Goal: Task Accomplishment & Management: Use online tool/utility

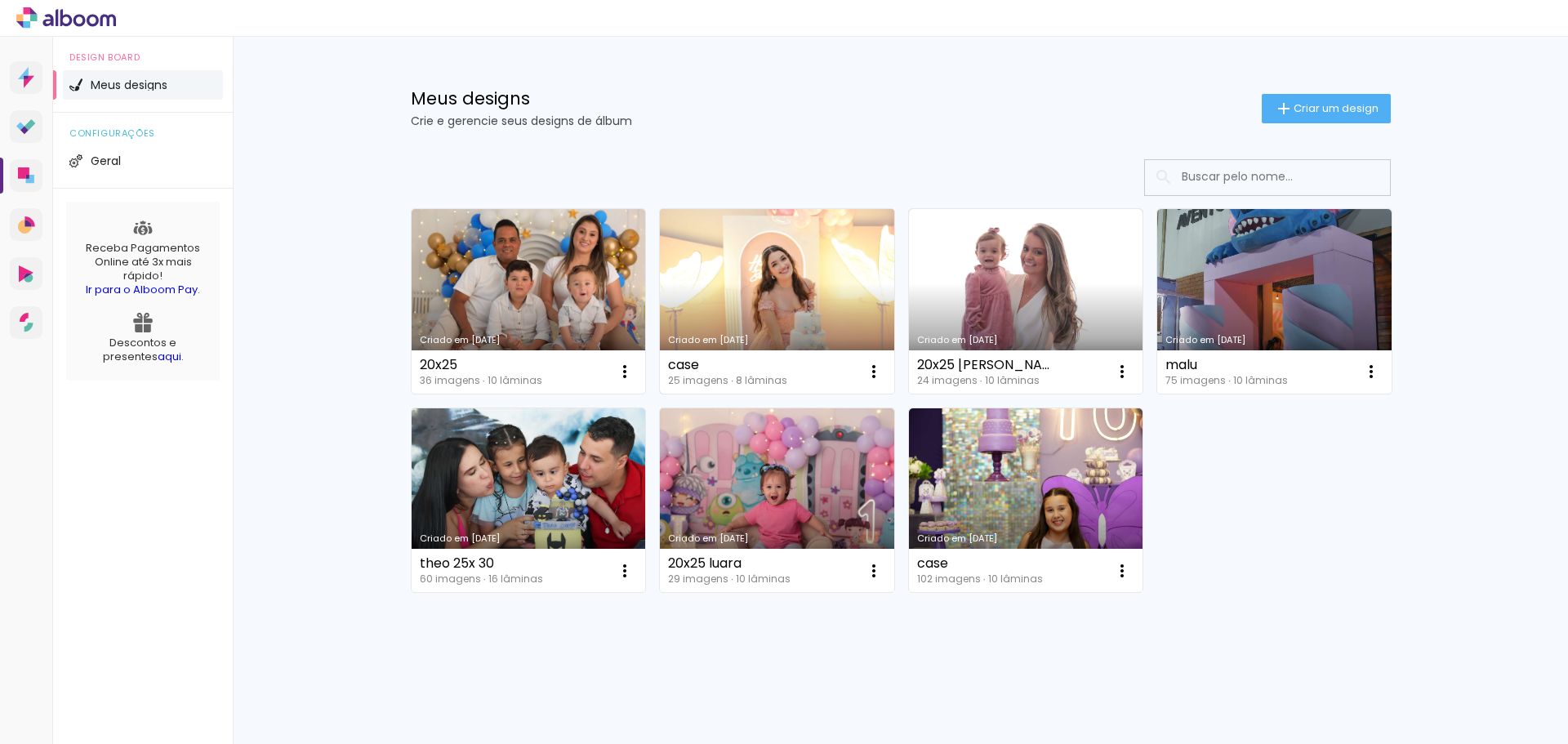
click at [761, 289] on link "Criado em [DATE]" at bounding box center [776, 301] width 234 height 185
click at [748, 275] on link "Criado em [DATE]" at bounding box center [776, 301] width 234 height 185
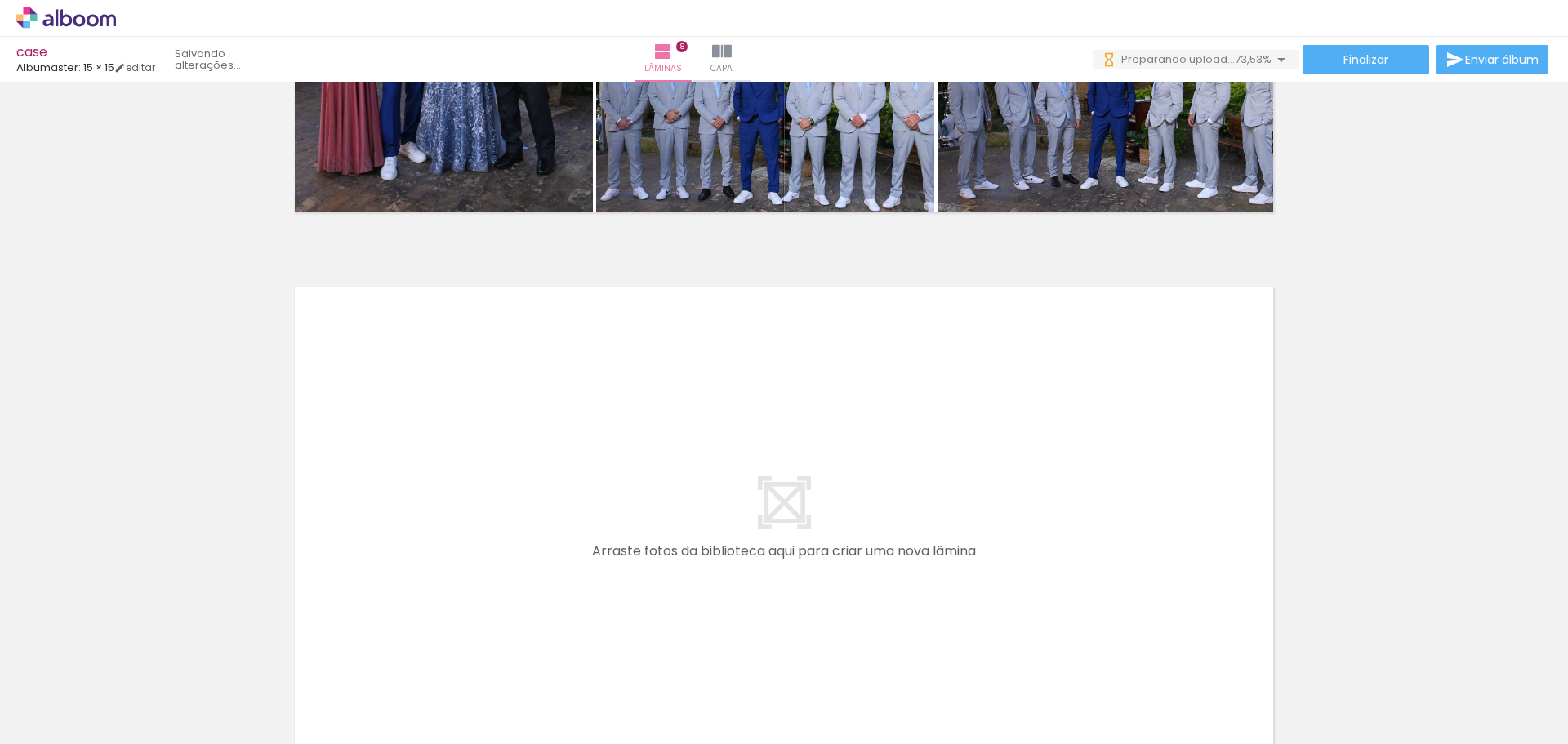
click at [76, 692] on input "Todas as fotos" at bounding box center [46, 695] width 62 height 14
click at [0, 0] on slot "Não utilizadas" at bounding box center [0, 0] width 0 height 0
type input "Não utilizadas"
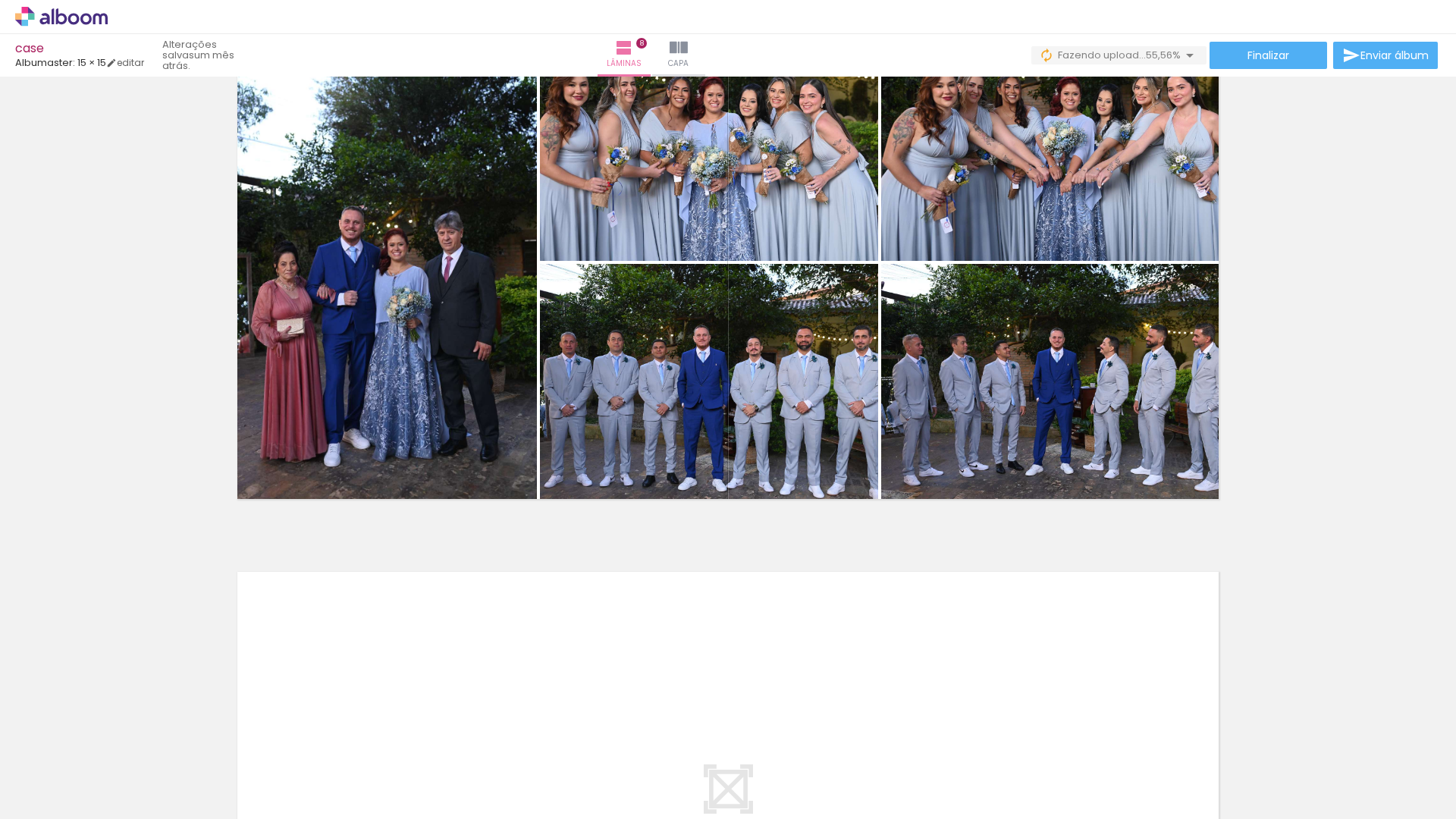
scroll to position [4199, 0]
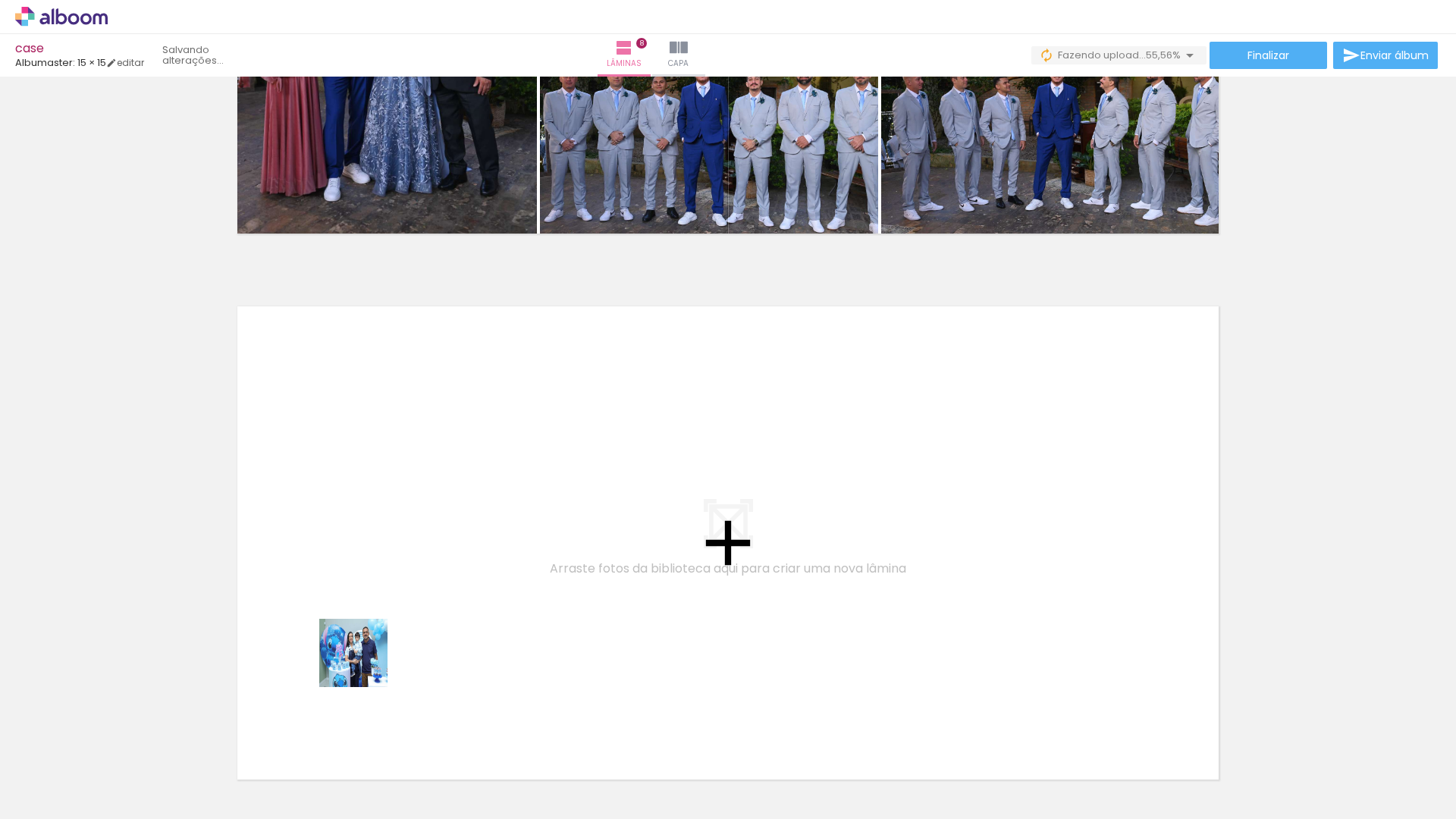
drag, startPoint x: 364, startPoint y: 664, endPoint x: 420, endPoint y: 807, distance: 153.6
click at [369, 637] on quentale-workspace at bounding box center [728, 409] width 1456 height 819
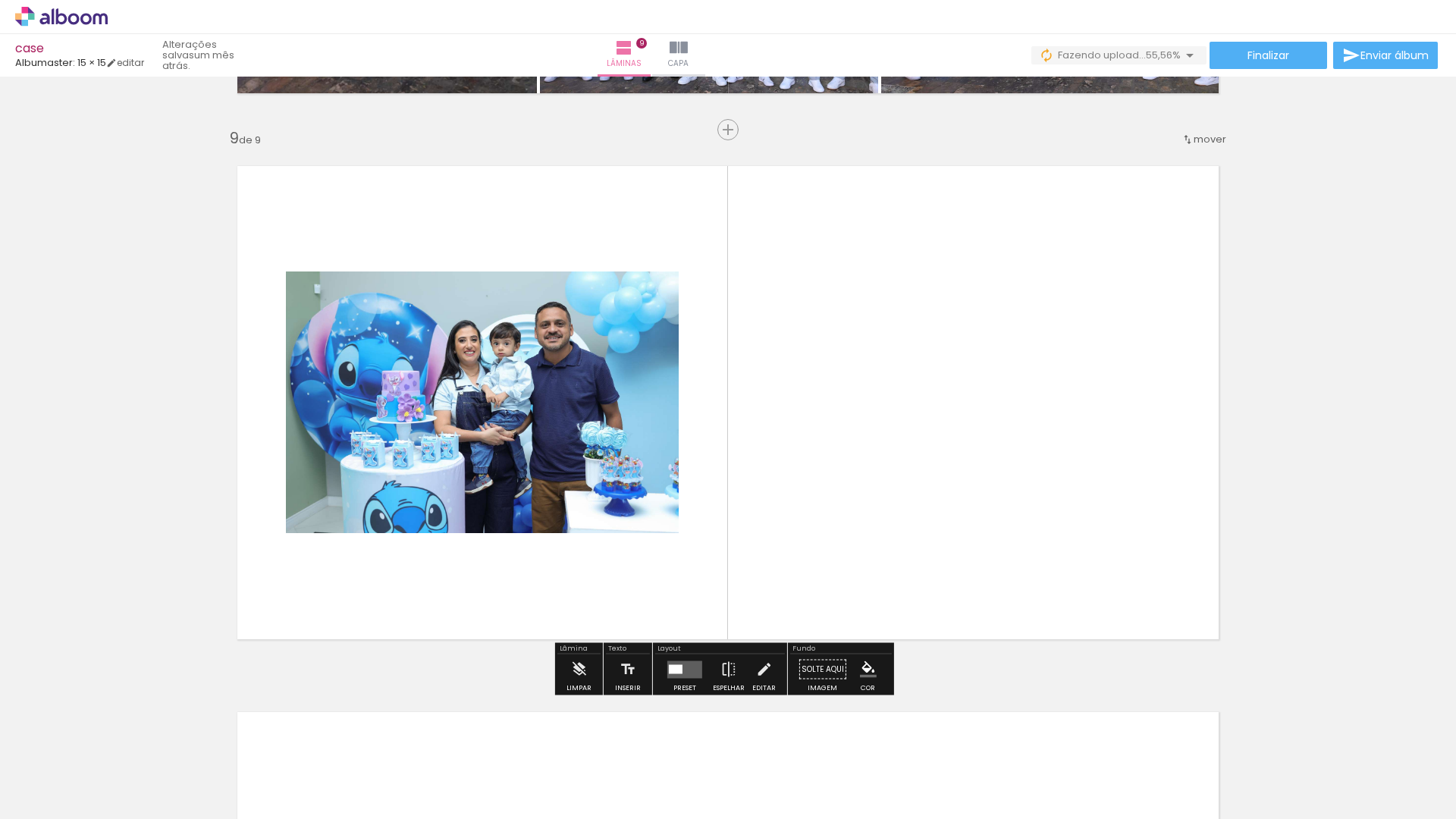
scroll to position [4342, 0]
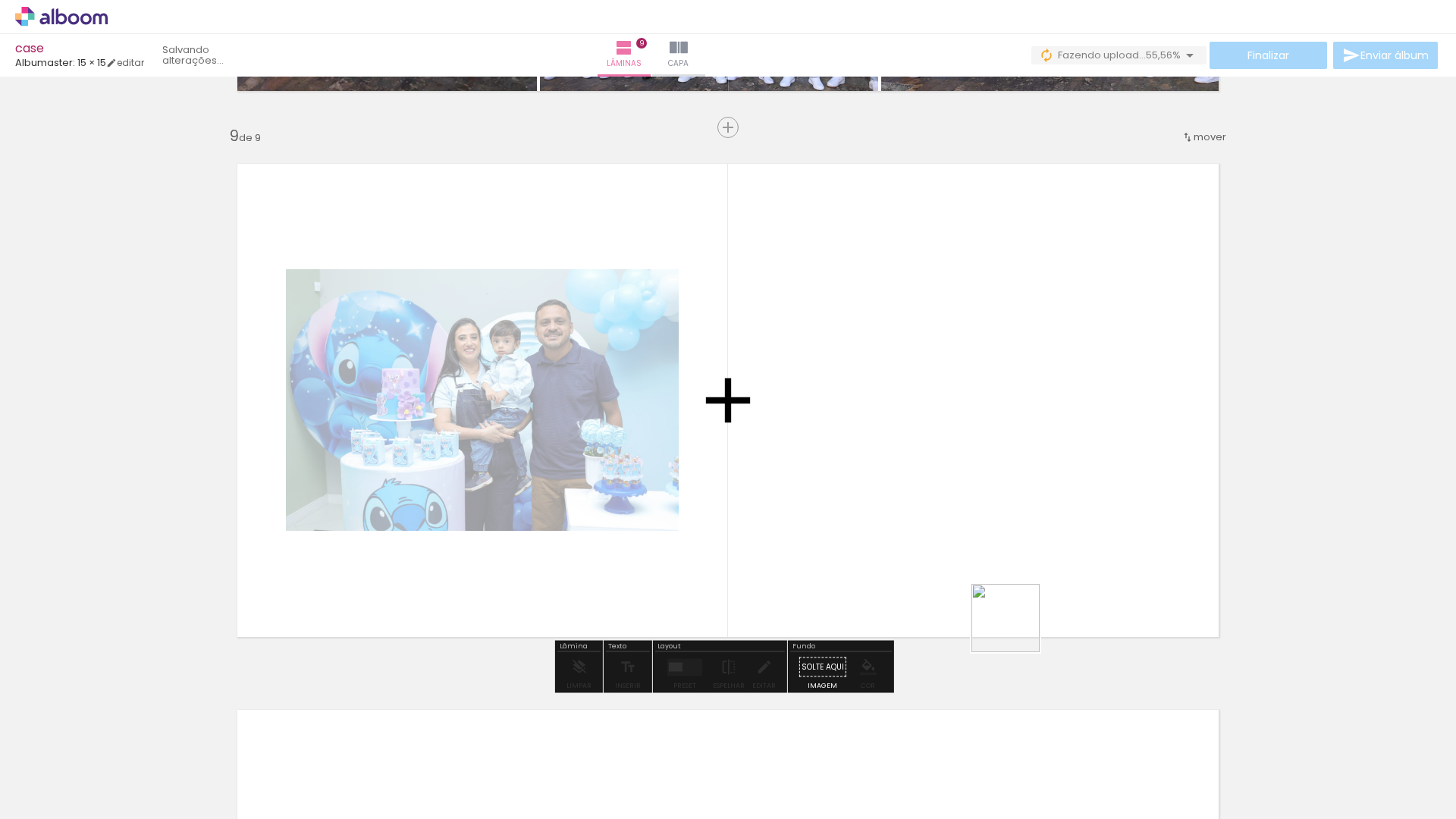
drag, startPoint x: 1021, startPoint y: 786, endPoint x: 1003, endPoint y: 563, distance: 223.7
click at [998, 526] on quentale-workspace at bounding box center [728, 409] width 1456 height 819
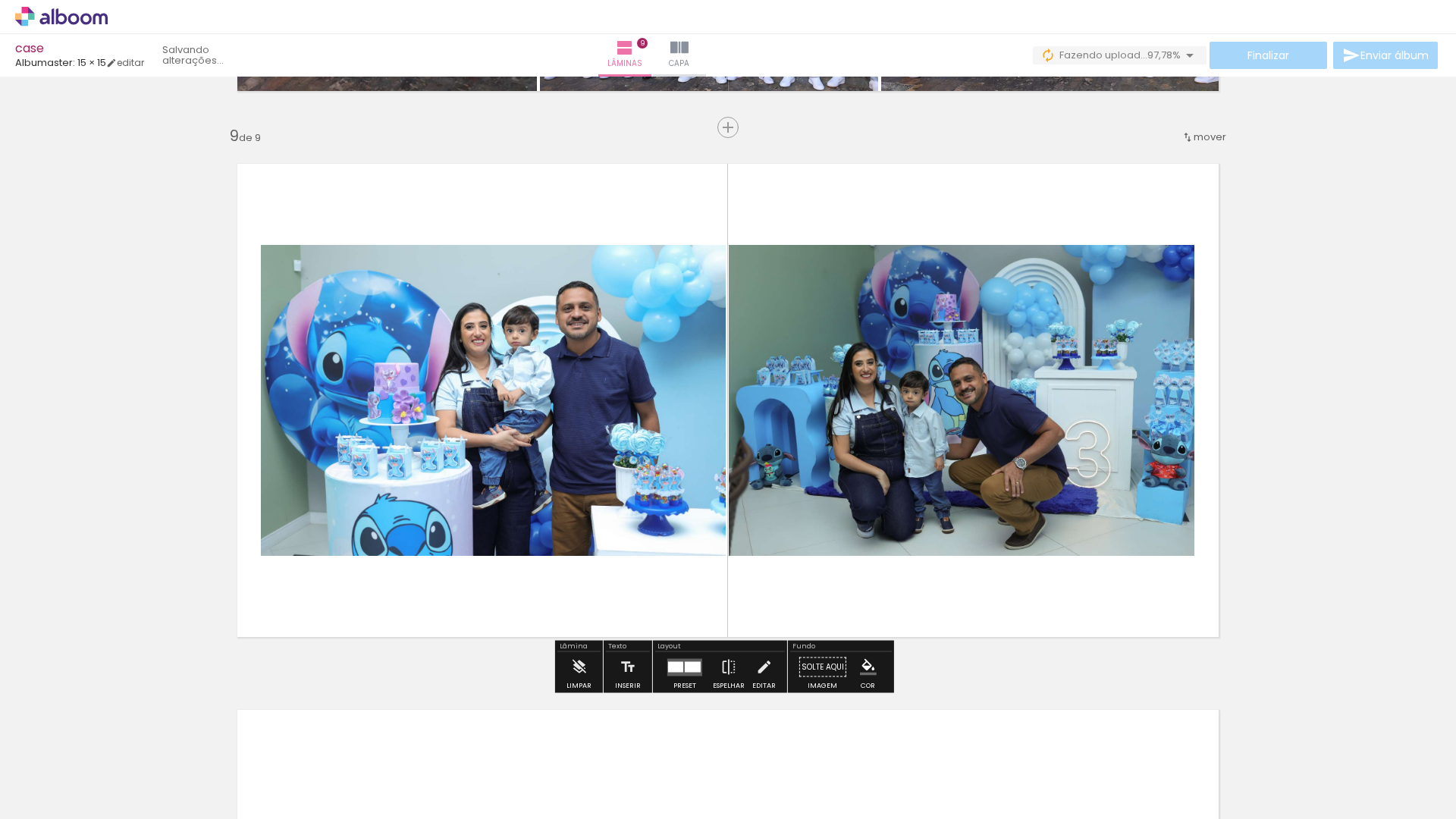
click at [680, 674] on quentale-layouter at bounding box center [685, 667] width 35 height 18
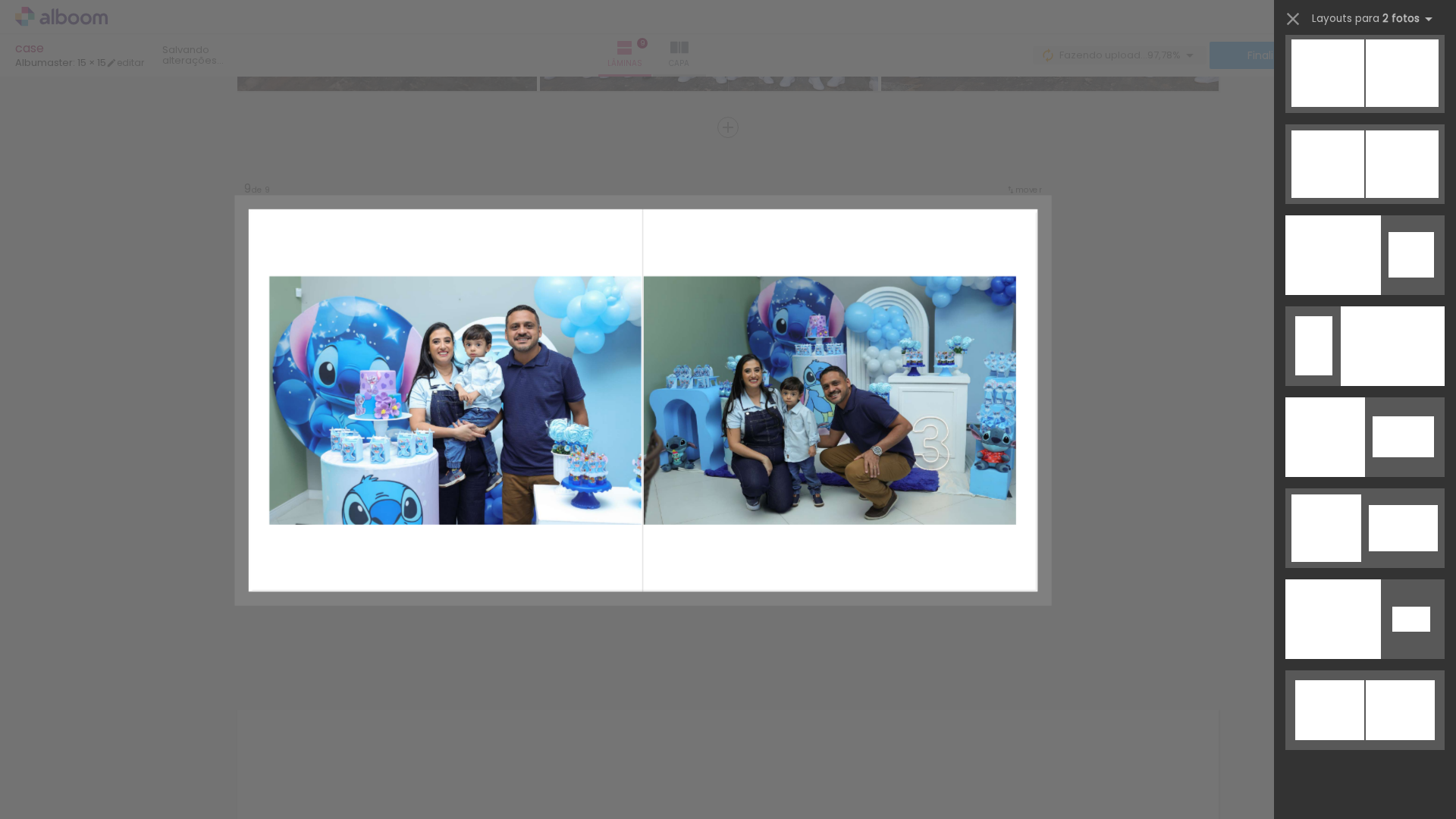
scroll to position [7861, 0]
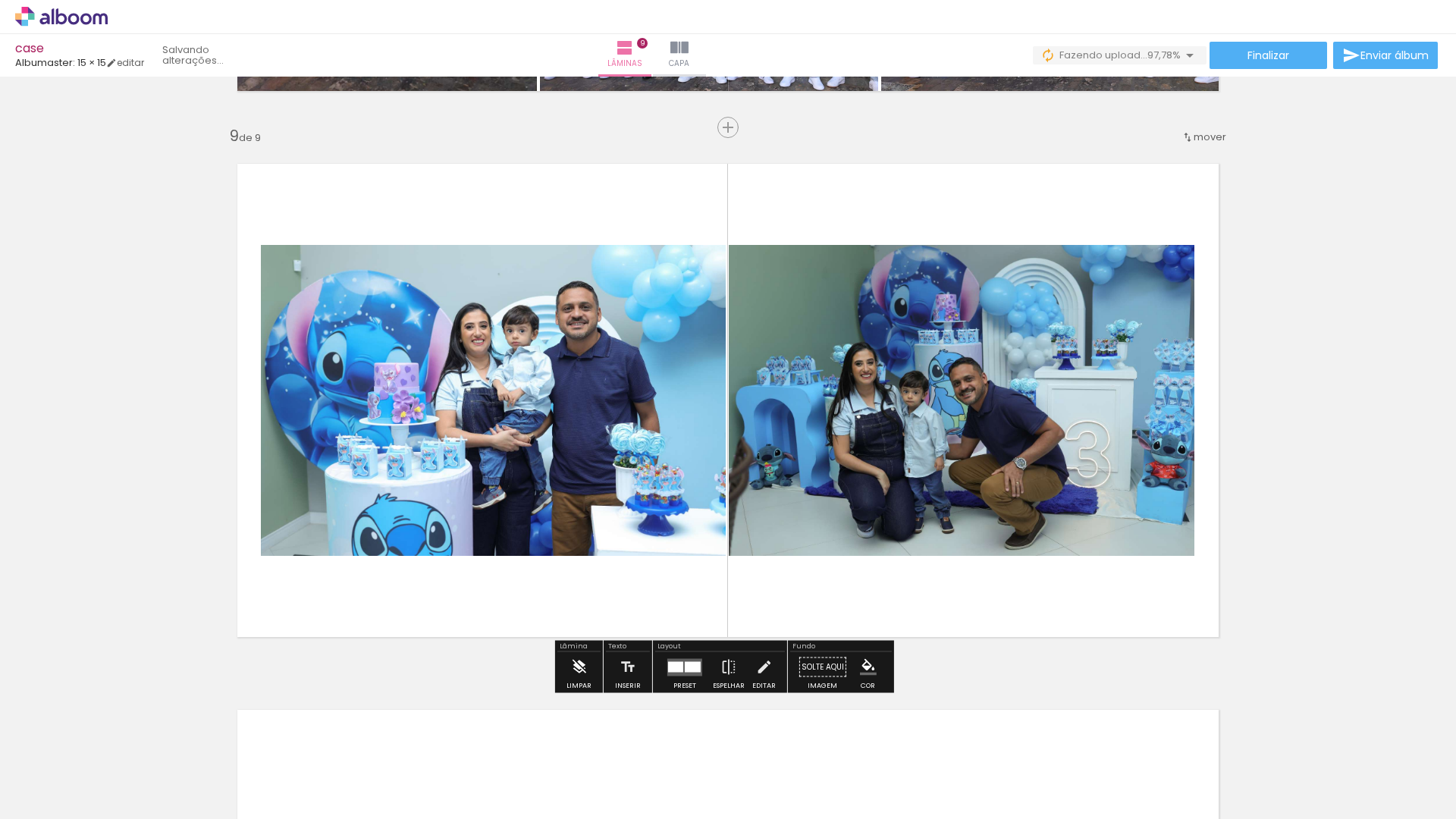
click at [569, 685] on div "Limpar" at bounding box center [578, 686] width 25 height 7
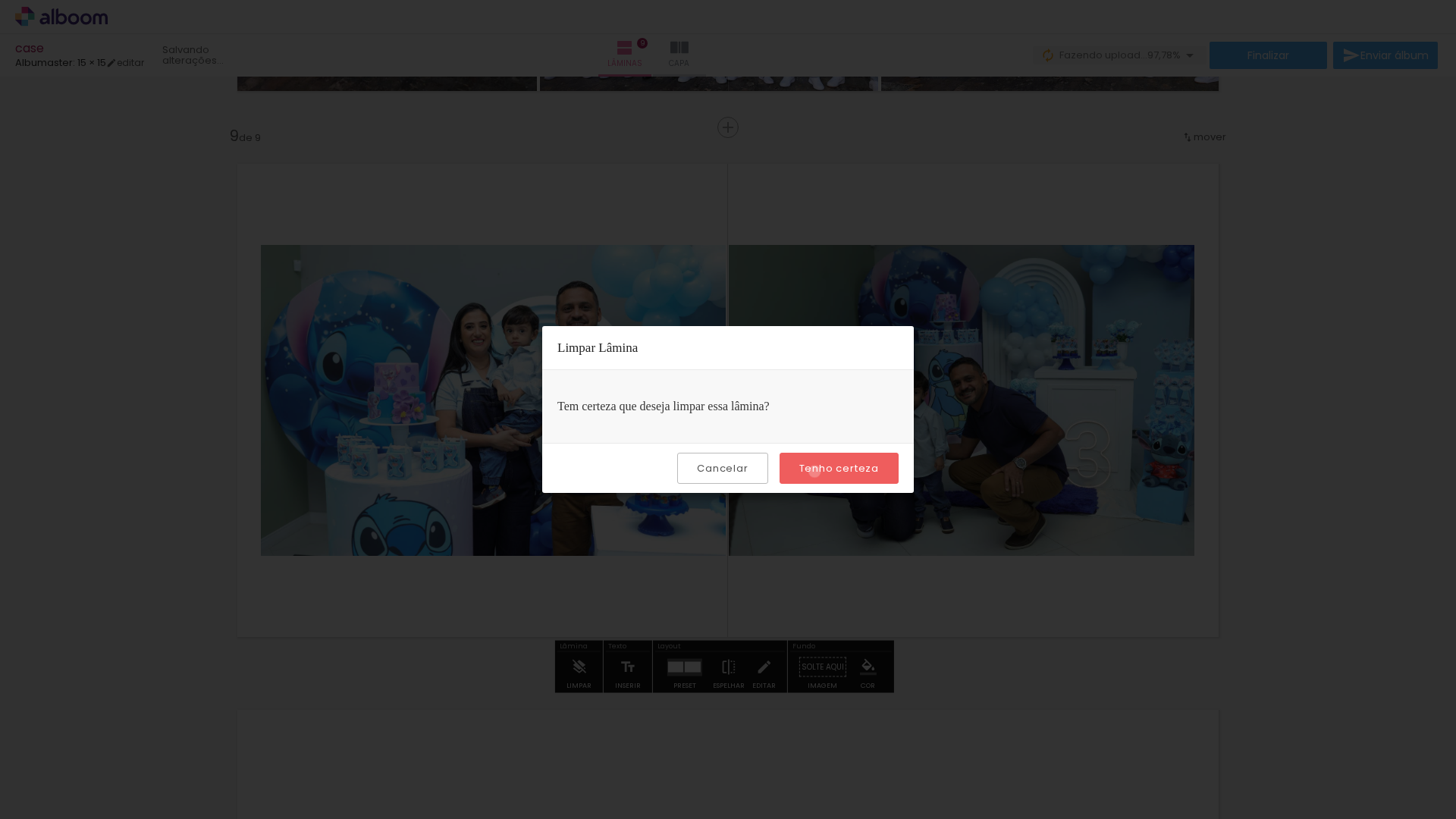
click at [0, 0] on slot "Tenho certeza" at bounding box center [0, 0] width 0 height 0
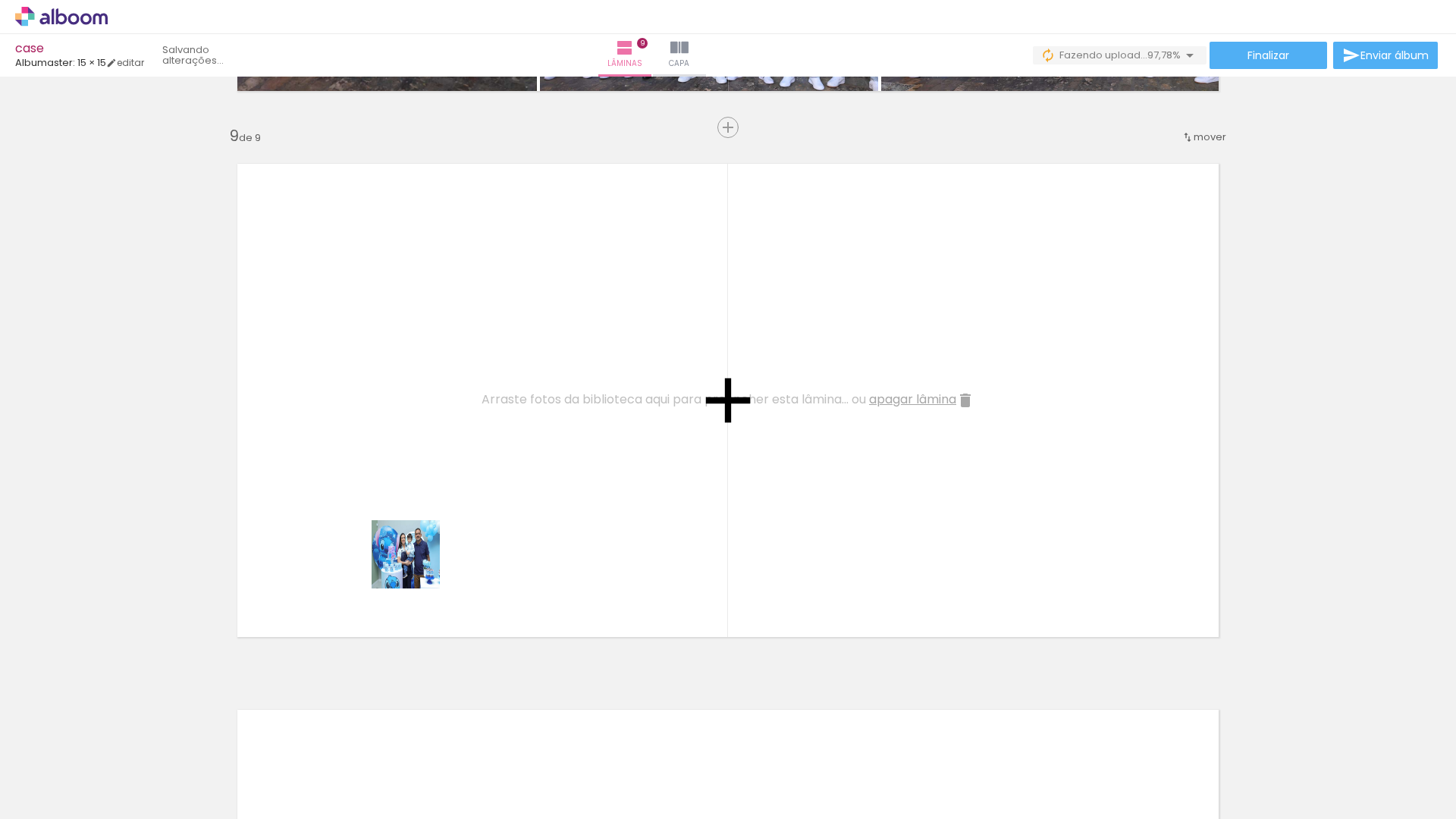
drag, startPoint x: 353, startPoint y: 770, endPoint x: 446, endPoint y: 492, distance: 293.1
click at [446, 492] on quentale-workspace at bounding box center [728, 409] width 1456 height 819
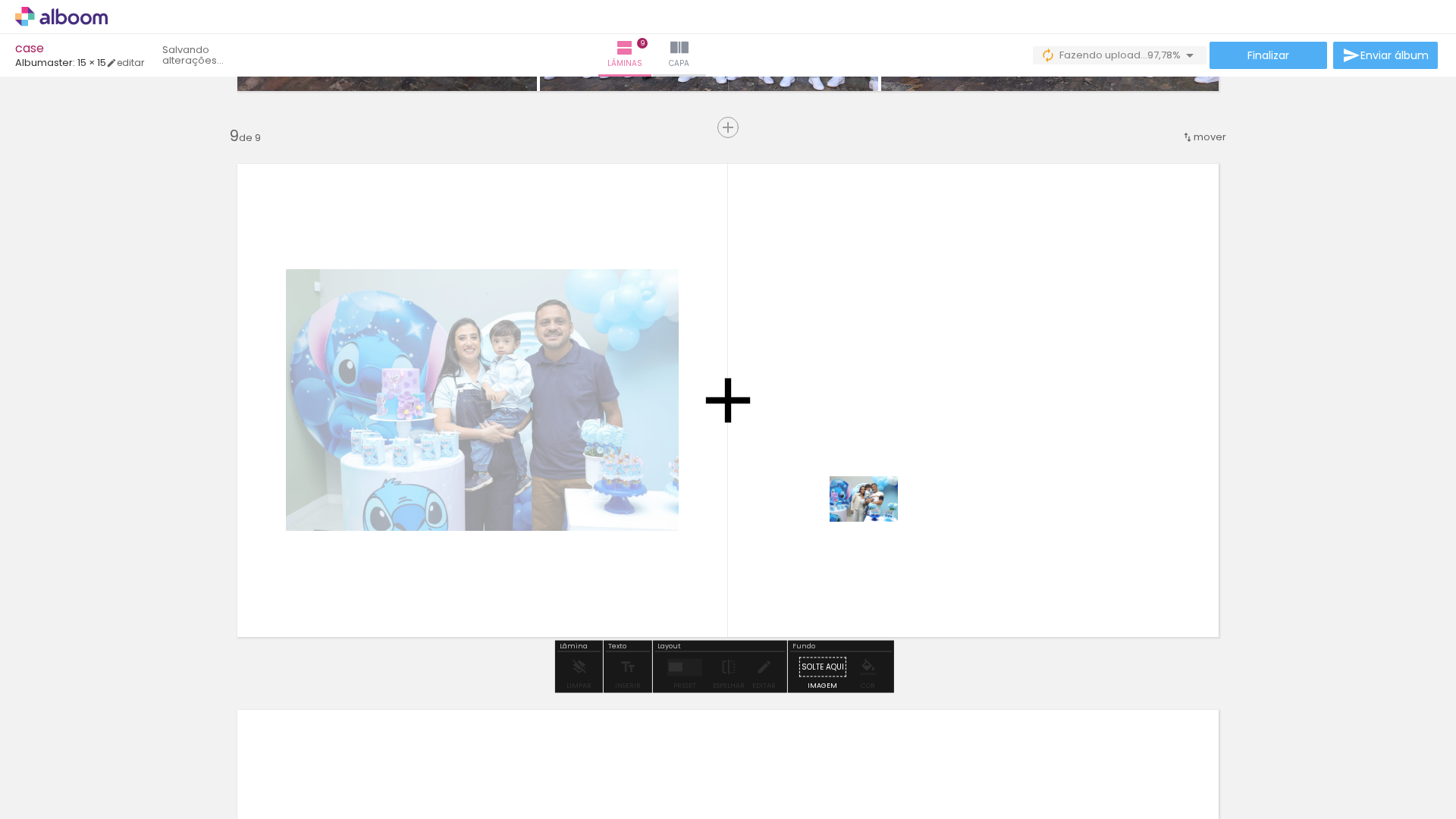
drag, startPoint x: 755, startPoint y: 793, endPoint x: 875, endPoint y: 522, distance: 296.4
click at [875, 522] on quentale-workspace at bounding box center [728, 409] width 1456 height 819
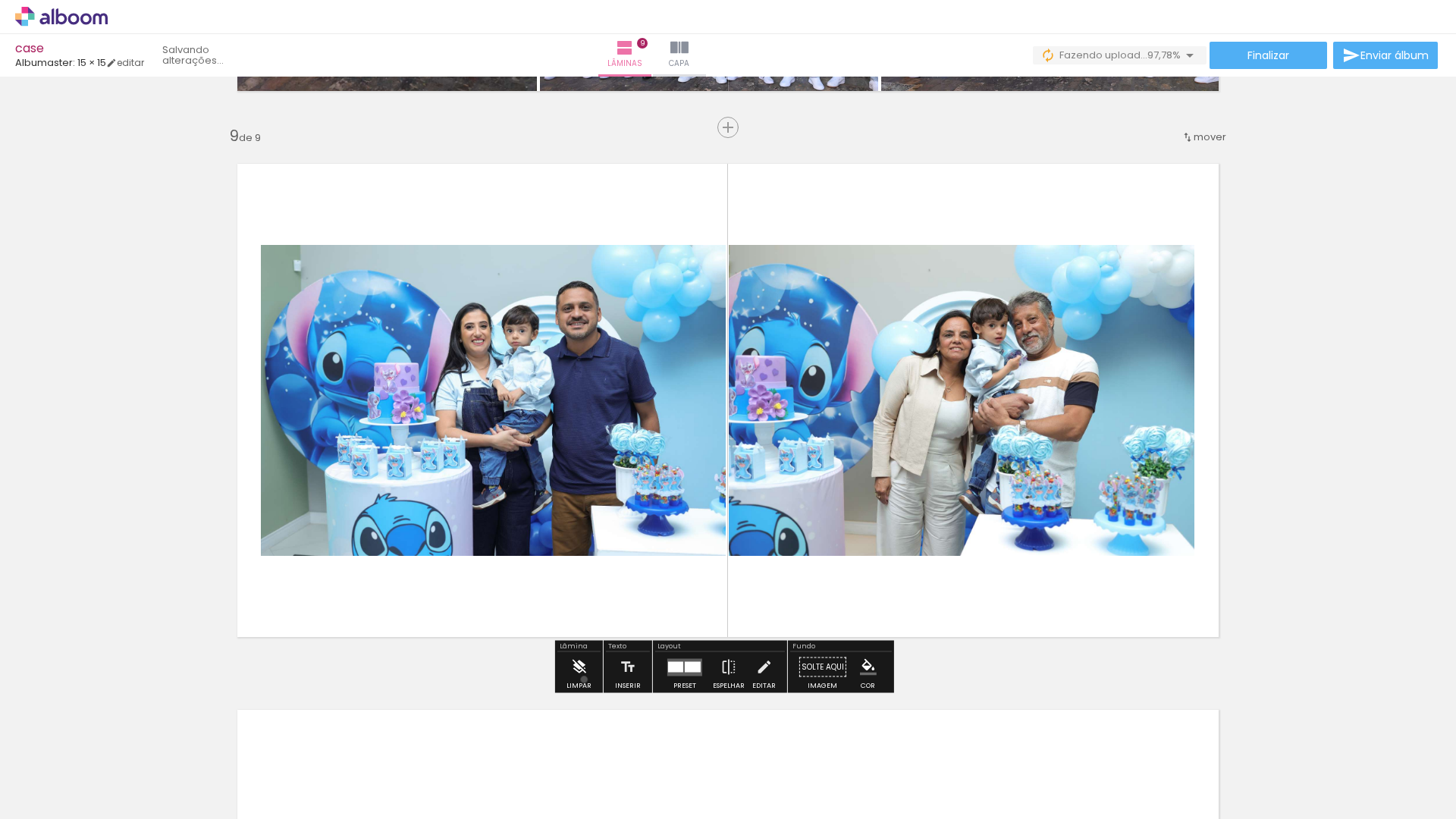
click at [584, 679] on iron-icon at bounding box center [578, 667] width 17 height 30
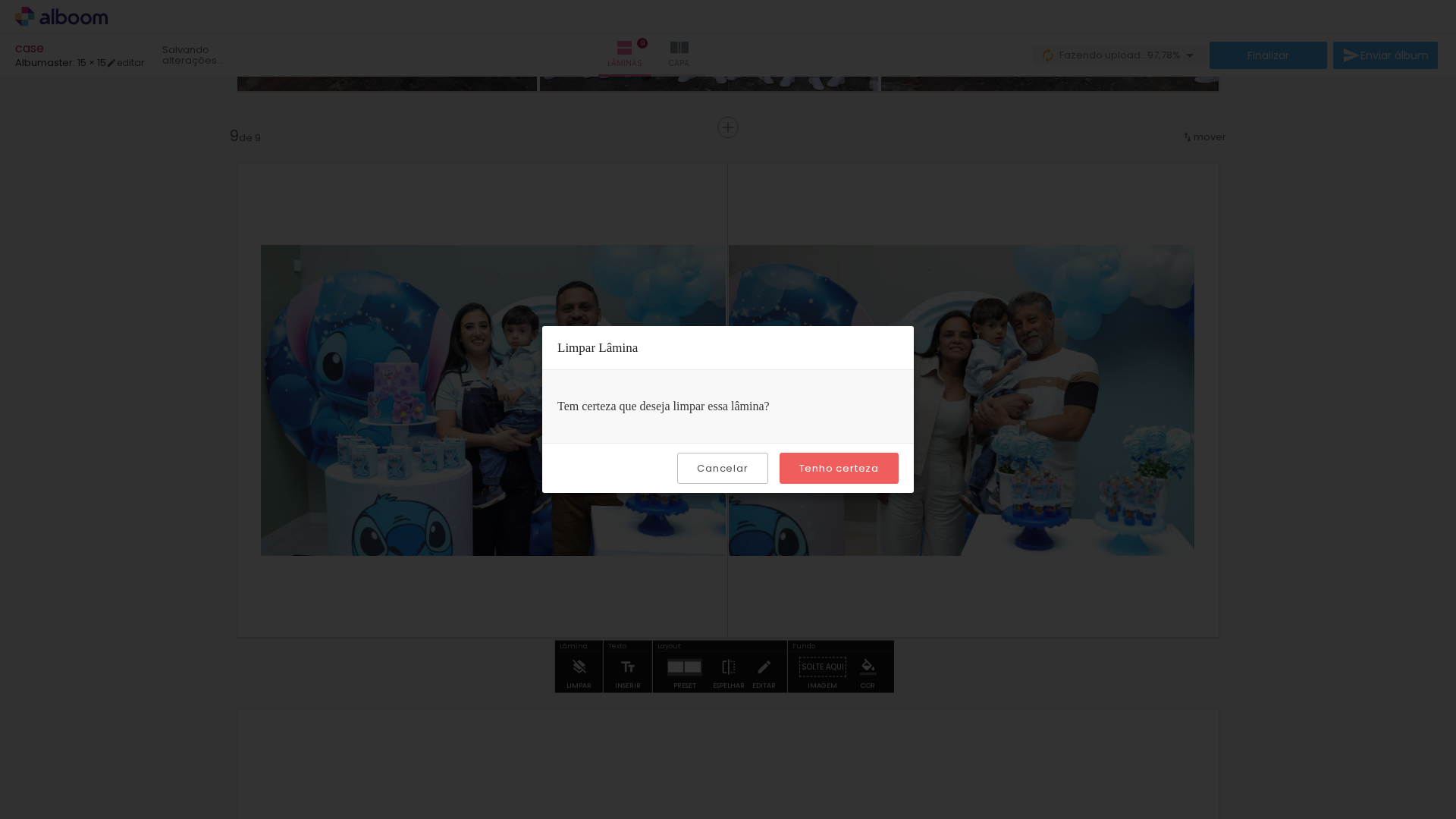
click at [850, 475] on paper-button "Tenho certeza" at bounding box center [839, 468] width 119 height 31
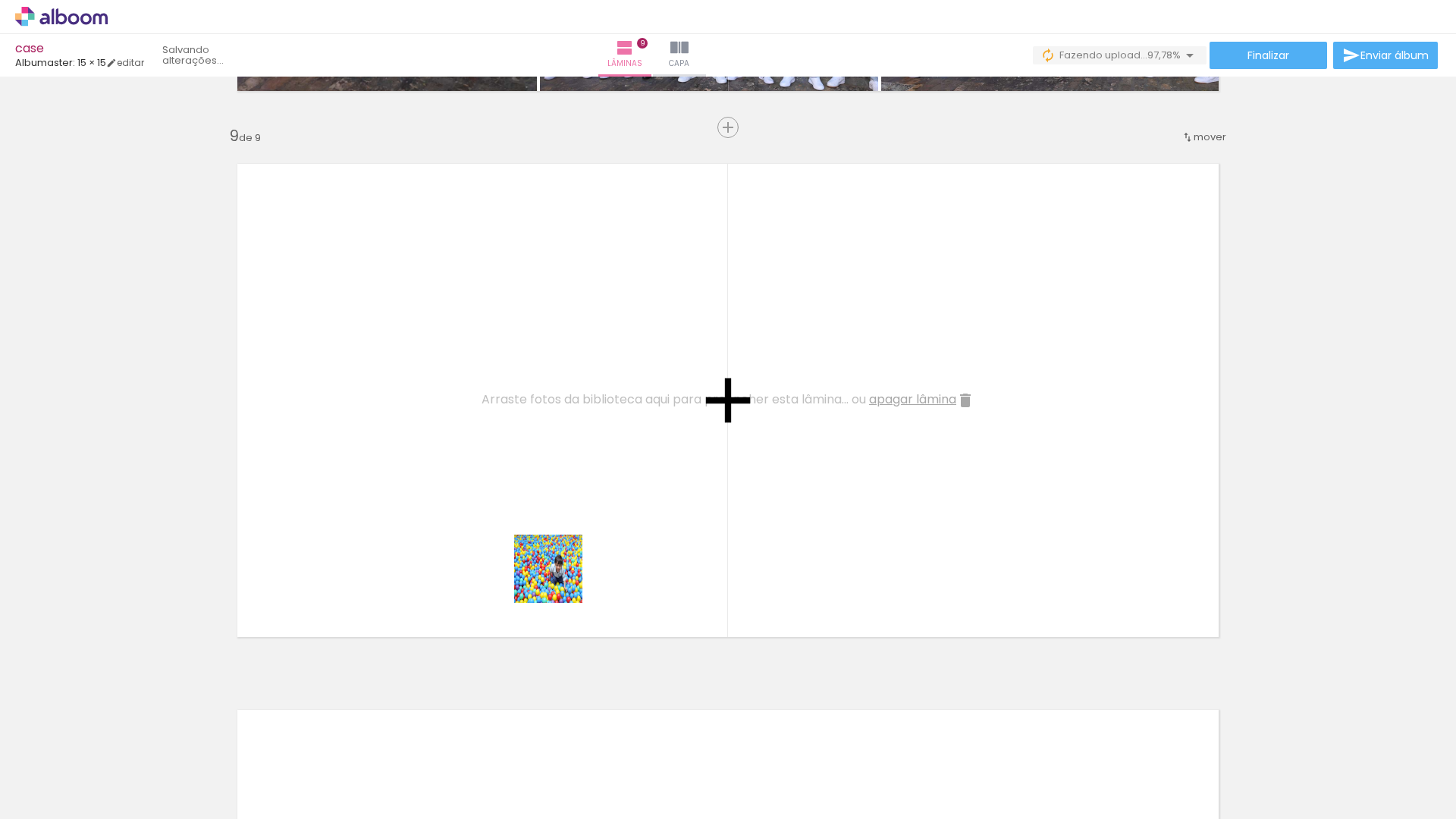
drag, startPoint x: 560, startPoint y: 580, endPoint x: 675, endPoint y: 713, distance: 175.8
click at [553, 530] on quentale-workspace at bounding box center [728, 409] width 1456 height 819
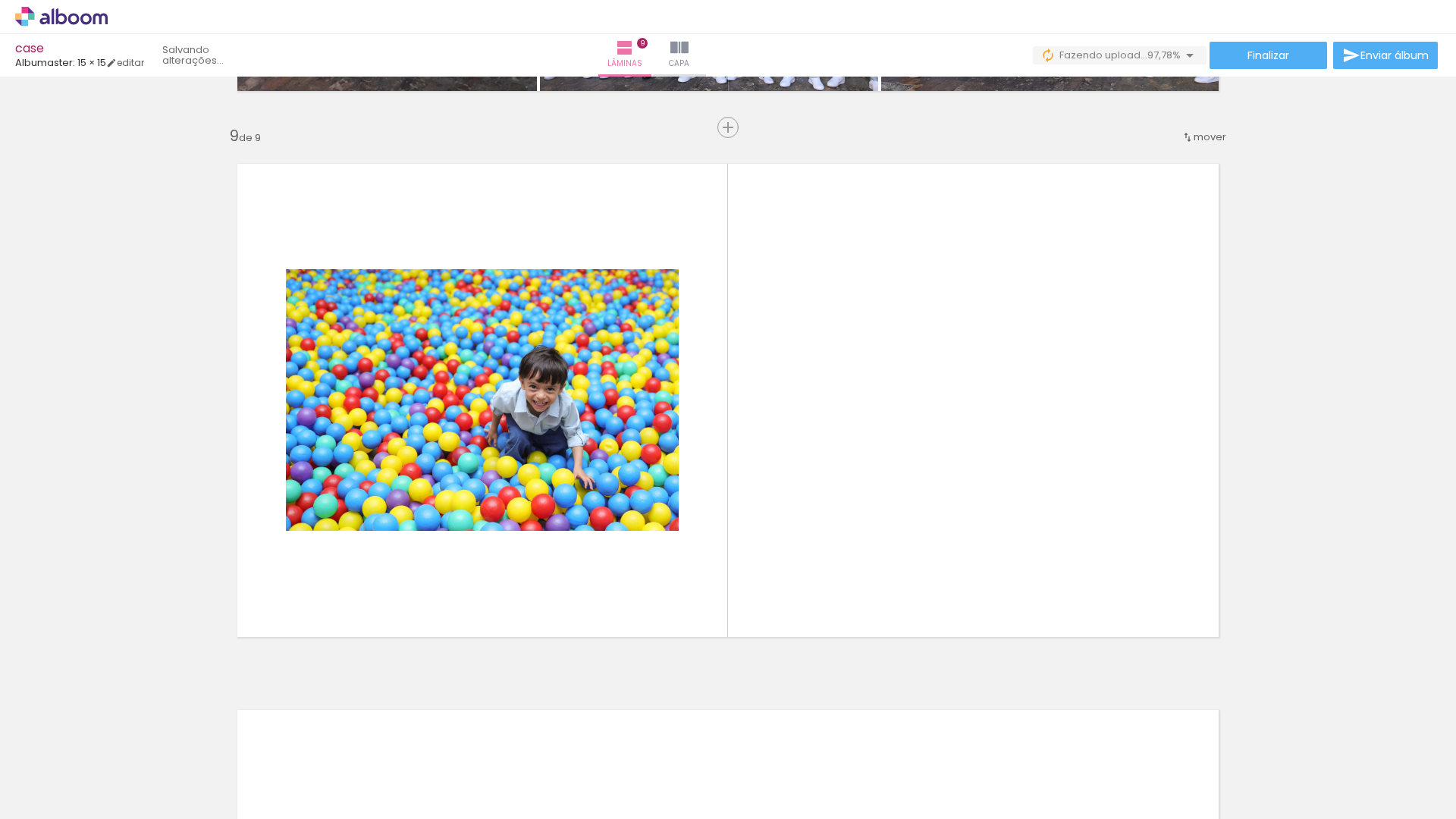
scroll to position [7861, 0]
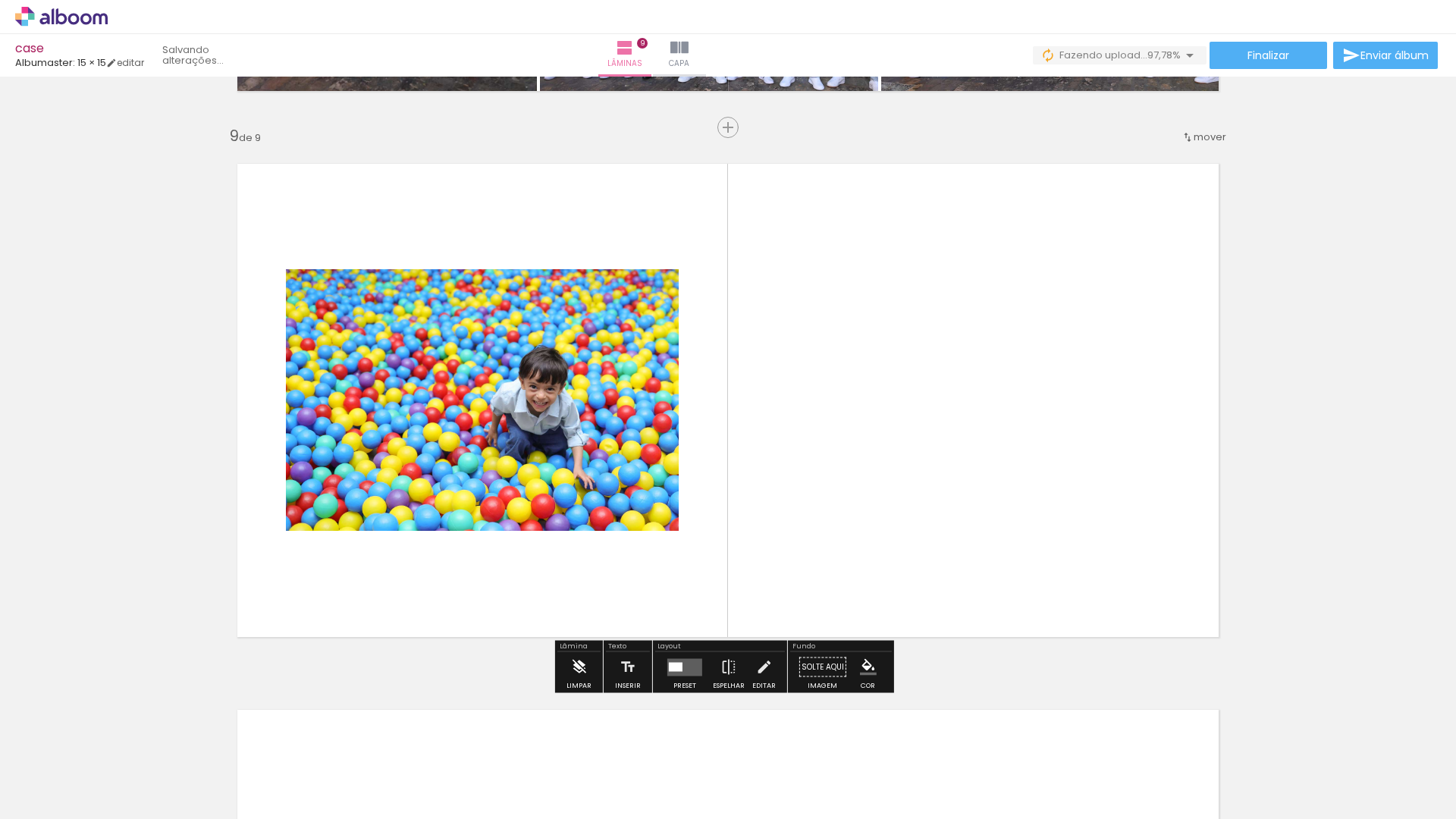
click at [582, 677] on iron-icon at bounding box center [578, 667] width 17 height 30
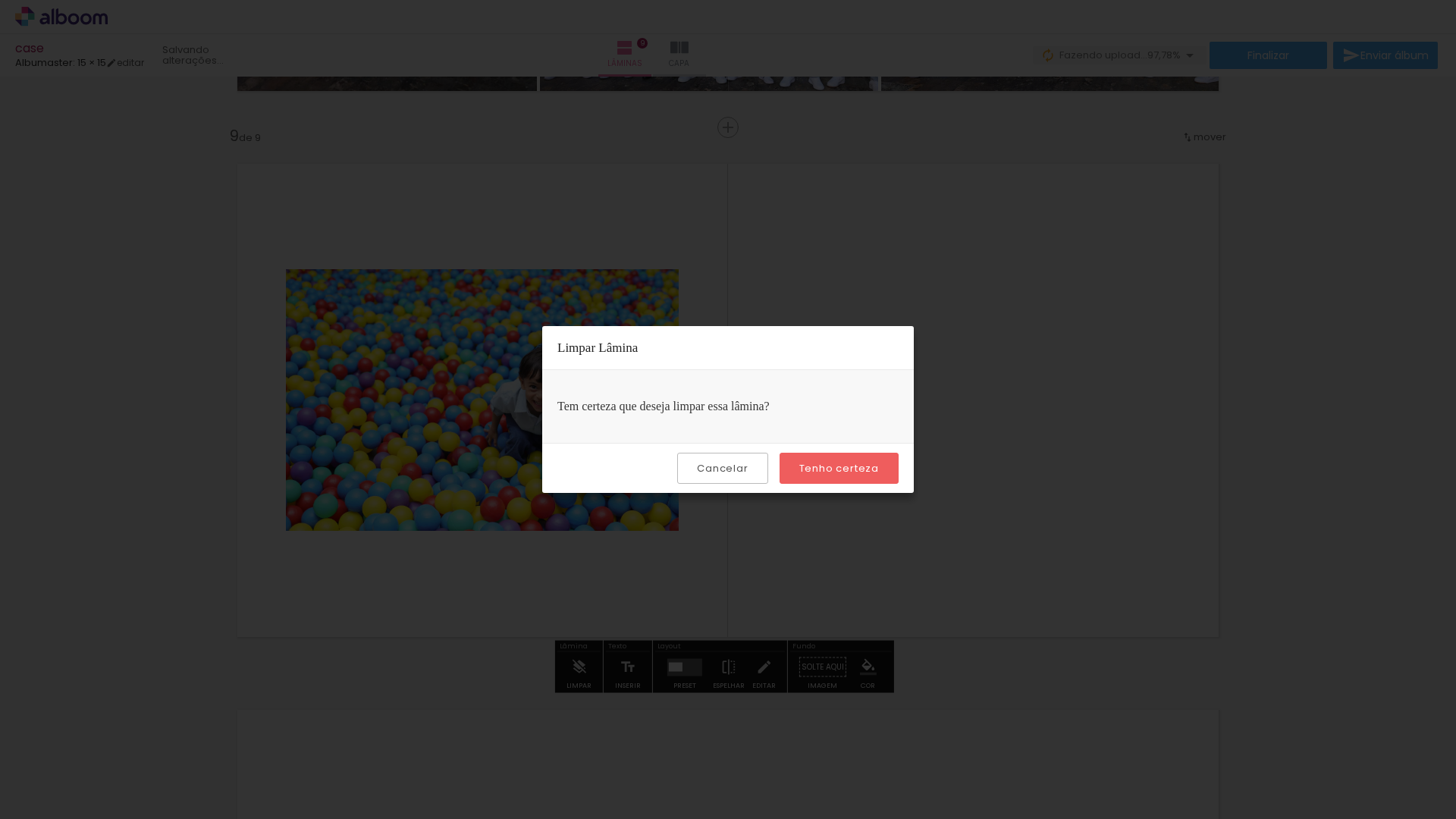
click at [0, 0] on slot "Tenho certeza" at bounding box center [0, 0] width 0 height 0
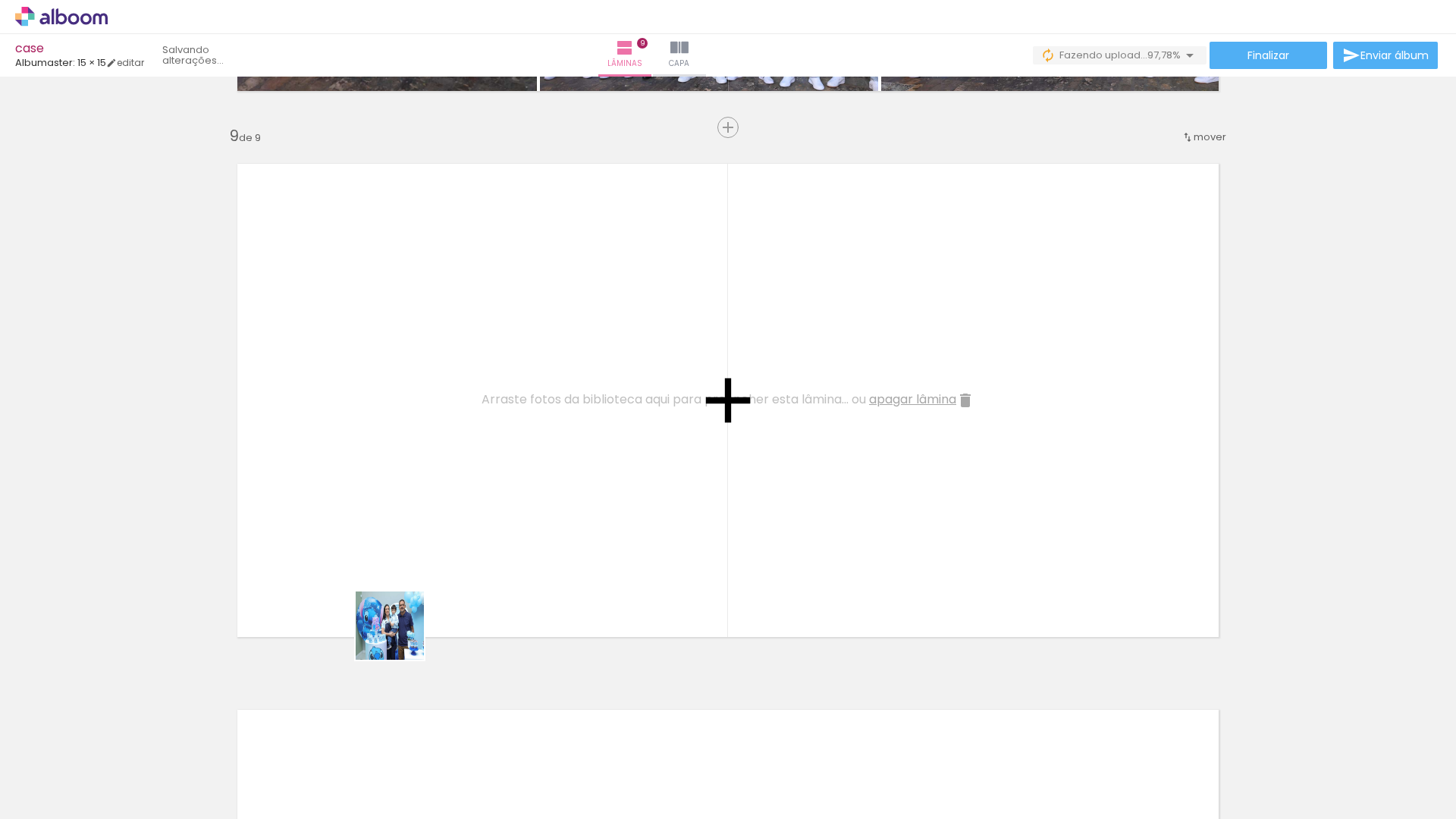
drag, startPoint x: 344, startPoint y: 765, endPoint x: 511, endPoint y: 690, distance: 183.1
click at [454, 503] on quentale-workspace at bounding box center [728, 409] width 1456 height 819
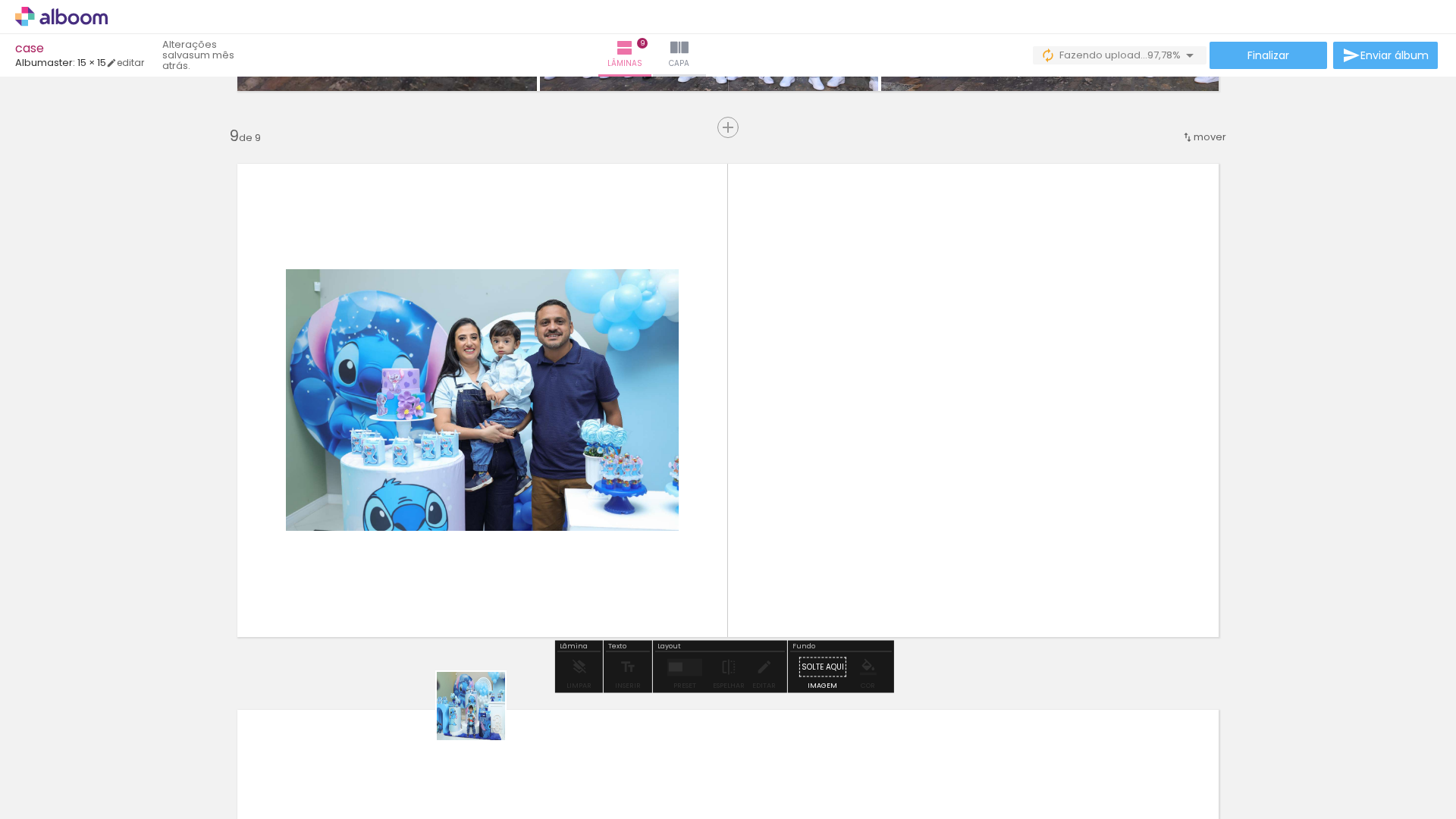
drag, startPoint x: 482, startPoint y: 718, endPoint x: 831, endPoint y: 569, distance: 379.5
click at [979, 519] on quentale-workspace at bounding box center [728, 409] width 1456 height 819
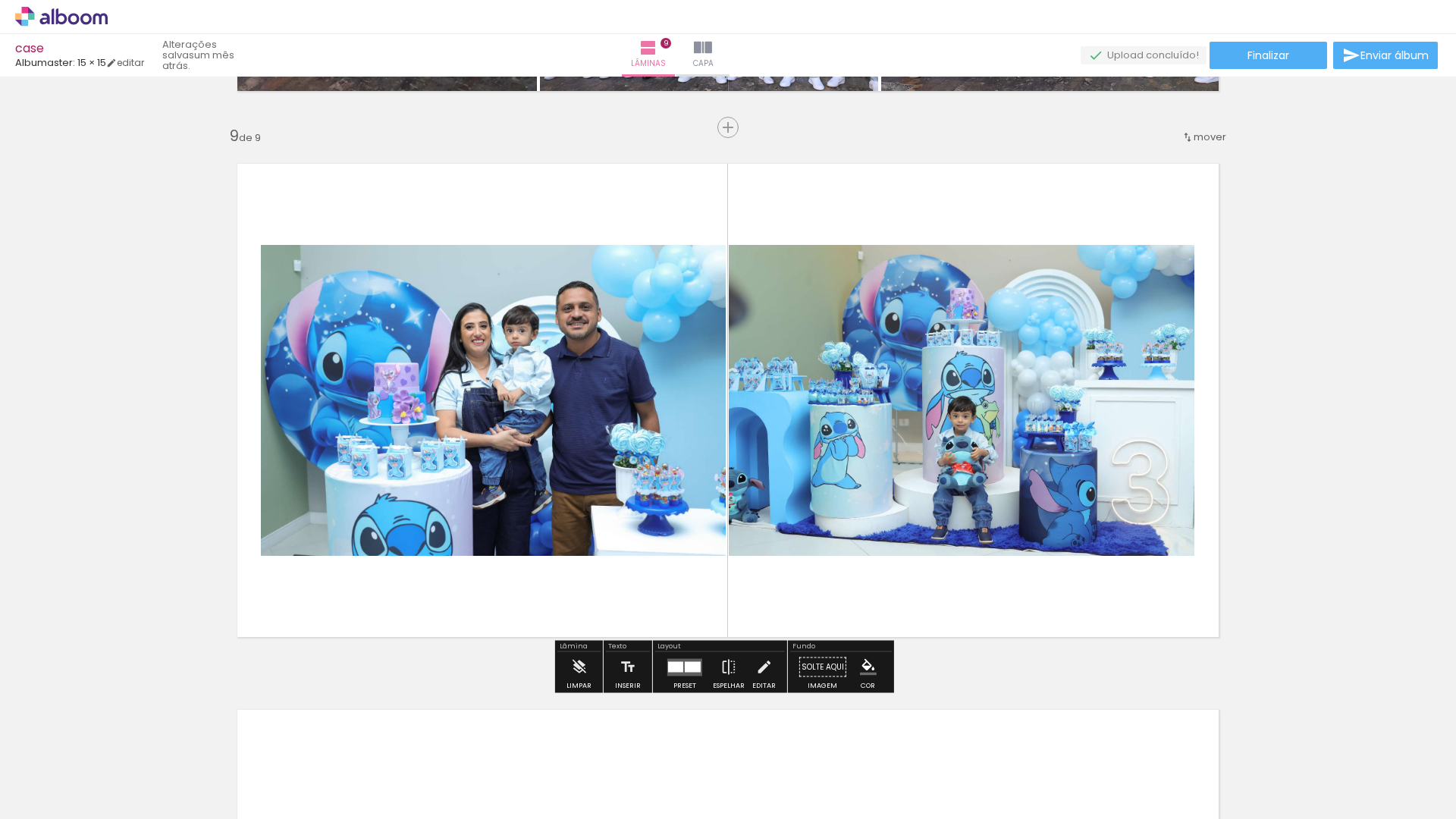
click at [680, 678] on div at bounding box center [684, 667] width 41 height 30
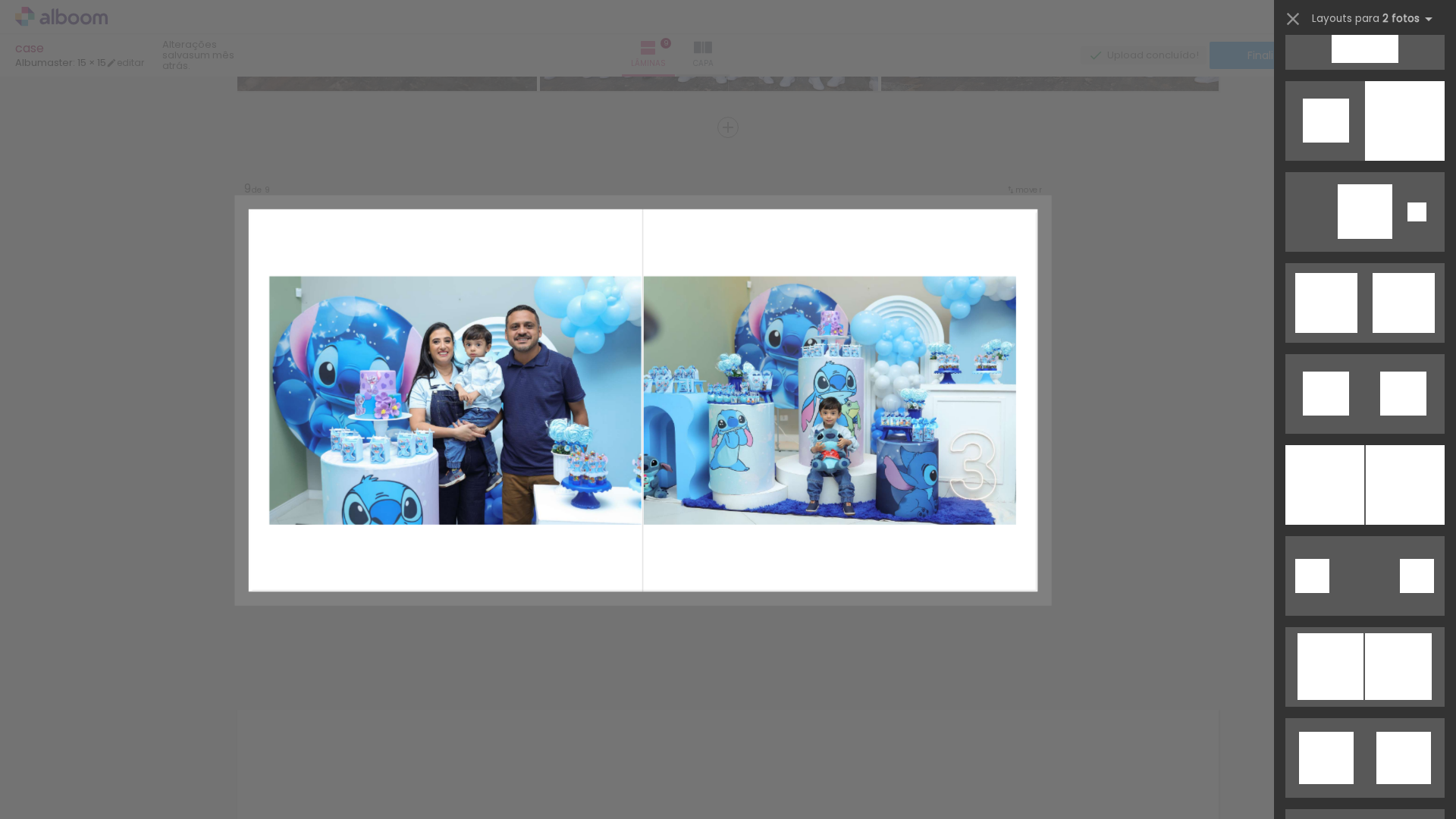
scroll to position [3978, 0]
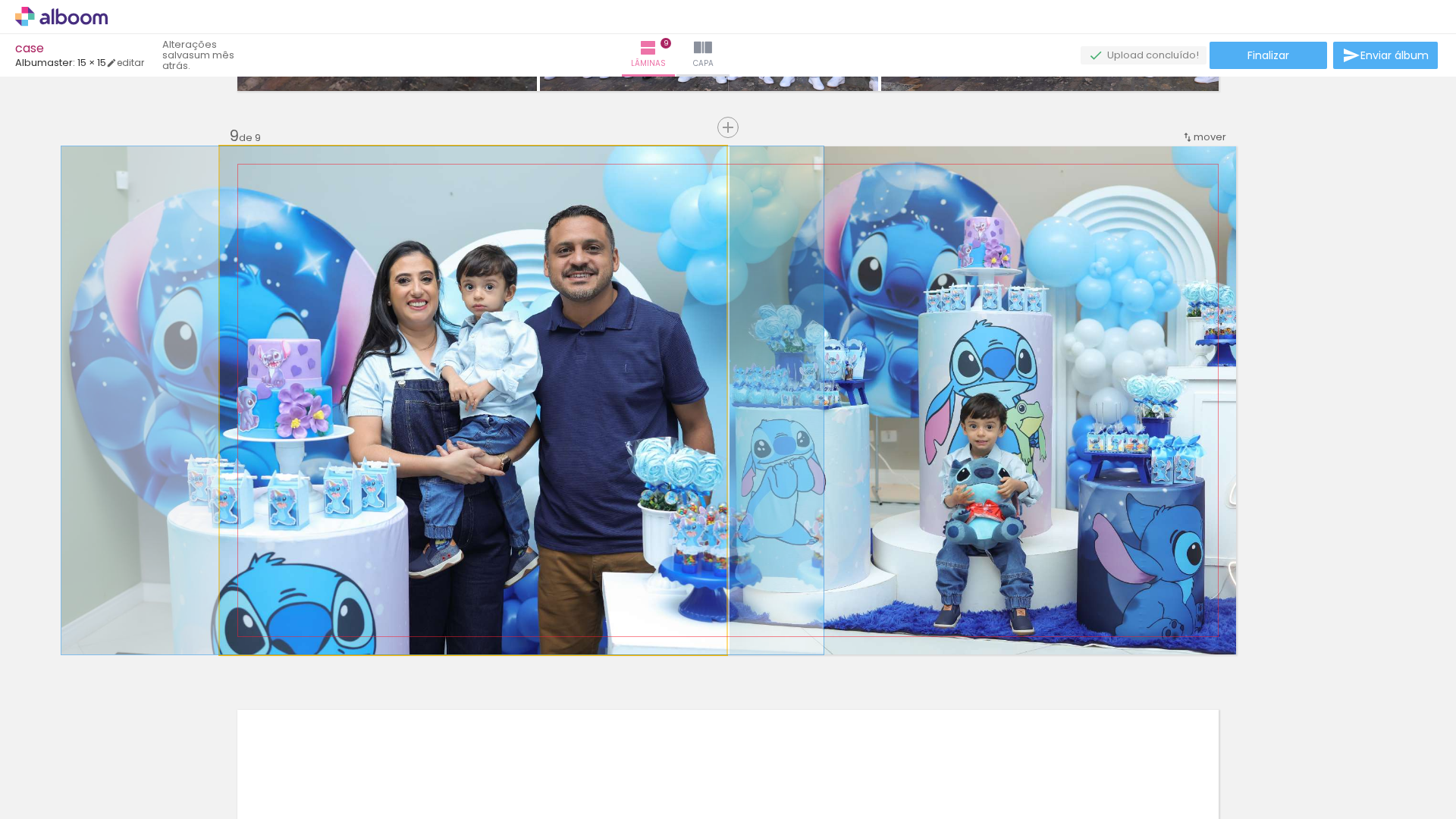
drag, startPoint x: 491, startPoint y: 385, endPoint x: 482, endPoint y: 385, distance: 9.0
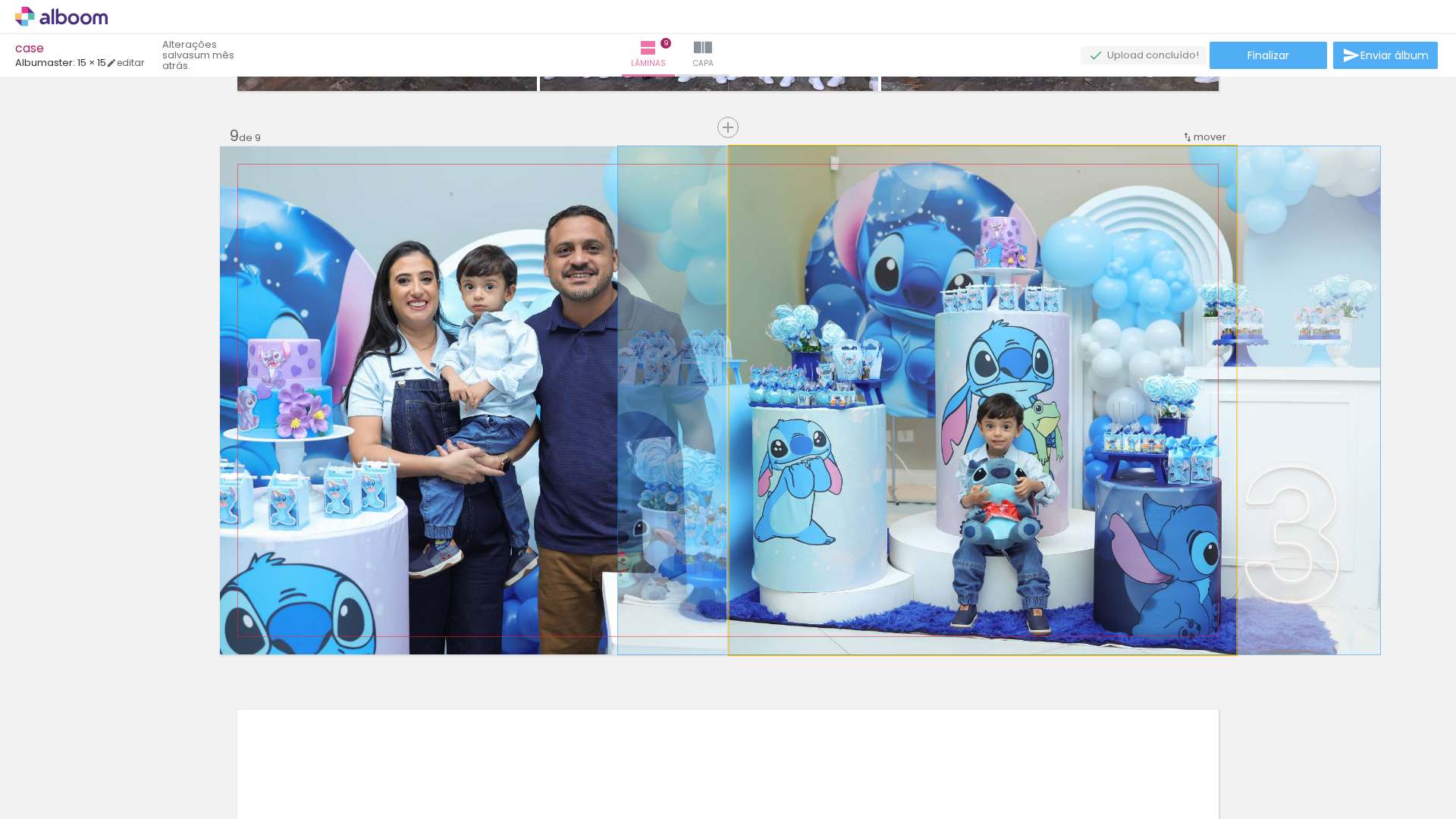
drag, startPoint x: 978, startPoint y: 456, endPoint x: 995, endPoint y: 455, distance: 17.0
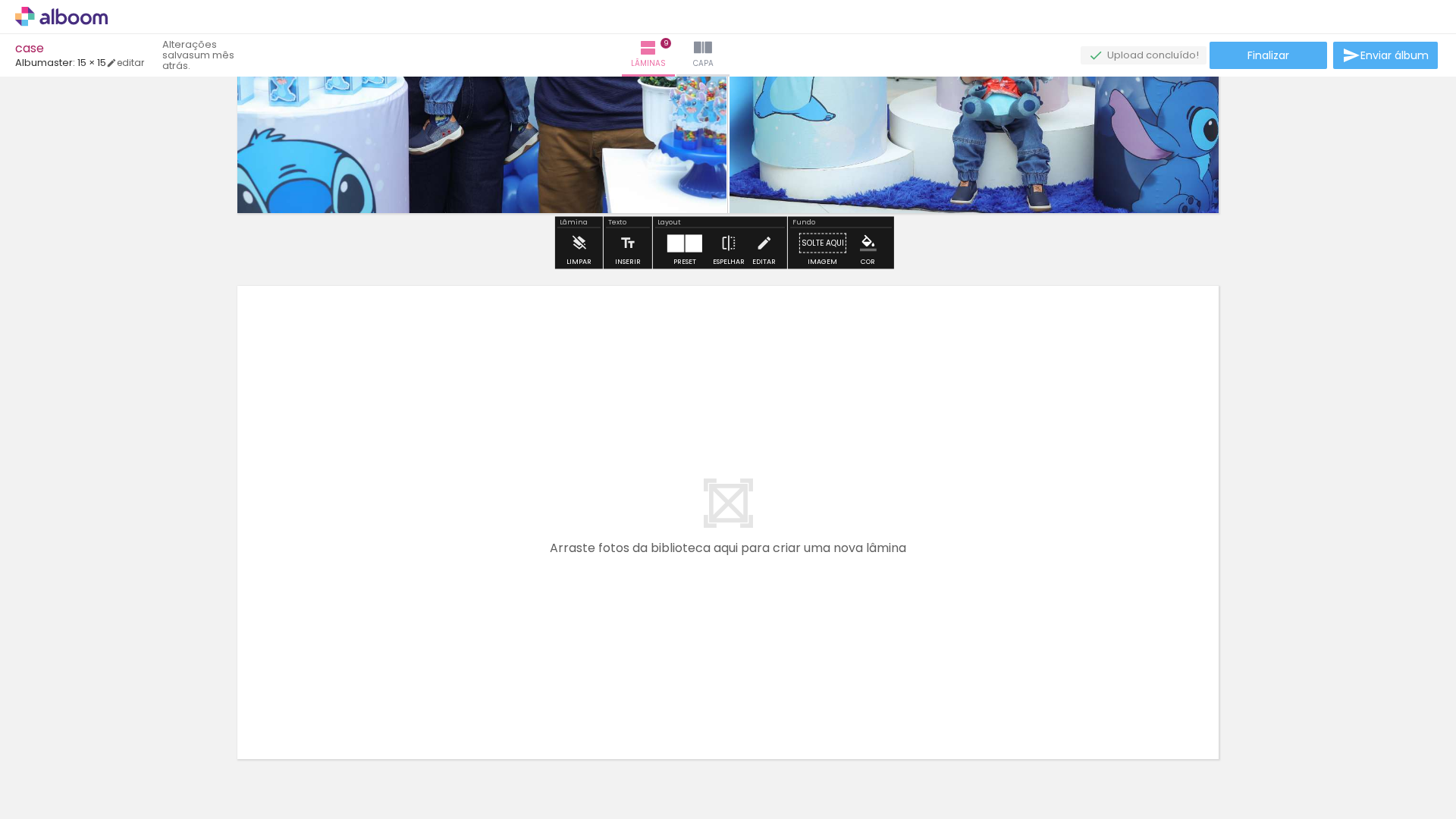
scroll to position [4809, 0]
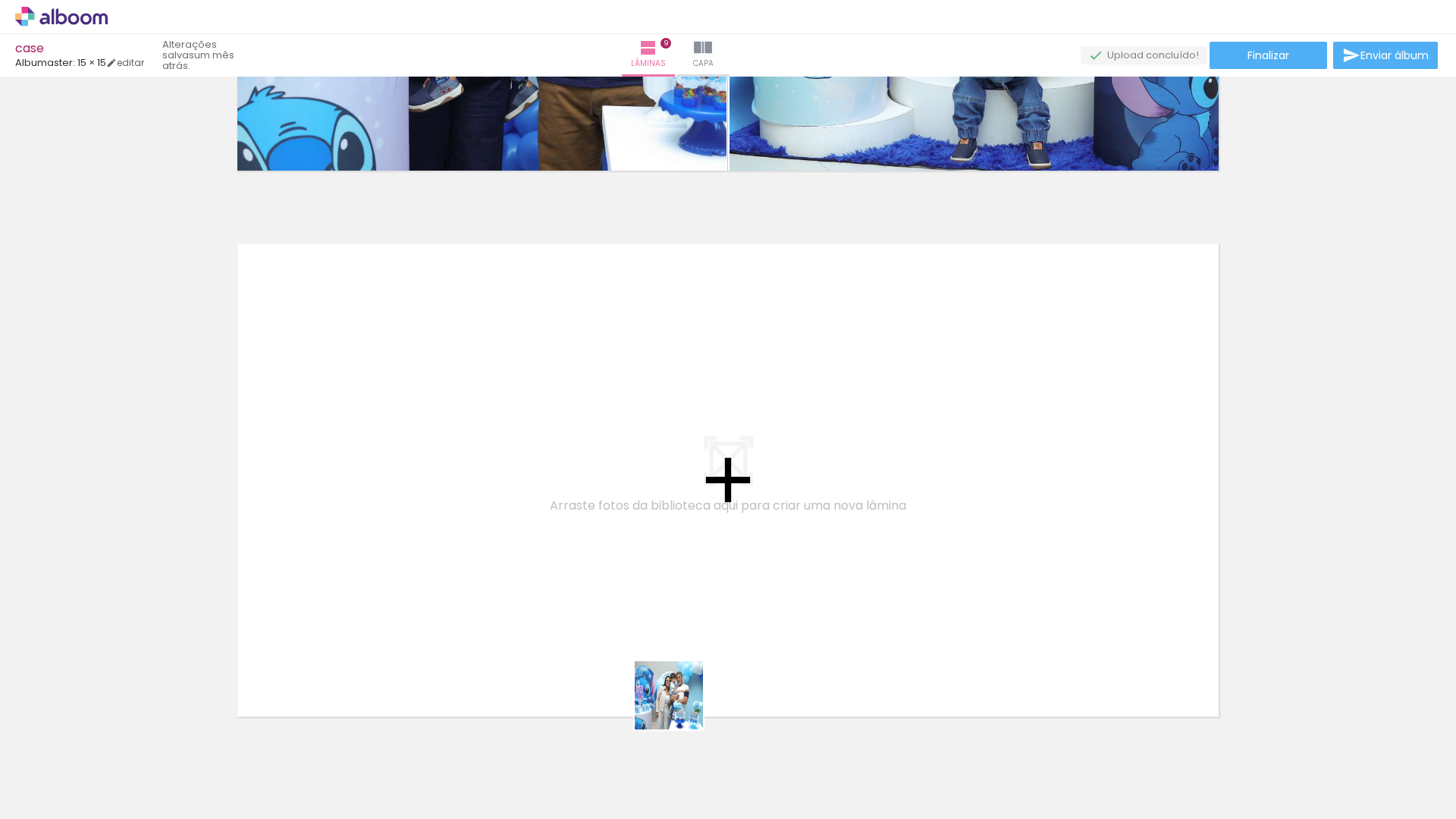
drag, startPoint x: 685, startPoint y: 734, endPoint x: 480, endPoint y: 796, distance: 214.2
click at [656, 580] on quentale-workspace at bounding box center [728, 409] width 1456 height 819
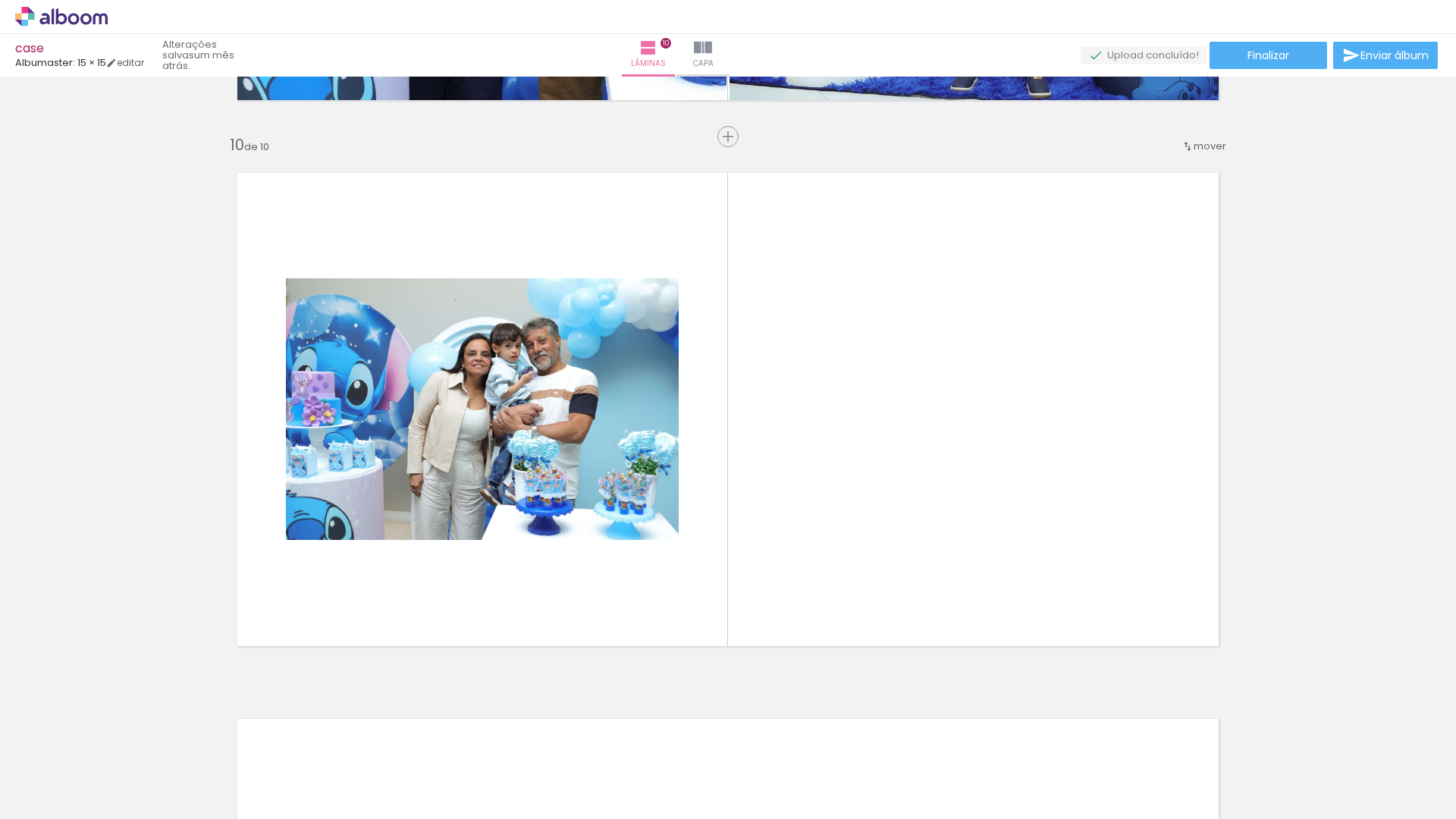
scroll to position [4888, 0]
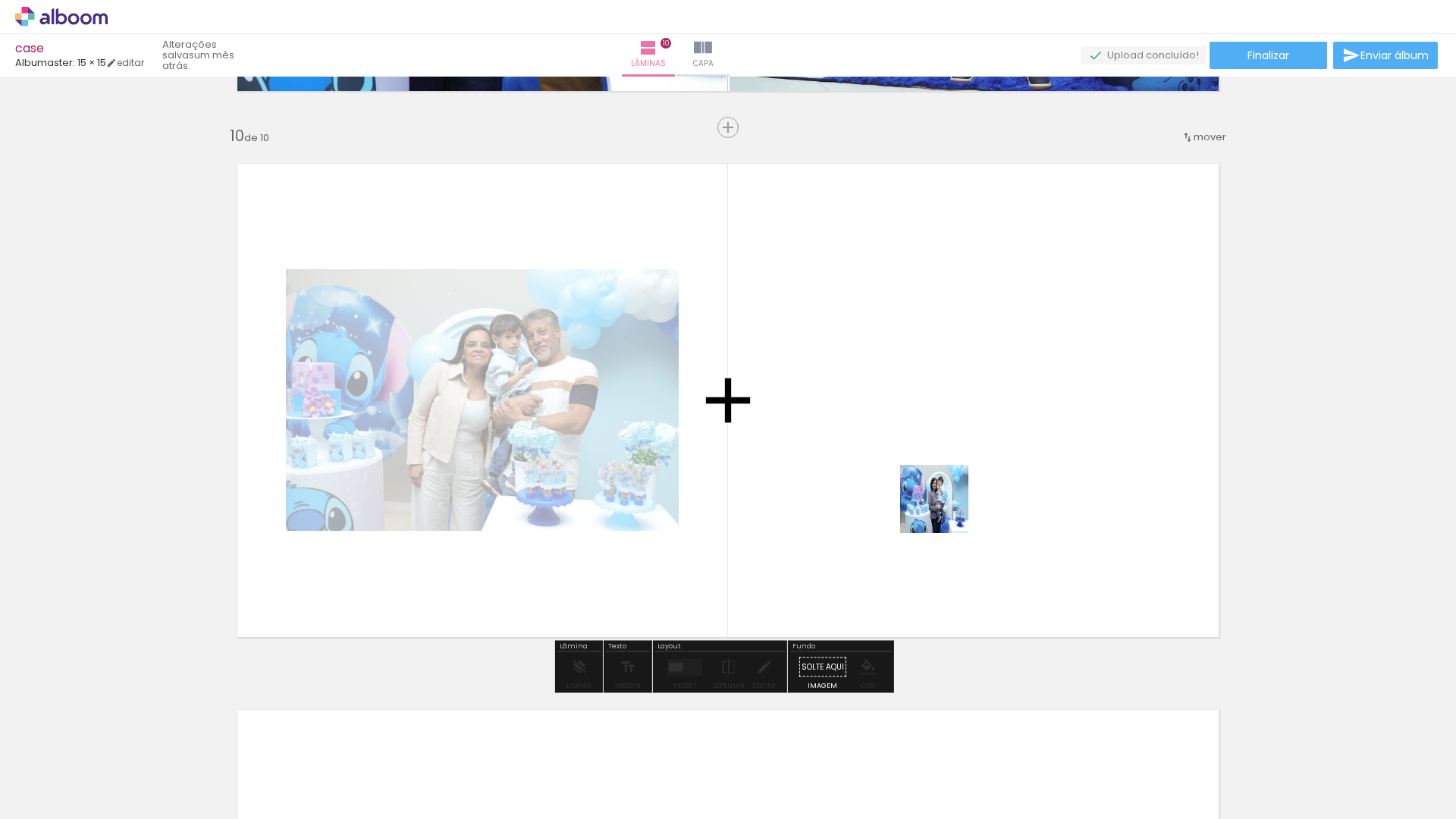
drag, startPoint x: 368, startPoint y: 762, endPoint x: 946, endPoint y: 510, distance: 630.5
click at [946, 510] on quentale-workspace at bounding box center [728, 409] width 1456 height 819
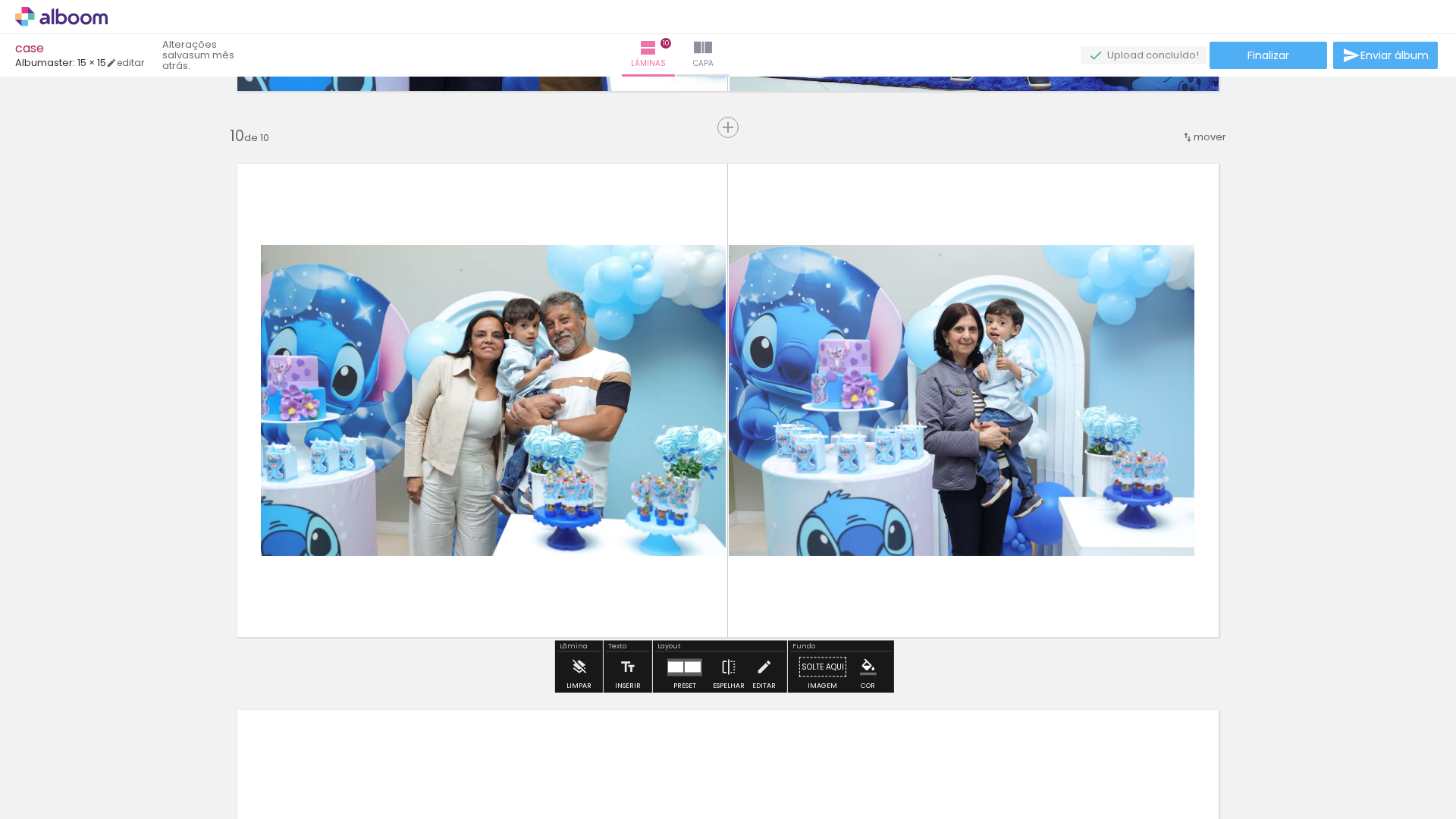
click at [675, 681] on div at bounding box center [684, 667] width 41 height 30
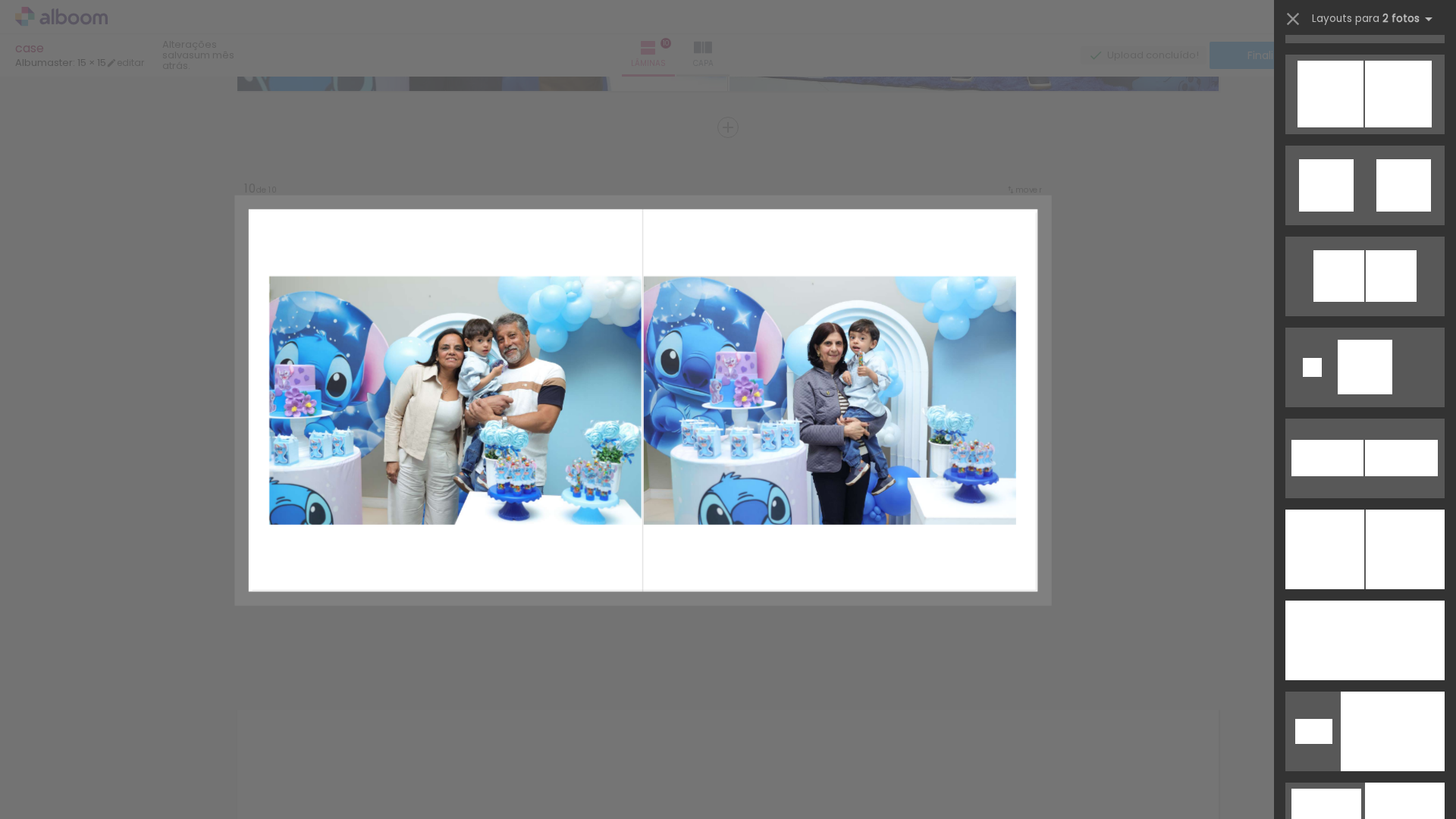
scroll to position [4506, 0]
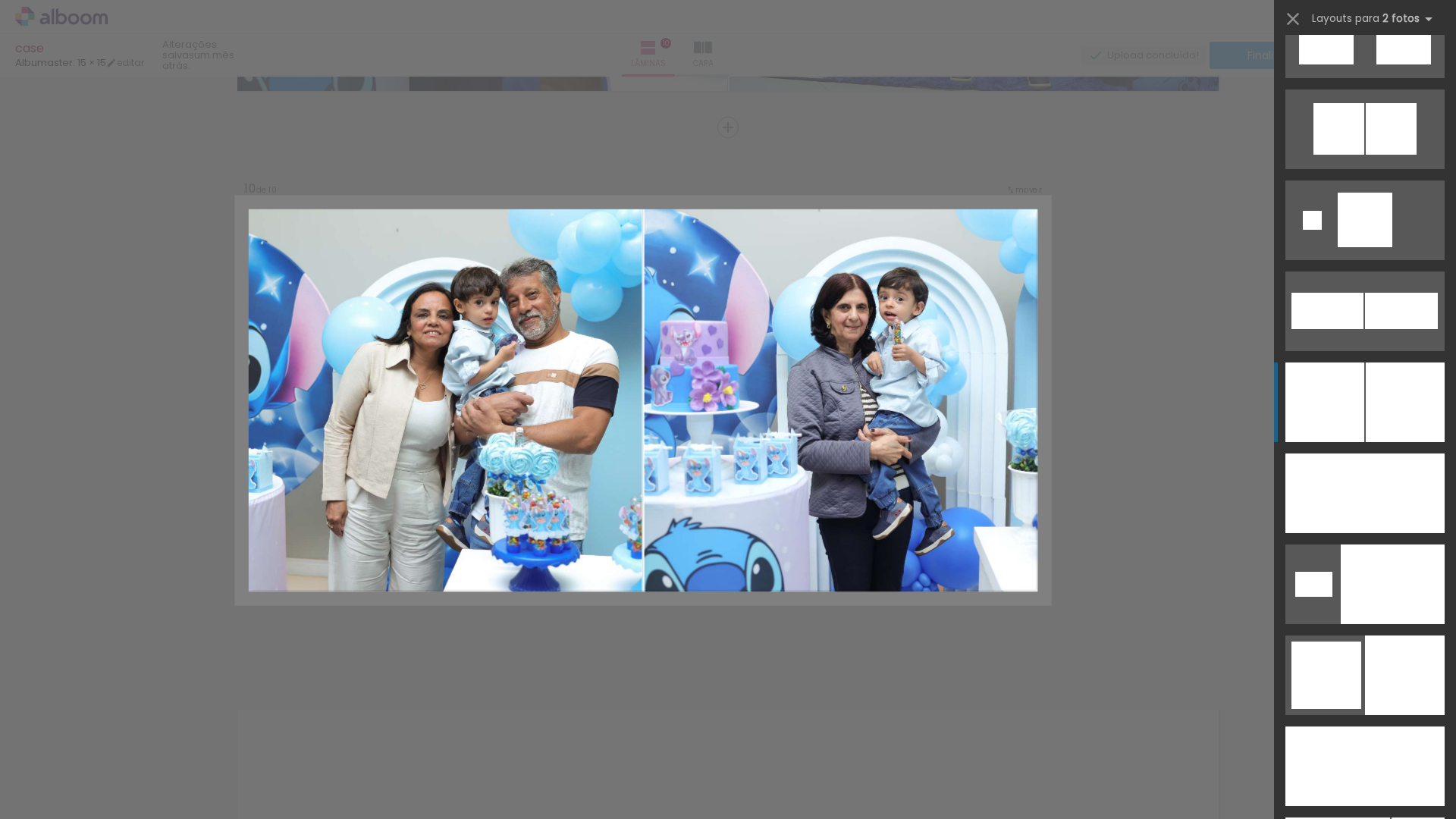
click at [1417, 421] on div at bounding box center [1405, 403] width 79 height 80
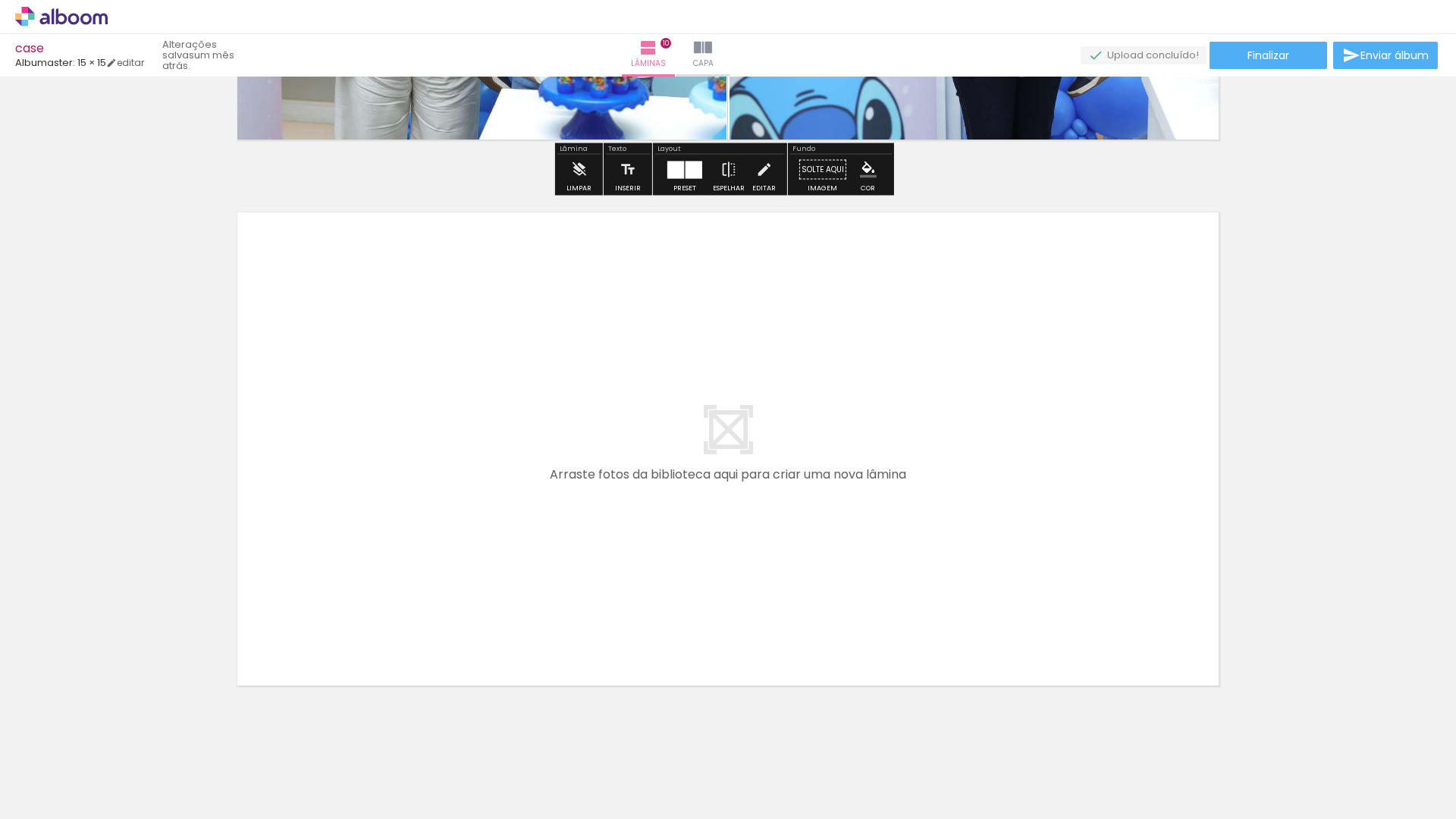
scroll to position [5392, 0]
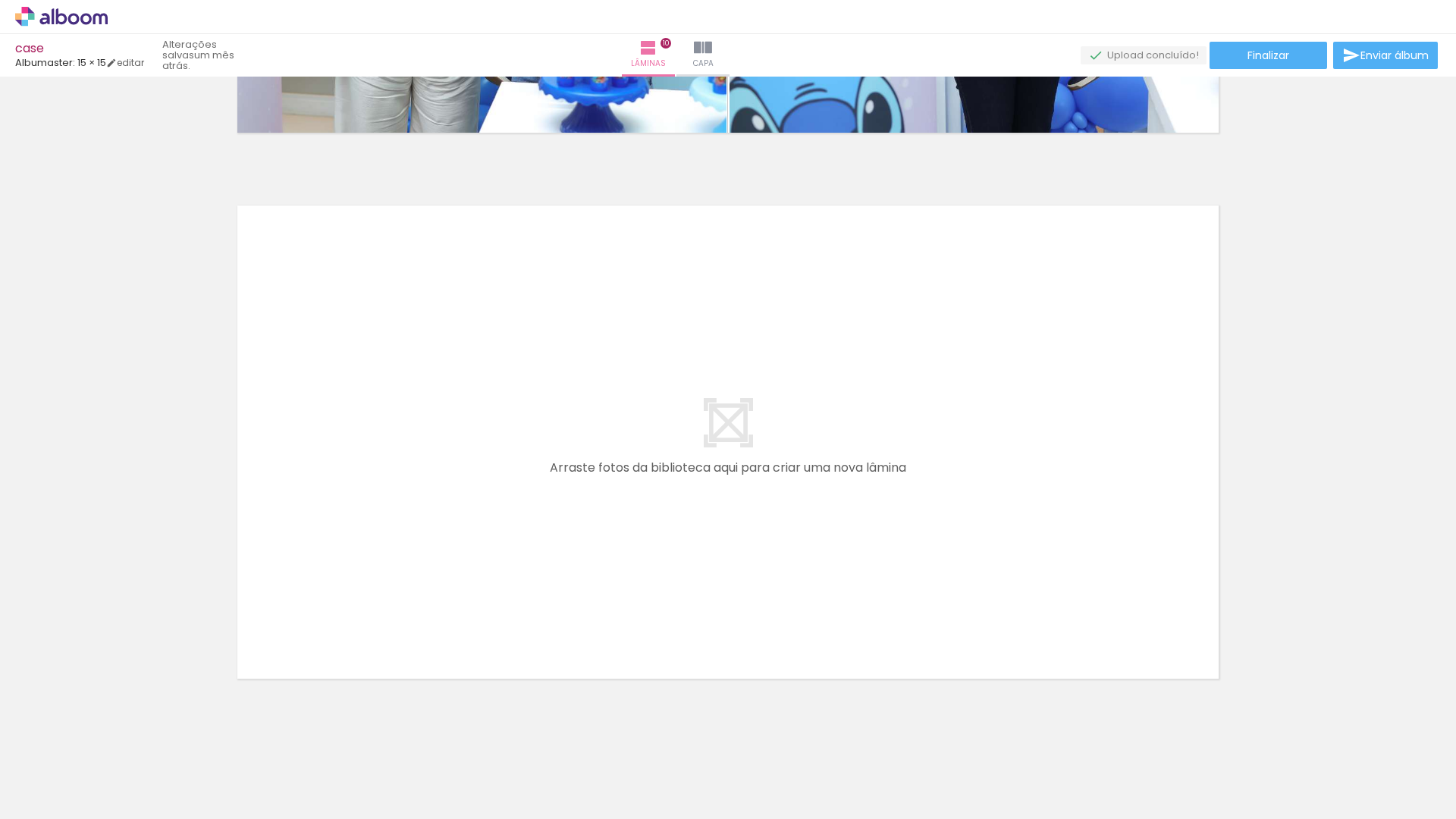
drag, startPoint x: 371, startPoint y: 696, endPoint x: 425, endPoint y: 719, distance: 58.7
click at [436, 532] on quentale-workspace at bounding box center [728, 409] width 1456 height 819
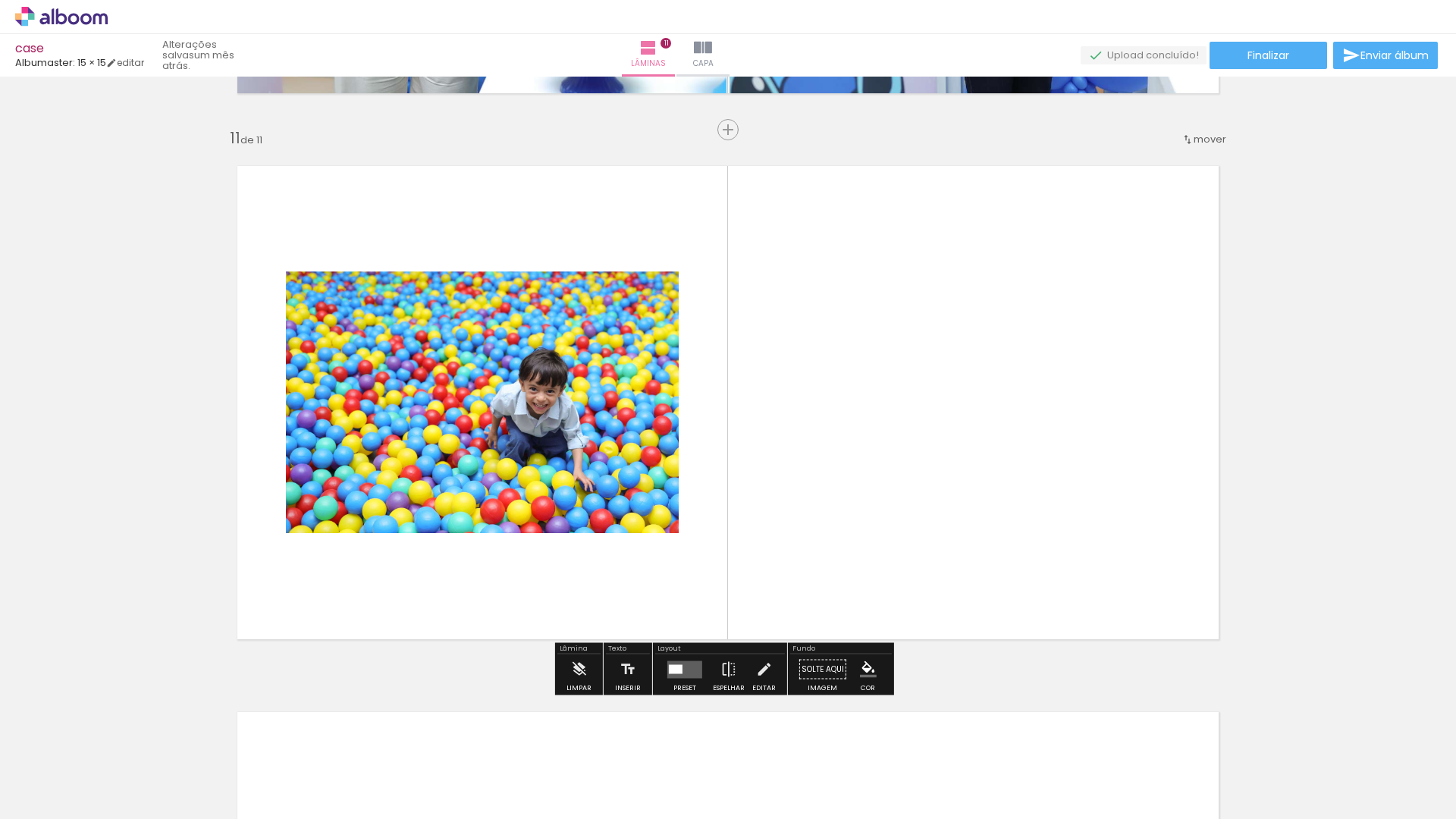
scroll to position [5434, 0]
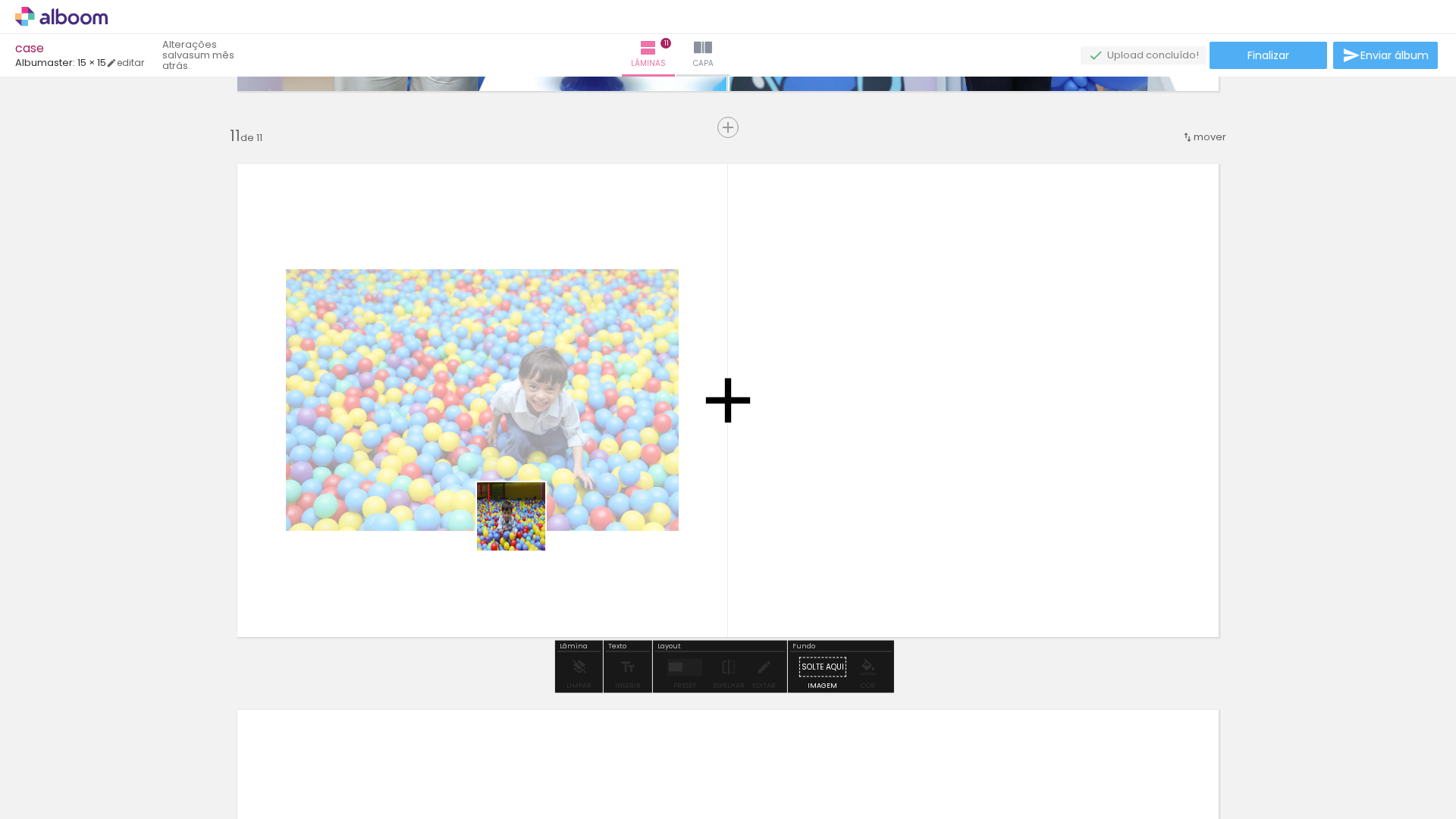
drag, startPoint x: 522, startPoint y: 528, endPoint x: 484, endPoint y: 737, distance: 212.4
click at [529, 508] on quentale-workspace at bounding box center [728, 409] width 1456 height 819
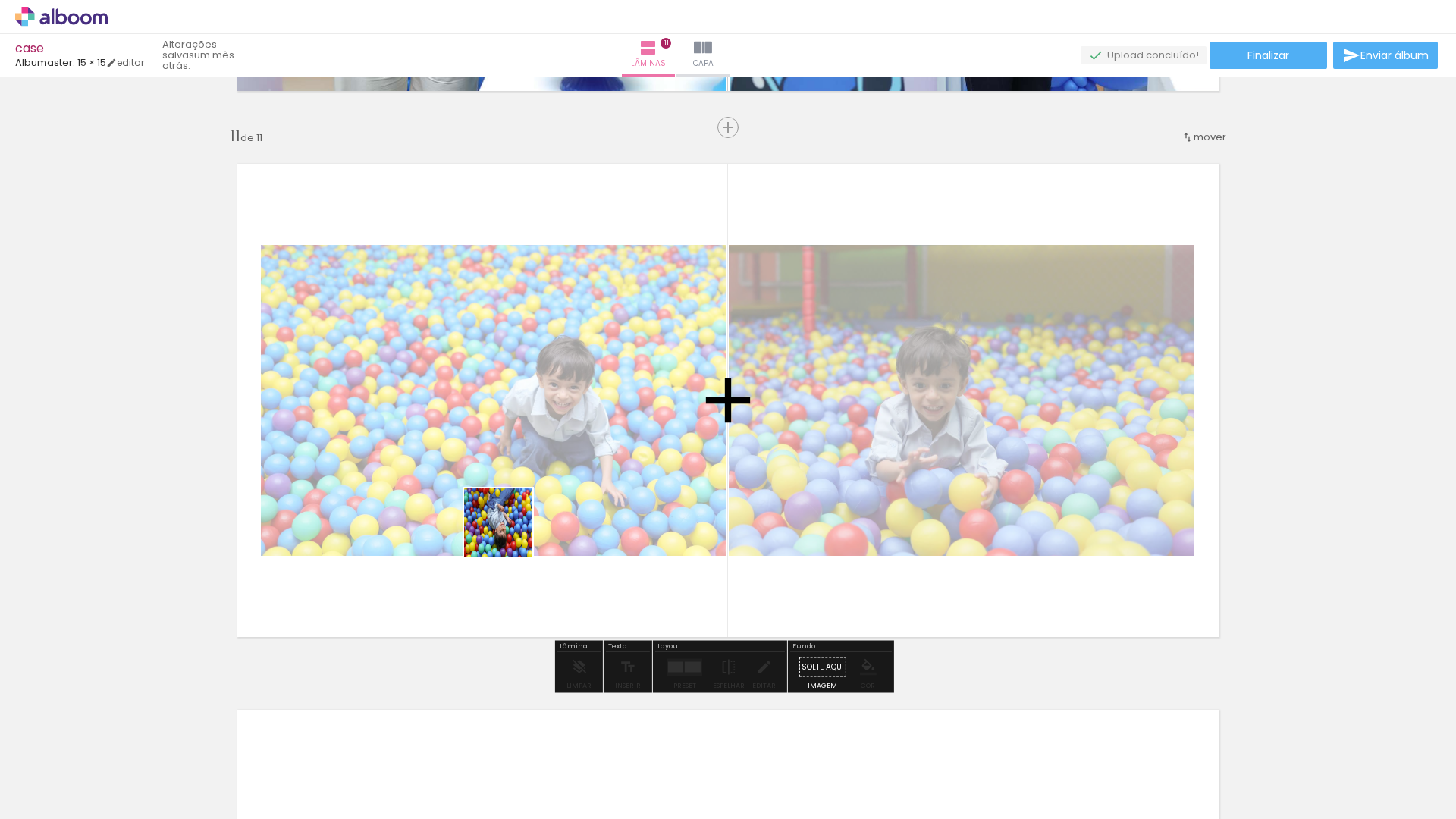
drag, startPoint x: 480, startPoint y: 579, endPoint x: 610, endPoint y: 467, distance: 171.6
click at [560, 460] on quentale-workspace at bounding box center [728, 409] width 1456 height 819
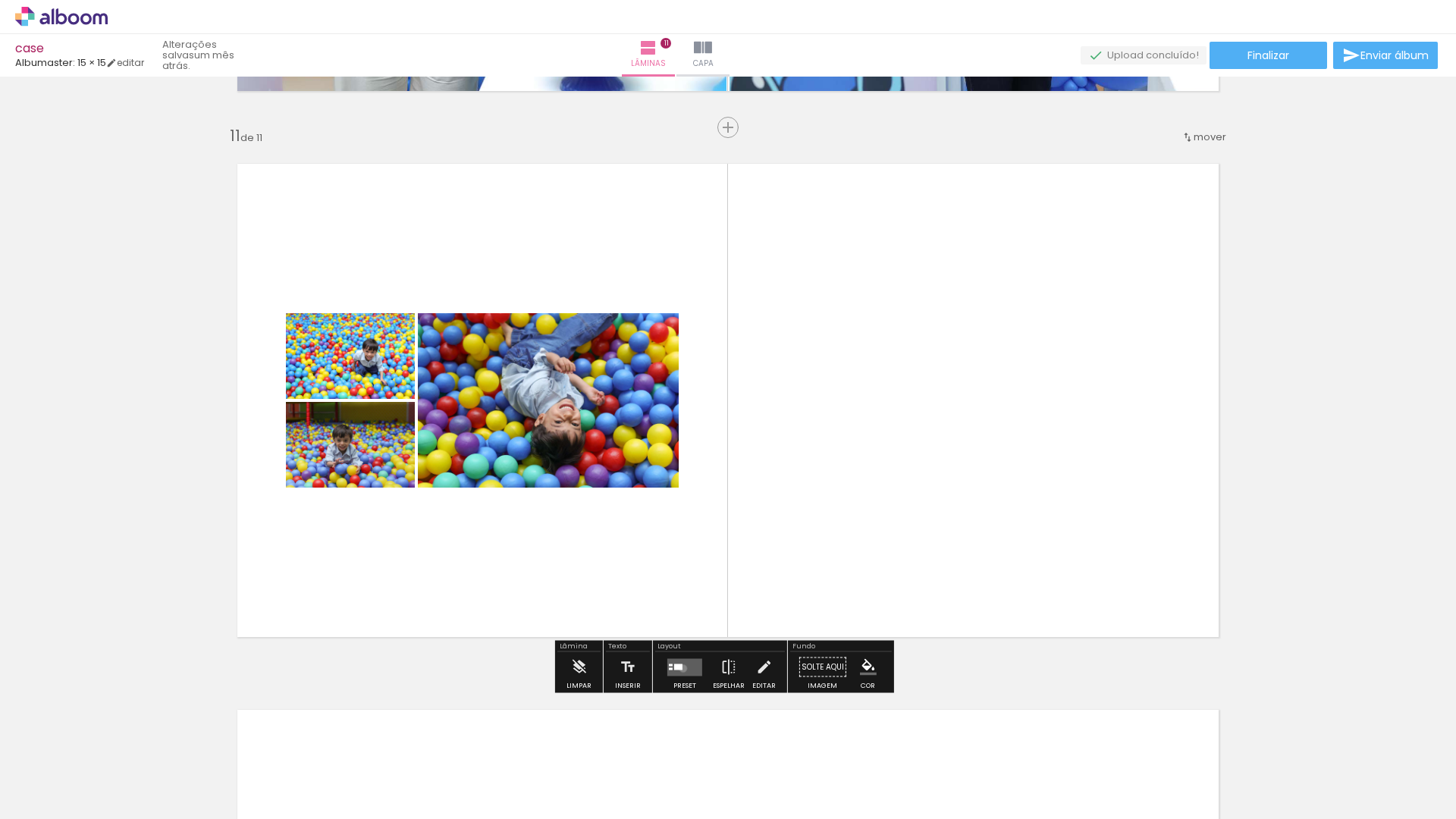
click at [679, 668] on quentale-layouter at bounding box center [685, 667] width 35 height 18
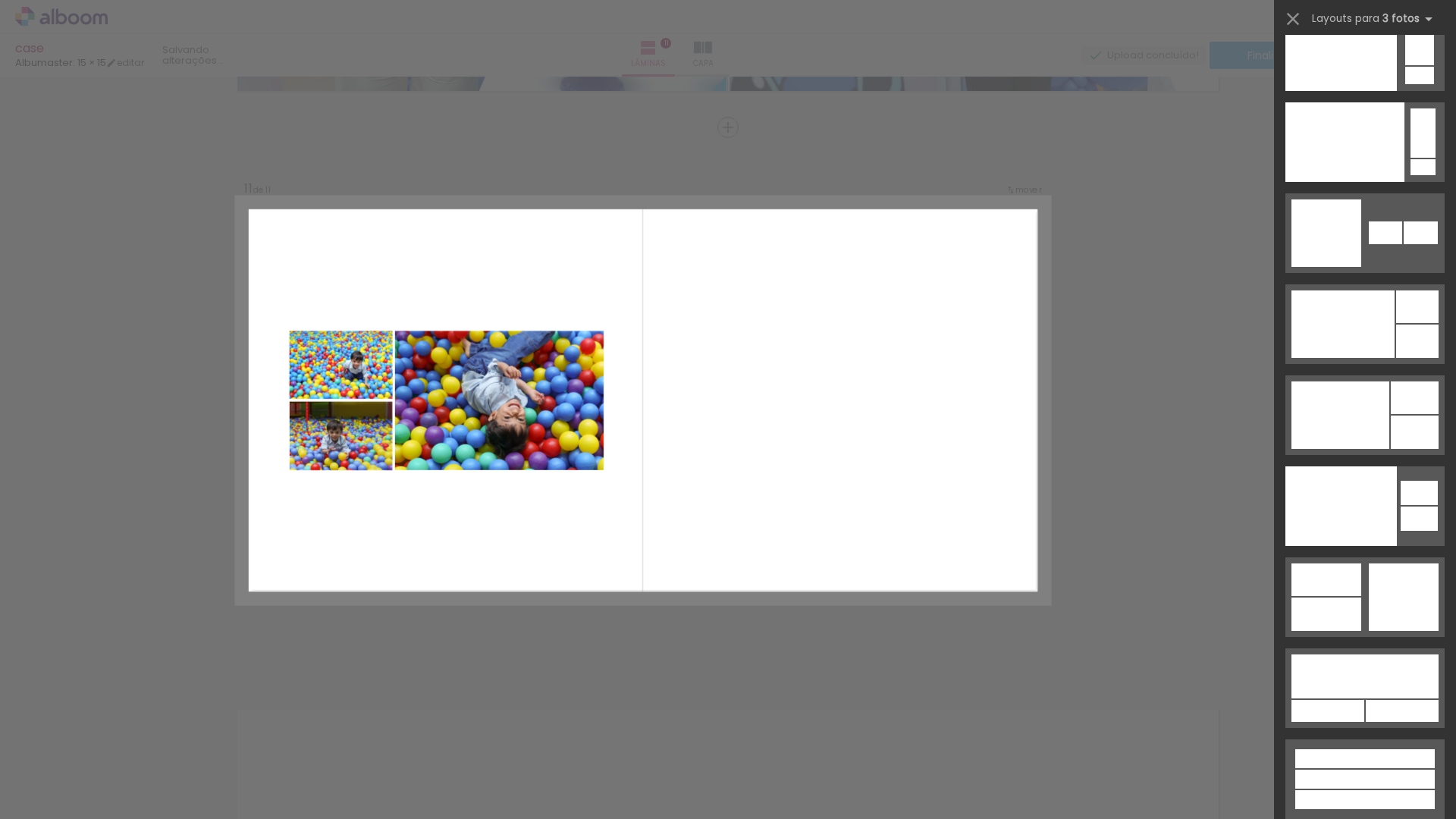
scroll to position [18239, 0]
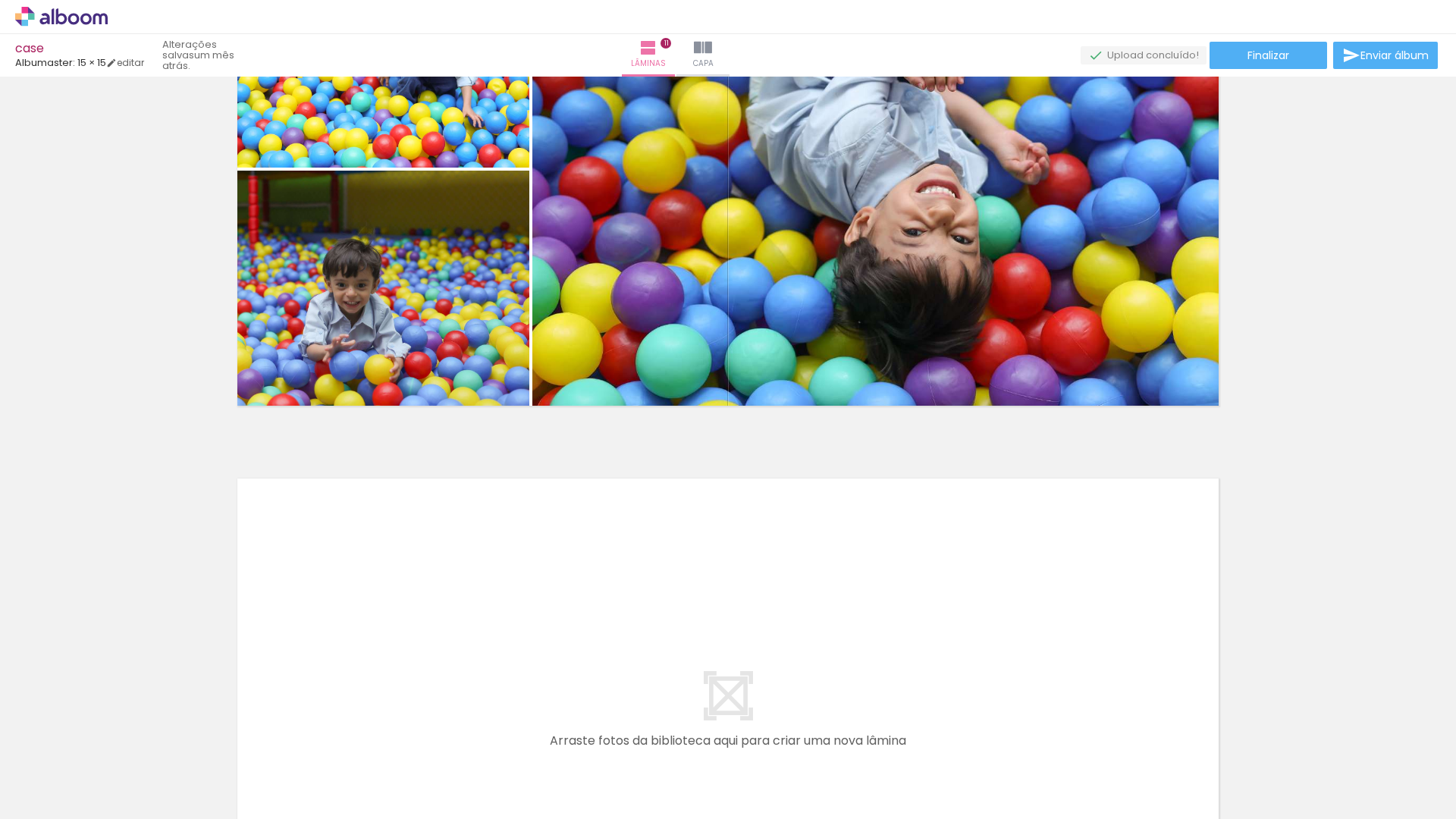
scroll to position [5853, 0]
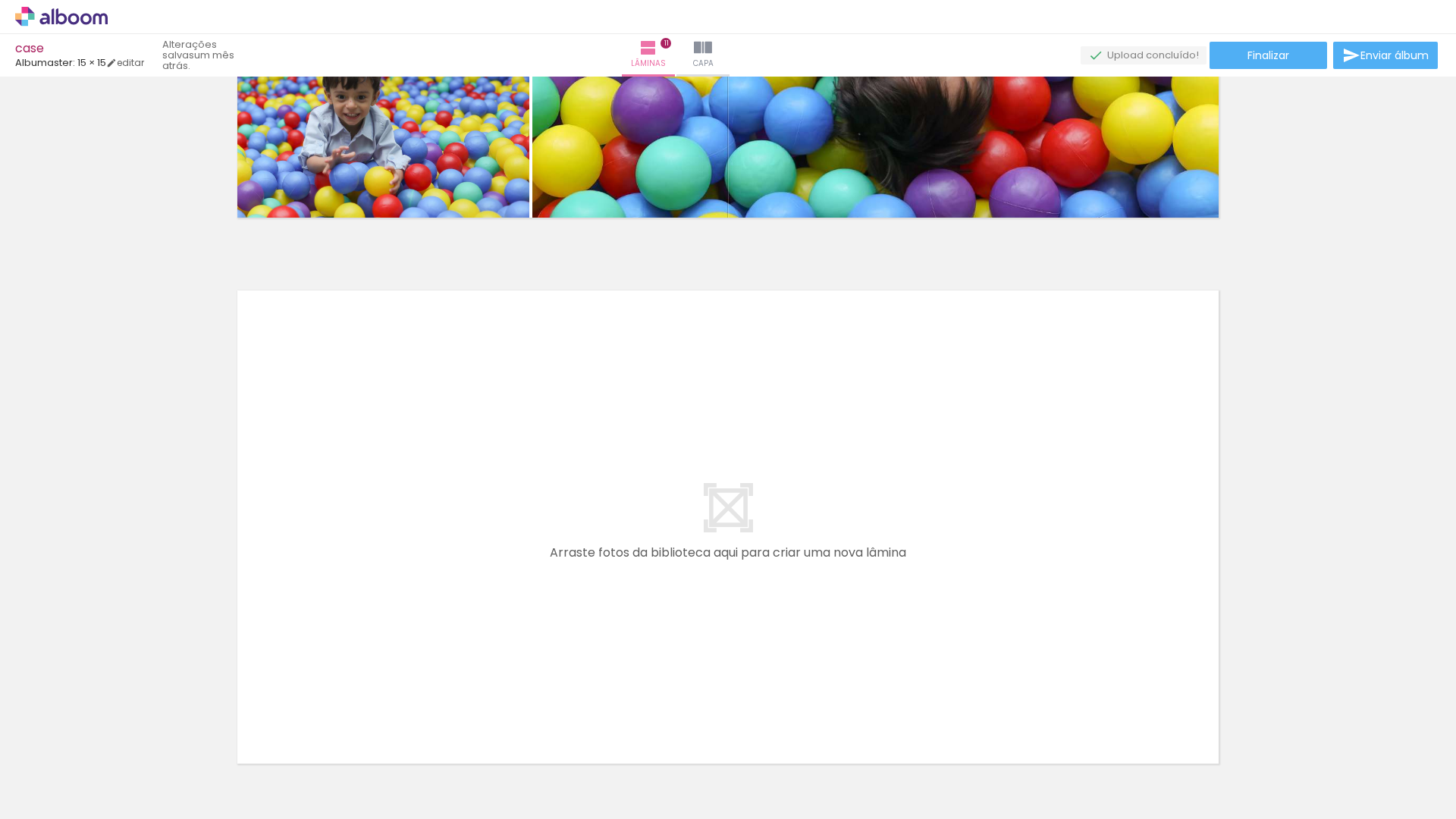
click at [412, 600] on quentale-workspace at bounding box center [728, 409] width 1456 height 819
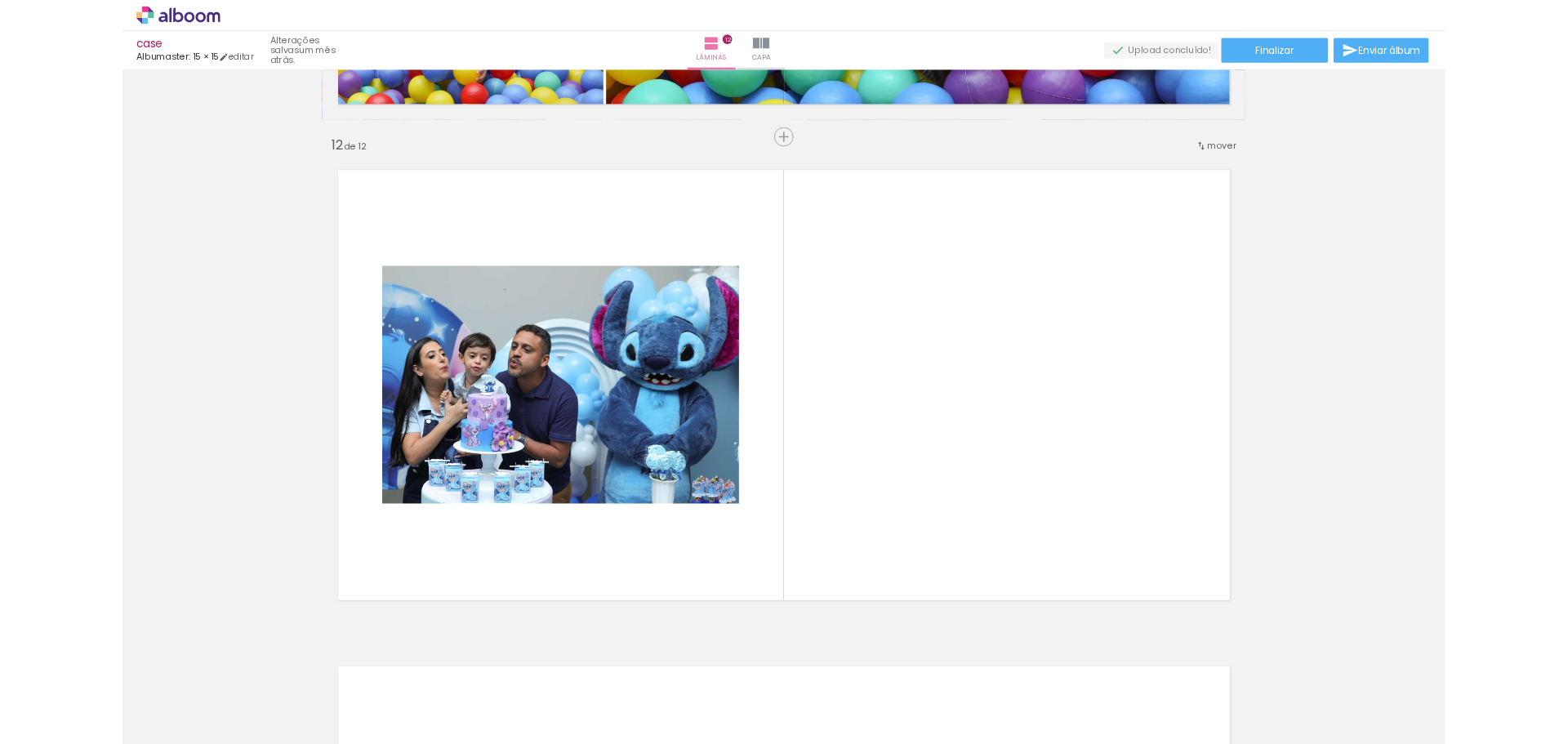
scroll to position [6443, 0]
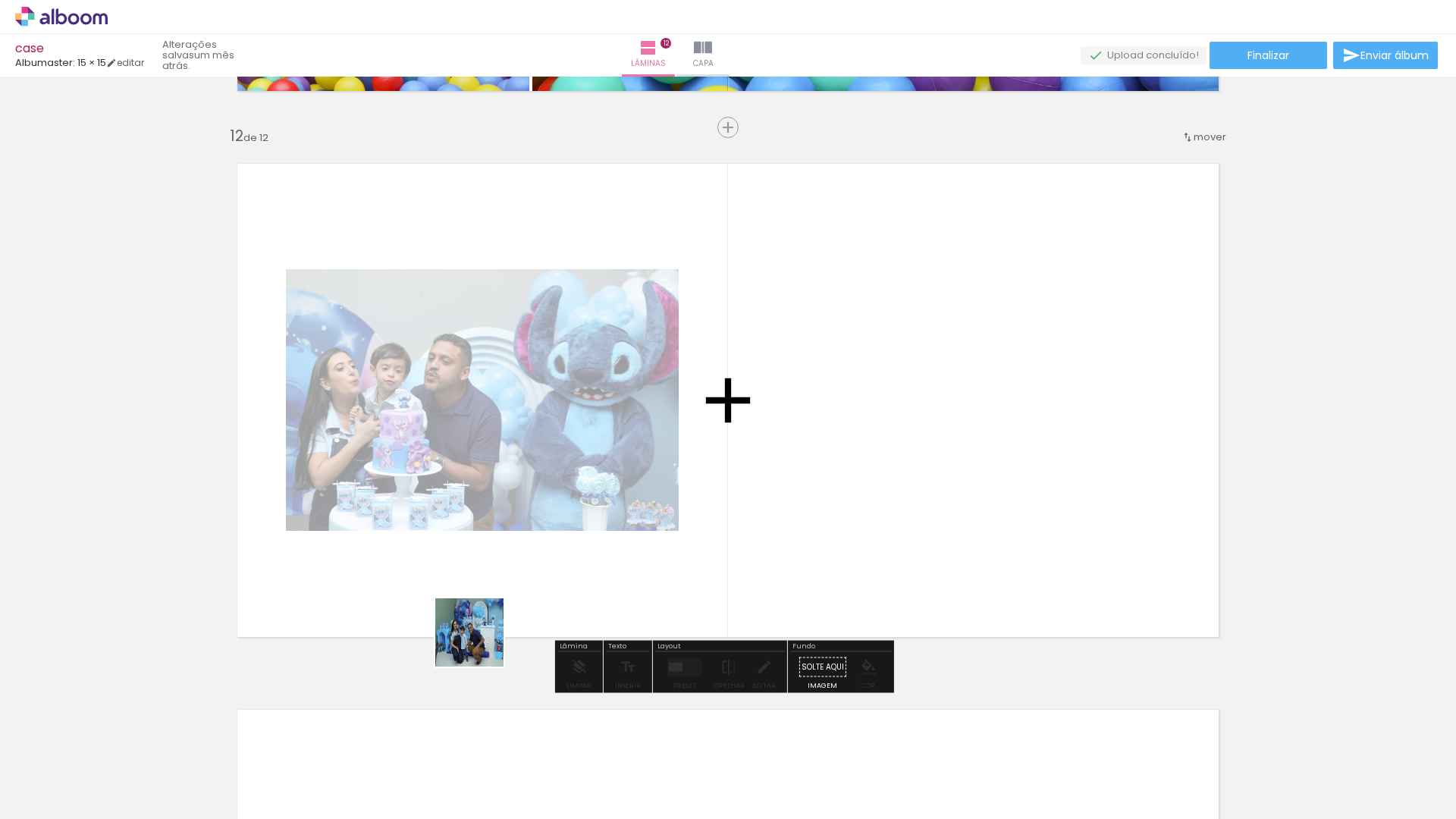
drag, startPoint x: 481, startPoint y: 644, endPoint x: 565, endPoint y: 608, distance: 91.4
click at [562, 494] on quentale-workspace at bounding box center [728, 409] width 1456 height 819
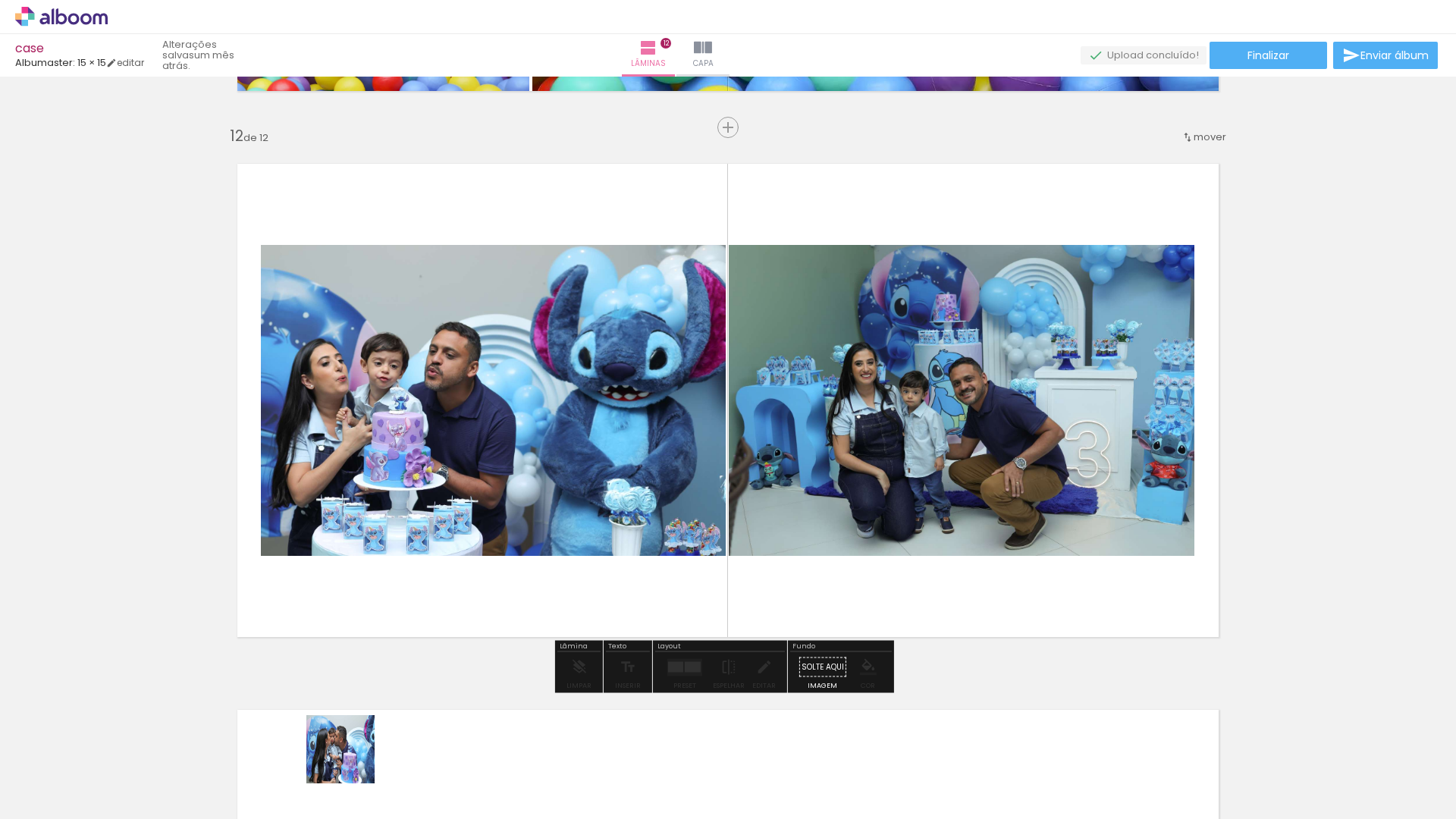
drag, startPoint x: 352, startPoint y: 761, endPoint x: 664, endPoint y: 726, distance: 314.0
click at [535, 530] on quentale-workspace at bounding box center [728, 409] width 1456 height 819
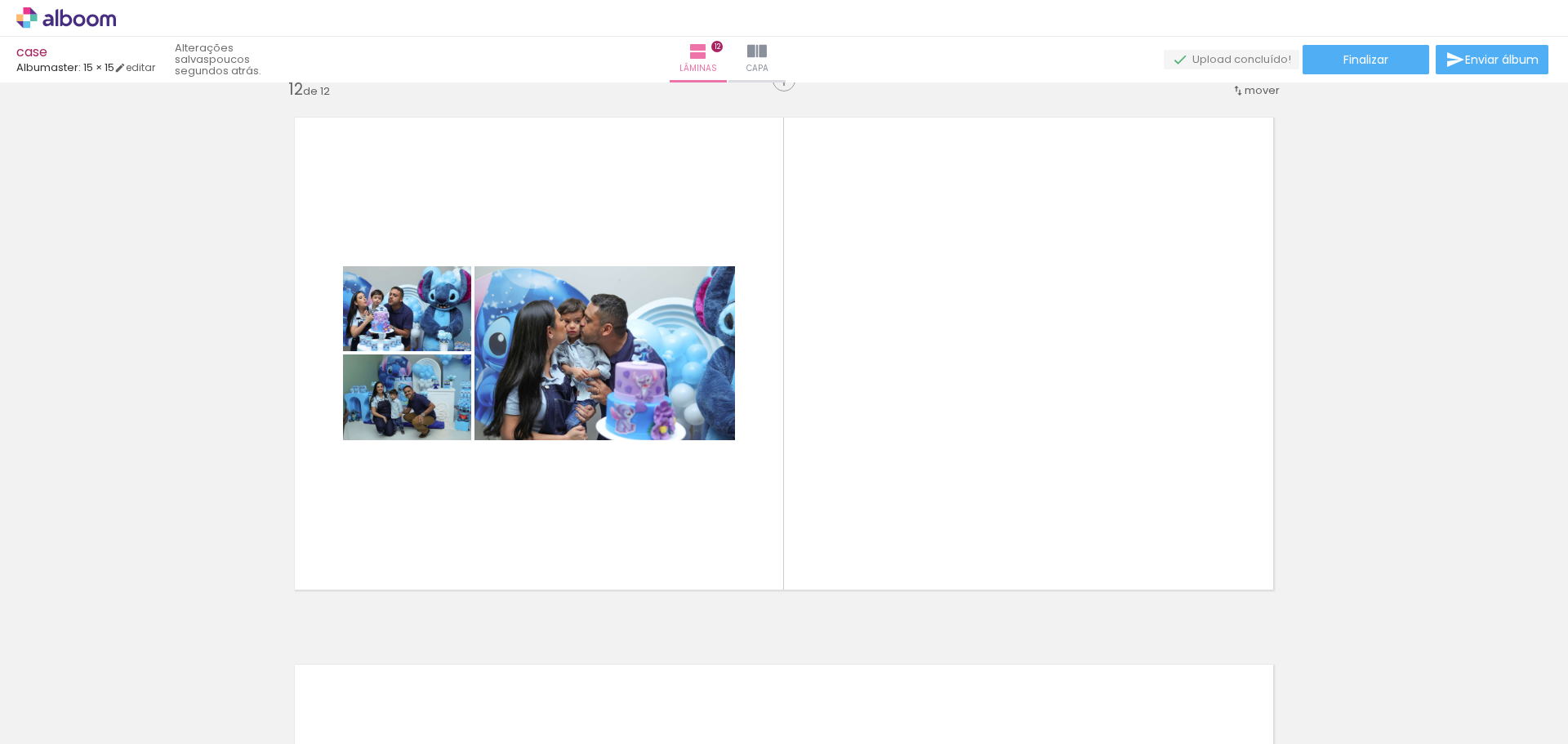
scroll to position [6017, 0]
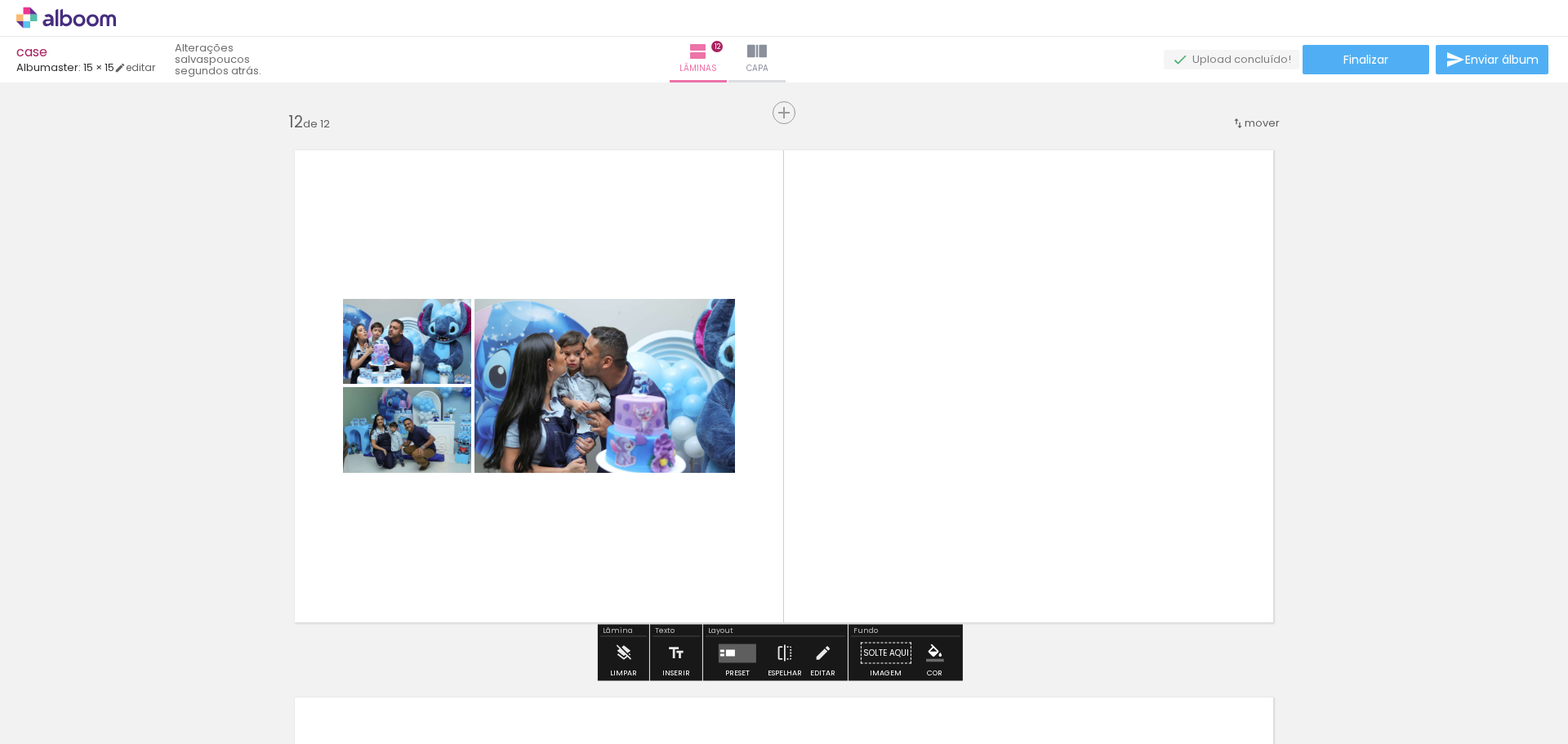
click at [611, 632] on div "Lâmina" at bounding box center [623, 631] width 46 height 9
click at [632, 634] on div "Lâmina" at bounding box center [623, 631] width 46 height 9
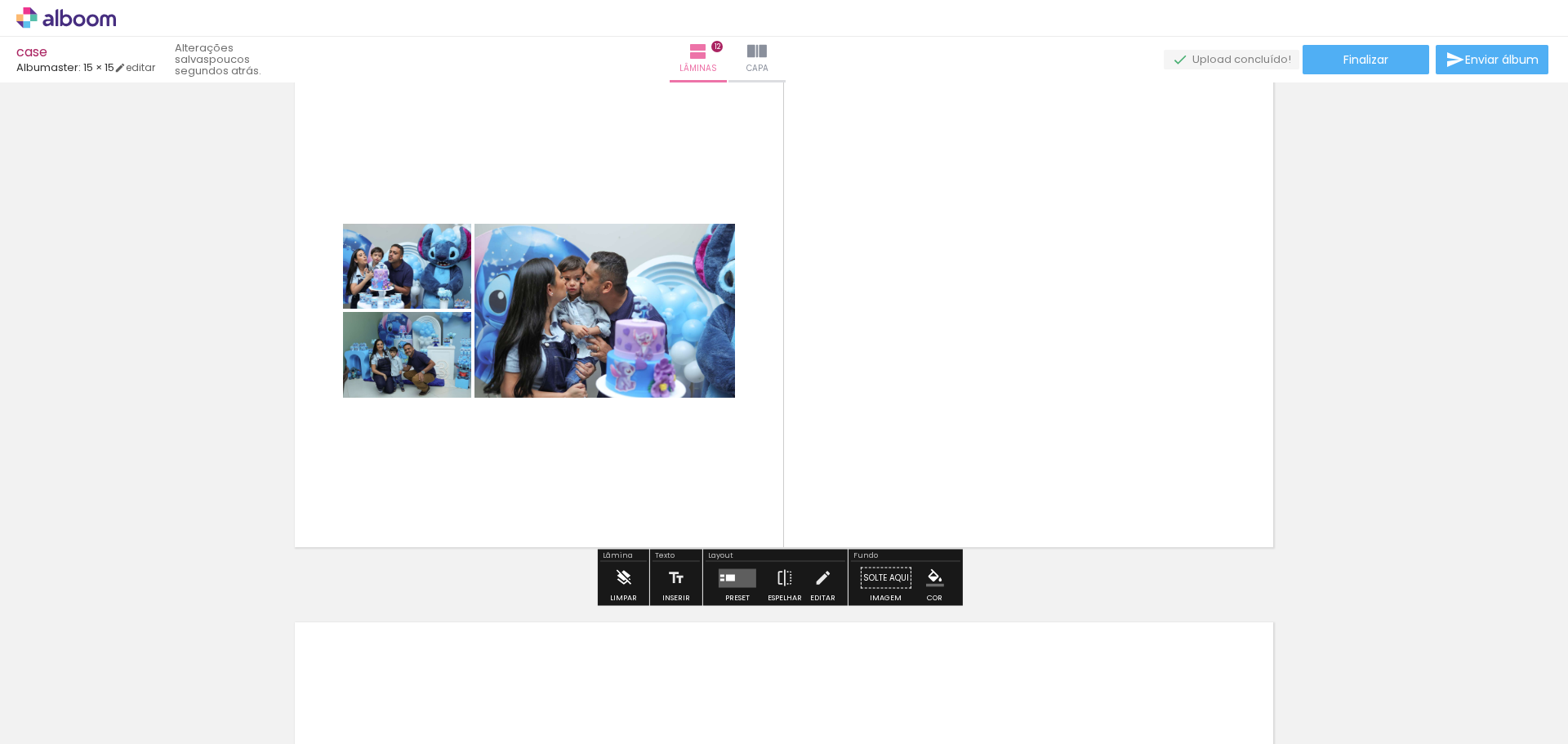
click at [627, 584] on iron-icon at bounding box center [623, 578] width 18 height 33
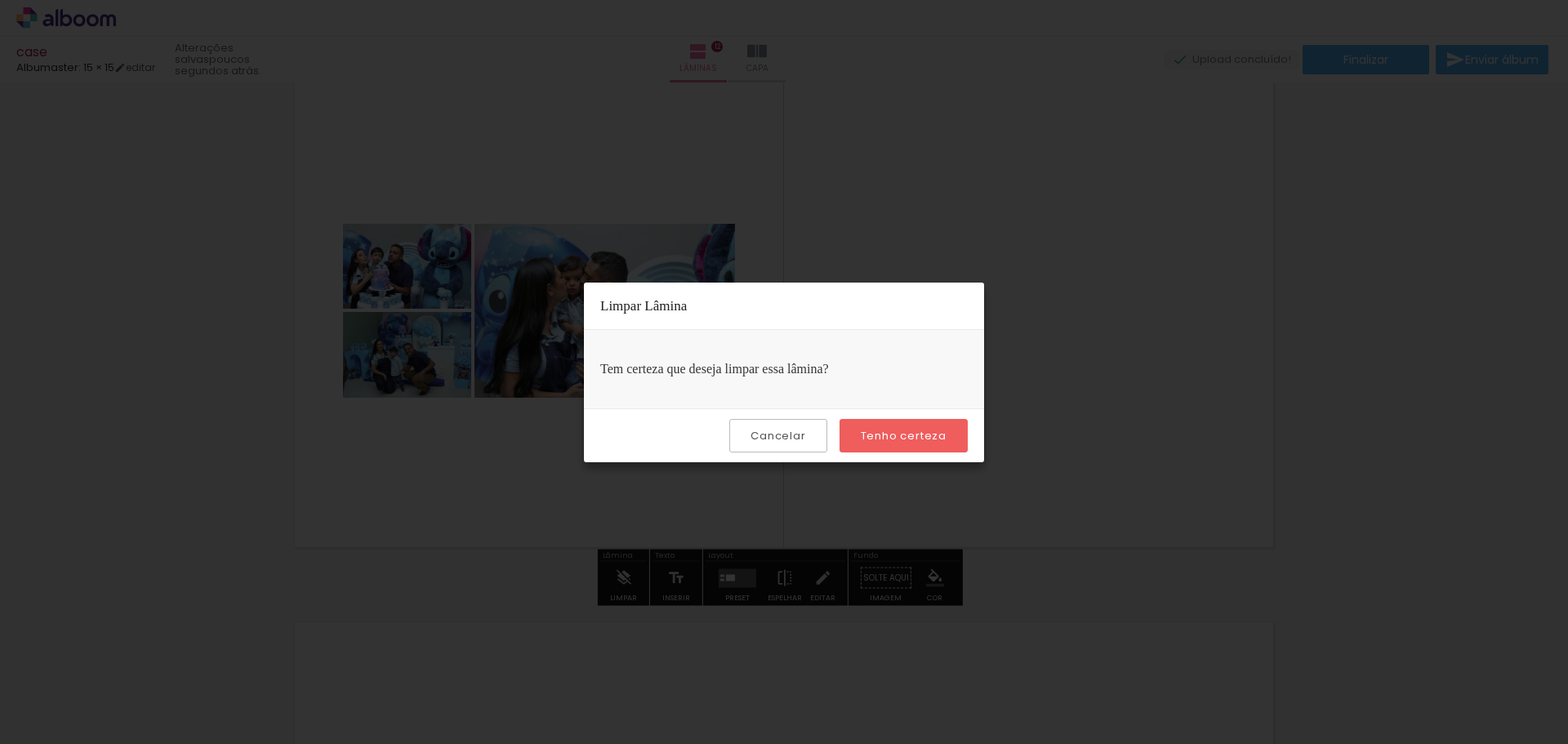
click at [0, 0] on slot "Tenho certeza" at bounding box center [0, 0] width 0 height 0
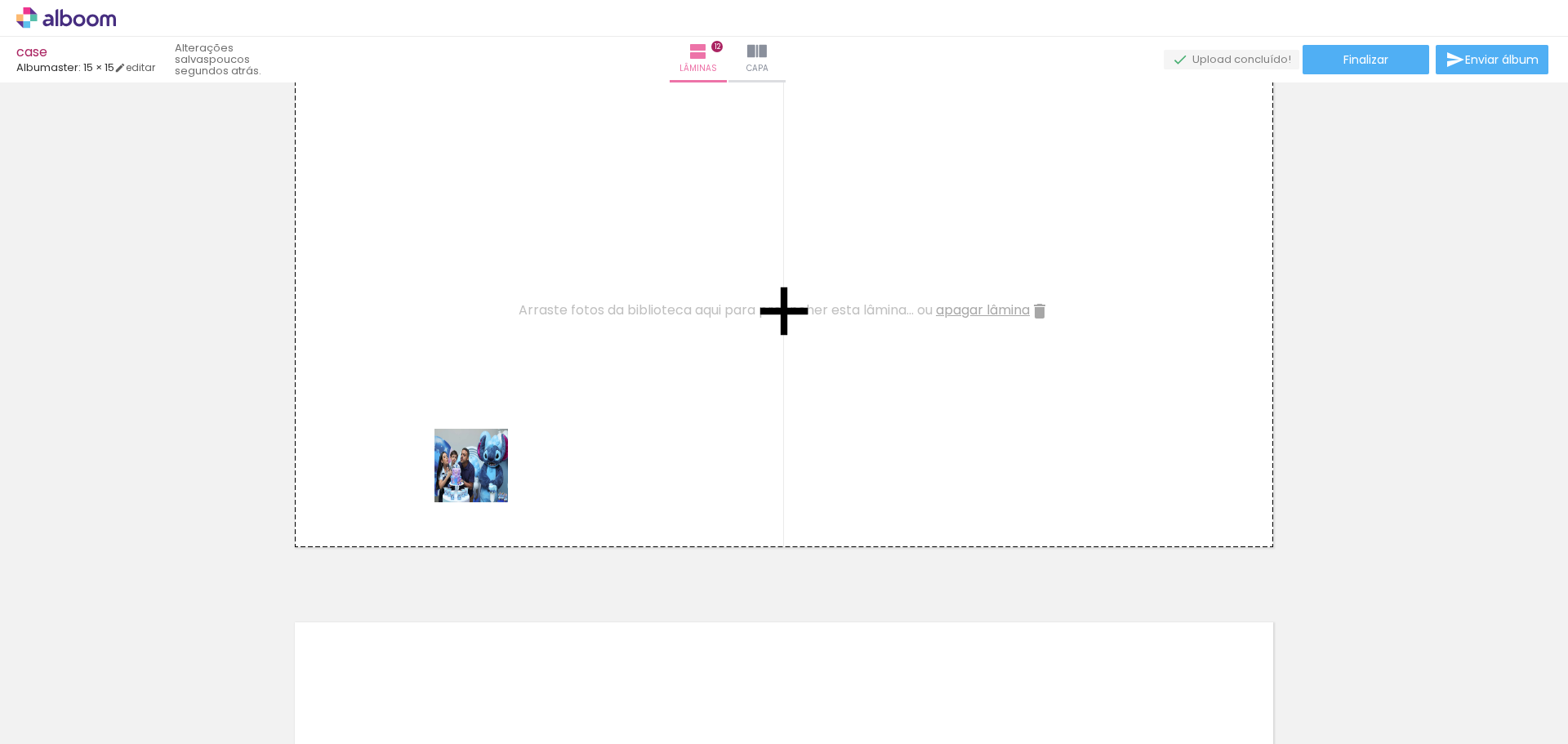
drag, startPoint x: 346, startPoint y: 694, endPoint x: 476, endPoint y: 652, distance: 136.6
click at [485, 474] on quentale-workspace at bounding box center [784, 372] width 1568 height 744
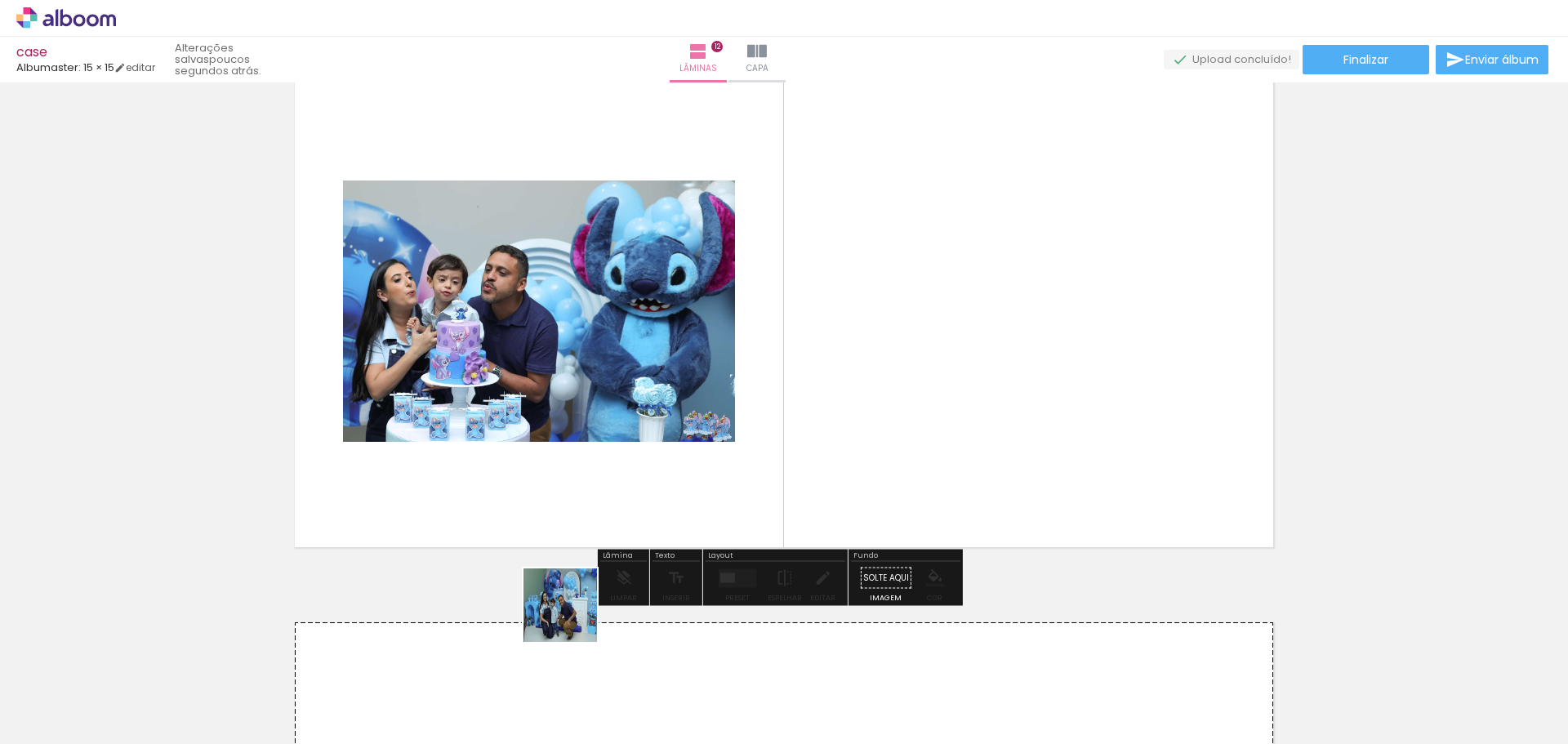
drag, startPoint x: 573, startPoint y: 618, endPoint x: 873, endPoint y: 503, distance: 321.3
click at [873, 503] on quentale-workspace at bounding box center [784, 372] width 1568 height 744
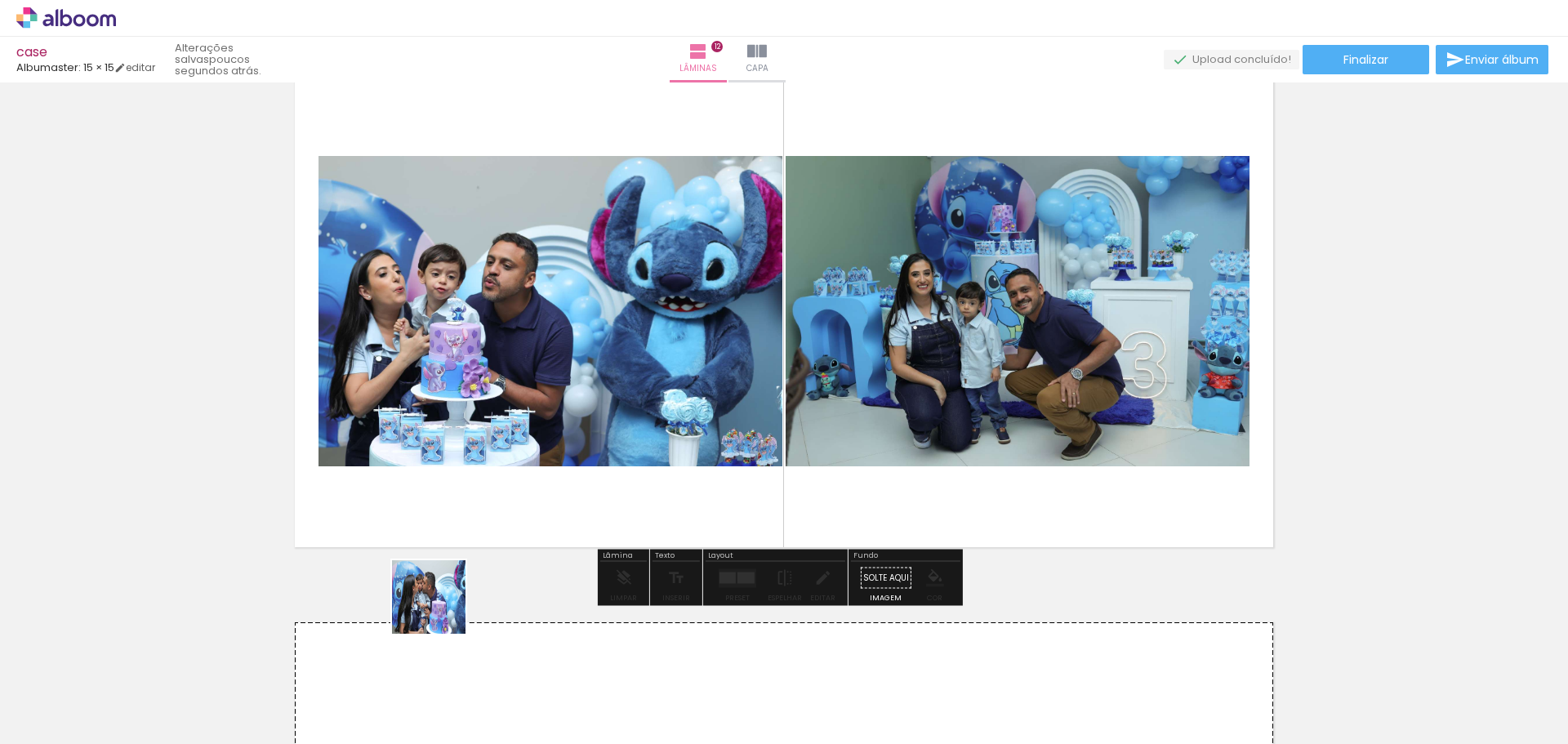
drag, startPoint x: 355, startPoint y: 709, endPoint x: 593, endPoint y: 490, distance: 323.4
click at [593, 490] on quentale-workspace at bounding box center [784, 372] width 1568 height 744
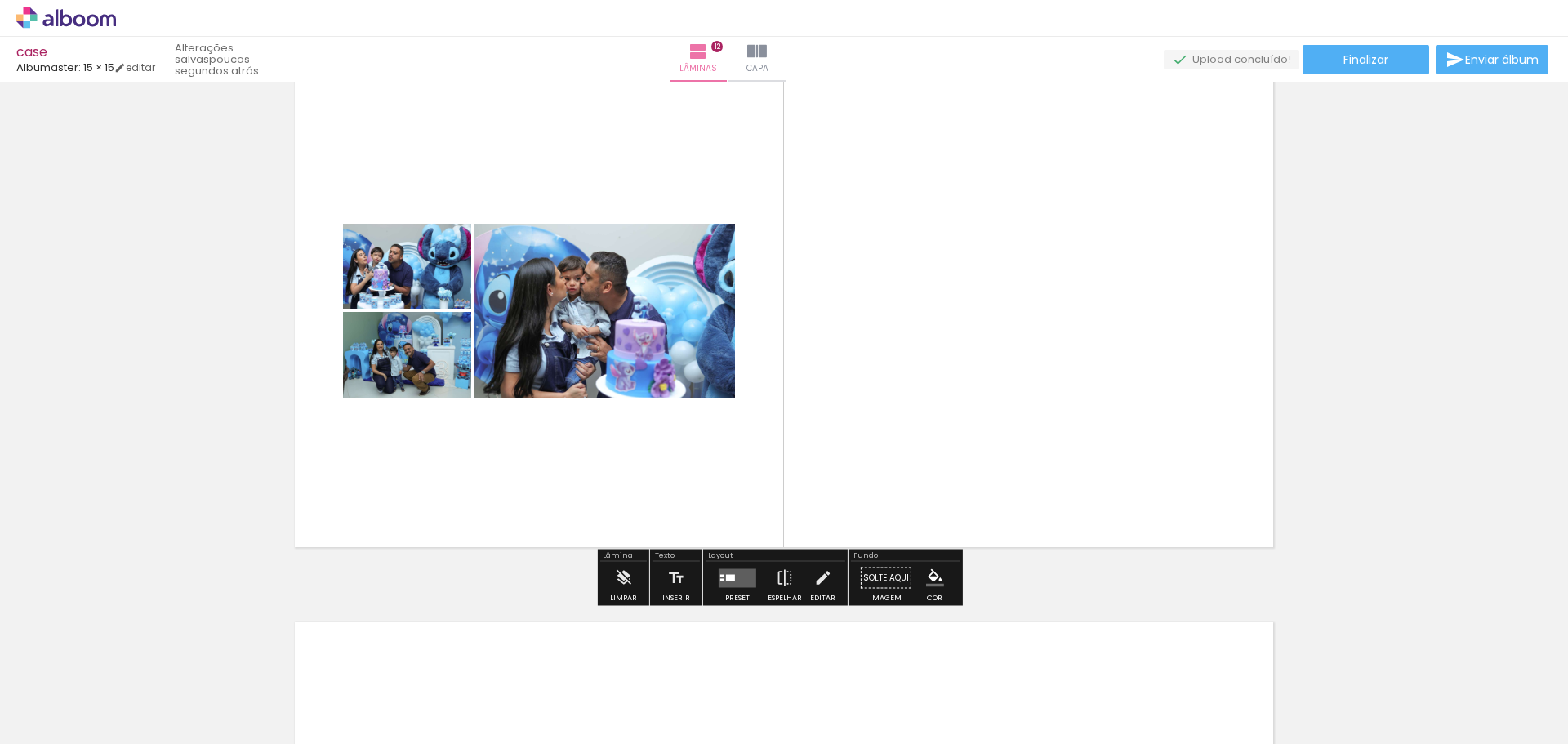
click at [742, 585] on quentale-layouter at bounding box center [738, 578] width 38 height 19
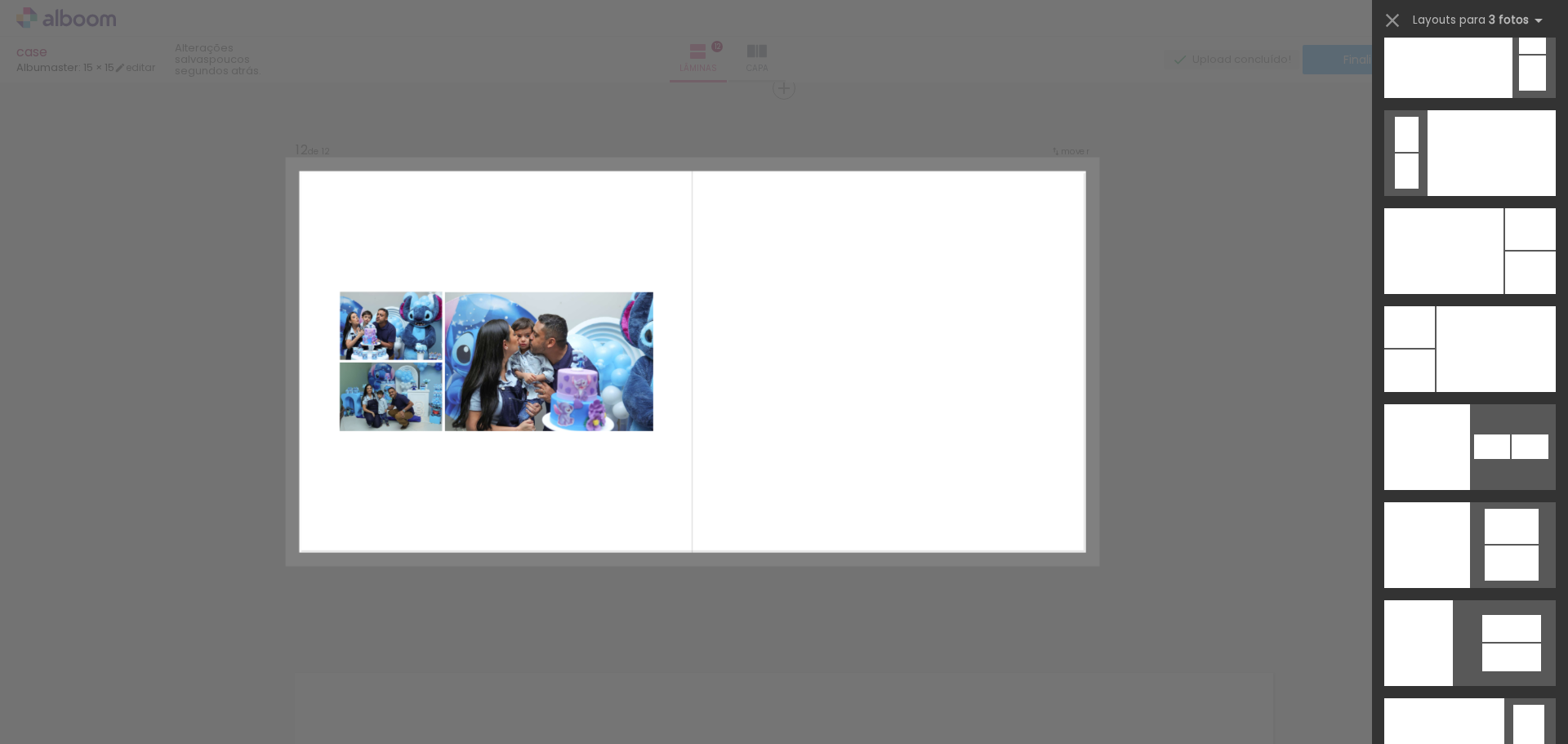
scroll to position [19865, 0]
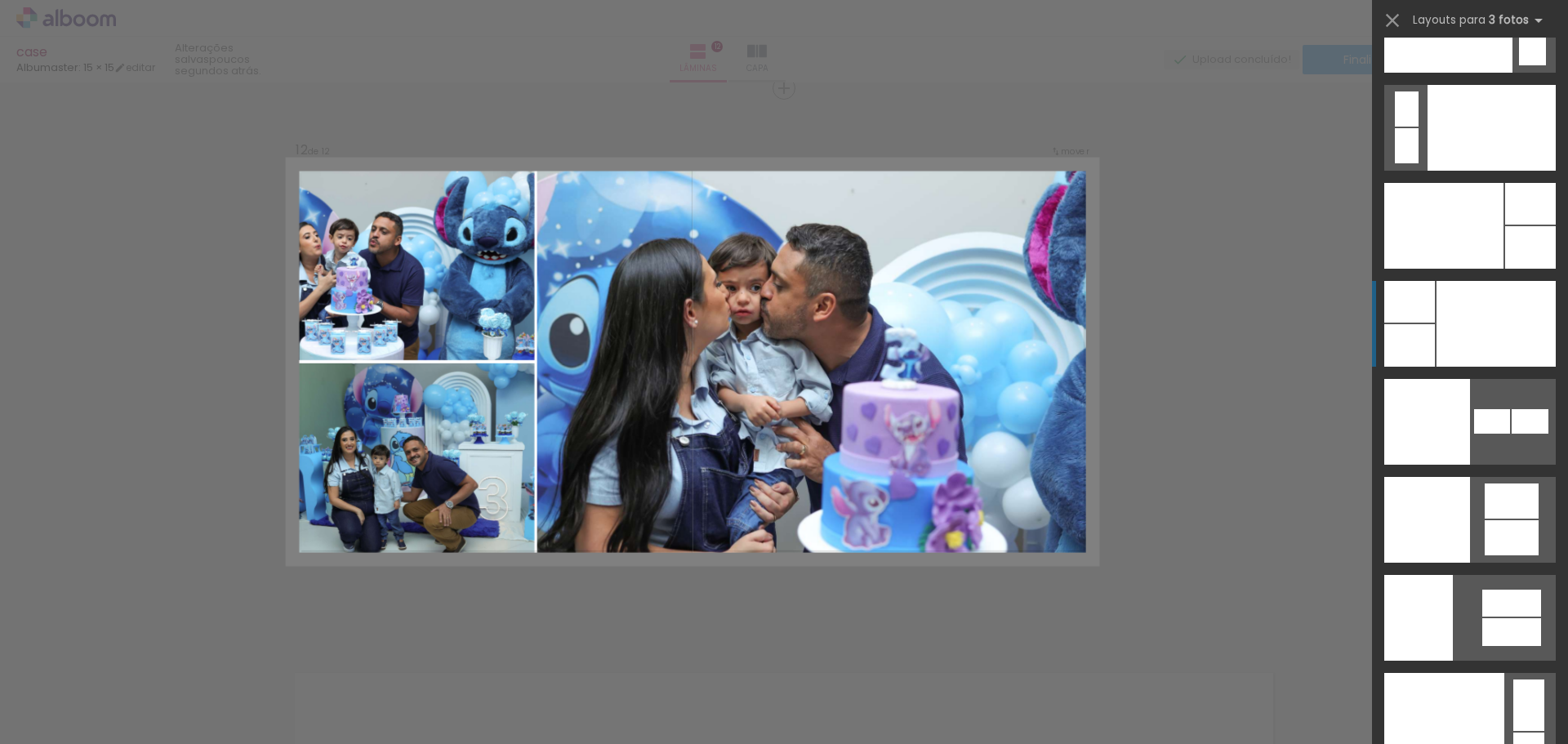
click at [1457, 332] on div at bounding box center [1496, 324] width 119 height 86
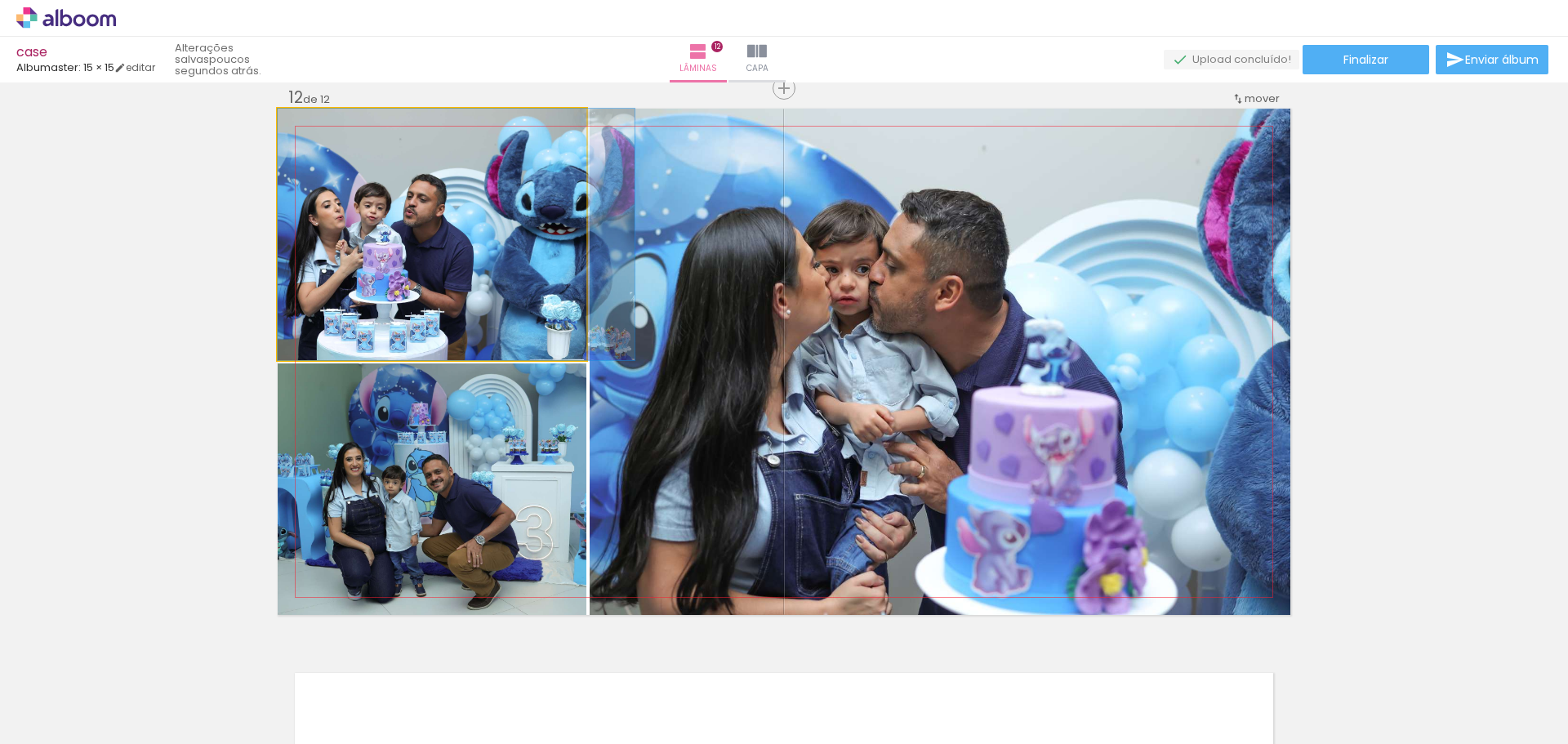
drag, startPoint x: 435, startPoint y: 308, endPoint x: 523, endPoint y: 437, distance: 156.2
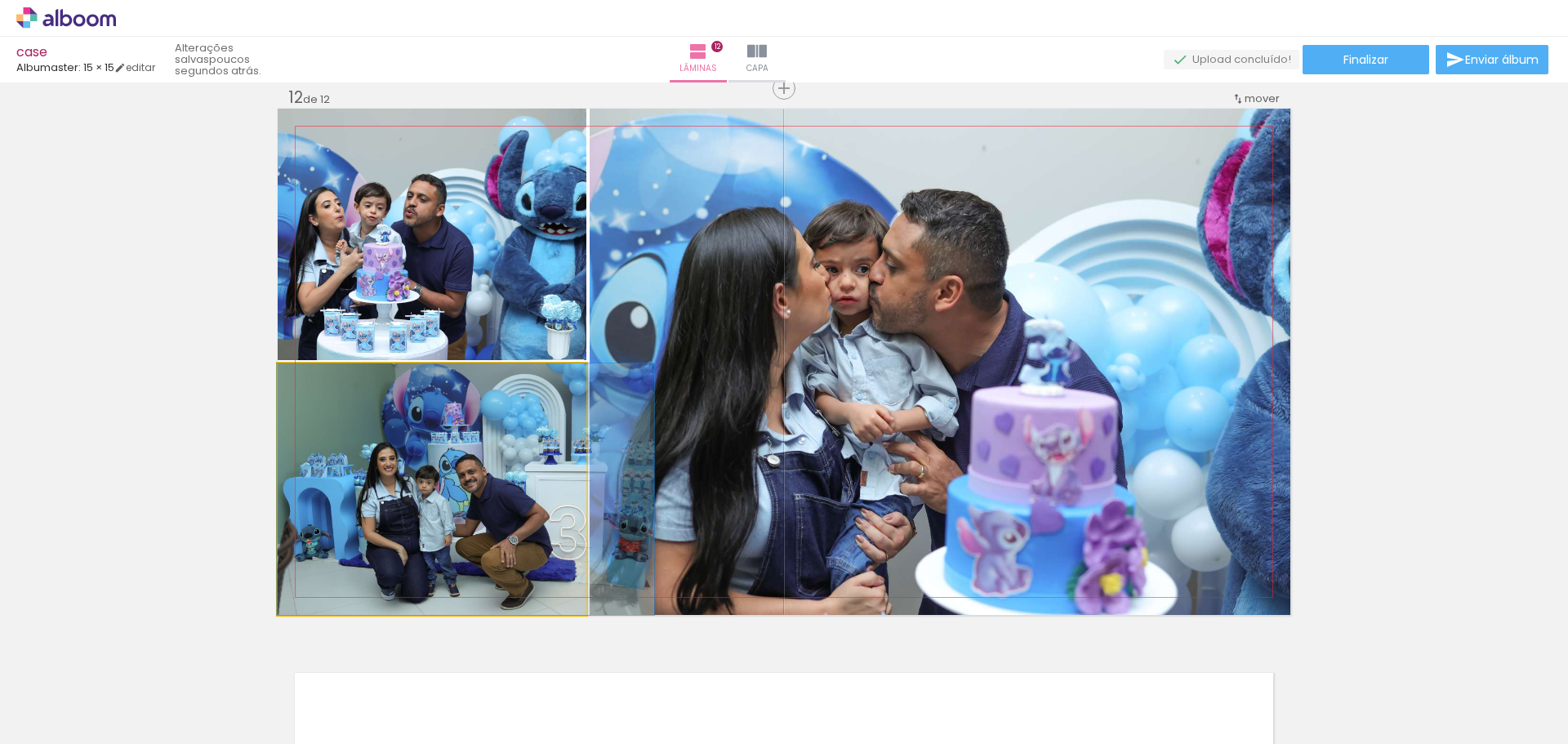
drag, startPoint x: 497, startPoint y: 493, endPoint x: 531, endPoint y: 433, distance: 69.0
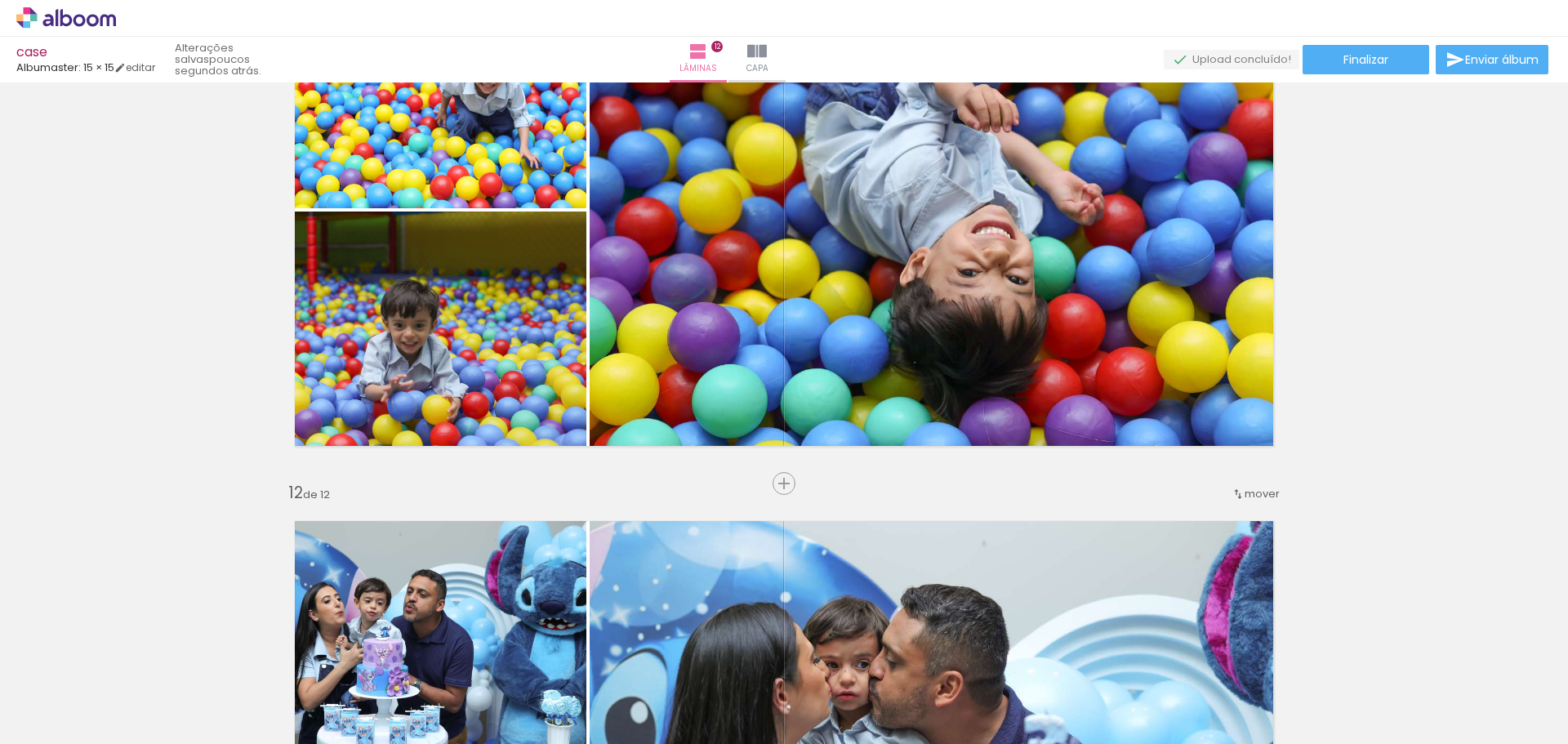
scroll to position [5516, 0]
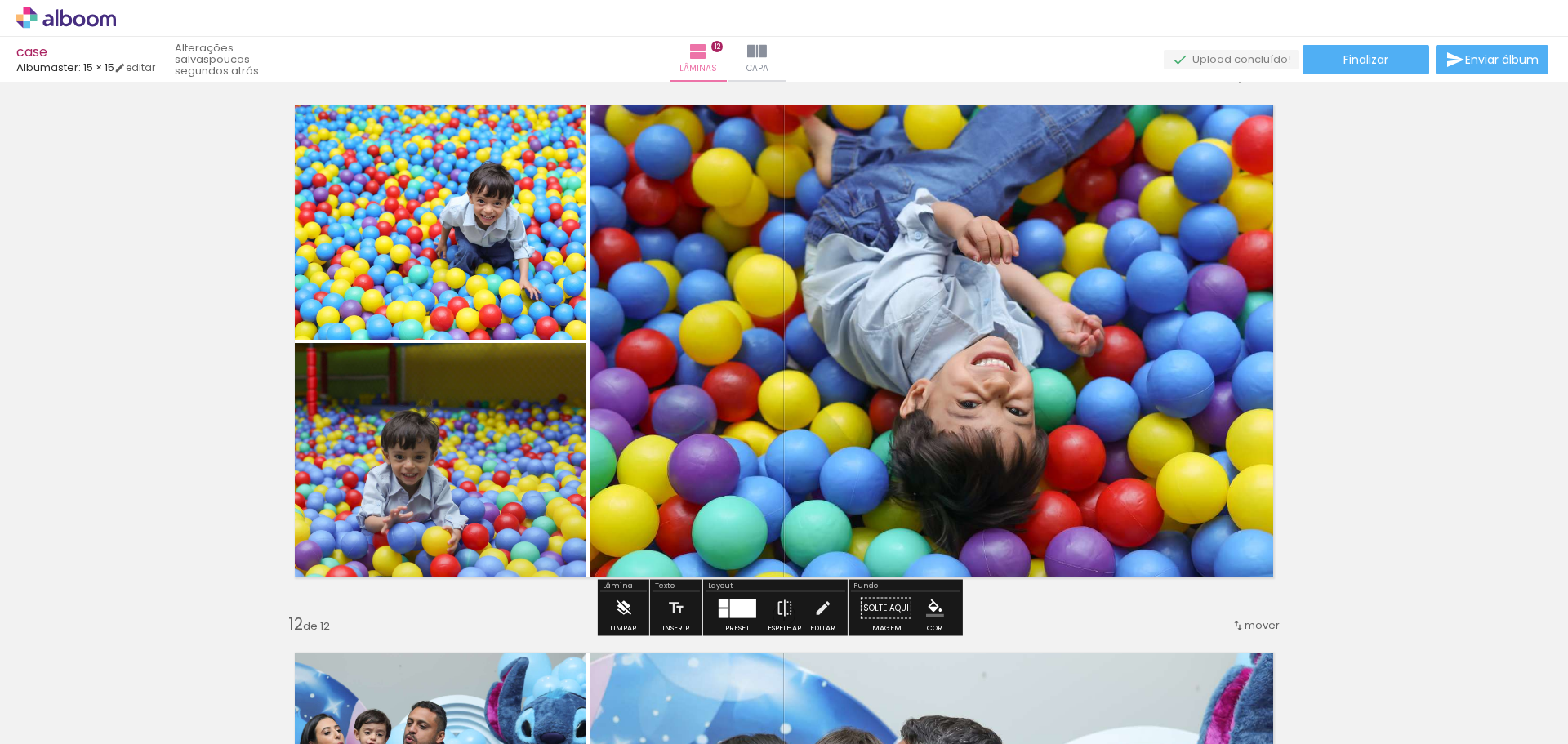
click at [632, 607] on paper-button "Limpar" at bounding box center [623, 613] width 35 height 41
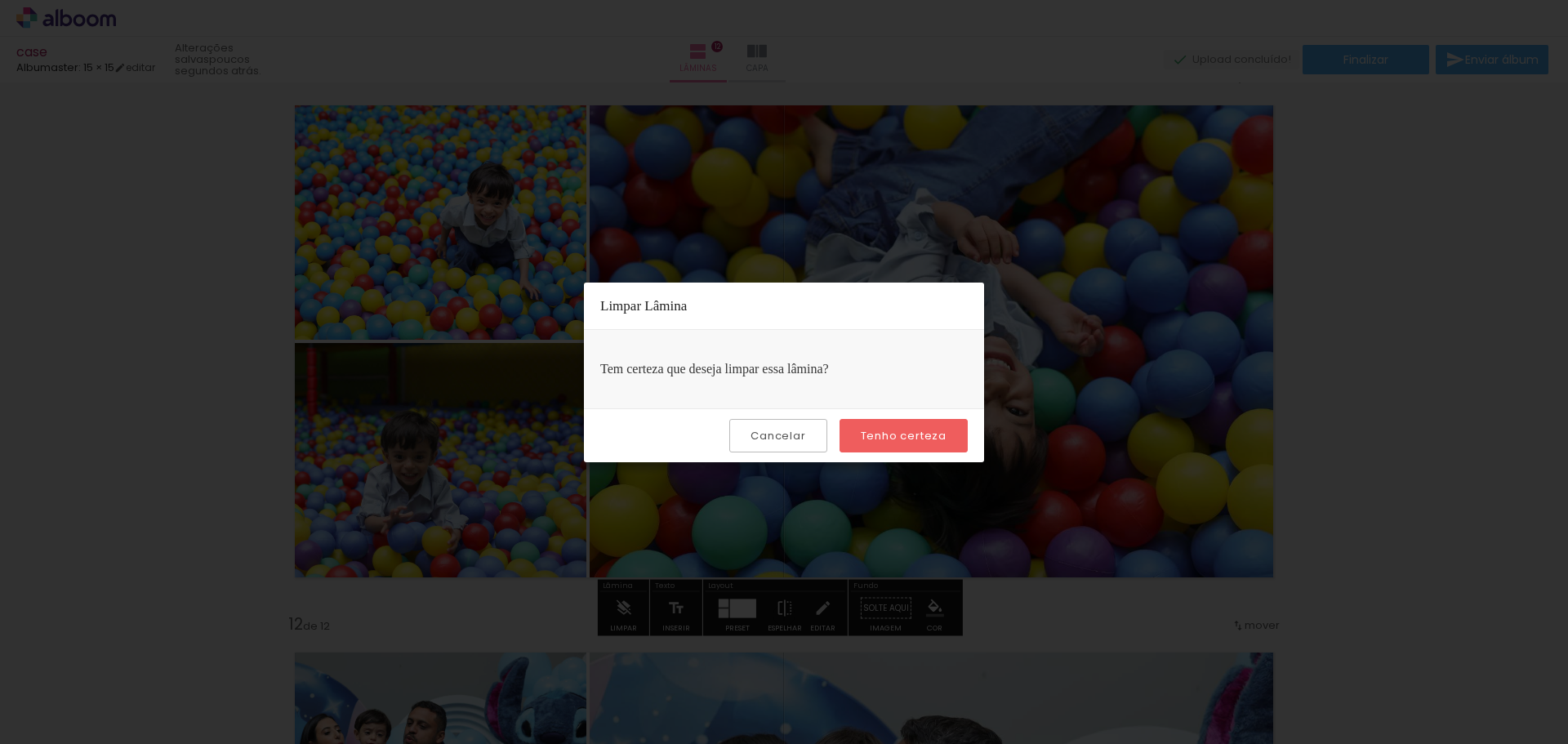
click at [904, 427] on paper-button "Tenho certeza" at bounding box center [903, 436] width 128 height 34
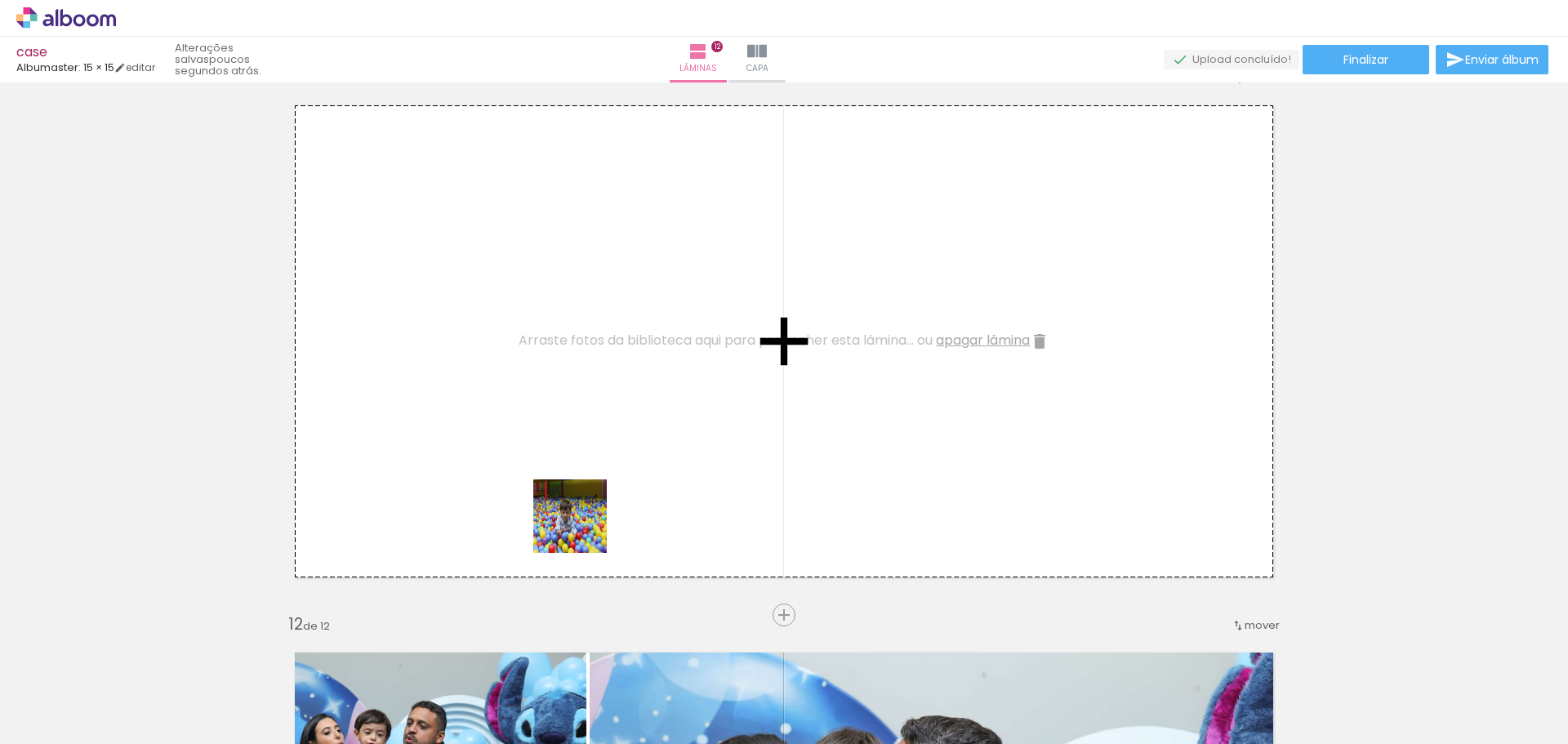
drag, startPoint x: 582, startPoint y: 528, endPoint x: 441, endPoint y: 659, distance: 192.5
click at [586, 439] on quentale-workspace at bounding box center [784, 372] width 1568 height 744
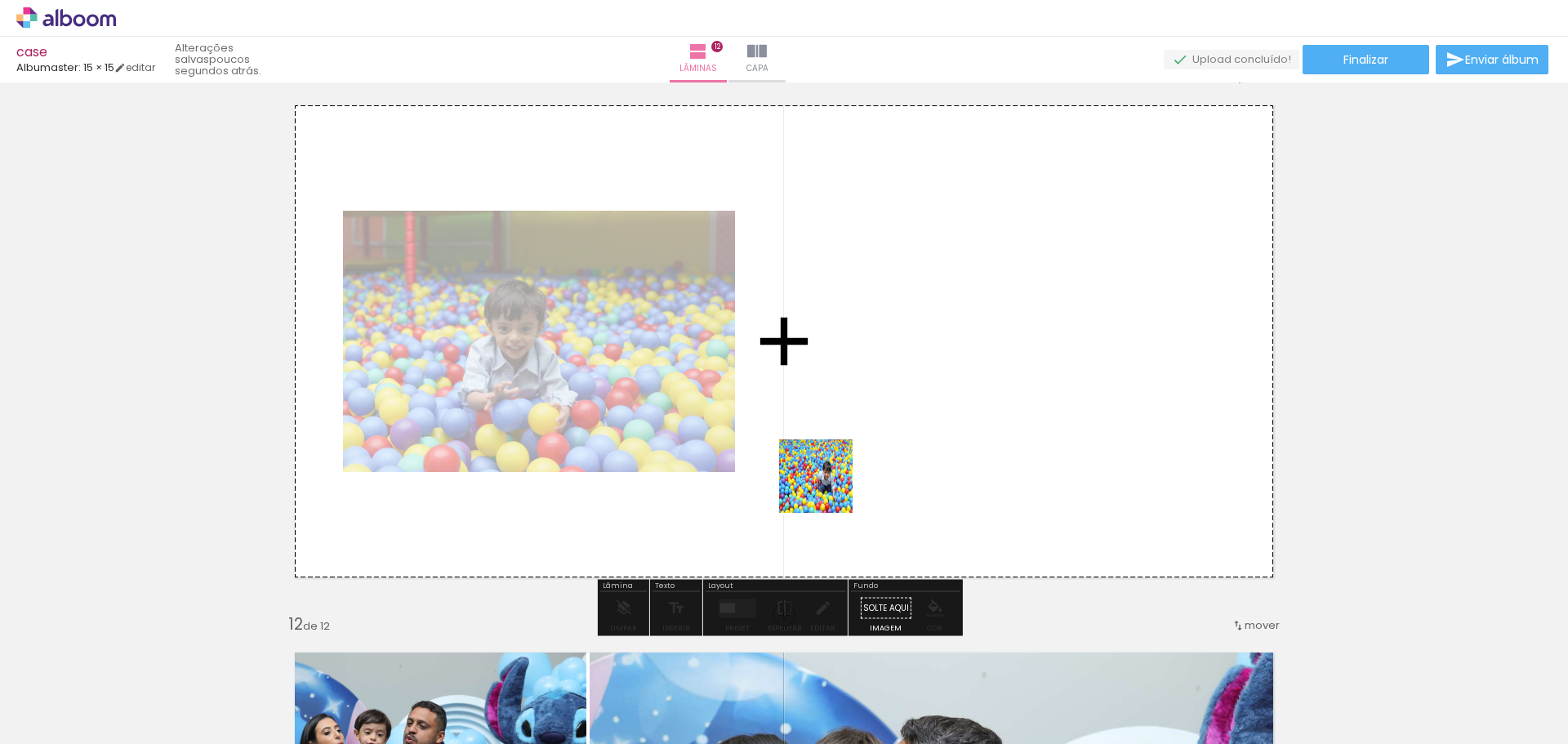
drag, startPoint x: 374, startPoint y: 692, endPoint x: 924, endPoint y: 442, distance: 604.2
click at [924, 442] on quentale-workspace at bounding box center [784, 372] width 1568 height 744
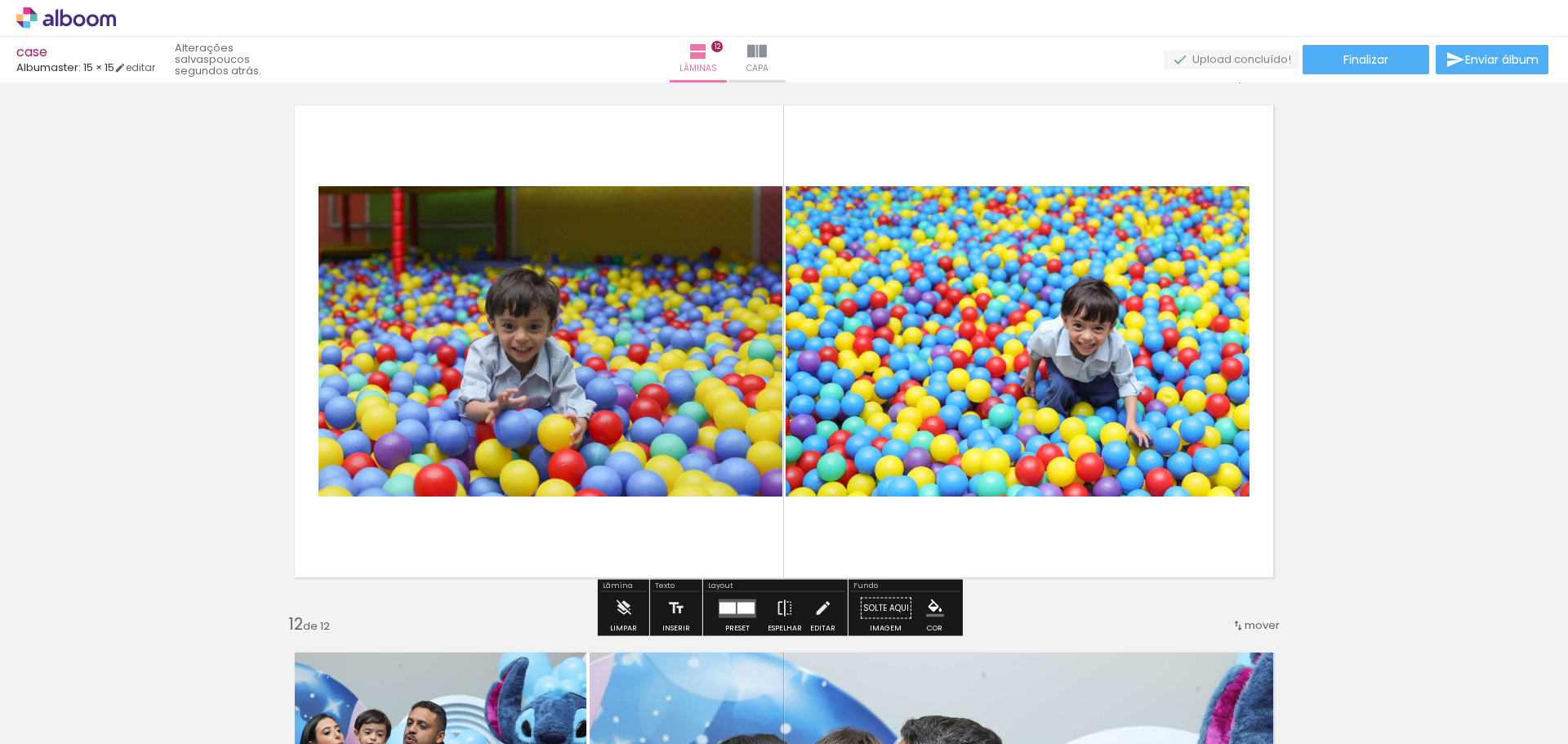
click at [729, 607] on div at bounding box center [727, 607] width 16 height 11
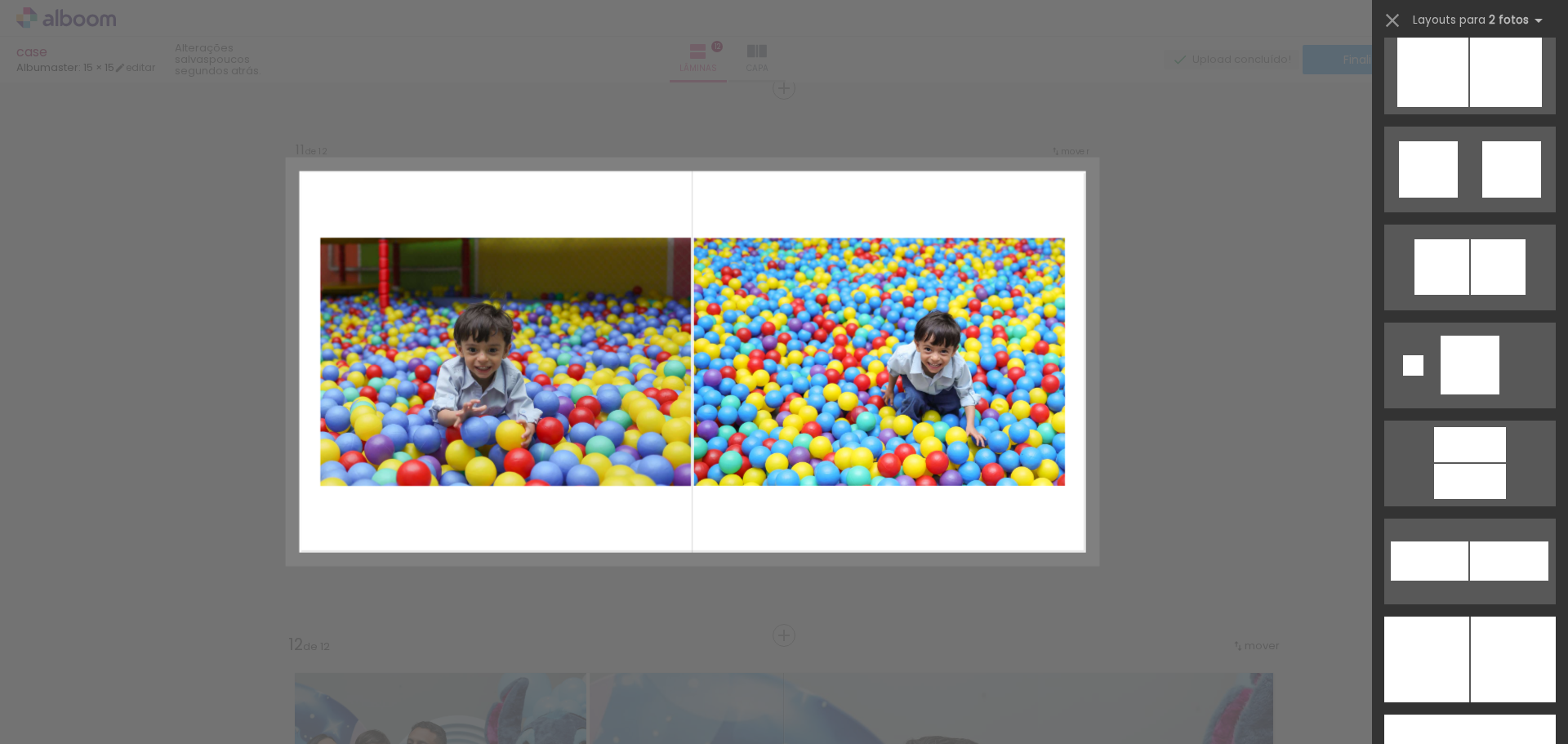
scroll to position [5157, 0]
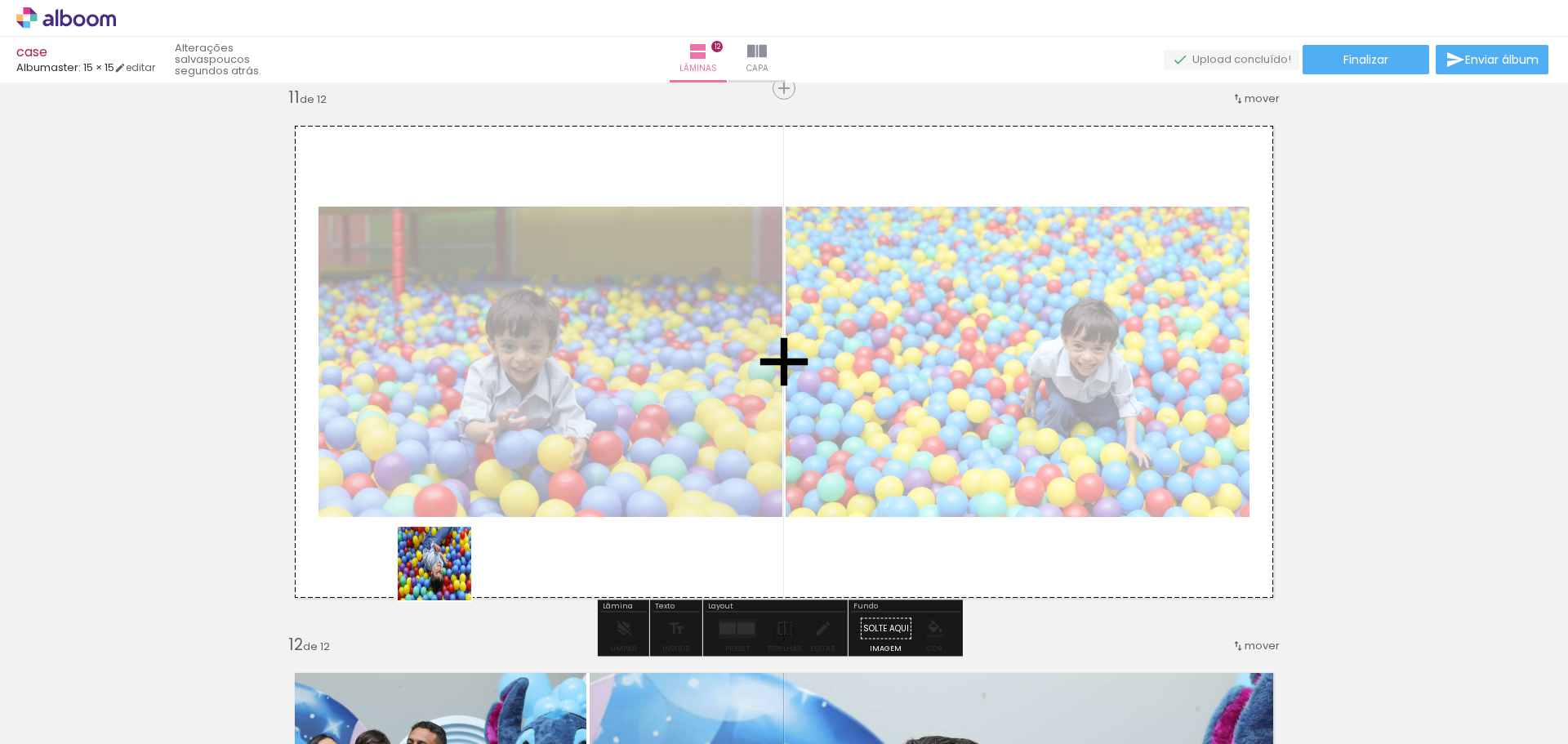
drag, startPoint x: 447, startPoint y: 576, endPoint x: 672, endPoint y: 608, distance: 227.3
click at [550, 428] on quentale-workspace at bounding box center [784, 372] width 1568 height 744
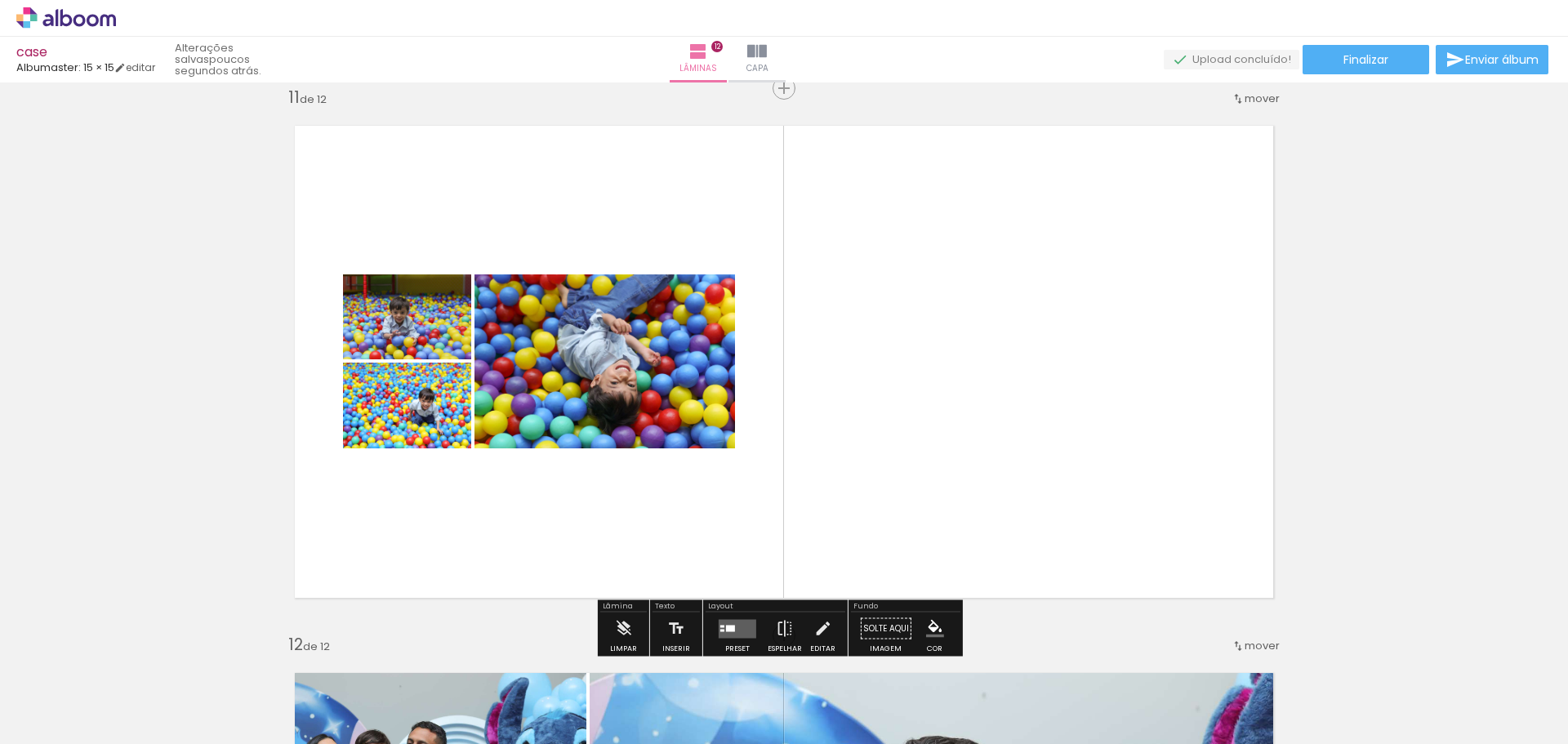
click at [739, 621] on quentale-layouter at bounding box center [738, 629] width 38 height 19
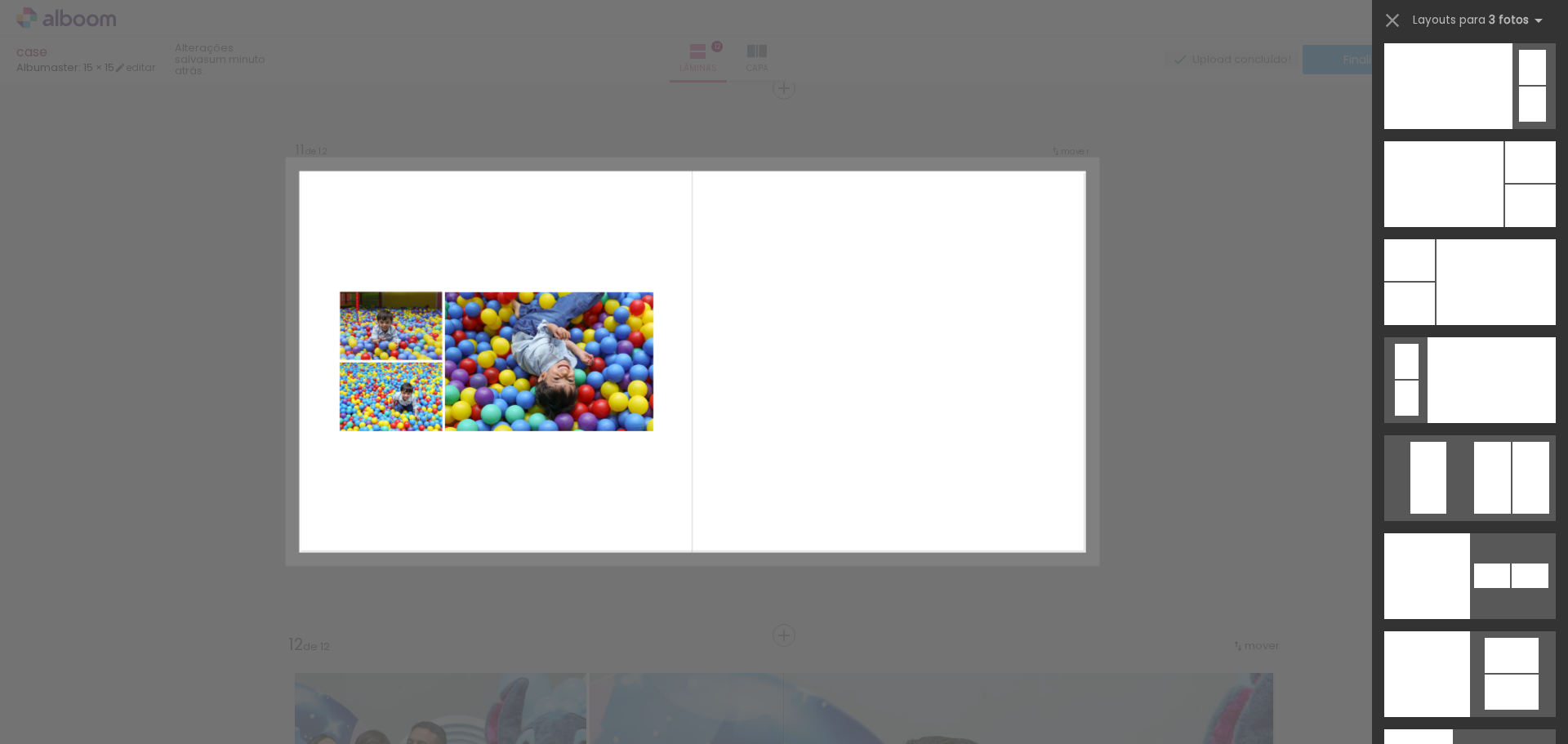
scroll to position [19427, 0]
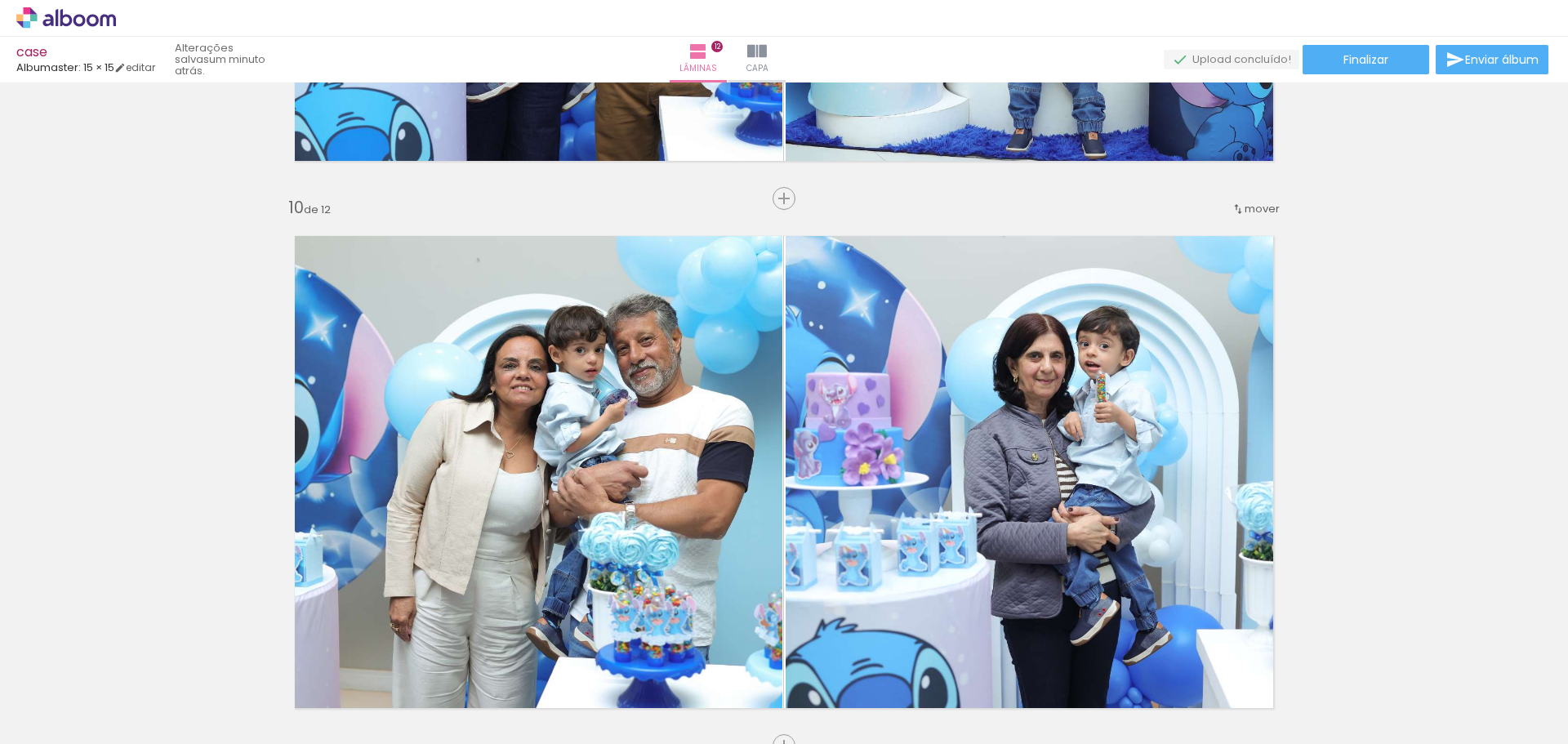
scroll to position [4414, 0]
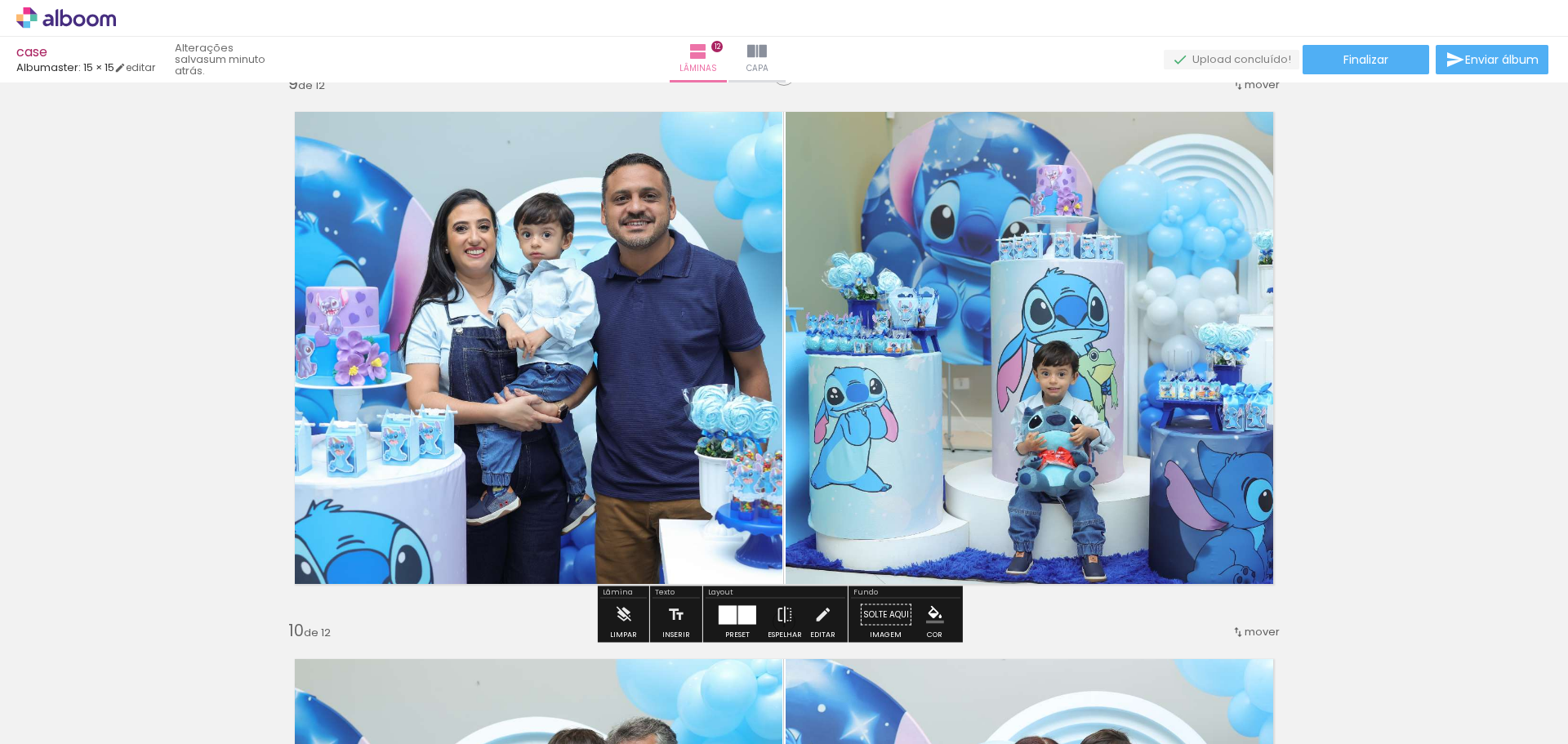
click at [602, 613] on div "Limpar" at bounding box center [623, 619] width 46 height 41
click at [623, 619] on iron-icon at bounding box center [623, 615] width 18 height 33
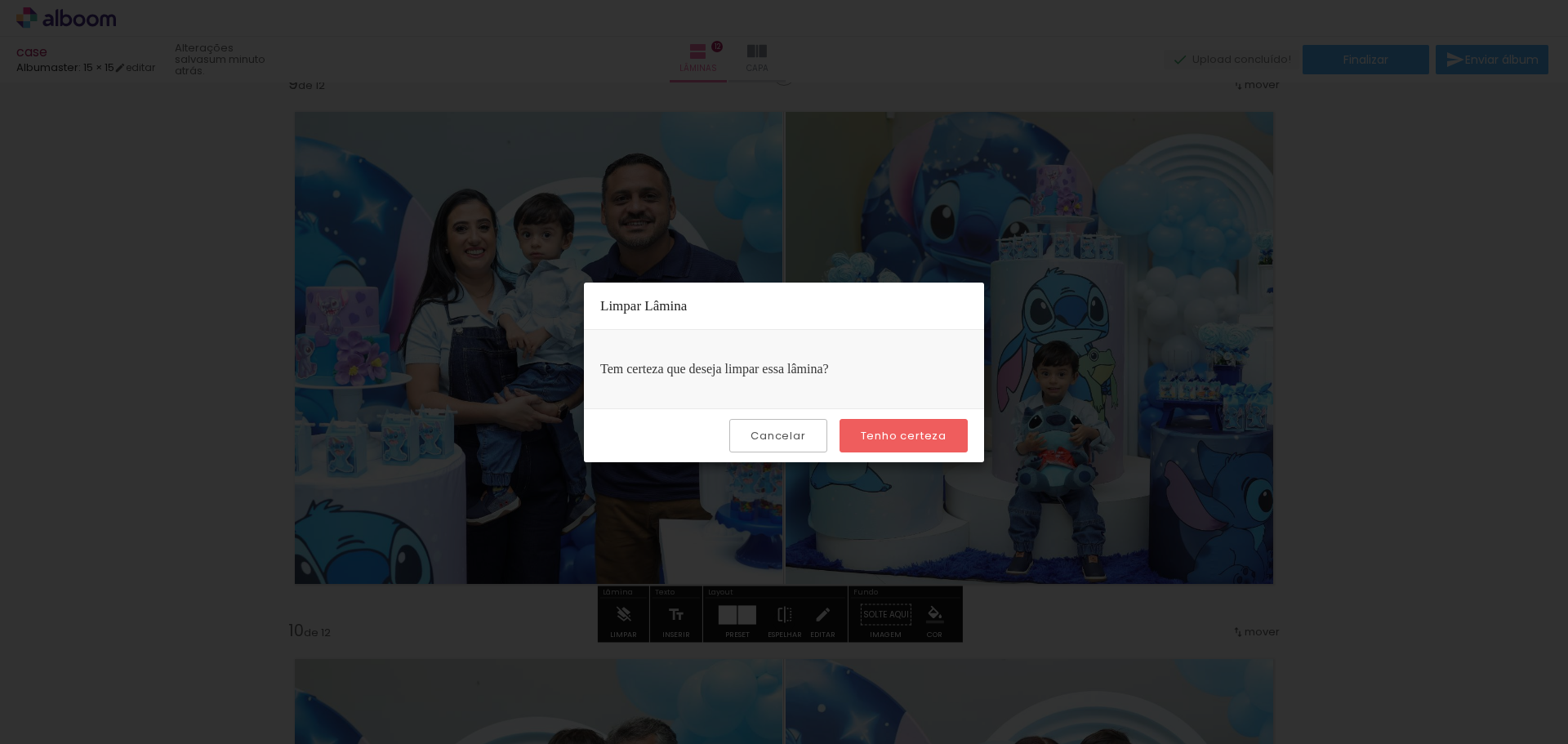
click at [0, 0] on slot "Tenho certeza" at bounding box center [0, 0] width 0 height 0
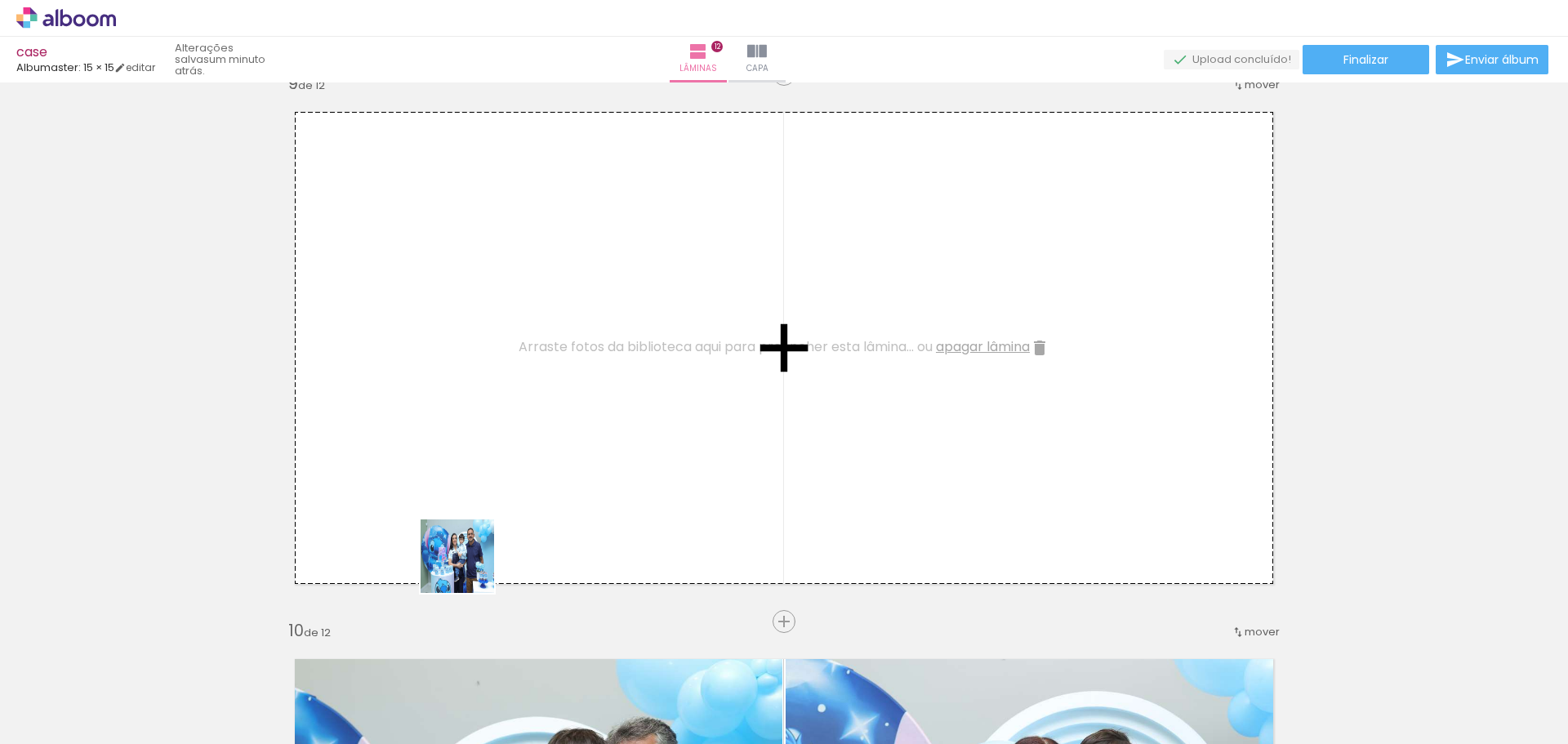
drag, startPoint x: 358, startPoint y: 698, endPoint x: 526, endPoint y: 491, distance: 266.6
click at [524, 495] on quentale-workspace at bounding box center [784, 372] width 1568 height 744
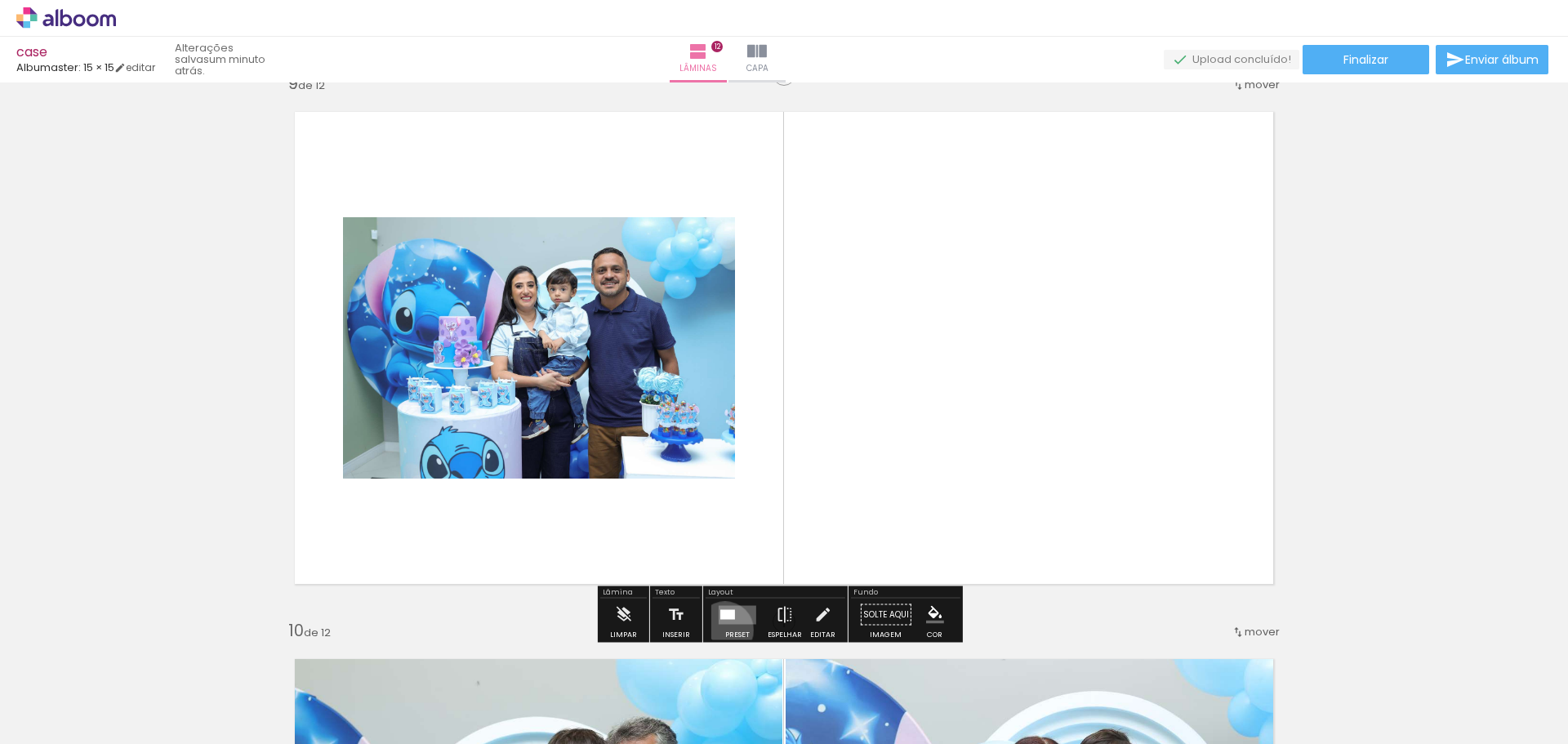
click at [722, 630] on div at bounding box center [737, 615] width 44 height 33
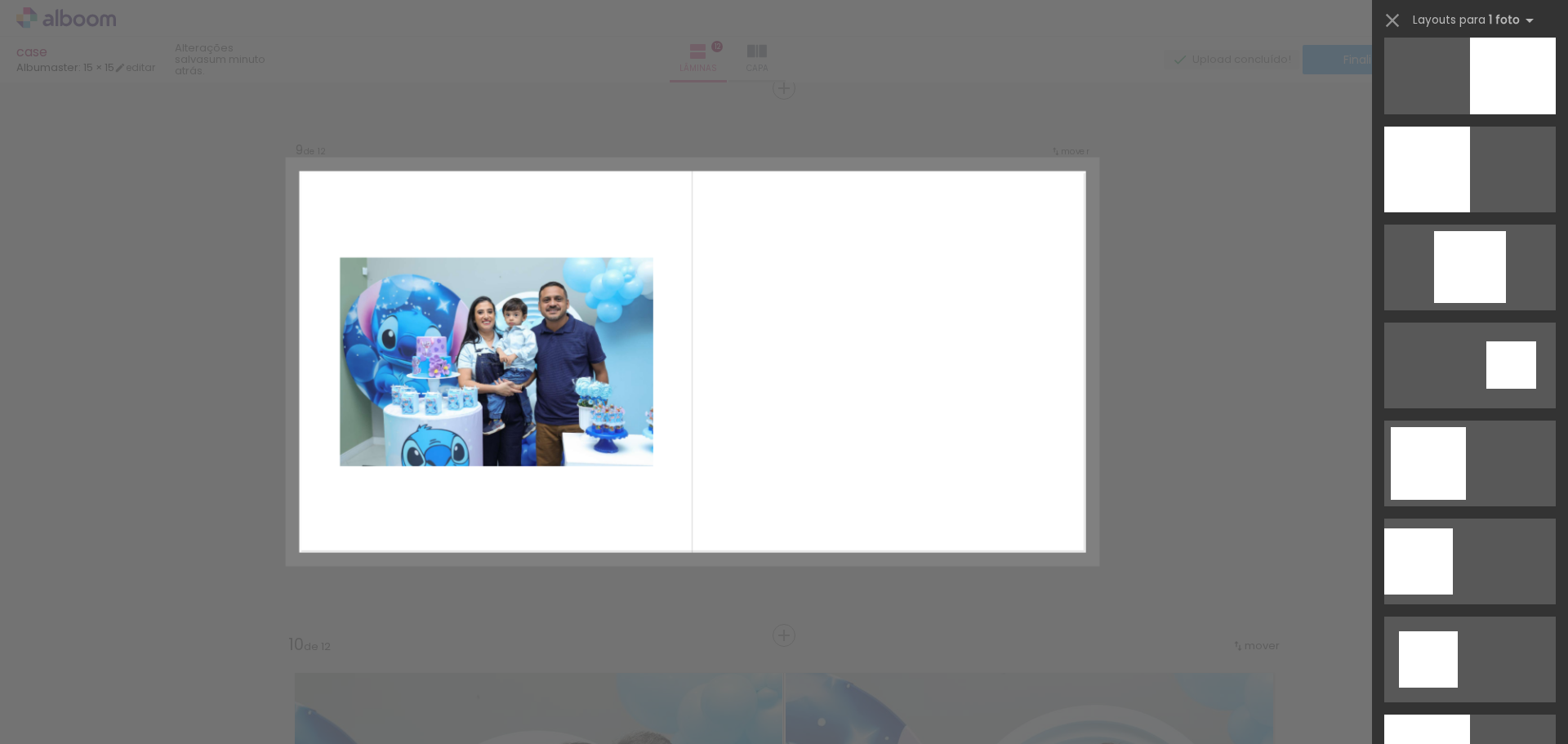
scroll to position [1346, 0]
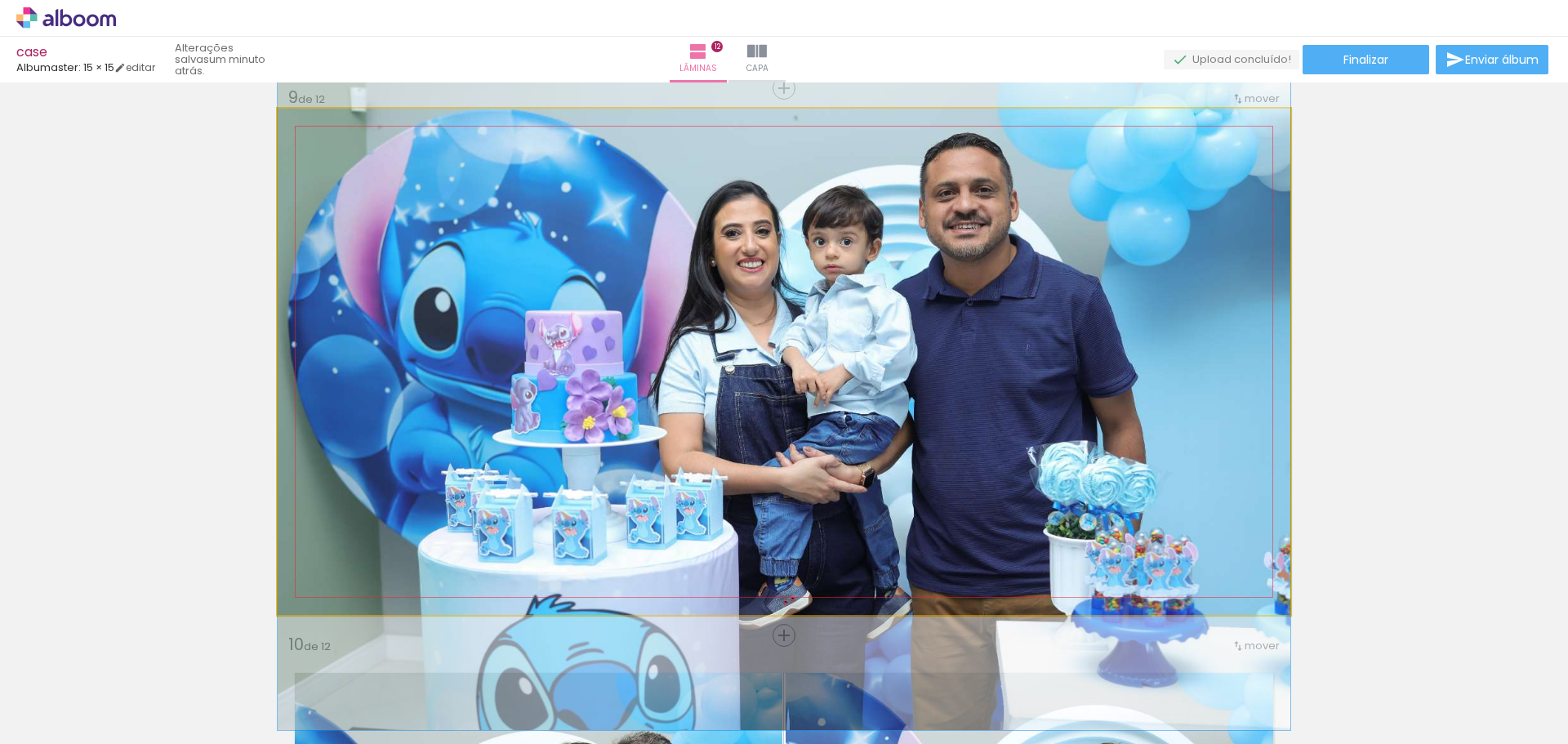
drag, startPoint x: 1106, startPoint y: 280, endPoint x: 1106, endPoint y: 311, distance: 31.0
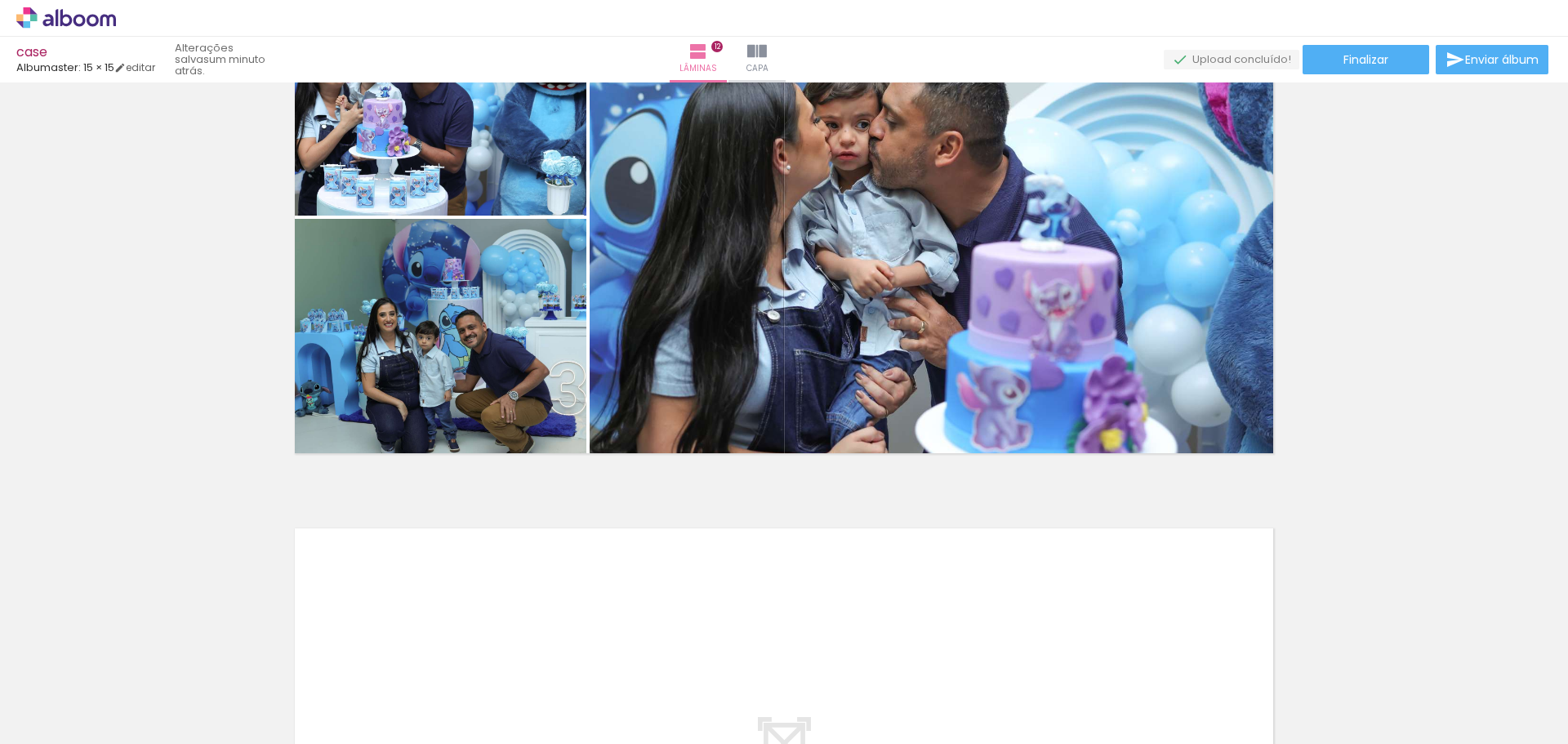
scroll to position [6205, 0]
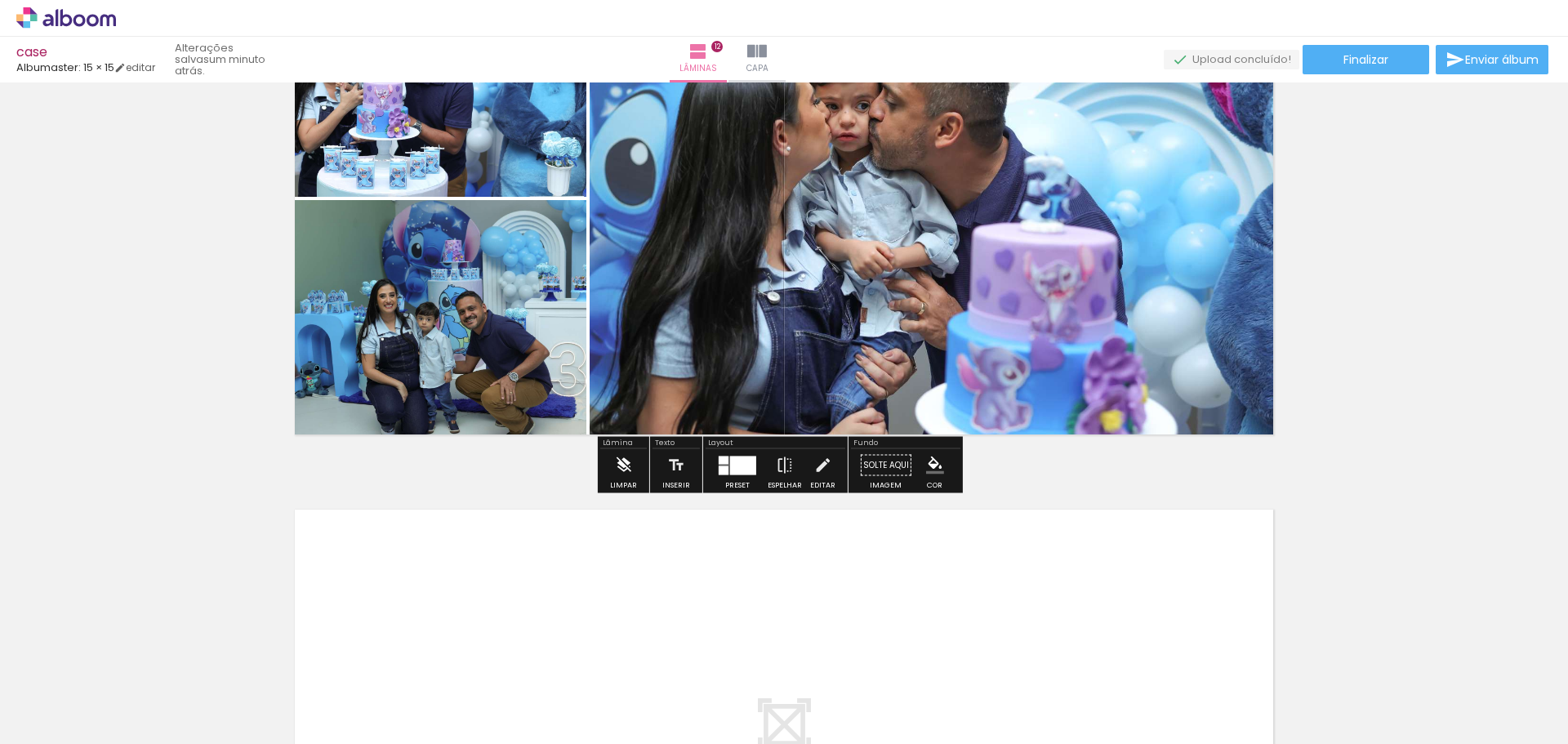
click at [620, 482] on div "Limpar" at bounding box center [623, 485] width 27 height 8
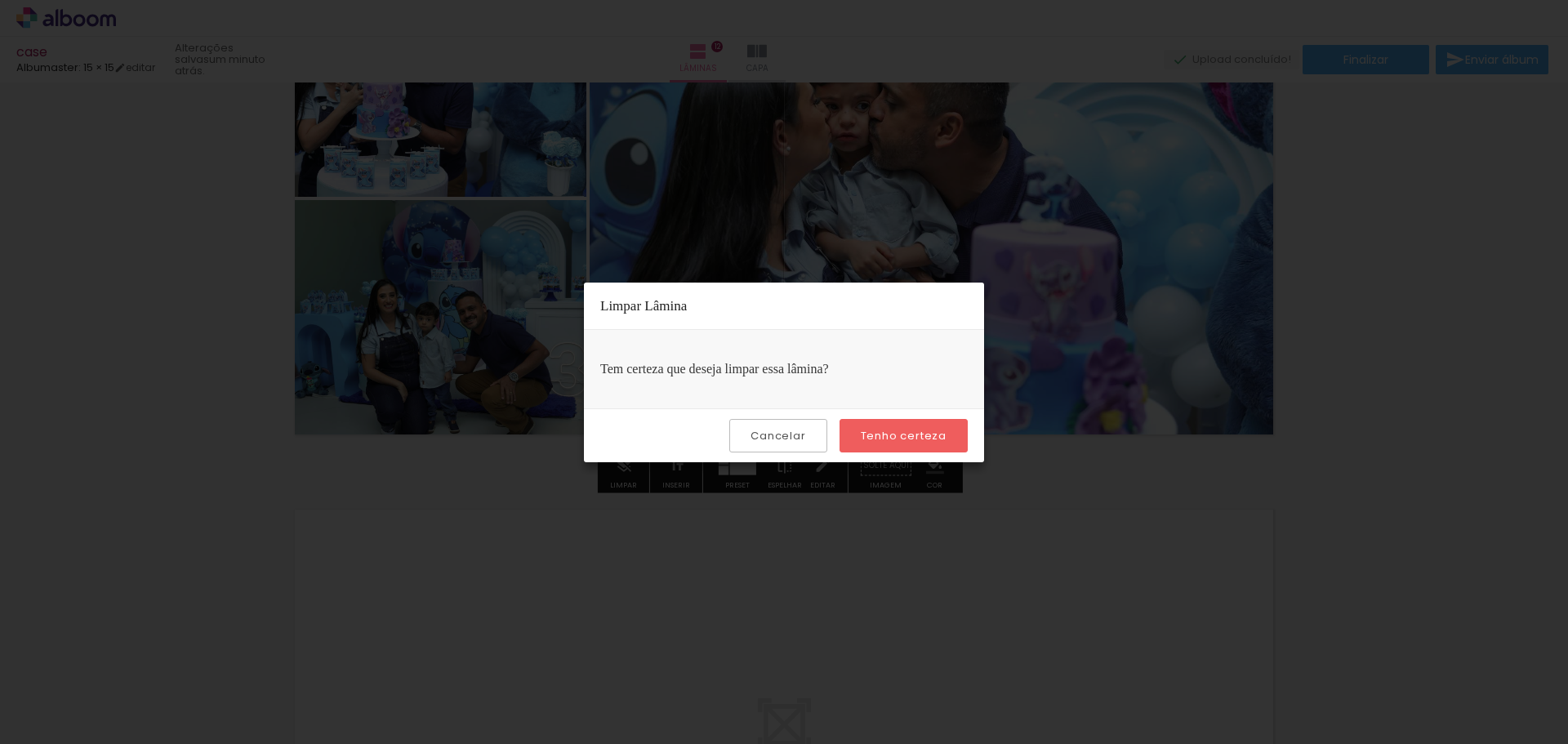
click at [0, 0] on slot "Tenho certeza" at bounding box center [0, 0] width 0 height 0
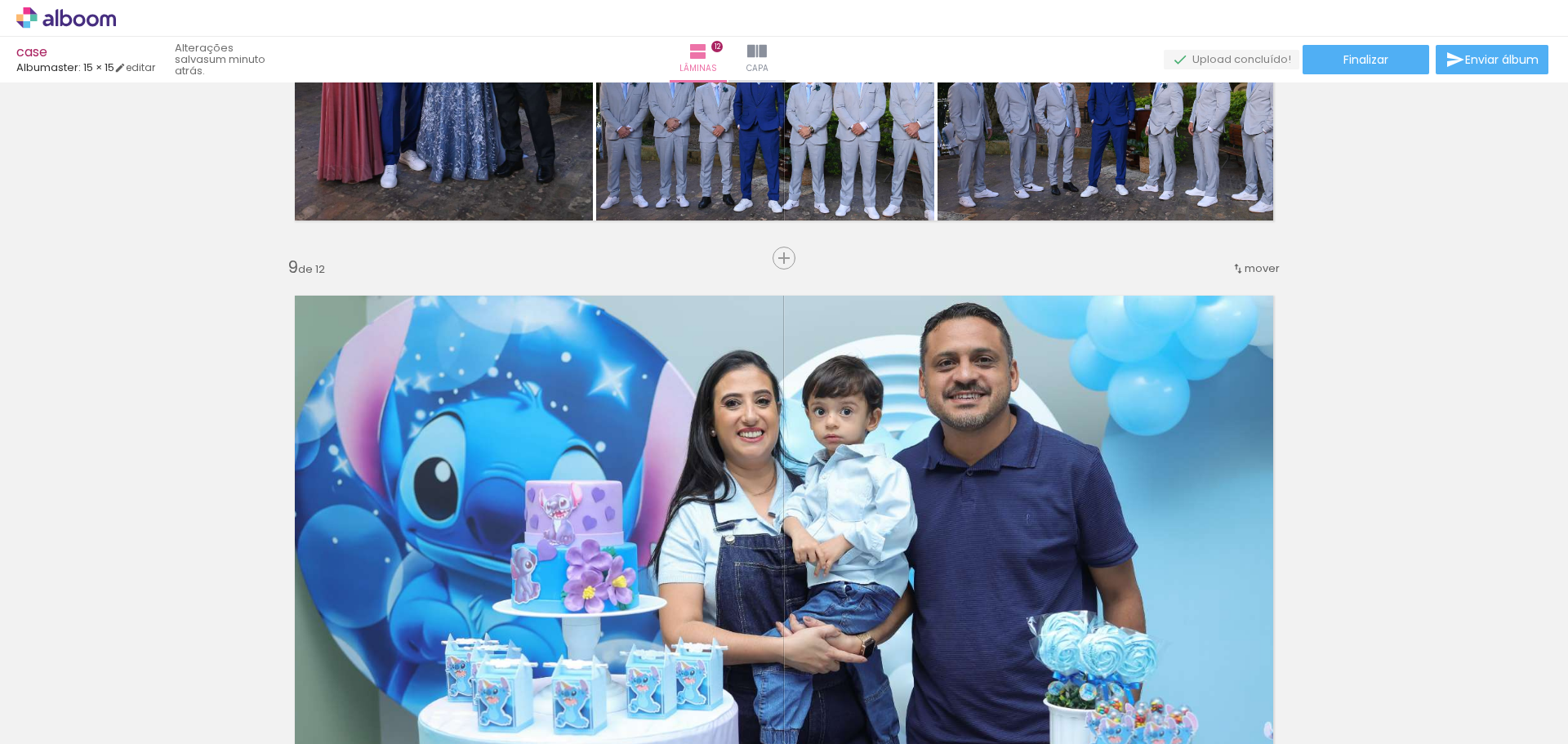
scroll to position [4390, 0]
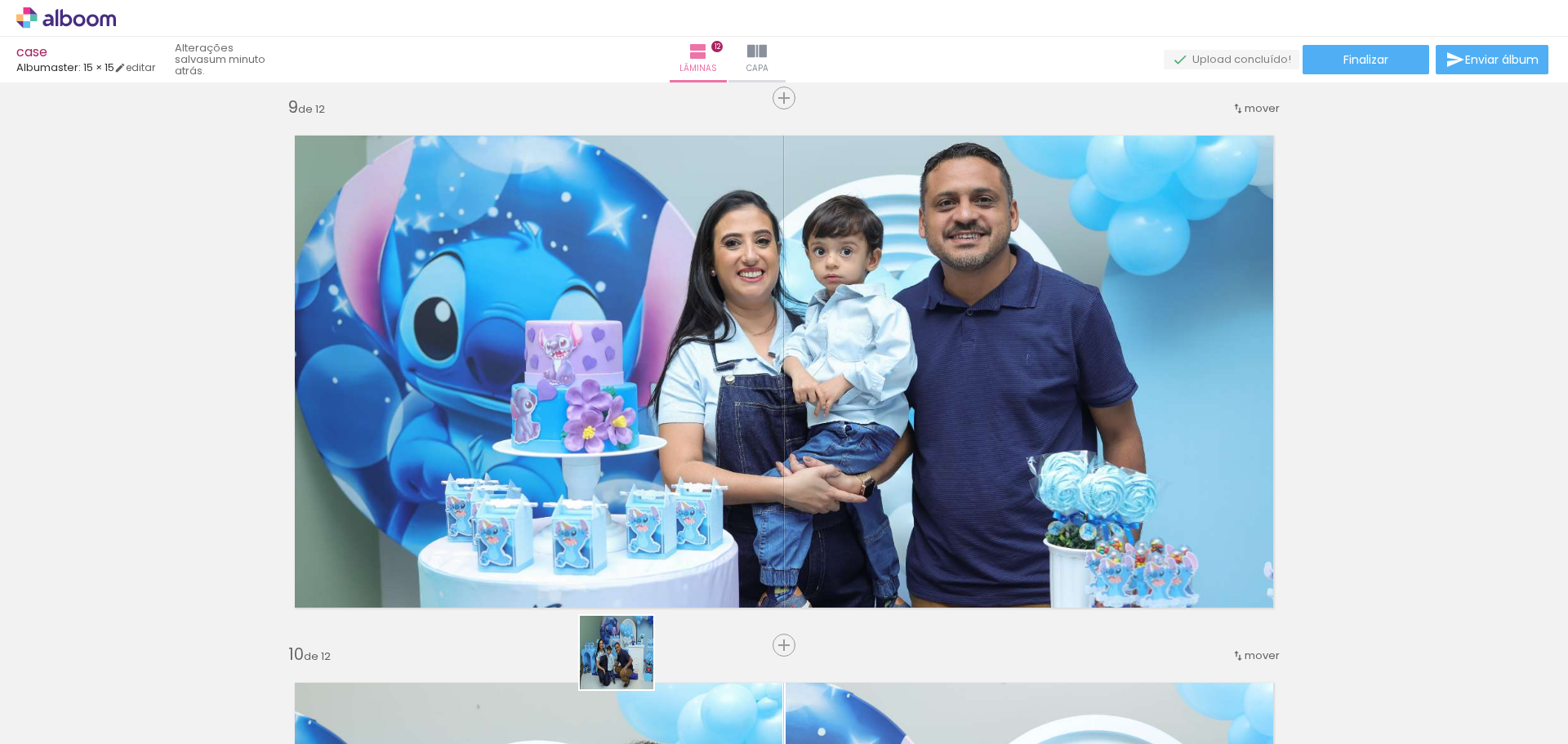
drag, startPoint x: 629, startPoint y: 665, endPoint x: 679, endPoint y: 574, distance: 103.8
click at [629, 525] on quentale-workspace at bounding box center [784, 372] width 1568 height 744
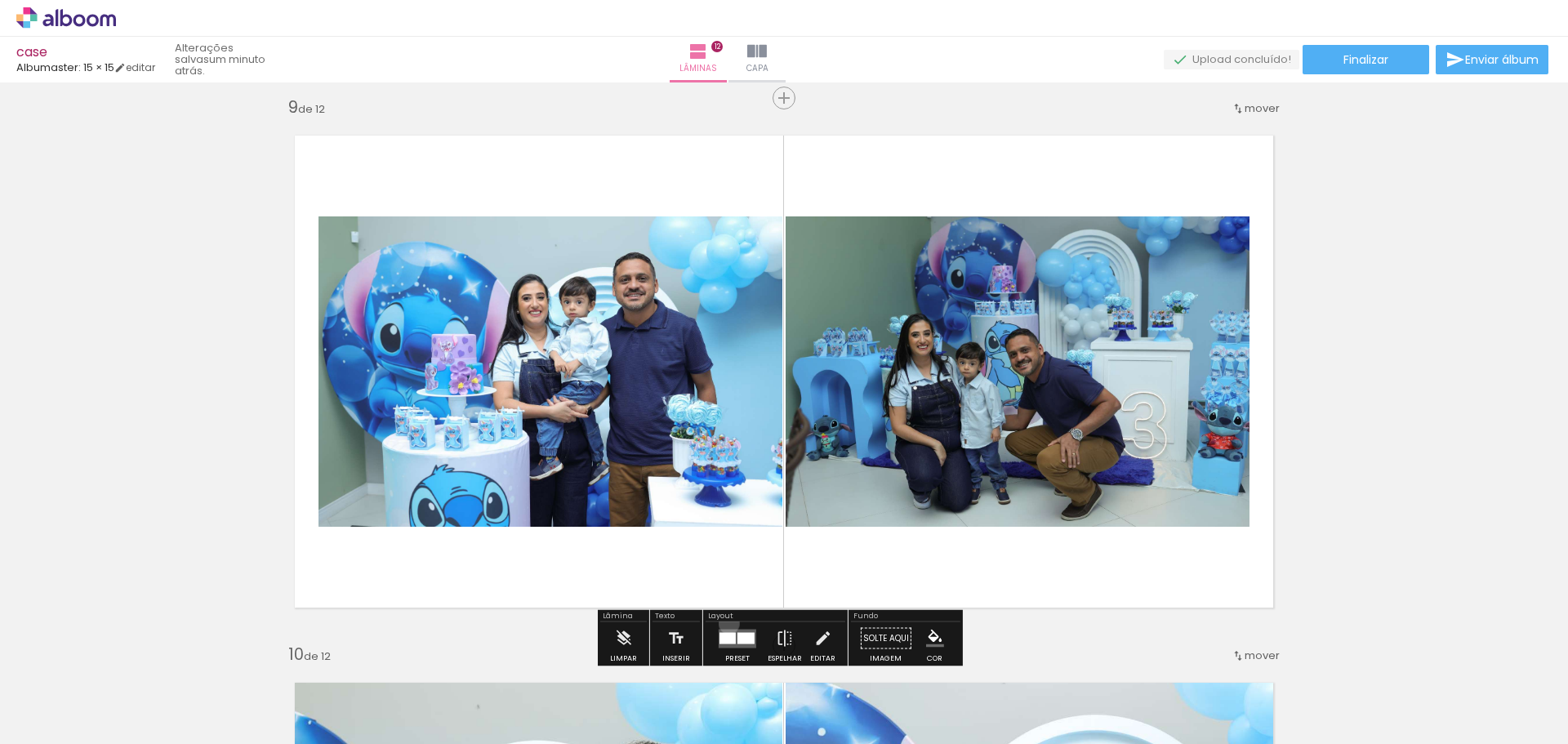
click at [725, 624] on div at bounding box center [737, 639] width 44 height 33
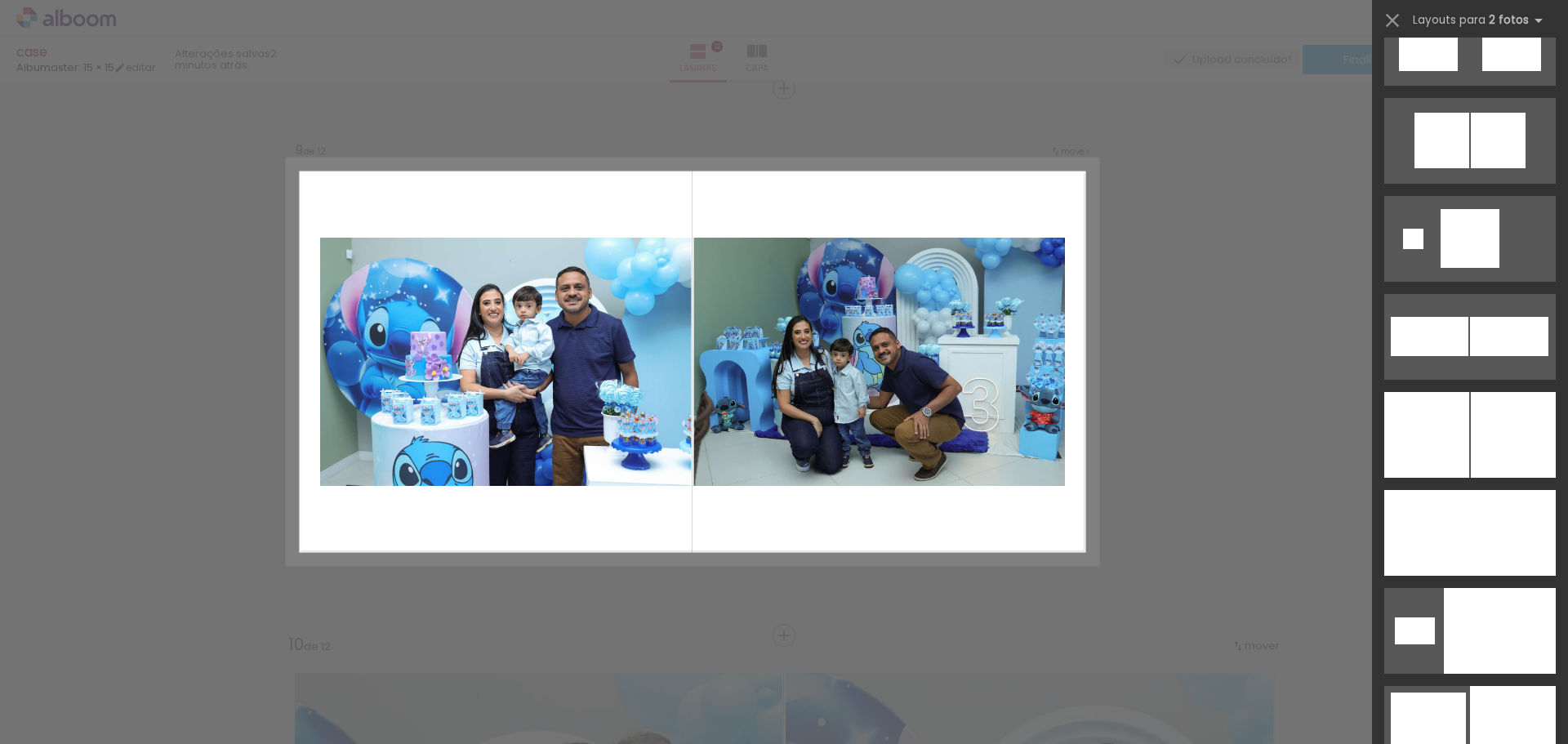
scroll to position [4955, 0]
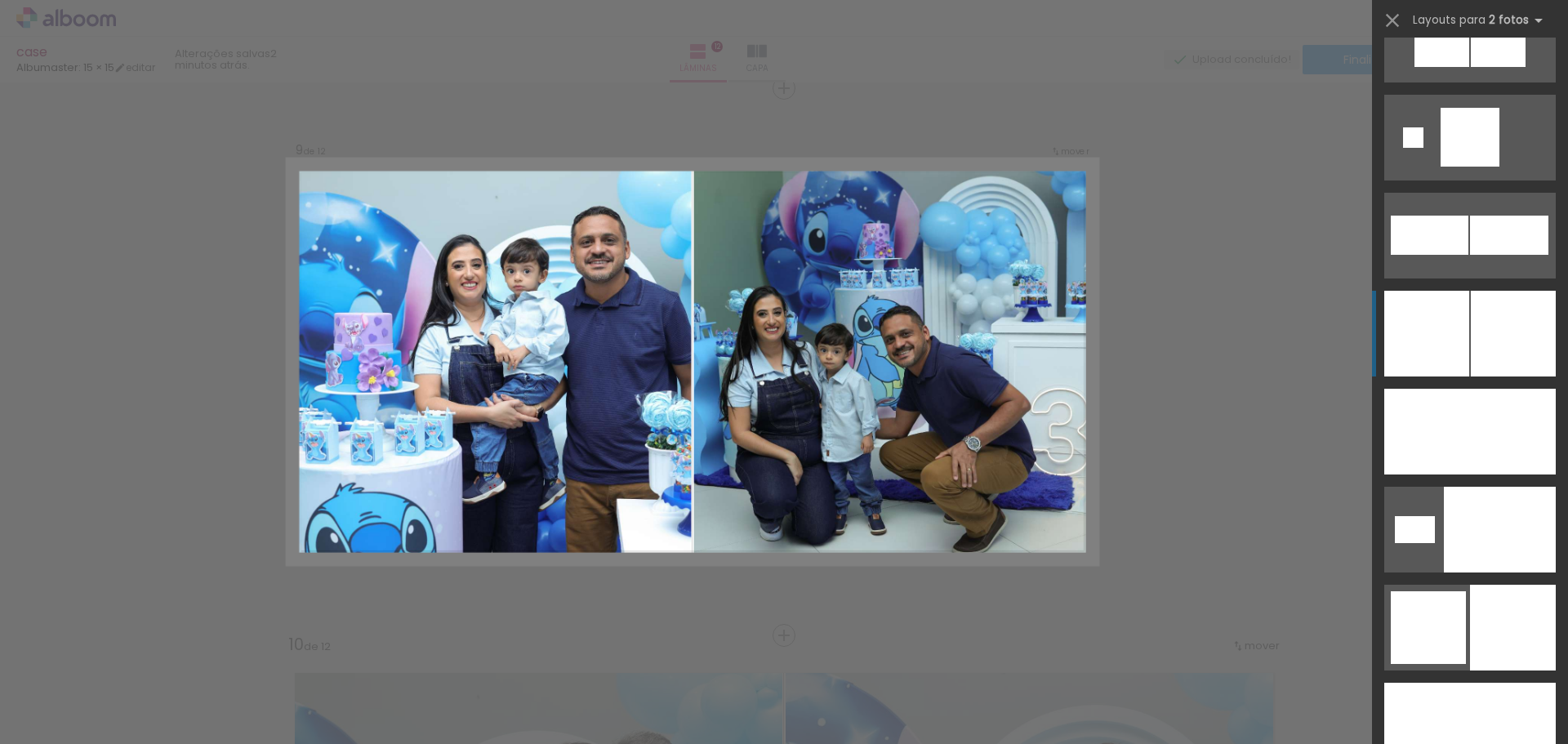
click at [1526, 487] on div at bounding box center [1499, 530] width 112 height 86
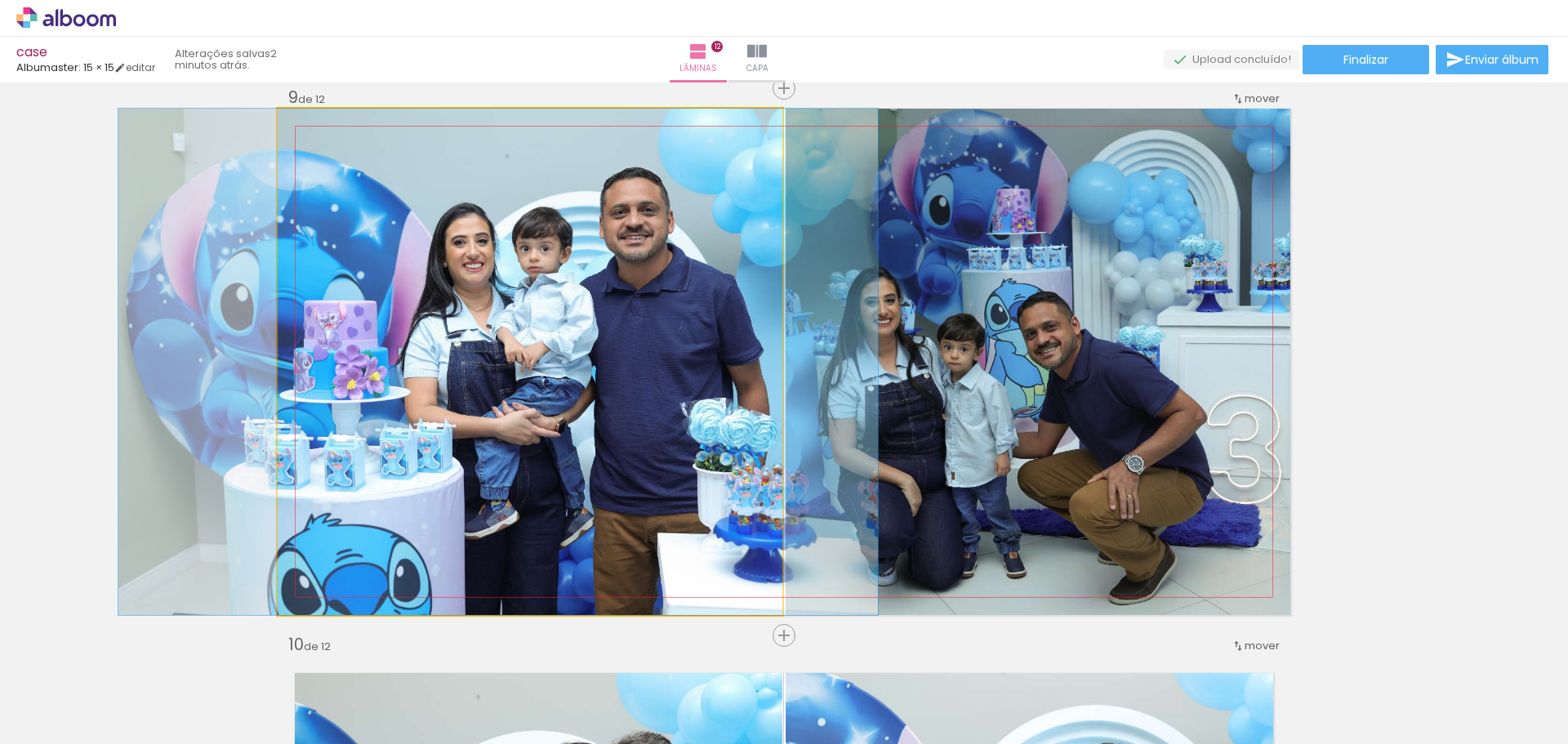
drag, startPoint x: 595, startPoint y: 369, endPoint x: 562, endPoint y: 368, distance: 33.0
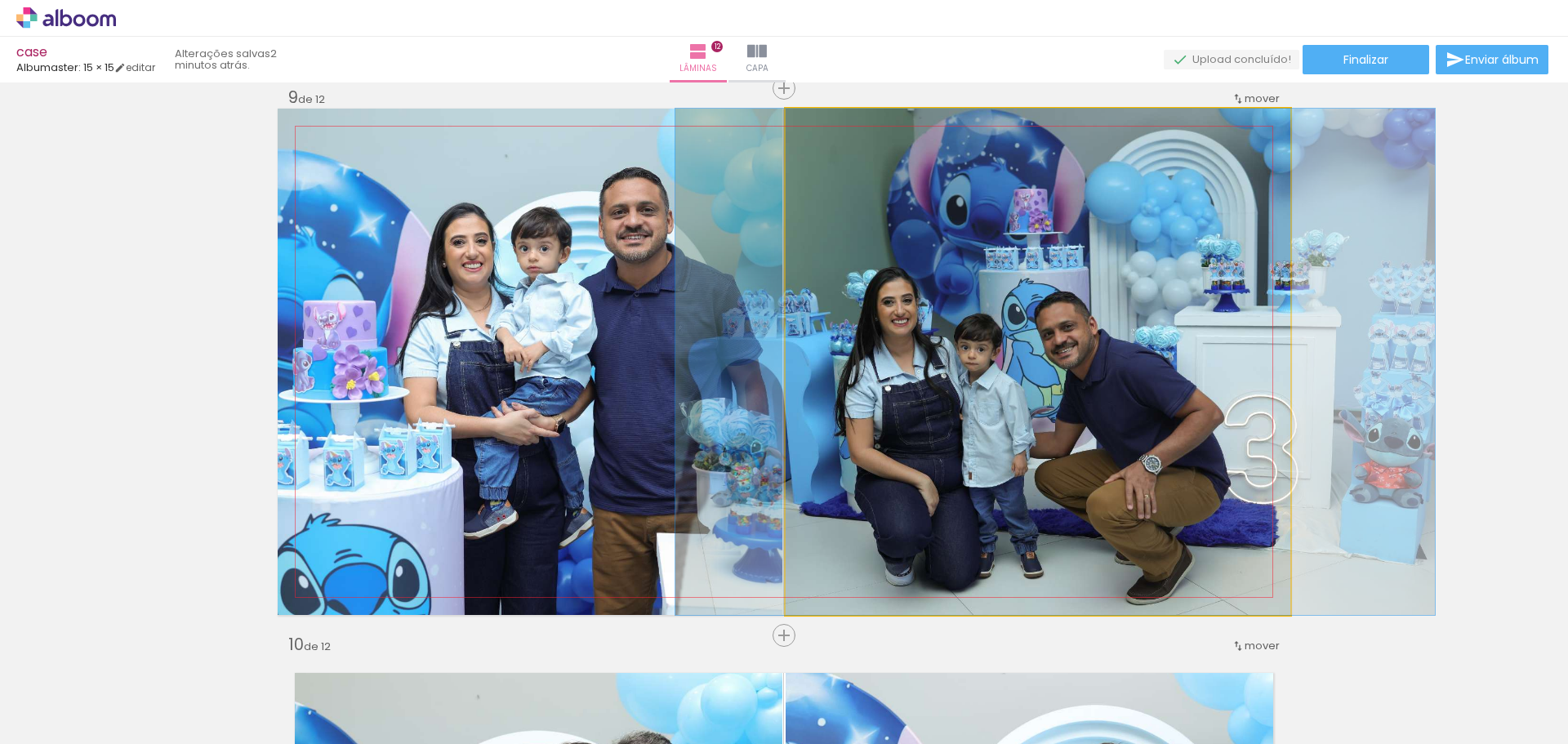
drag, startPoint x: 1186, startPoint y: 367, endPoint x: 1203, endPoint y: 359, distance: 18.8
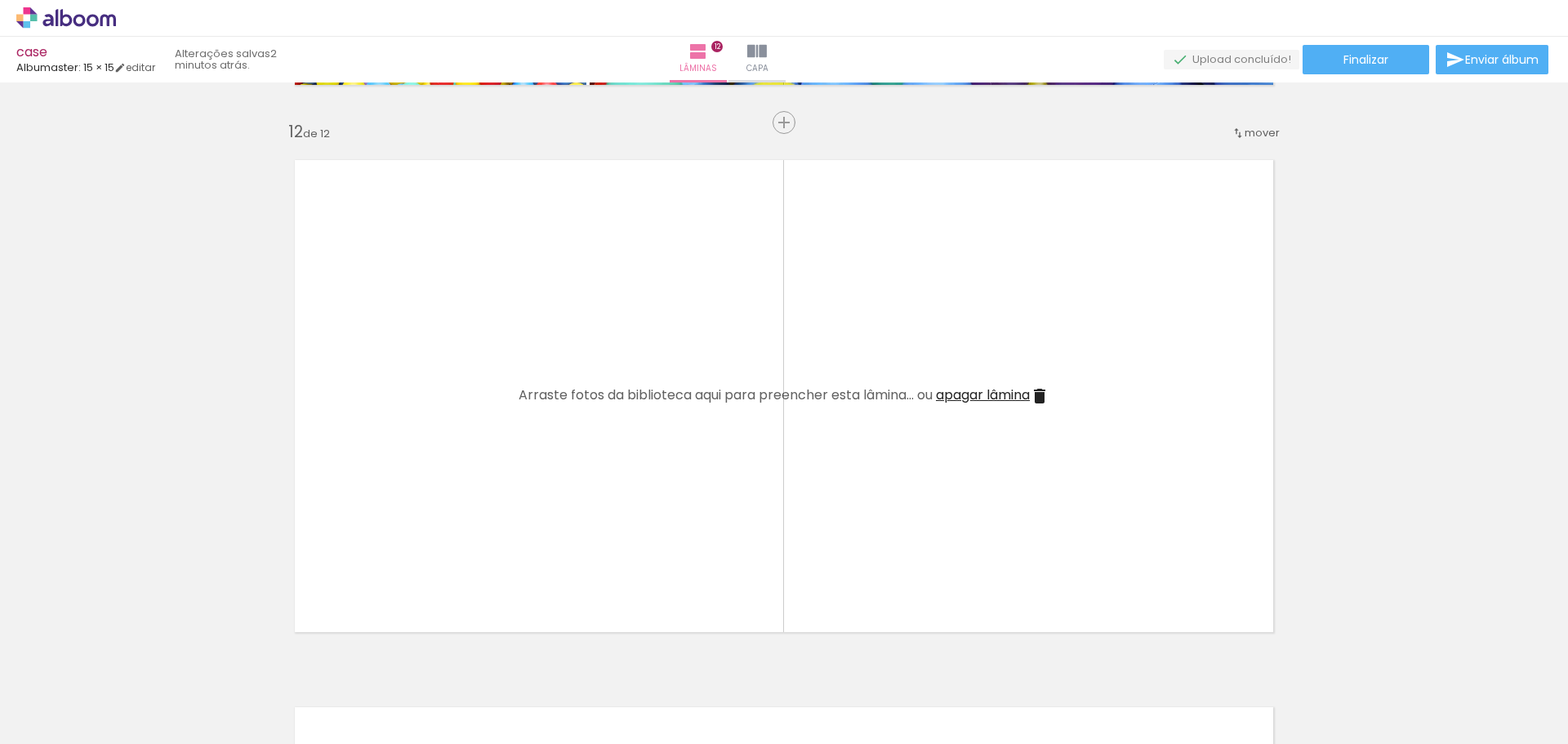
scroll to position [6046, 0]
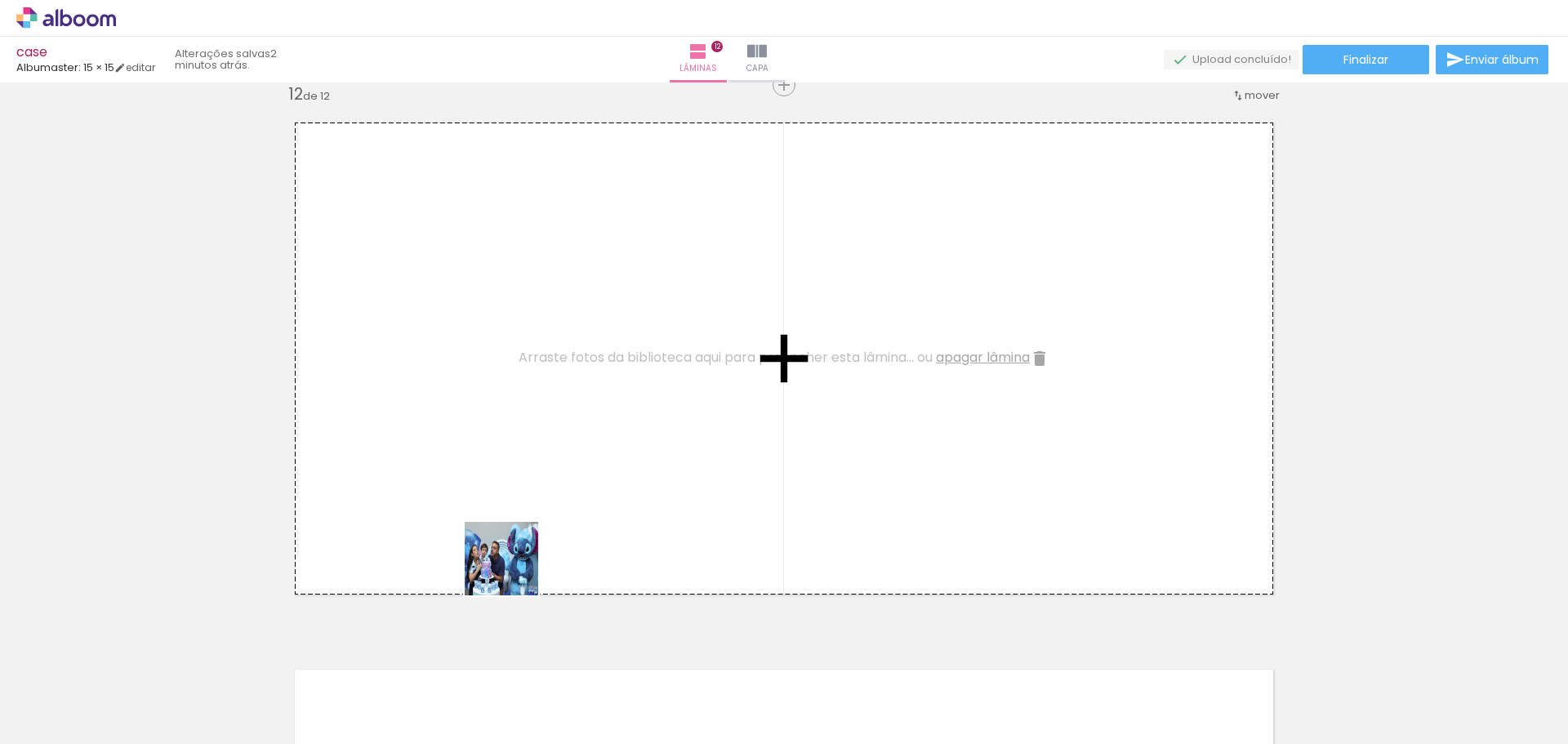
drag, startPoint x: 514, startPoint y: 571, endPoint x: 647, endPoint y: 404, distance: 213.5
click at [647, 404] on quentale-workspace at bounding box center [784, 372] width 1568 height 744
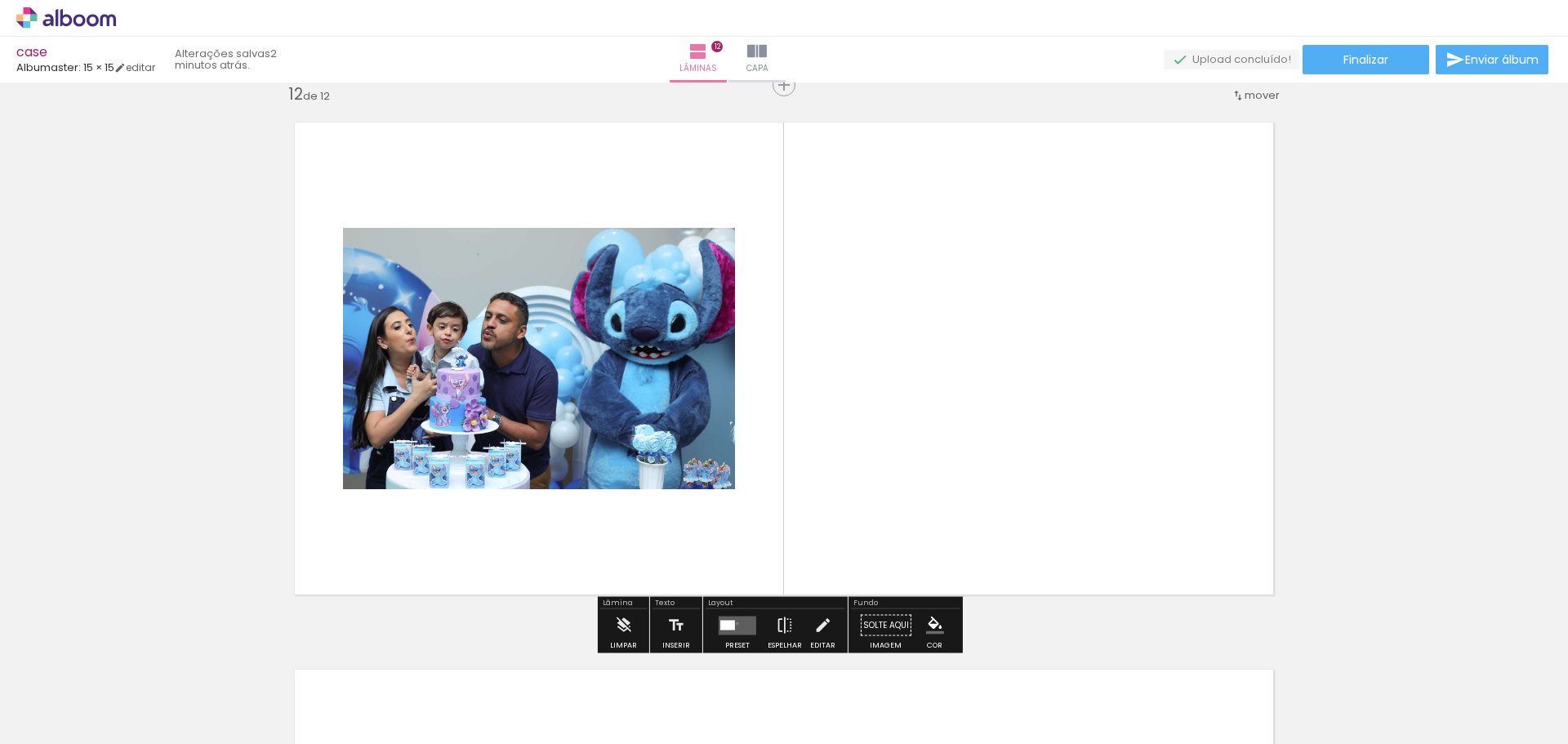
click at [733, 624] on quentale-layouter at bounding box center [738, 625] width 38 height 19
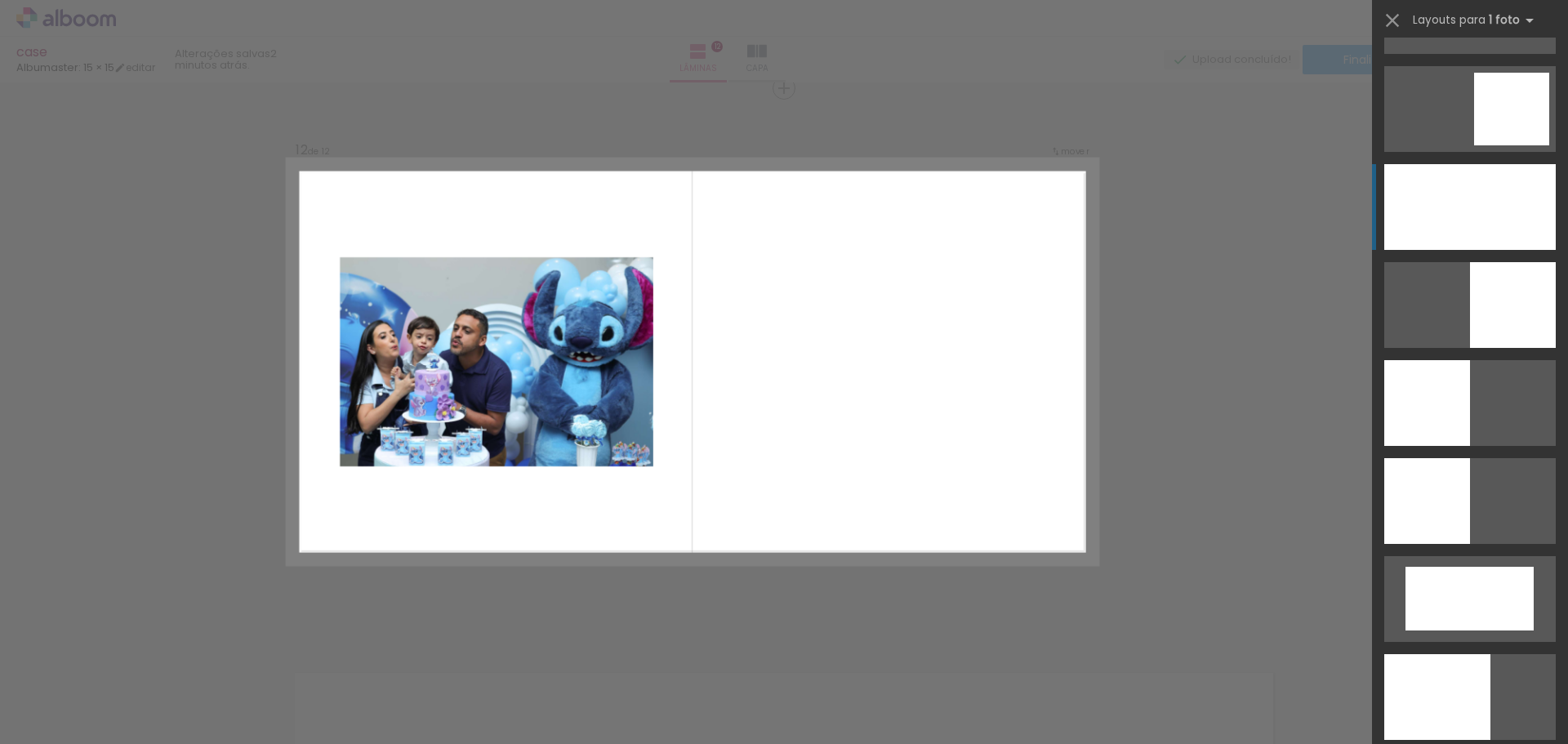
scroll to position [2218, 0]
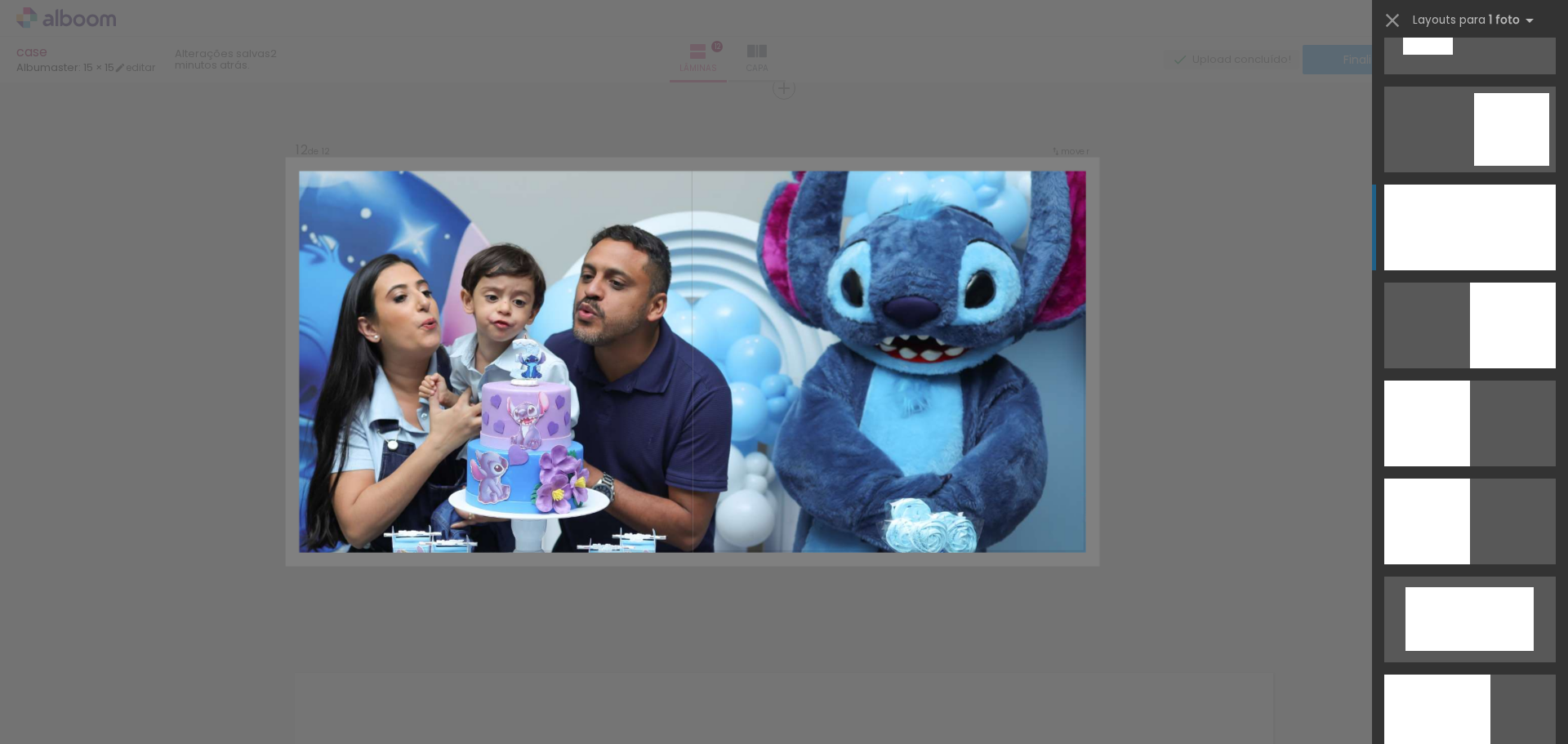
click at [1515, 241] on div at bounding box center [1470, 228] width 172 height 86
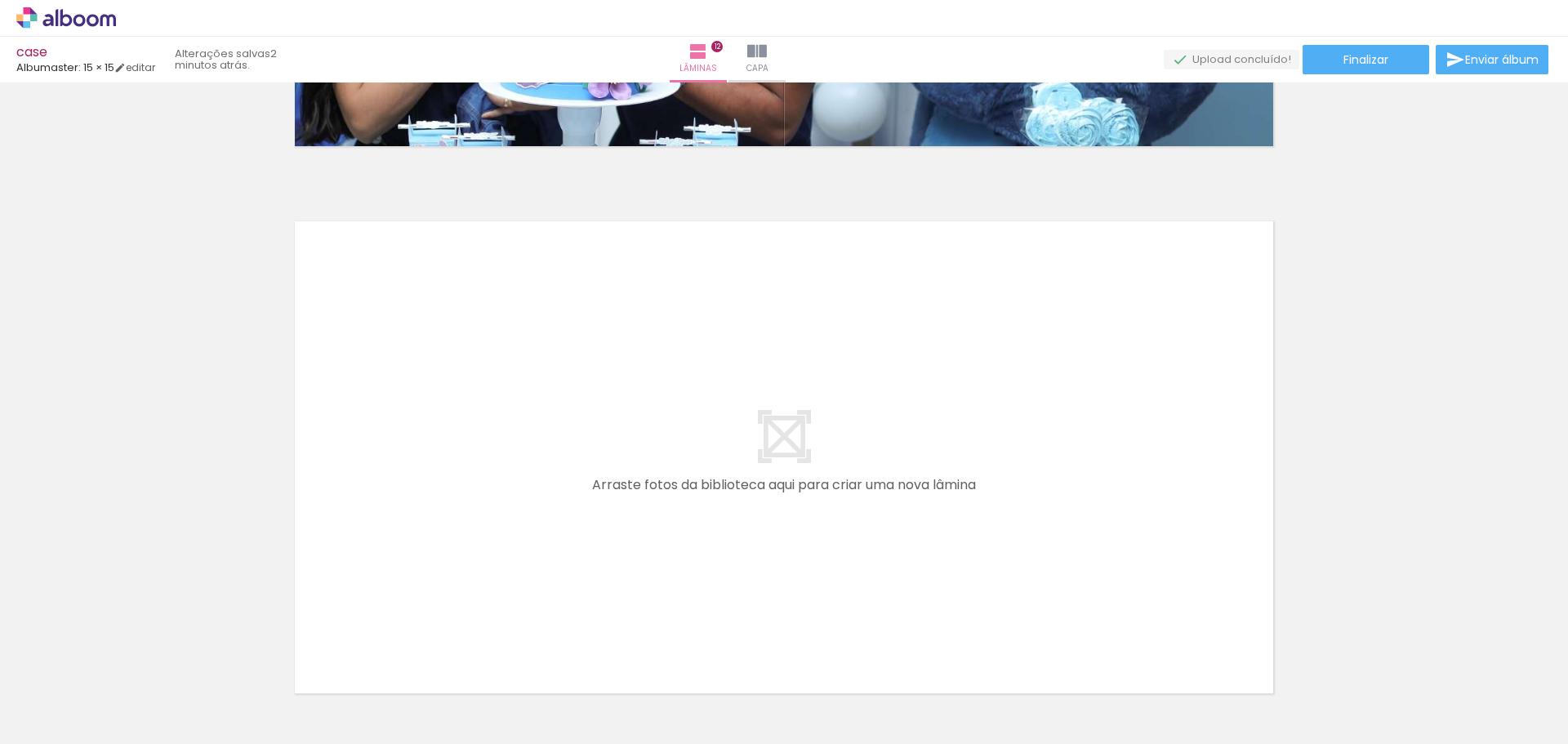
scroll to position [6550, 0]
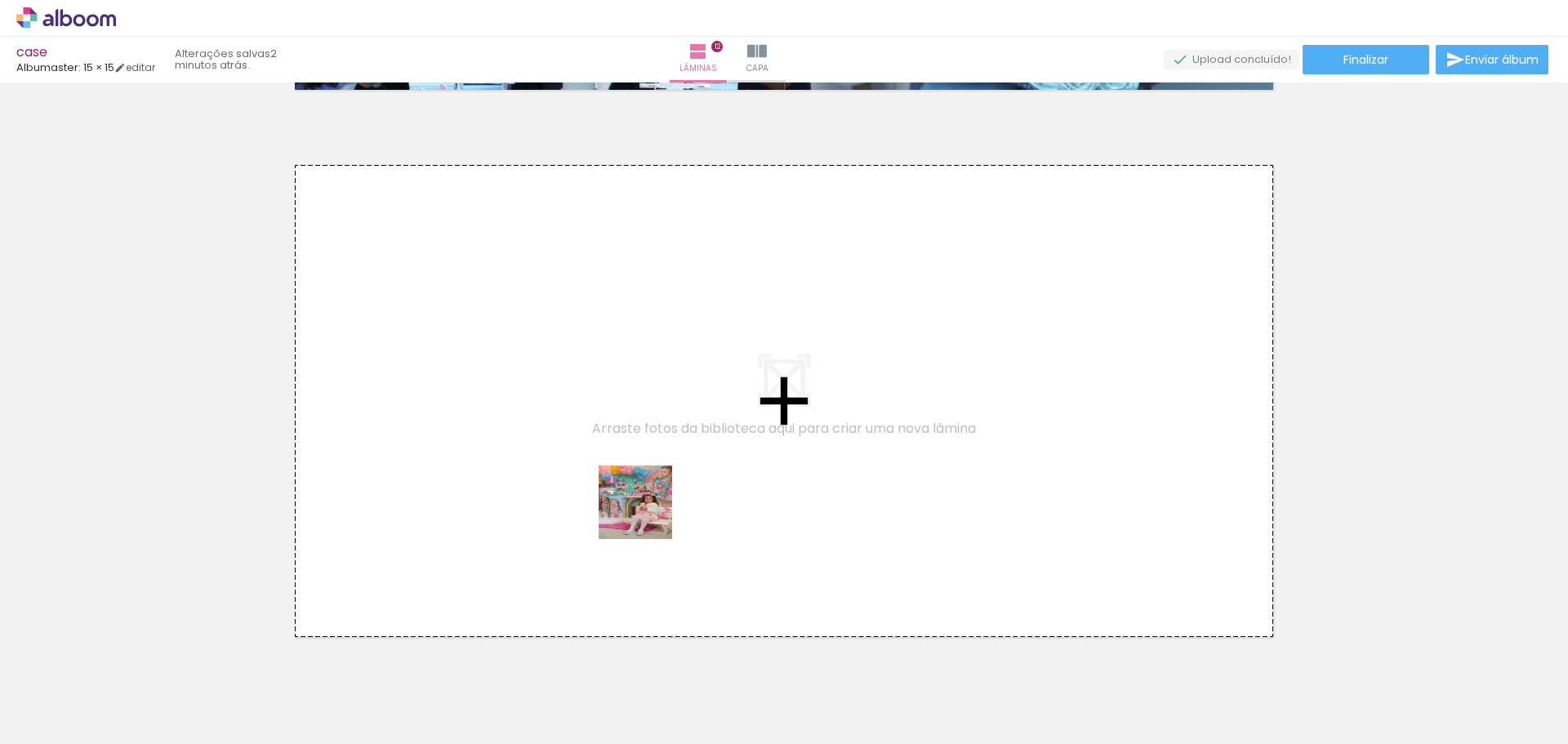
drag, startPoint x: 629, startPoint y: 687, endPoint x: 781, endPoint y: 648, distance: 156.9
click at [647, 510] on quentale-workspace at bounding box center [784, 372] width 1568 height 744
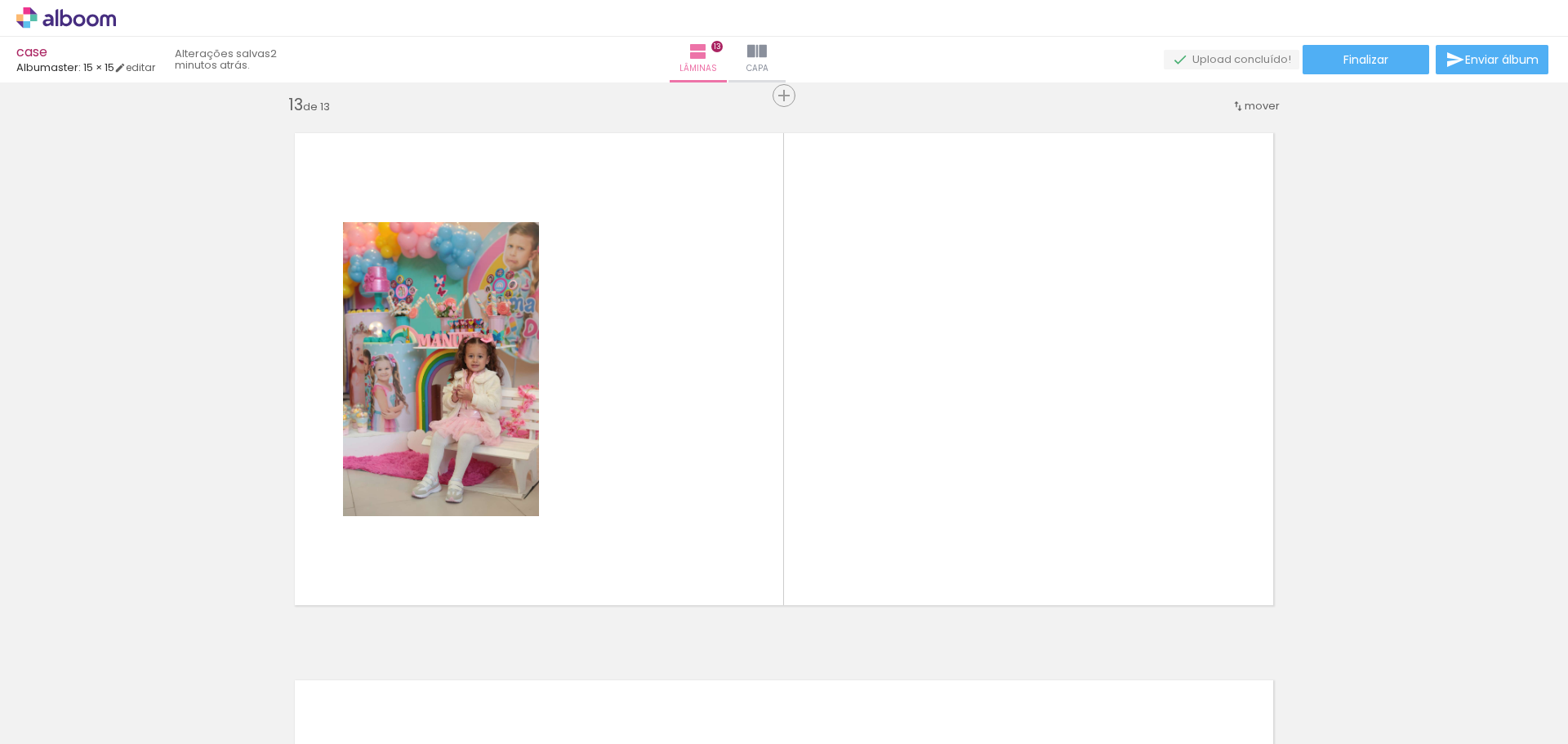
scroll to position [6589, 0]
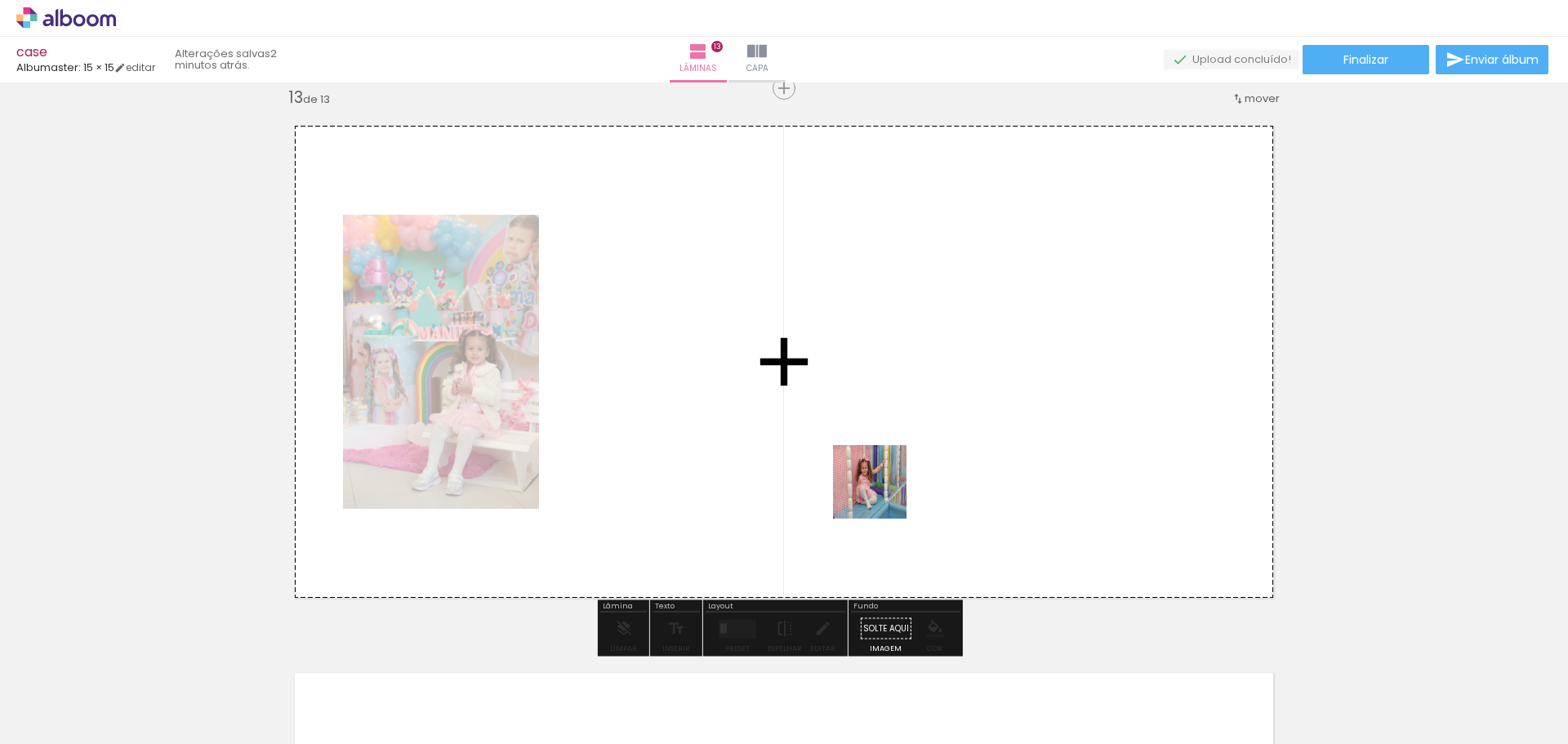
drag, startPoint x: 1072, startPoint y: 675, endPoint x: 878, endPoint y: 491, distance: 267.4
click at [878, 491] on quentale-workspace at bounding box center [784, 372] width 1568 height 744
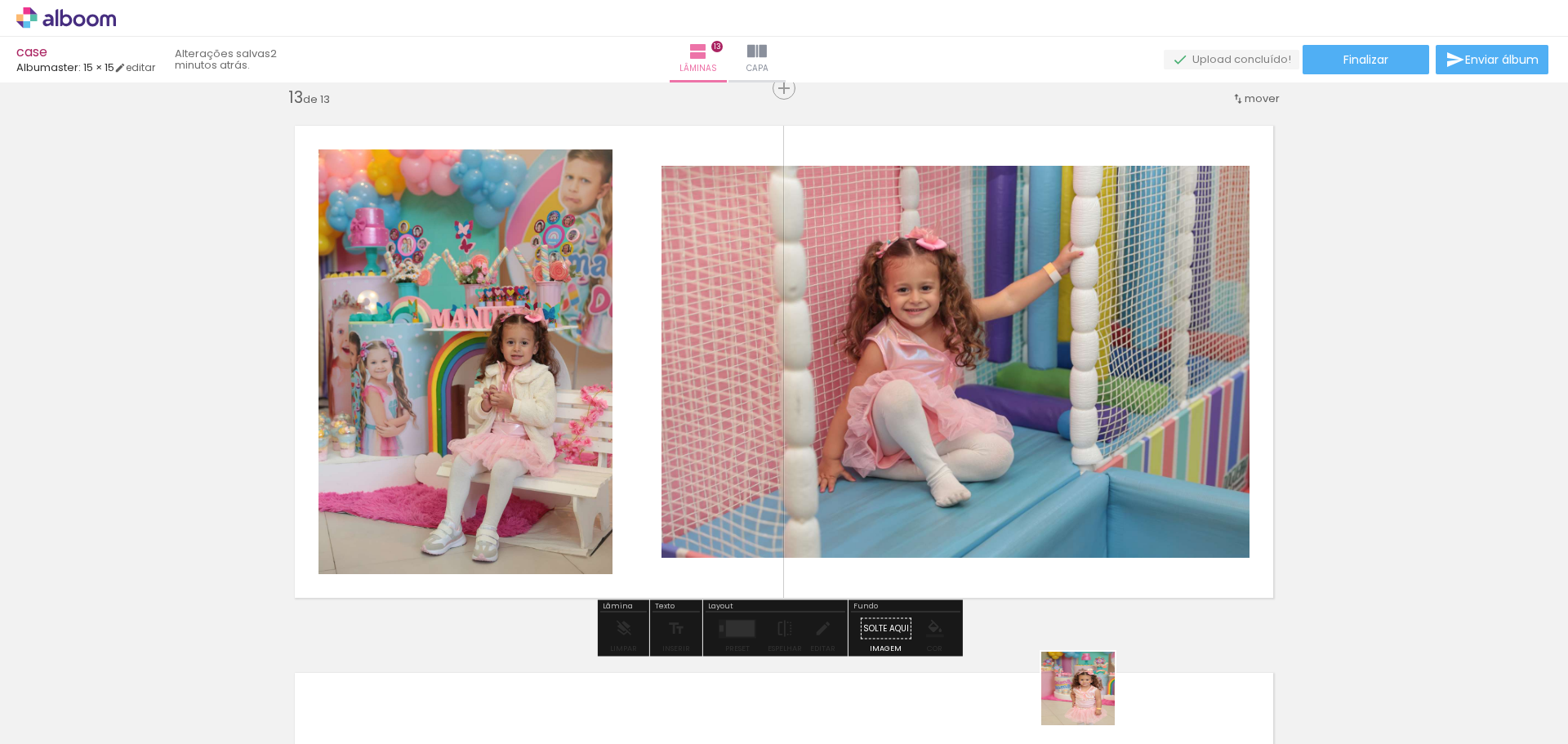
drag, startPoint x: 1090, startPoint y: 701, endPoint x: 1067, endPoint y: 499, distance: 203.3
click at [1067, 499] on quentale-workspace at bounding box center [784, 372] width 1568 height 744
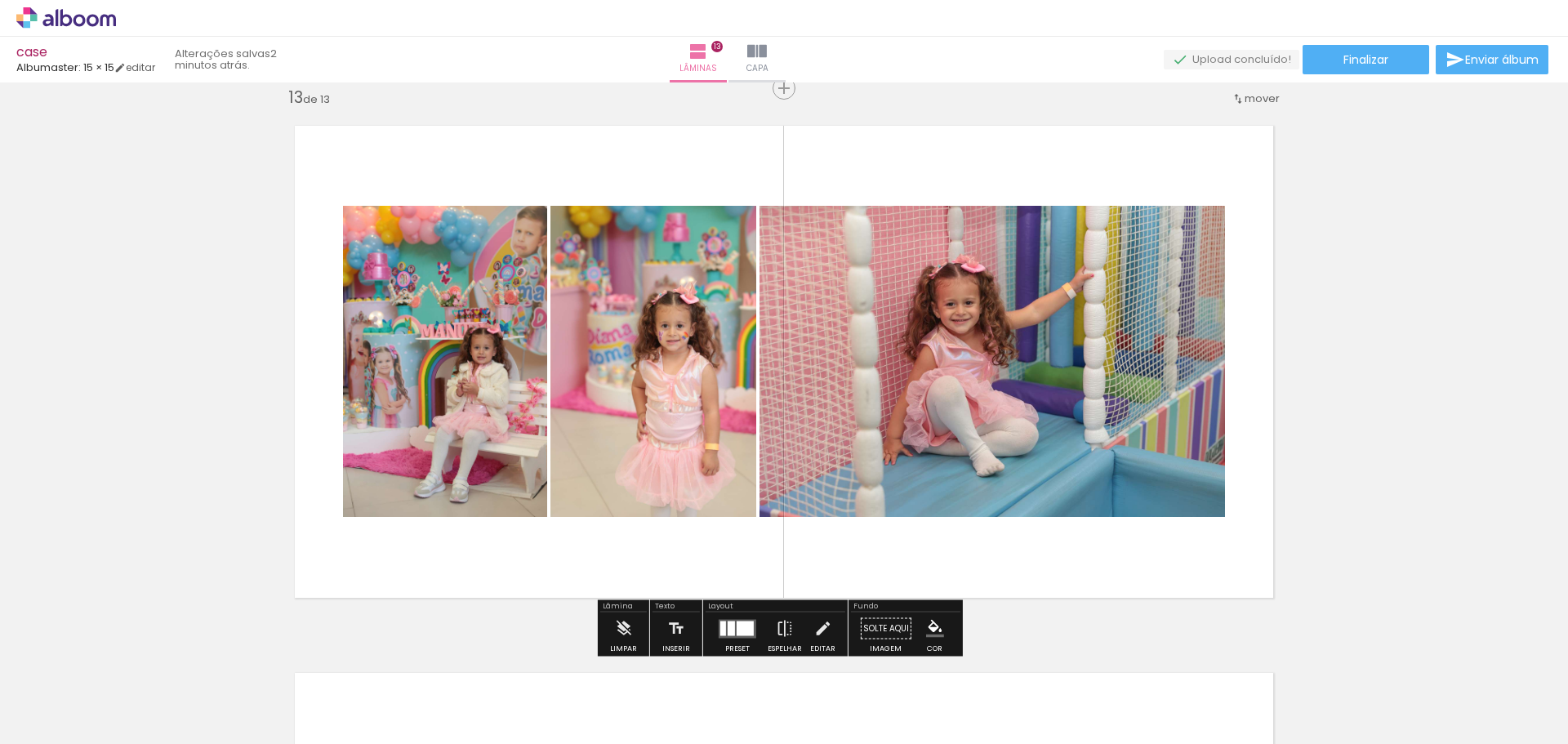
click at [737, 631] on div at bounding box center [745, 628] width 17 height 15
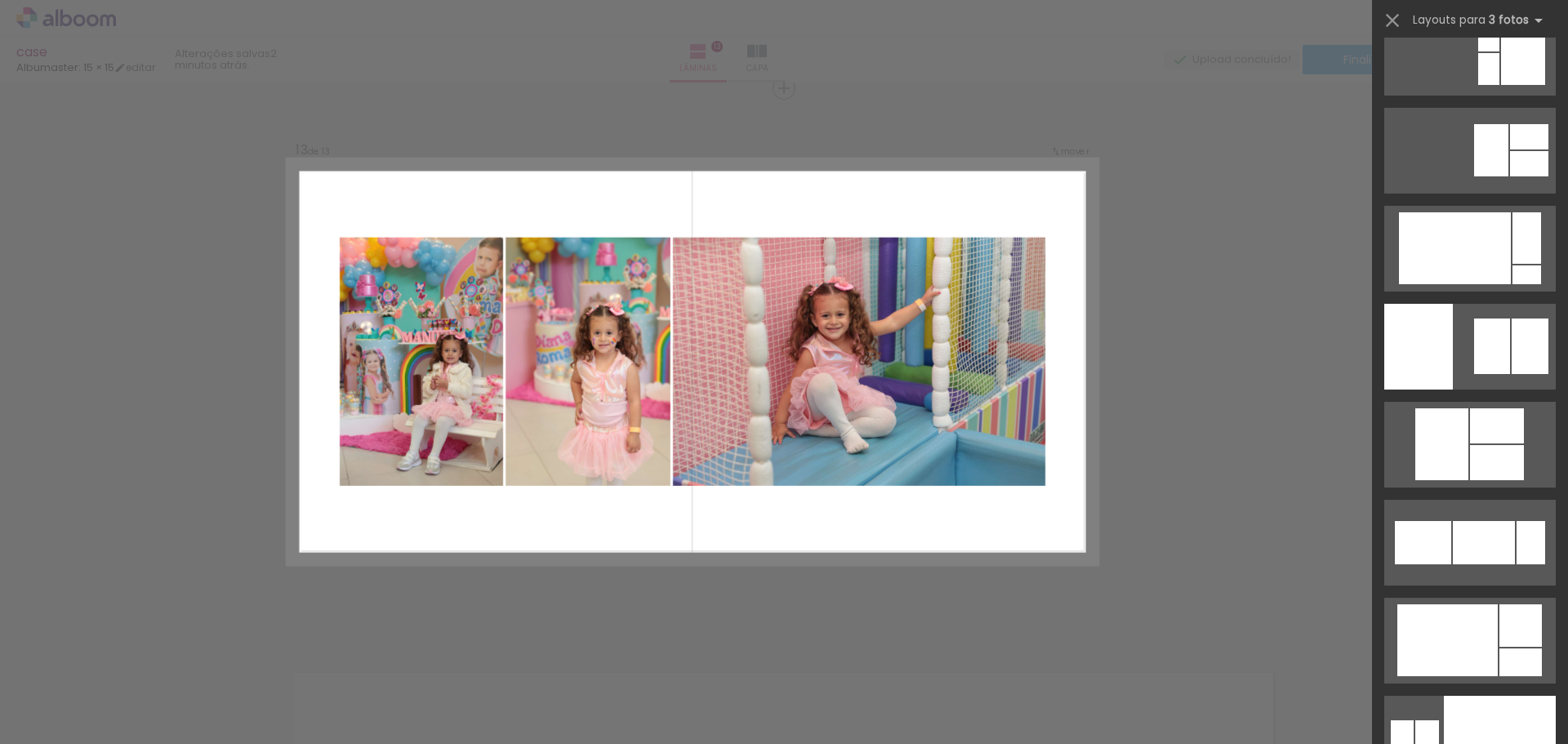
scroll to position [9070, 0]
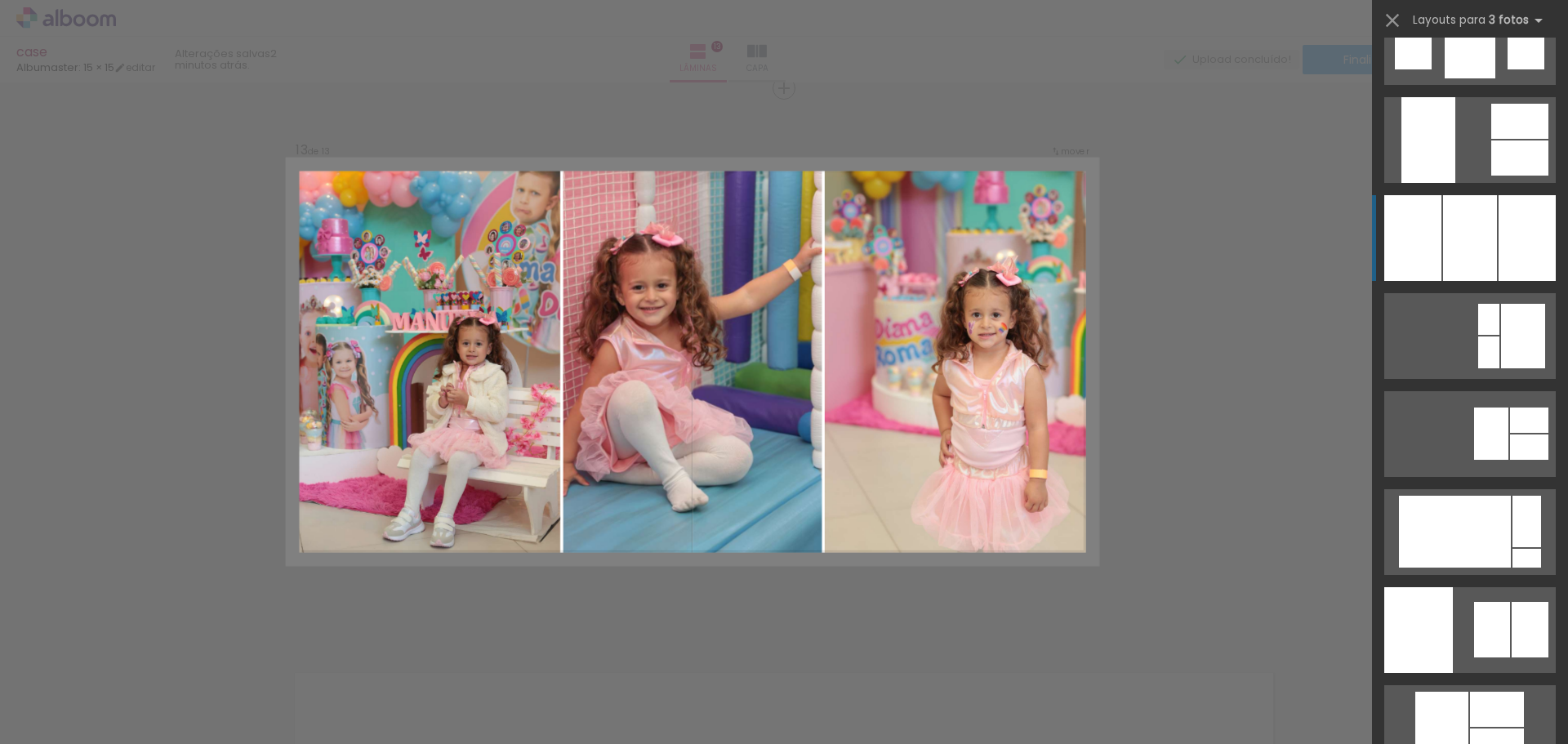
click at [1516, 254] on div at bounding box center [1527, 238] width 58 height 86
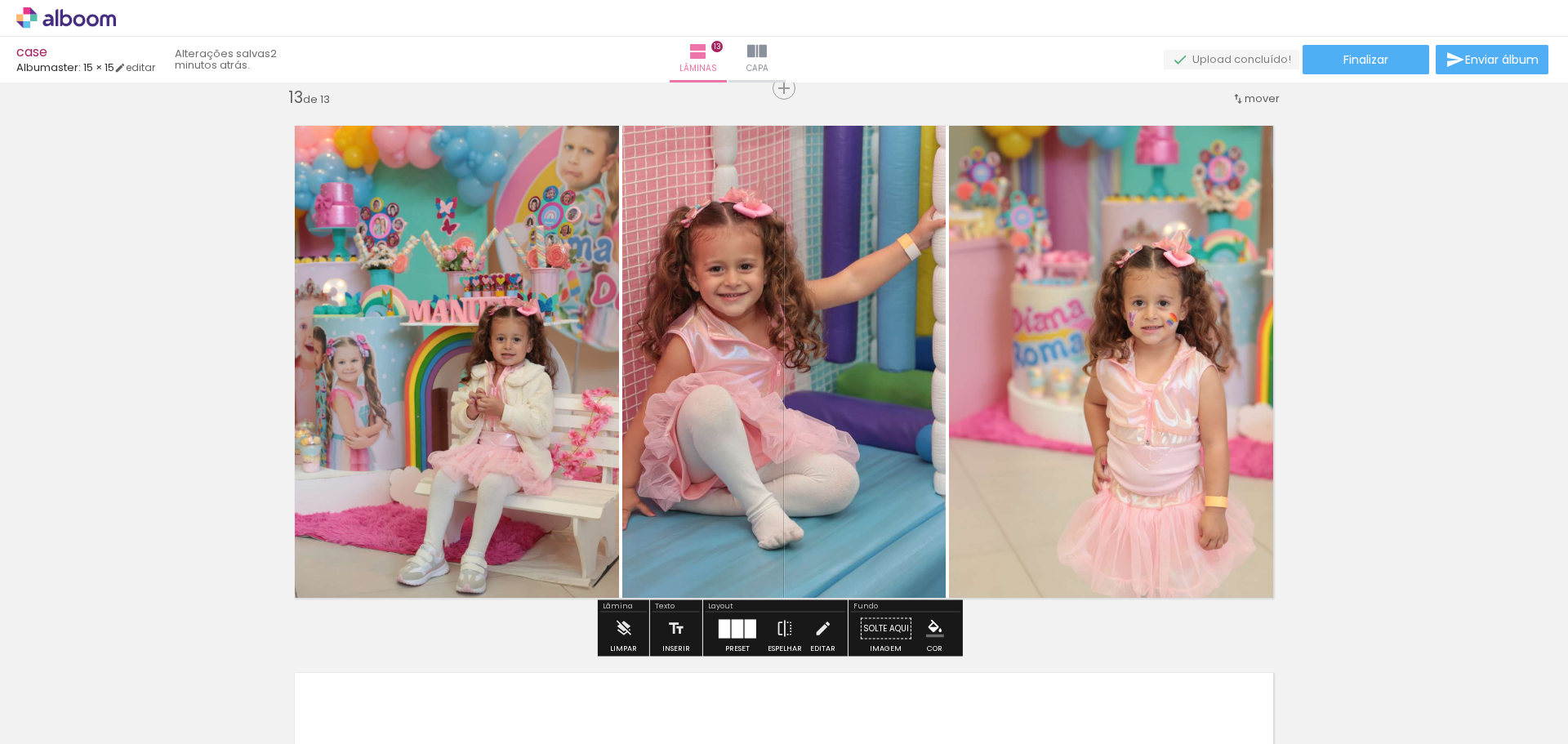
click at [719, 626] on div at bounding box center [724, 629] width 11 height 19
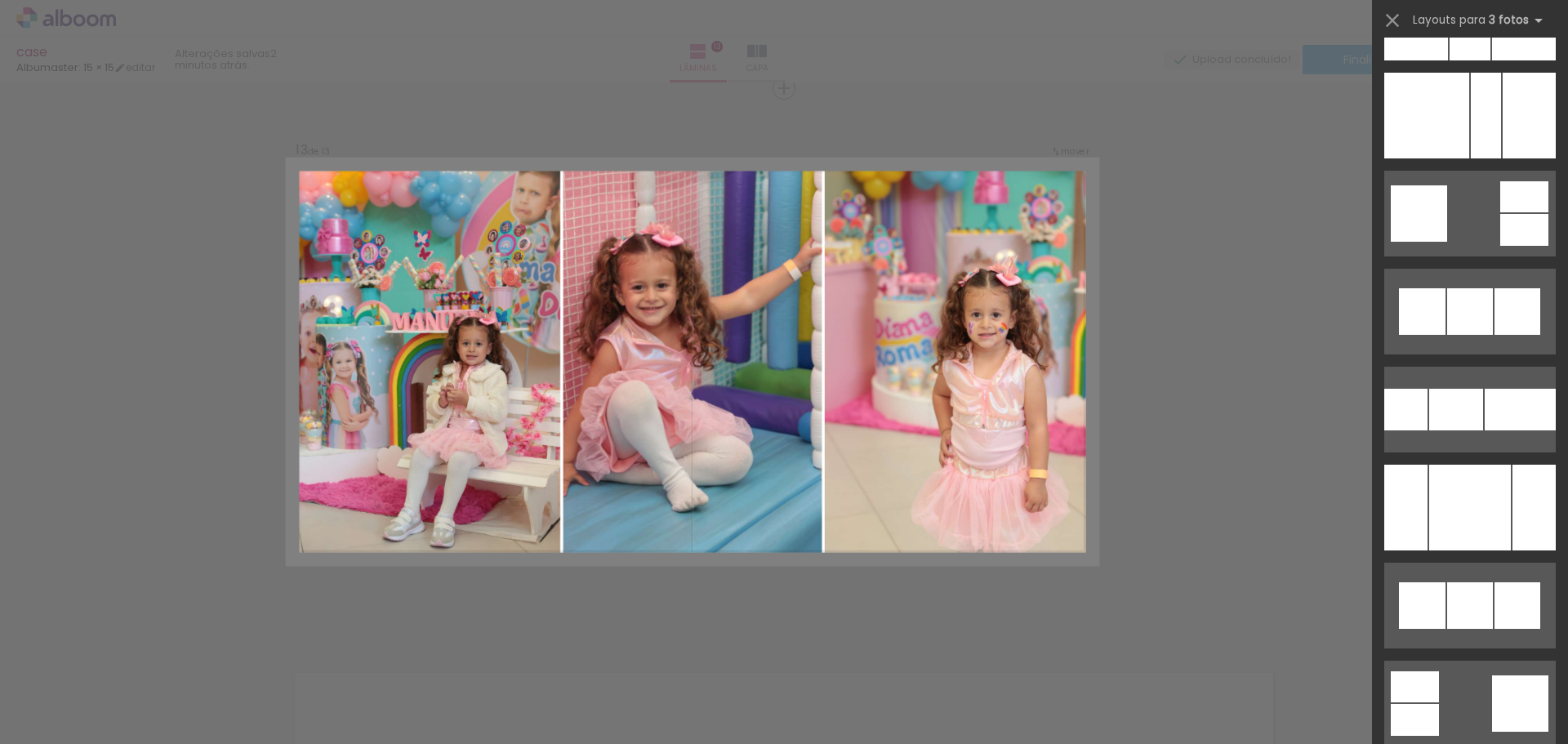
scroll to position [11044, 0]
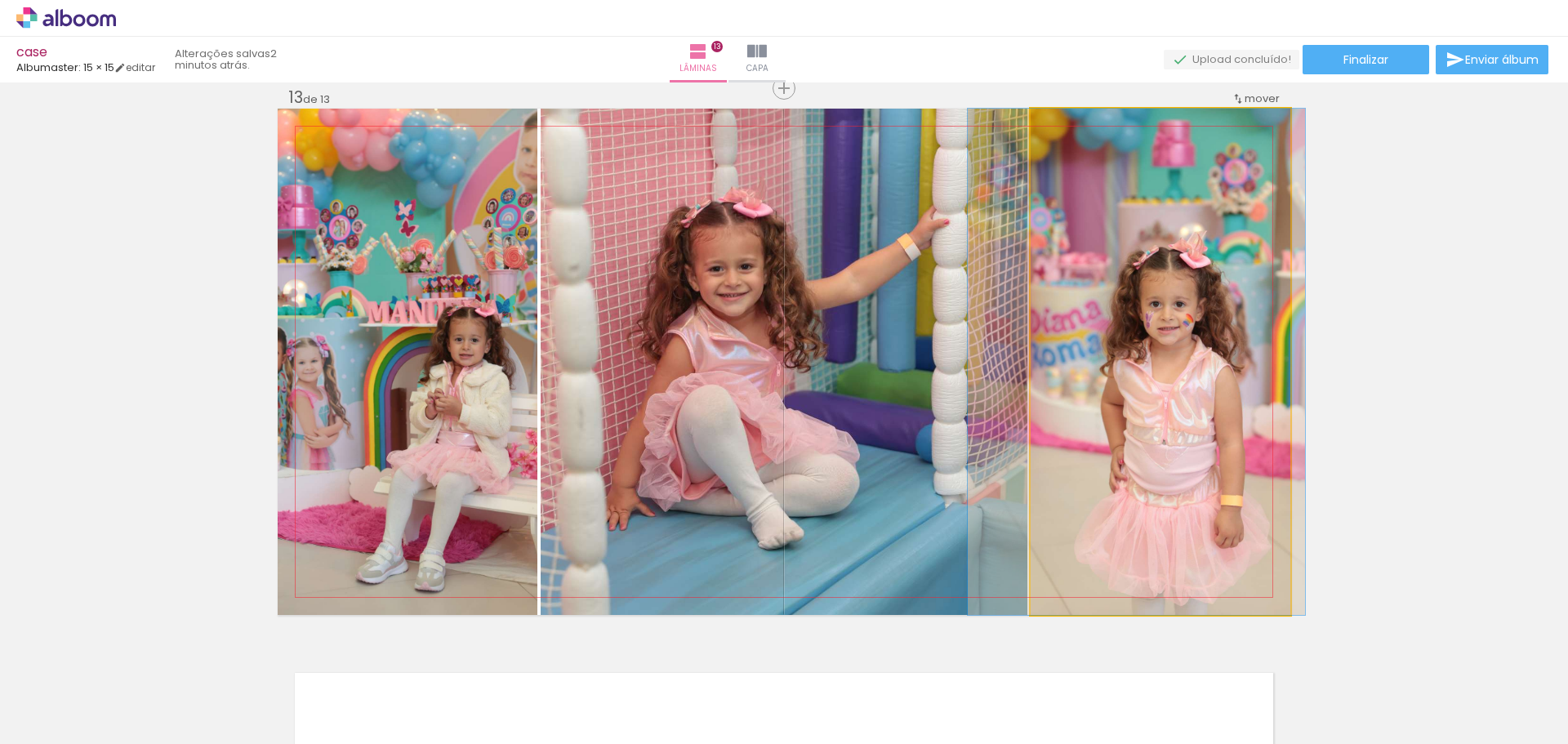
drag, startPoint x: 1146, startPoint y: 361, endPoint x: 1122, endPoint y: 355, distance: 24.7
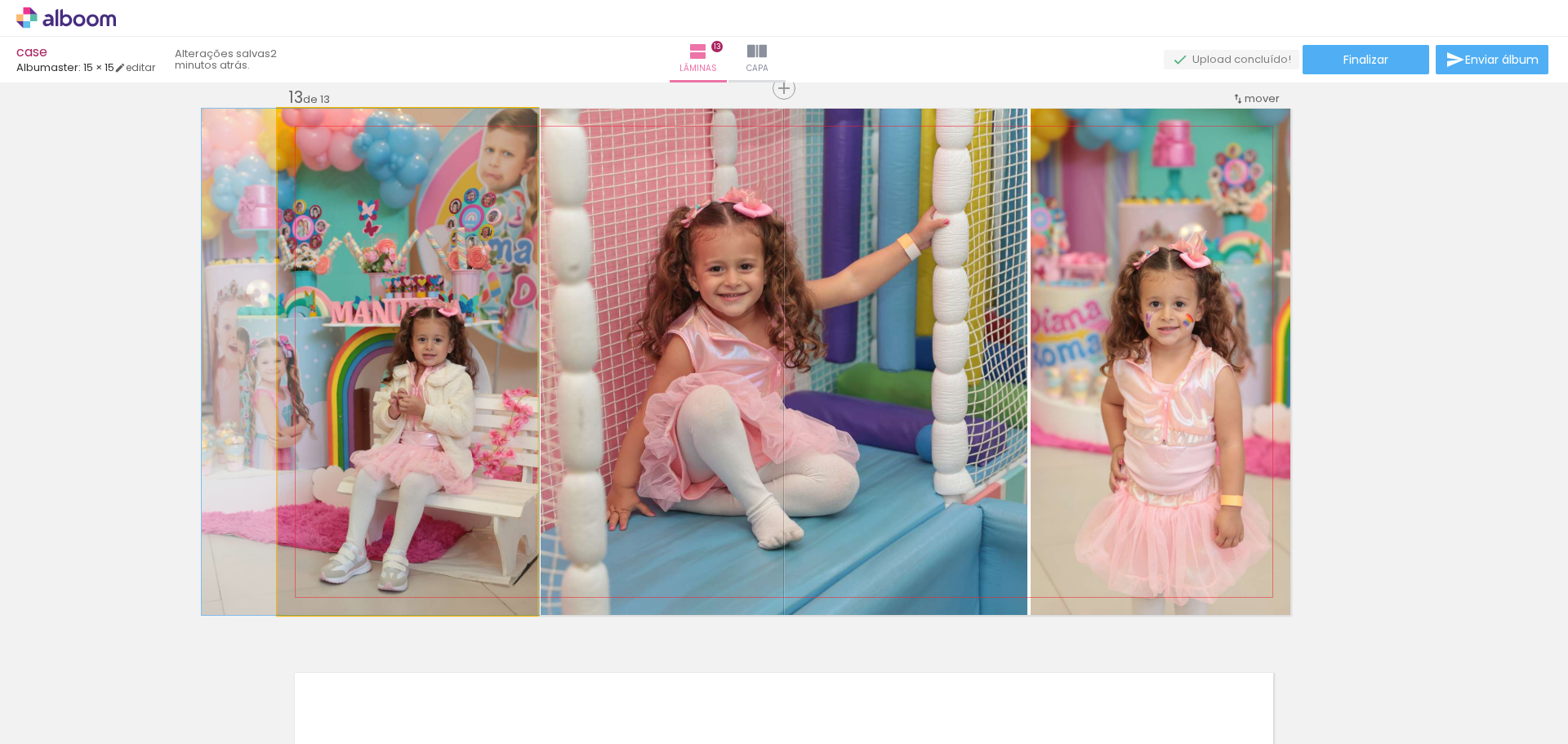
drag, startPoint x: 434, startPoint y: 340, endPoint x: 397, endPoint y: 338, distance: 37.1
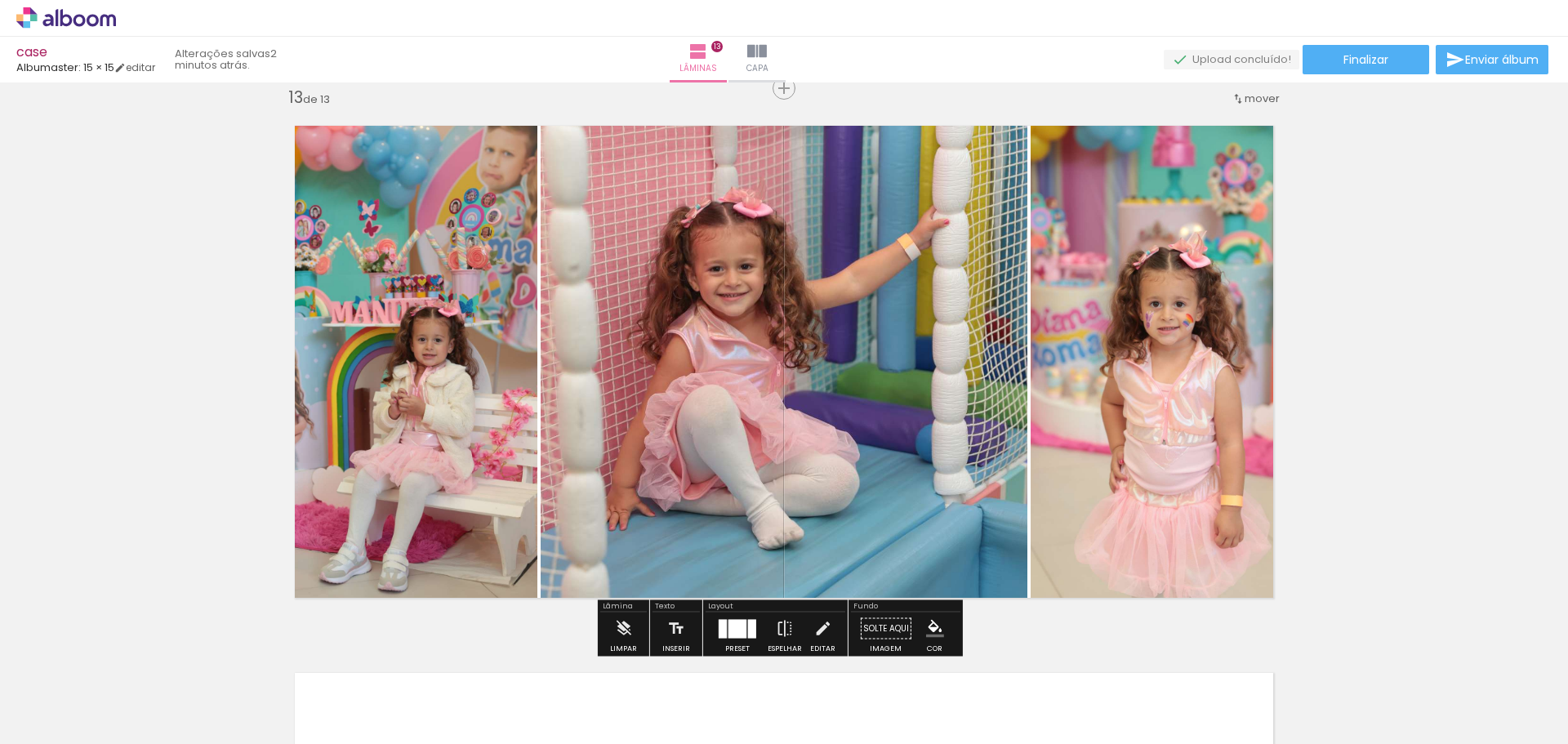
drag, startPoint x: 1363, startPoint y: 359, endPoint x: 1567, endPoint y: 363, distance: 204.0
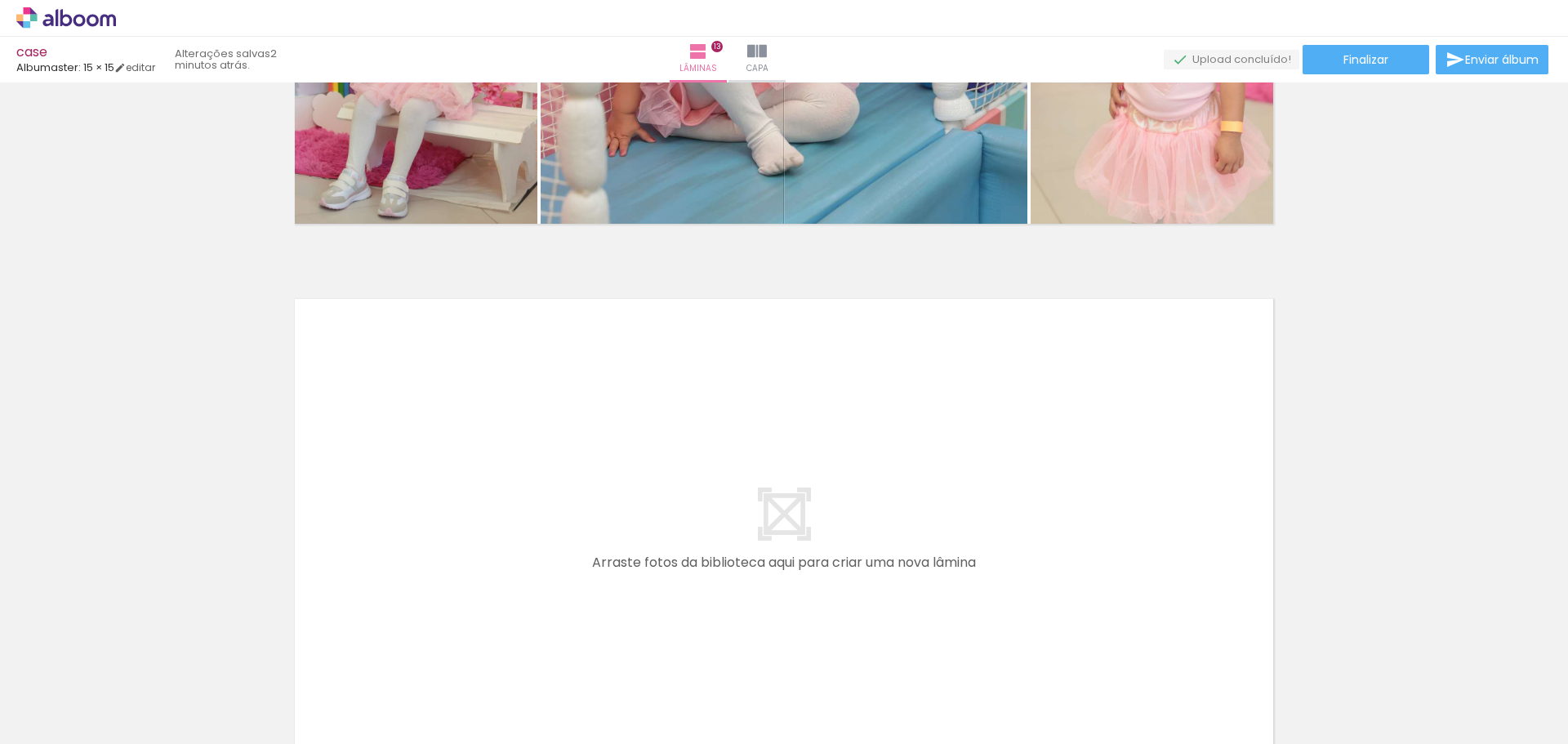
scroll to position [7004, 0]
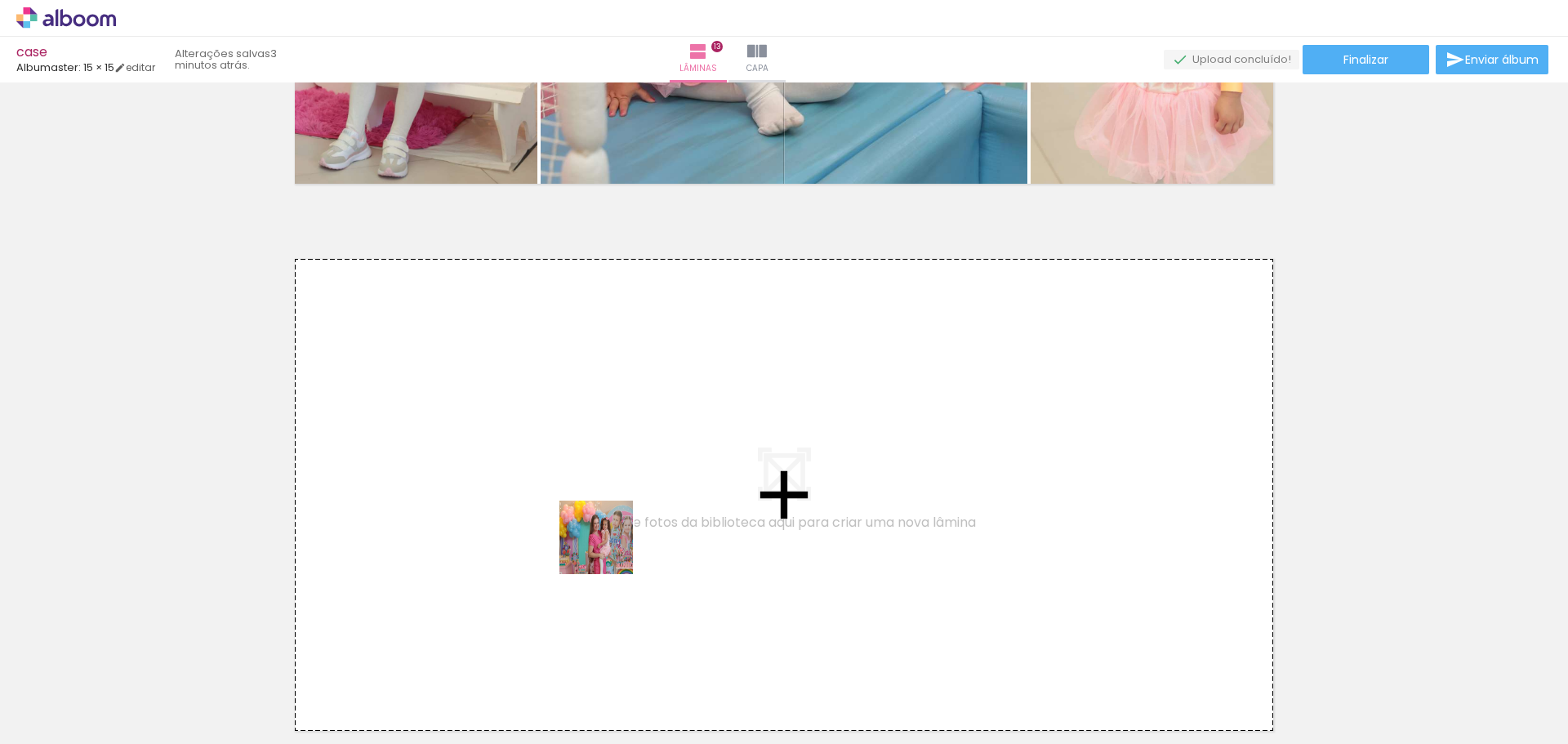
drag, startPoint x: 634, startPoint y: 644, endPoint x: 714, endPoint y: 685, distance: 89.9
click at [608, 547] on quentale-workspace at bounding box center [784, 372] width 1568 height 744
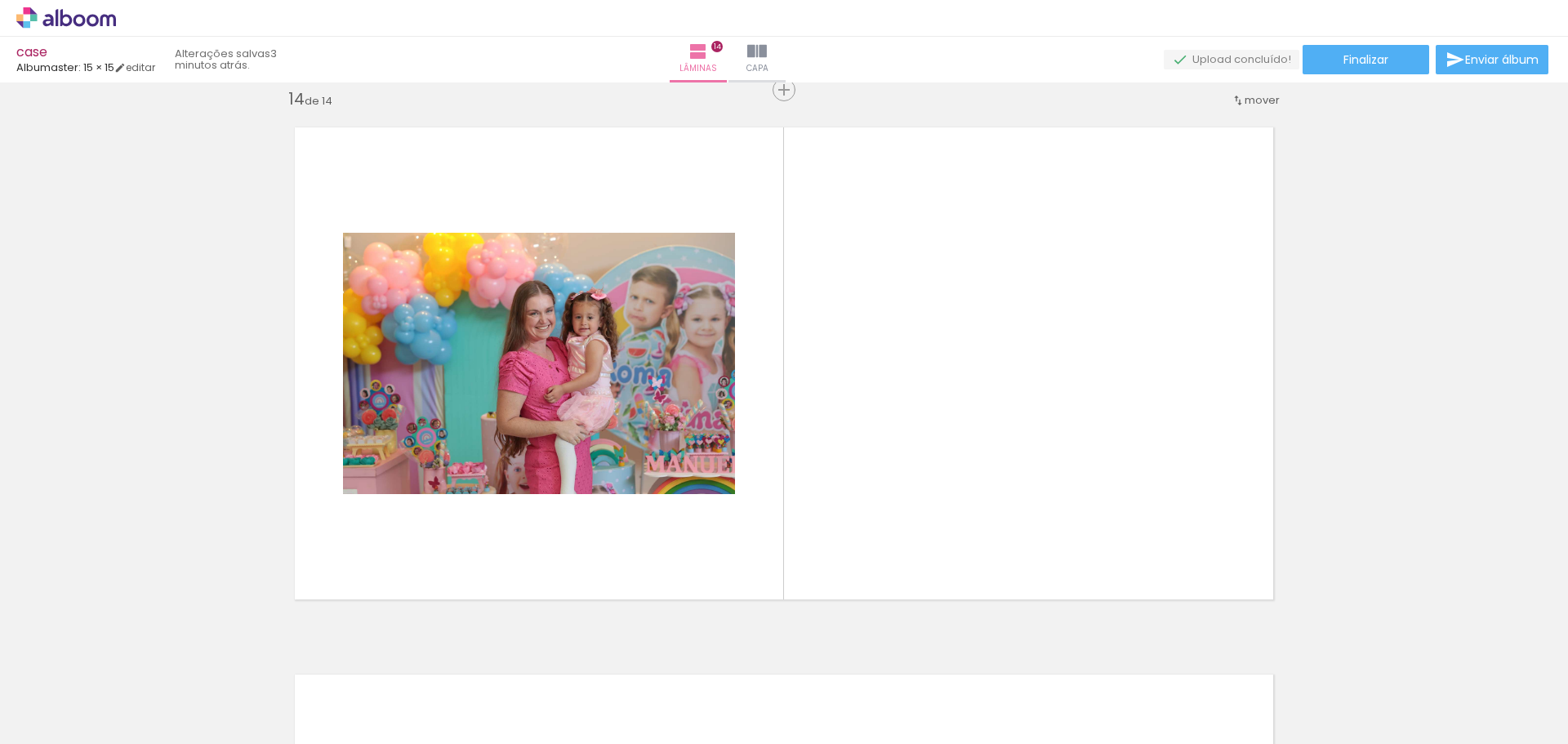
scroll to position [7137, 0]
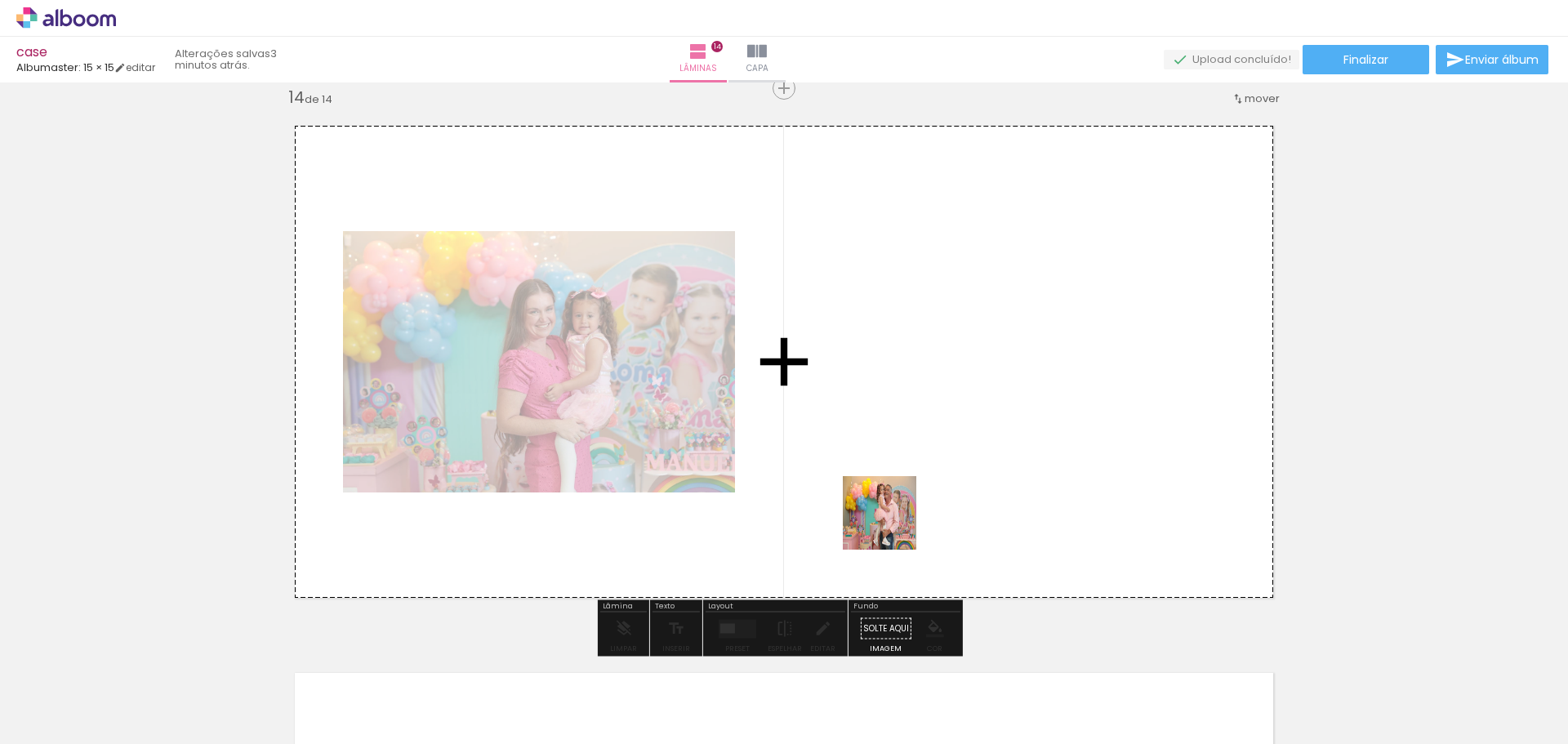
drag, startPoint x: 729, startPoint y: 701, endPoint x: 896, endPoint y: 516, distance: 249.2
click at [896, 516] on quentale-workspace at bounding box center [784, 372] width 1568 height 744
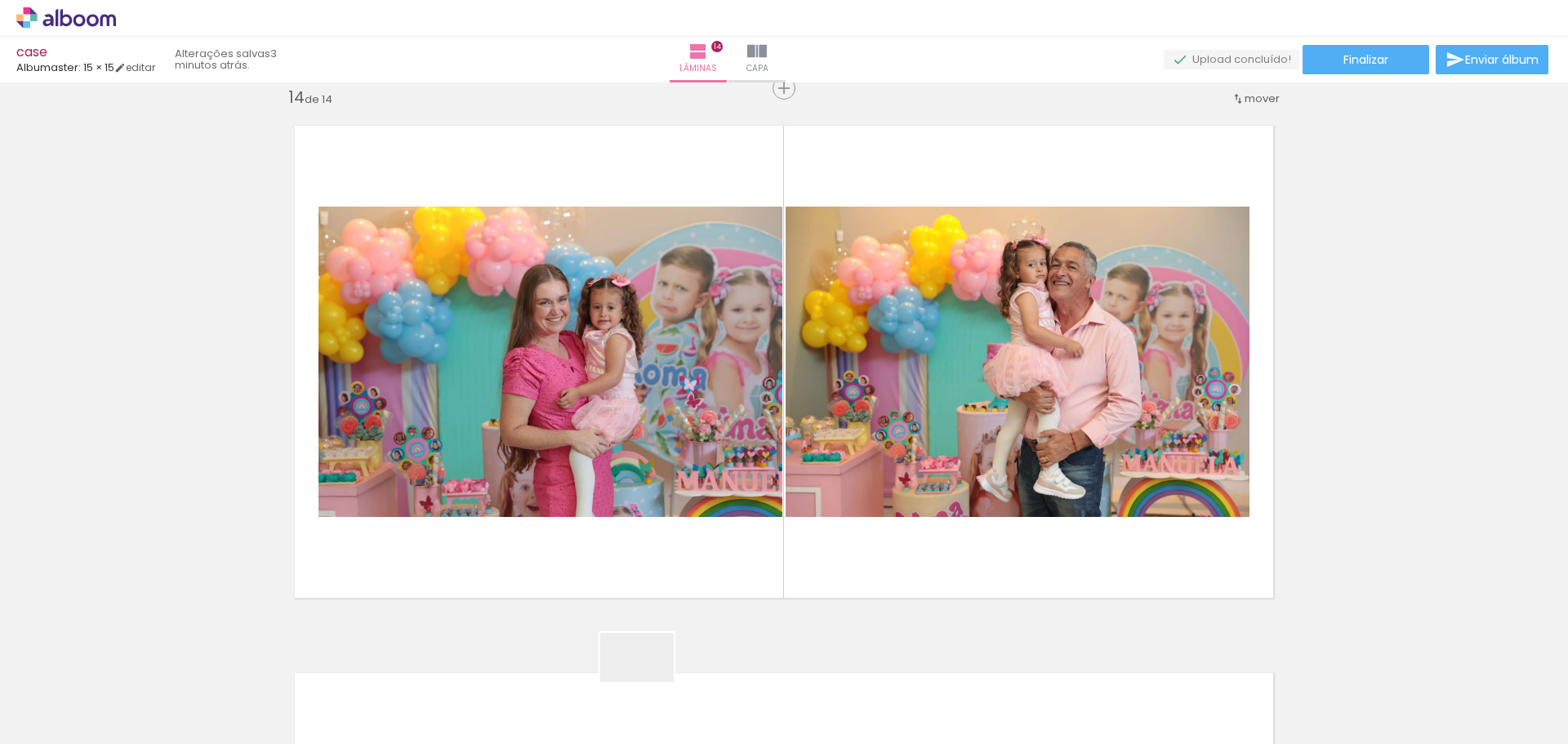
drag, startPoint x: 647, startPoint y: 692, endPoint x: 746, endPoint y: 509, distance: 208.1
click at [746, 509] on quentale-workspace at bounding box center [784, 372] width 1568 height 744
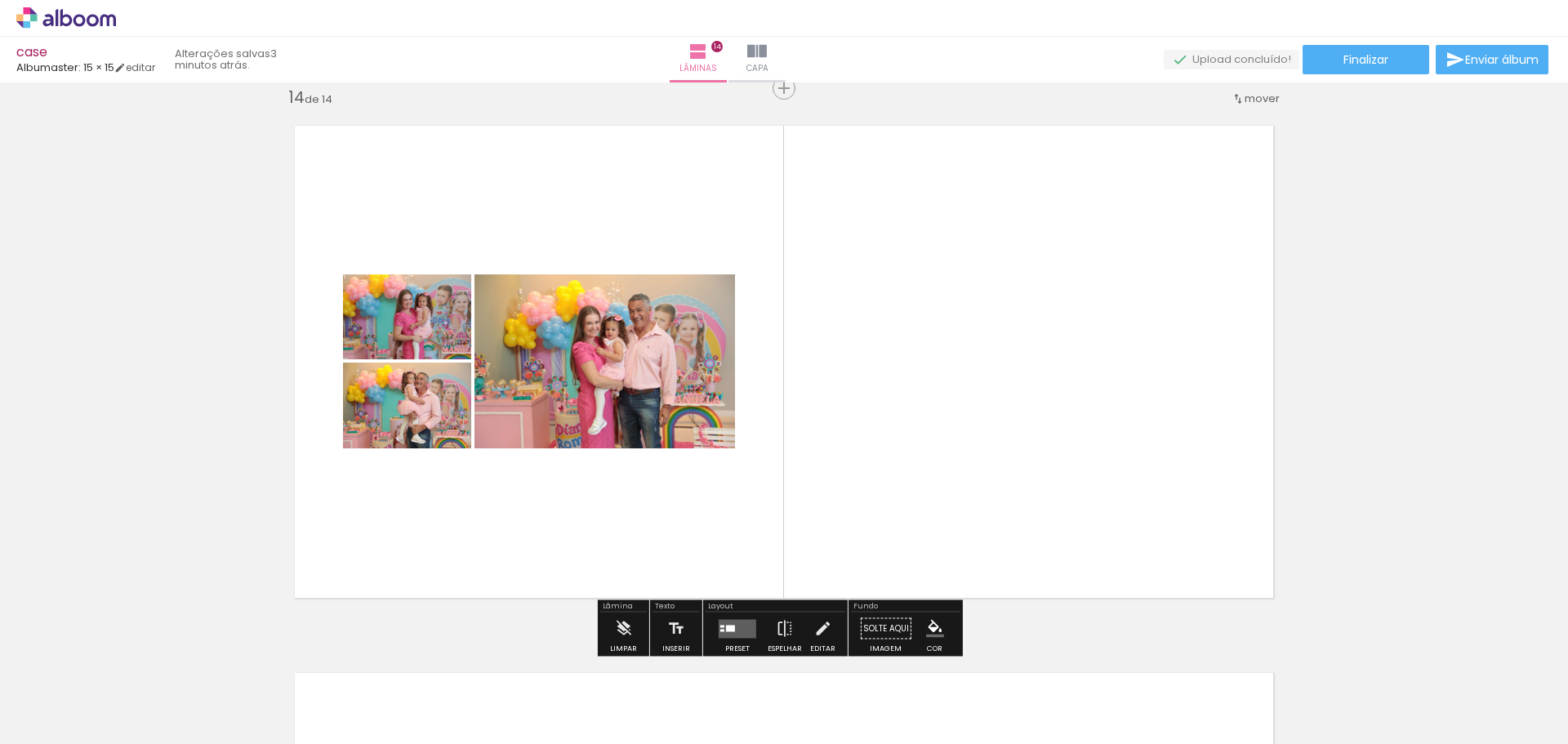
click at [726, 625] on div at bounding box center [730, 628] width 9 height 7
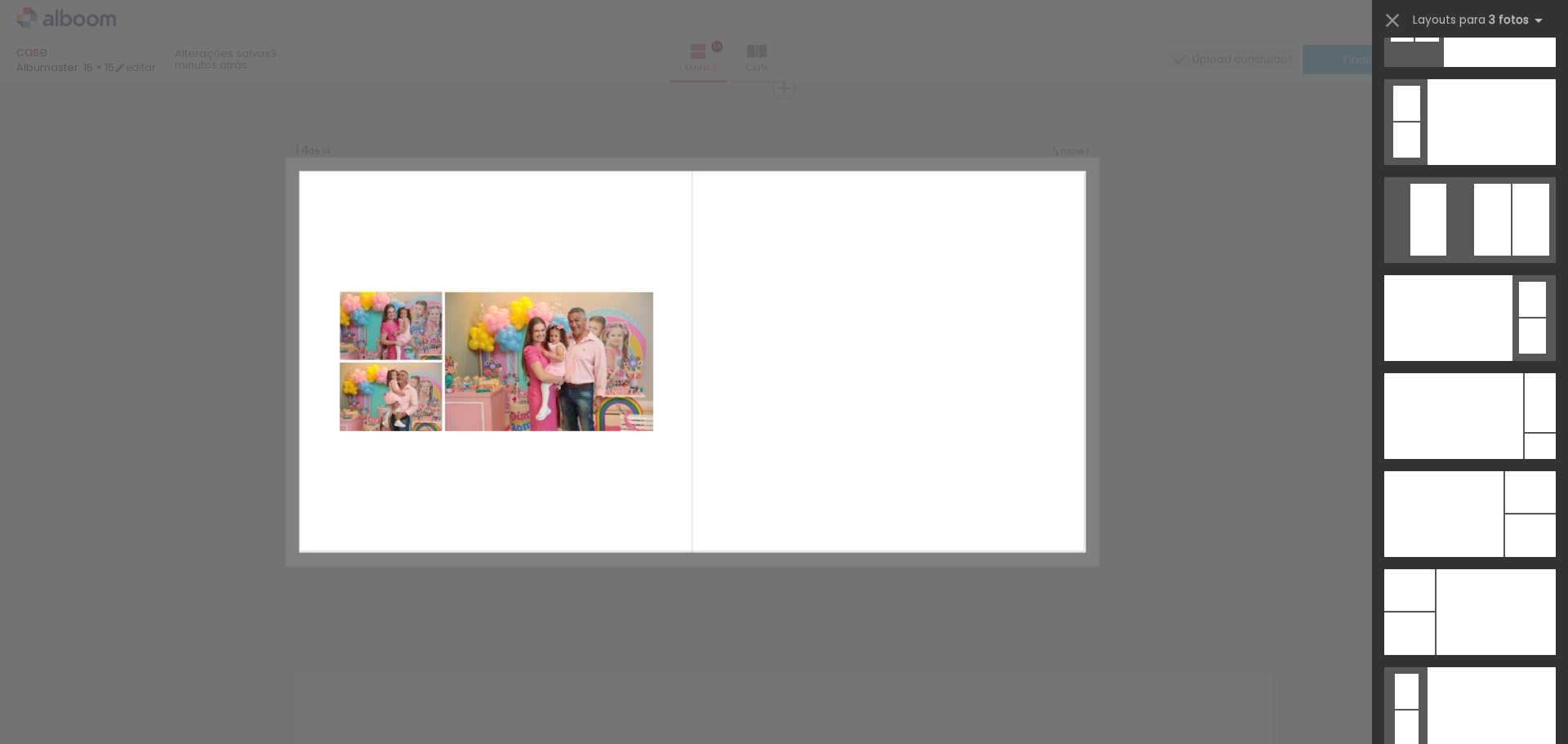
scroll to position [19506, 0]
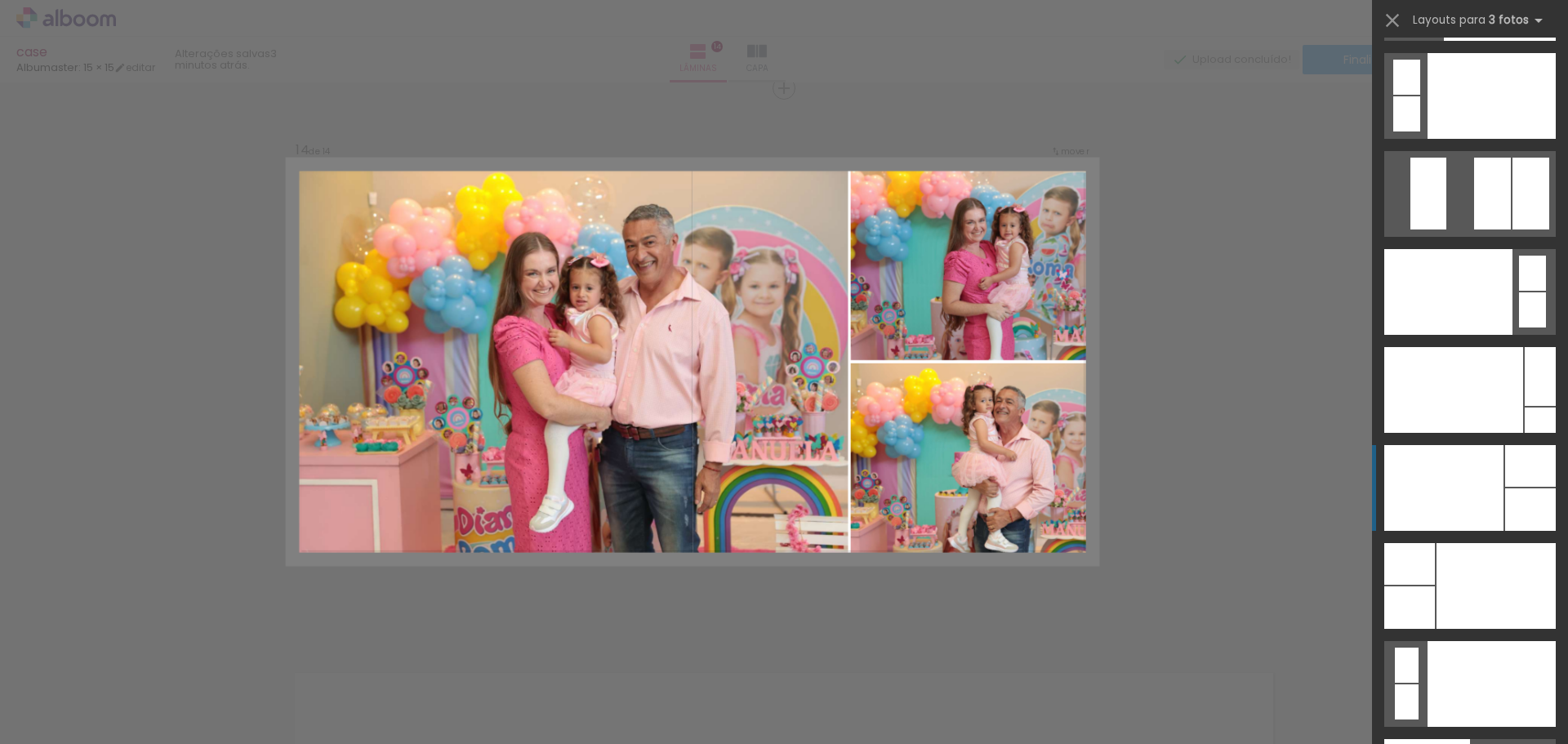
click at [1471, 335] on div at bounding box center [1448, 292] width 128 height 86
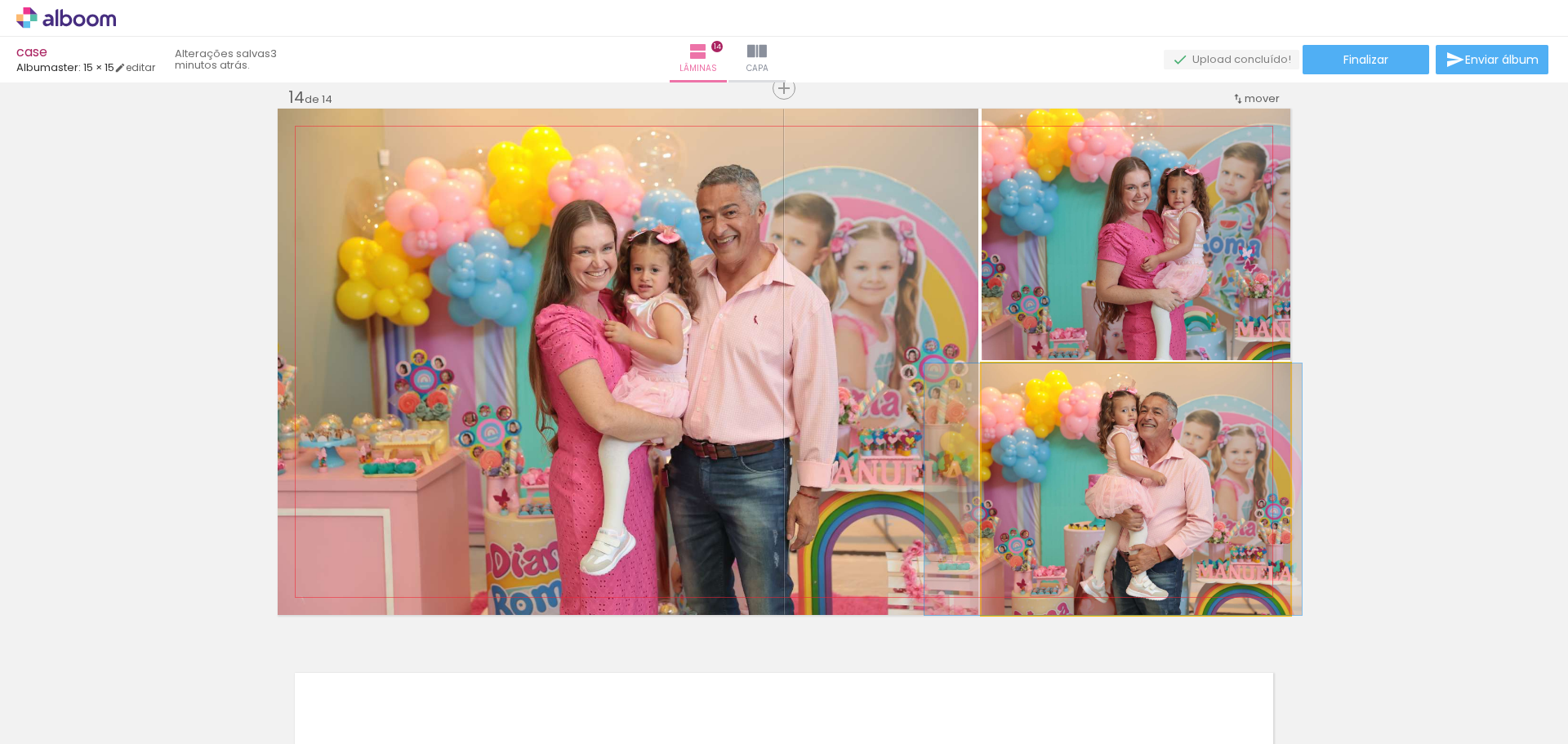
drag, startPoint x: 1187, startPoint y: 460, endPoint x: 1161, endPoint y: 444, distance: 30.5
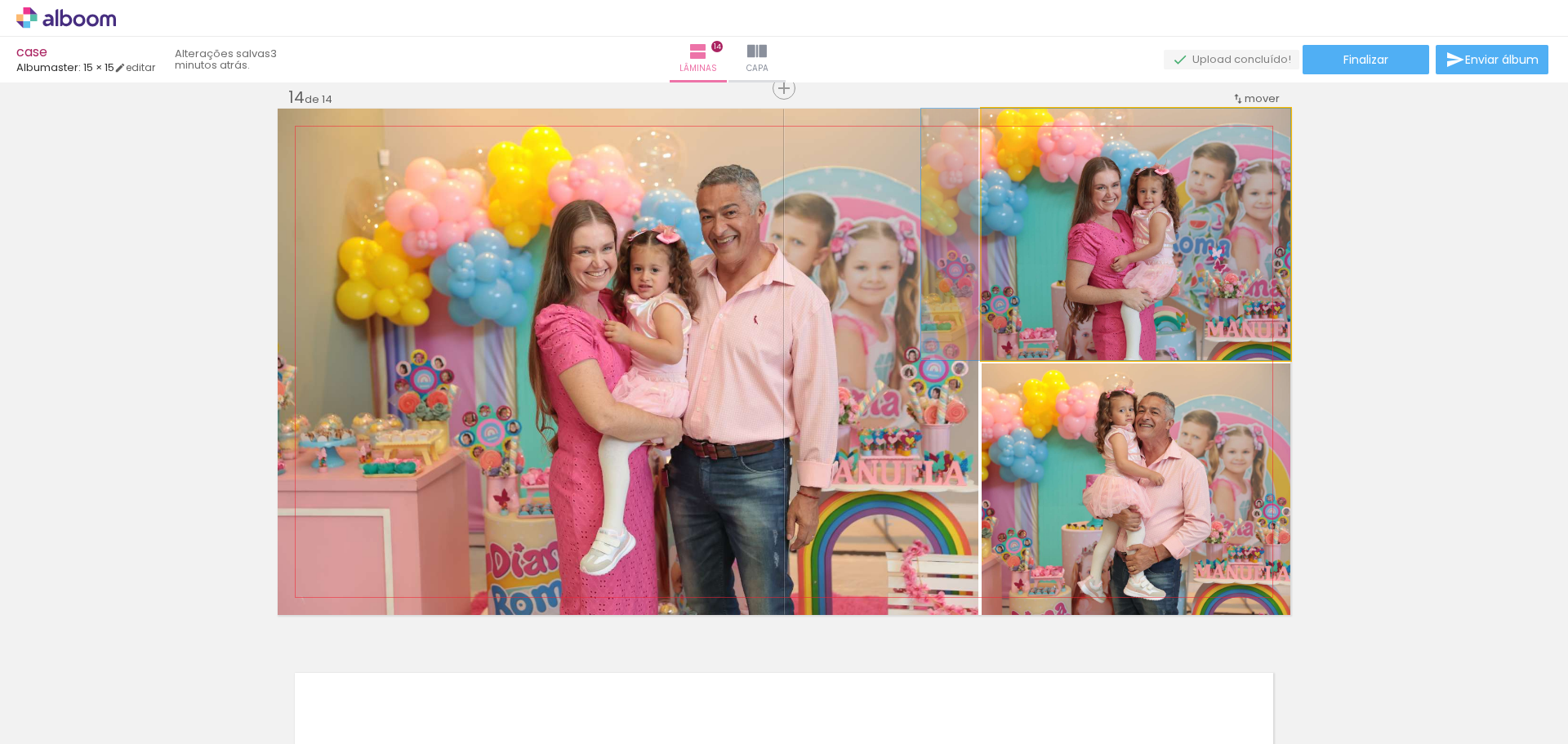
drag, startPoint x: 1199, startPoint y: 248, endPoint x: 1330, endPoint y: 301, distance: 141.3
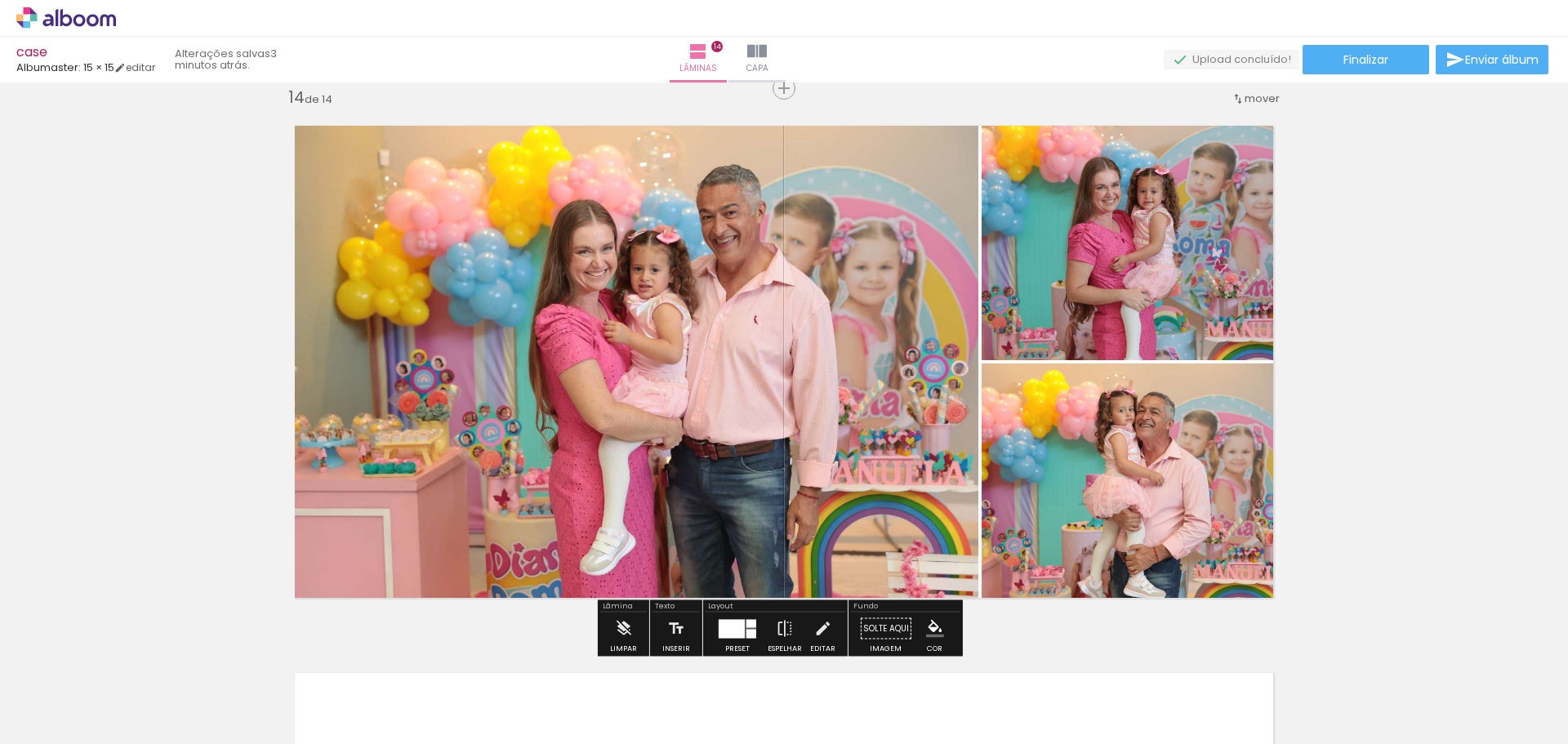
drag, startPoint x: 1345, startPoint y: 305, endPoint x: 1408, endPoint y: 286, distance: 65.8
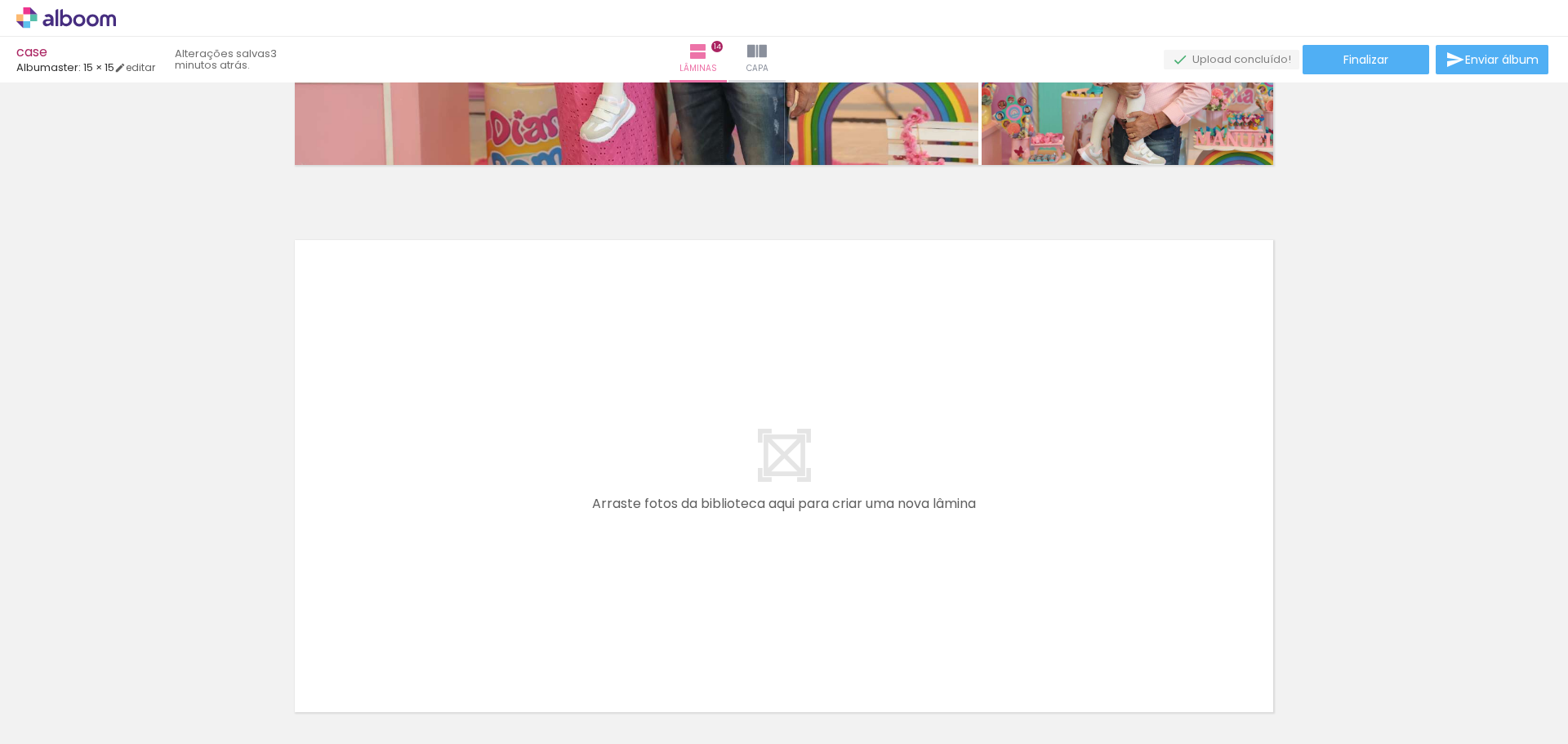
scroll to position [7602, 0]
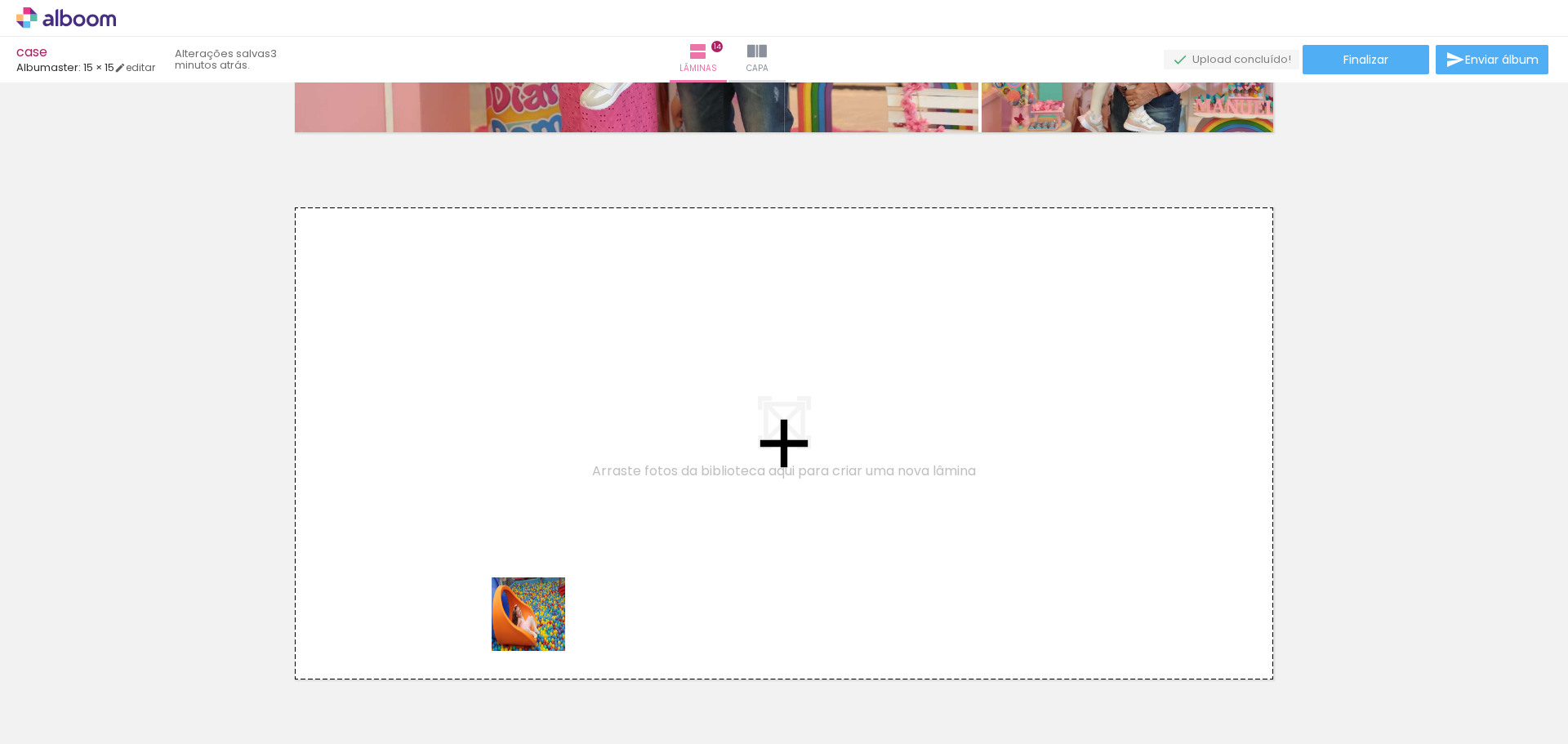
drag, startPoint x: 540, startPoint y: 626, endPoint x: 639, endPoint y: 691, distance: 118.4
click at [540, 518] on quentale-workspace at bounding box center [784, 372] width 1568 height 744
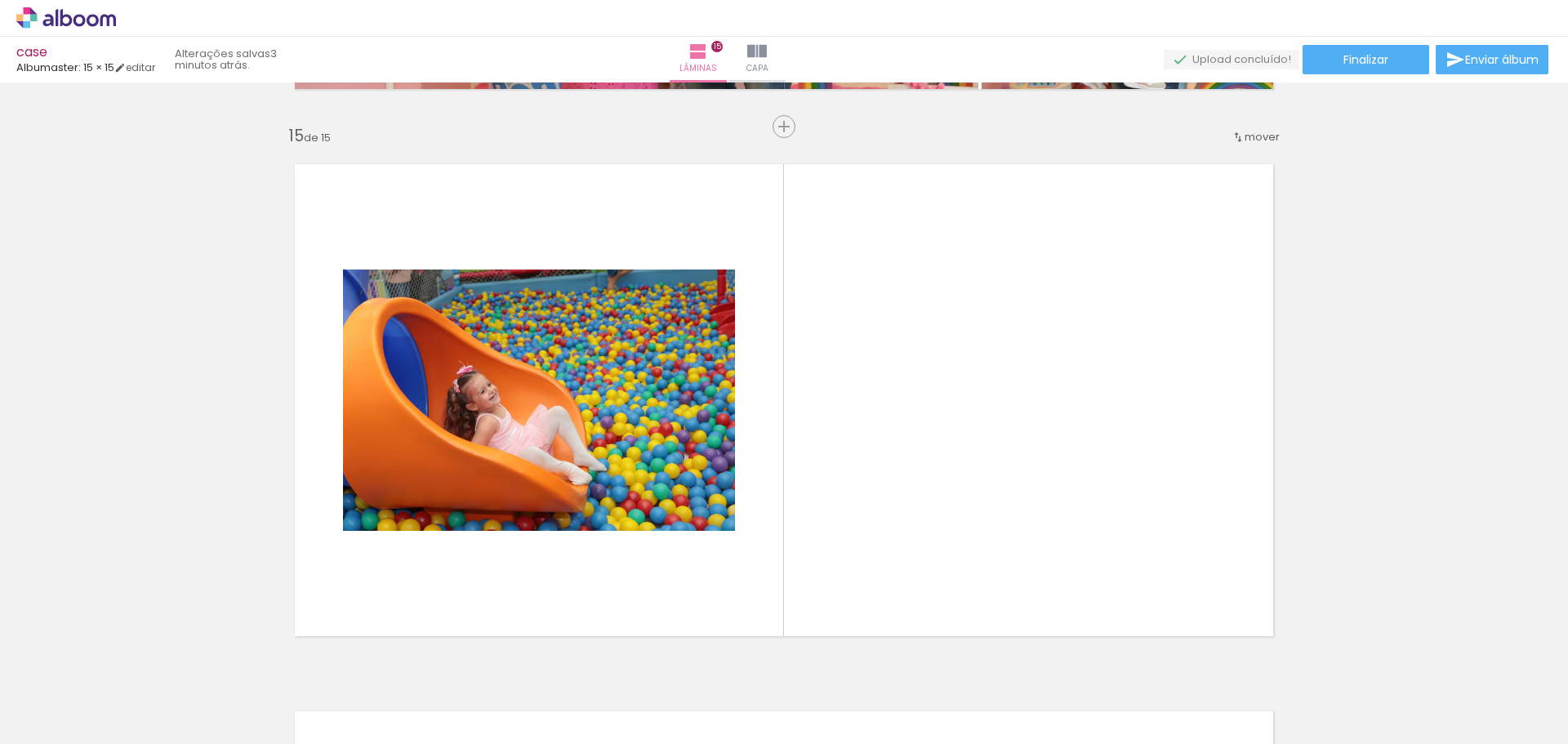
scroll to position [7684, 0]
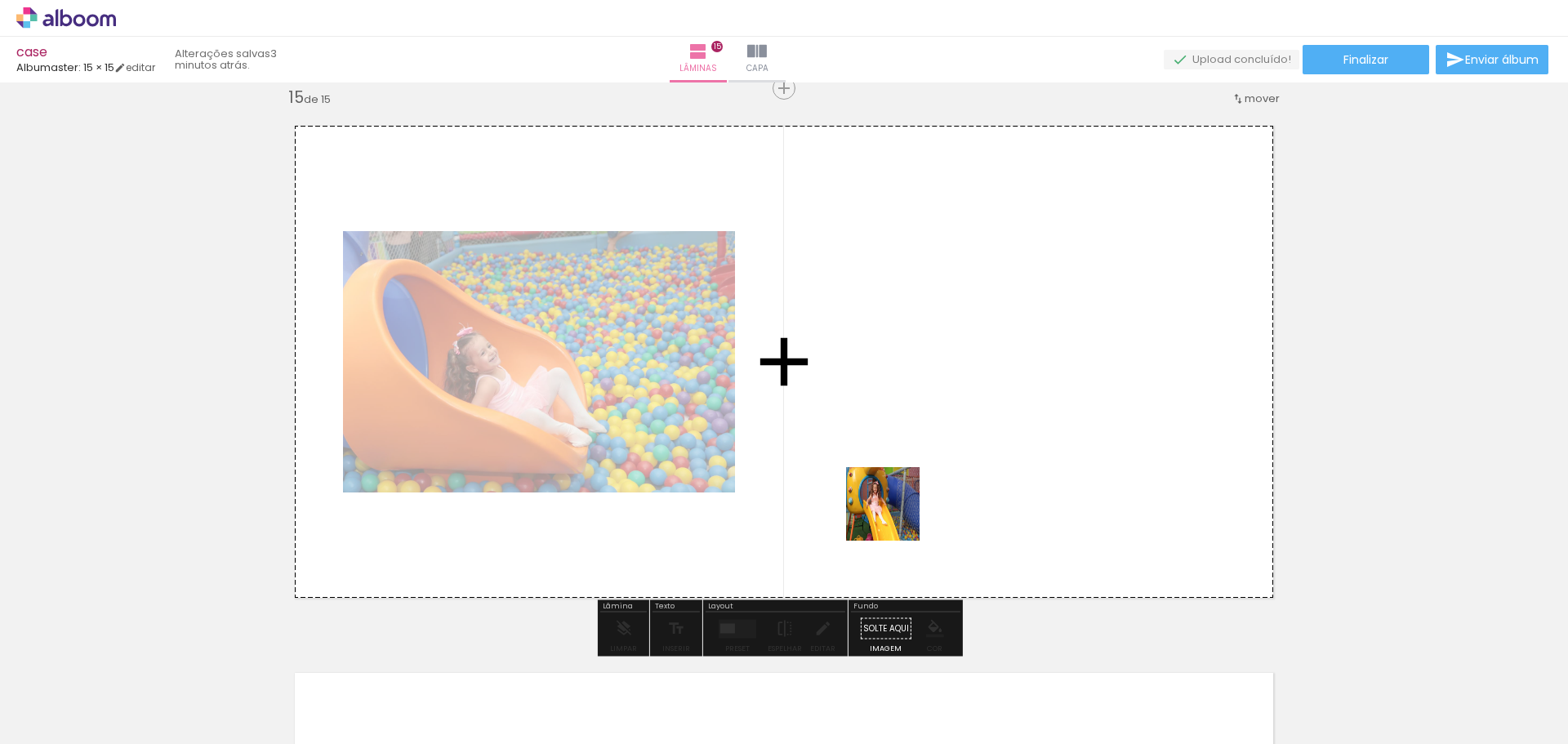
drag, startPoint x: 640, startPoint y: 704, endPoint x: 903, endPoint y: 512, distance: 325.6
click at [903, 512] on quentale-workspace at bounding box center [784, 372] width 1568 height 744
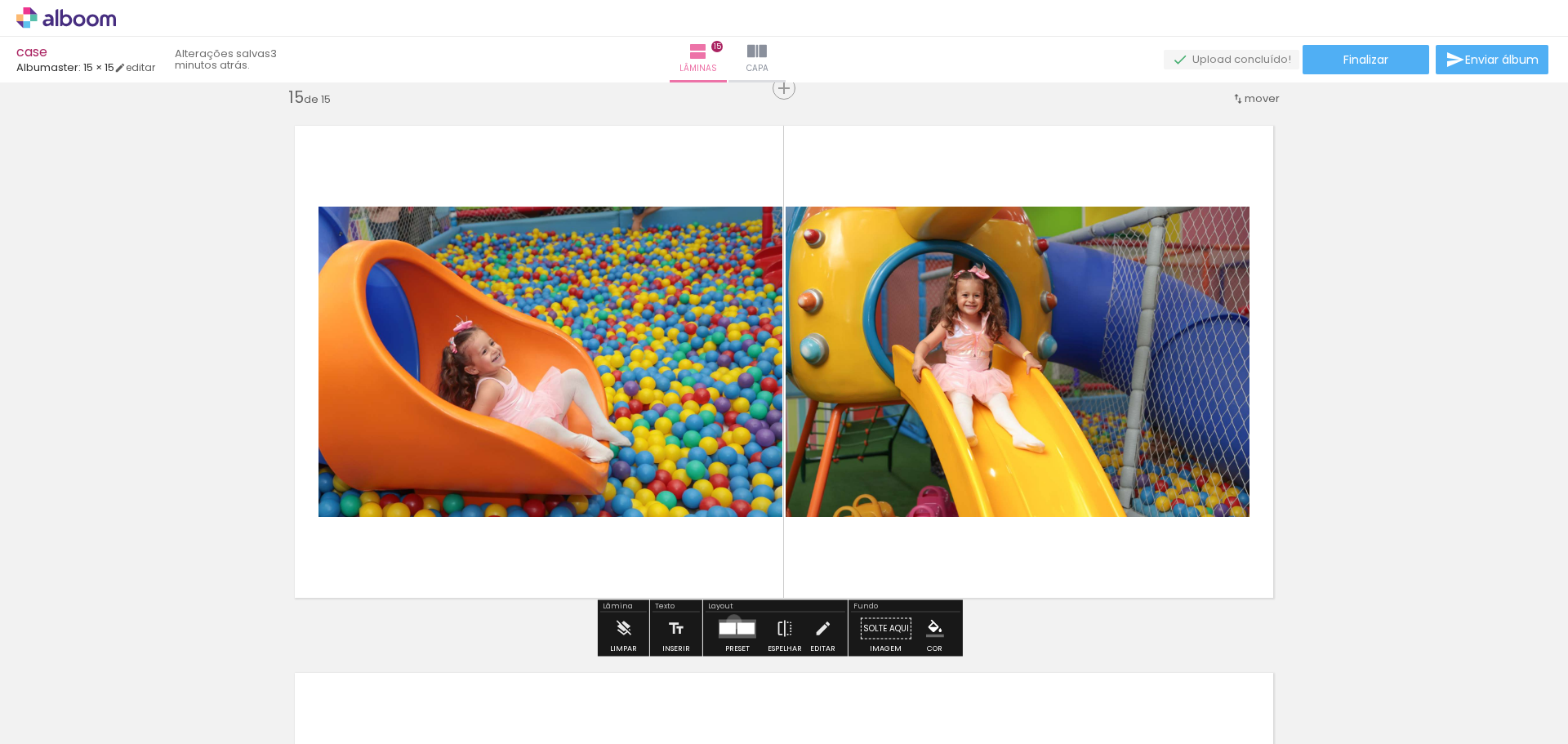
click at [730, 622] on quentale-layouter at bounding box center [738, 629] width 38 height 19
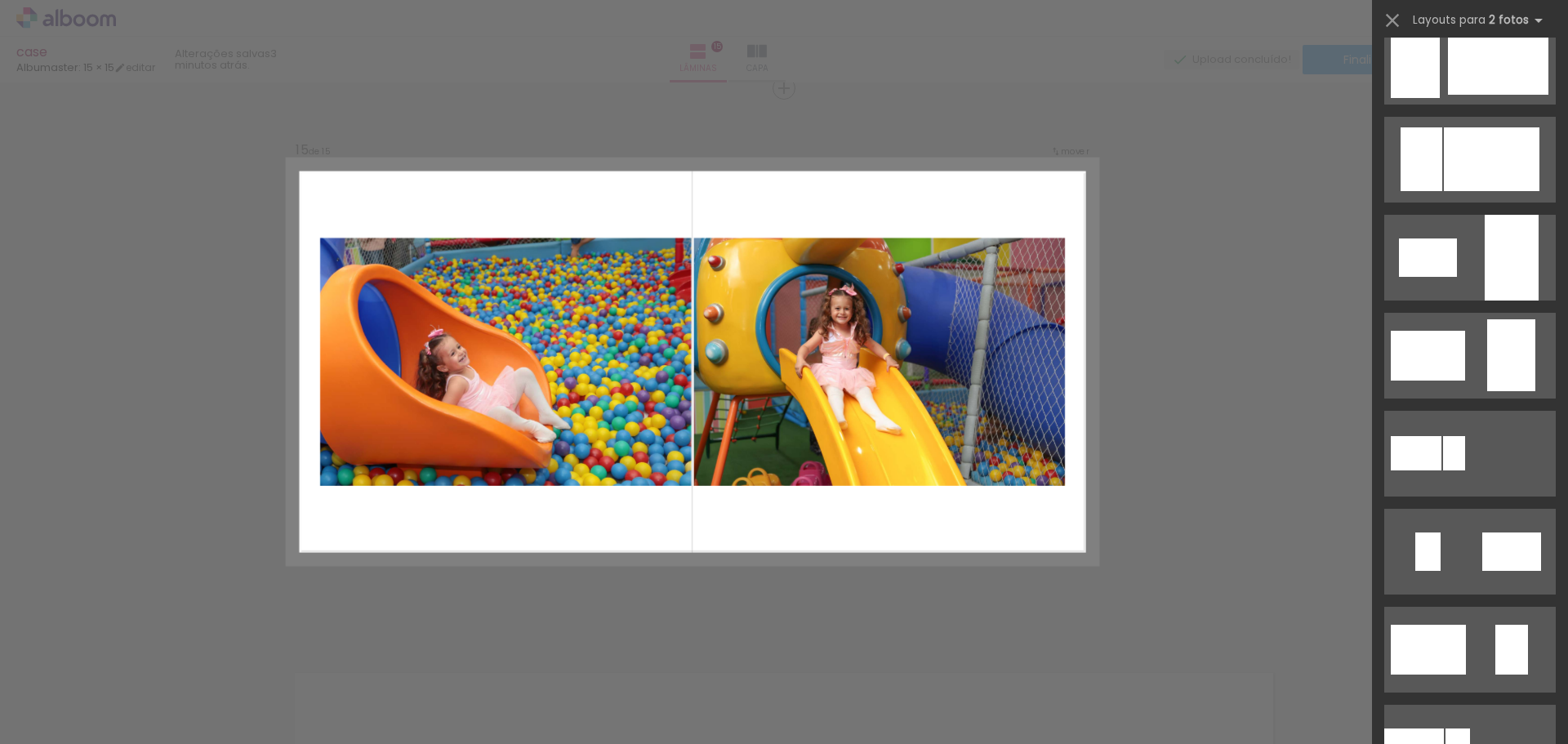
scroll to position [2921, 0]
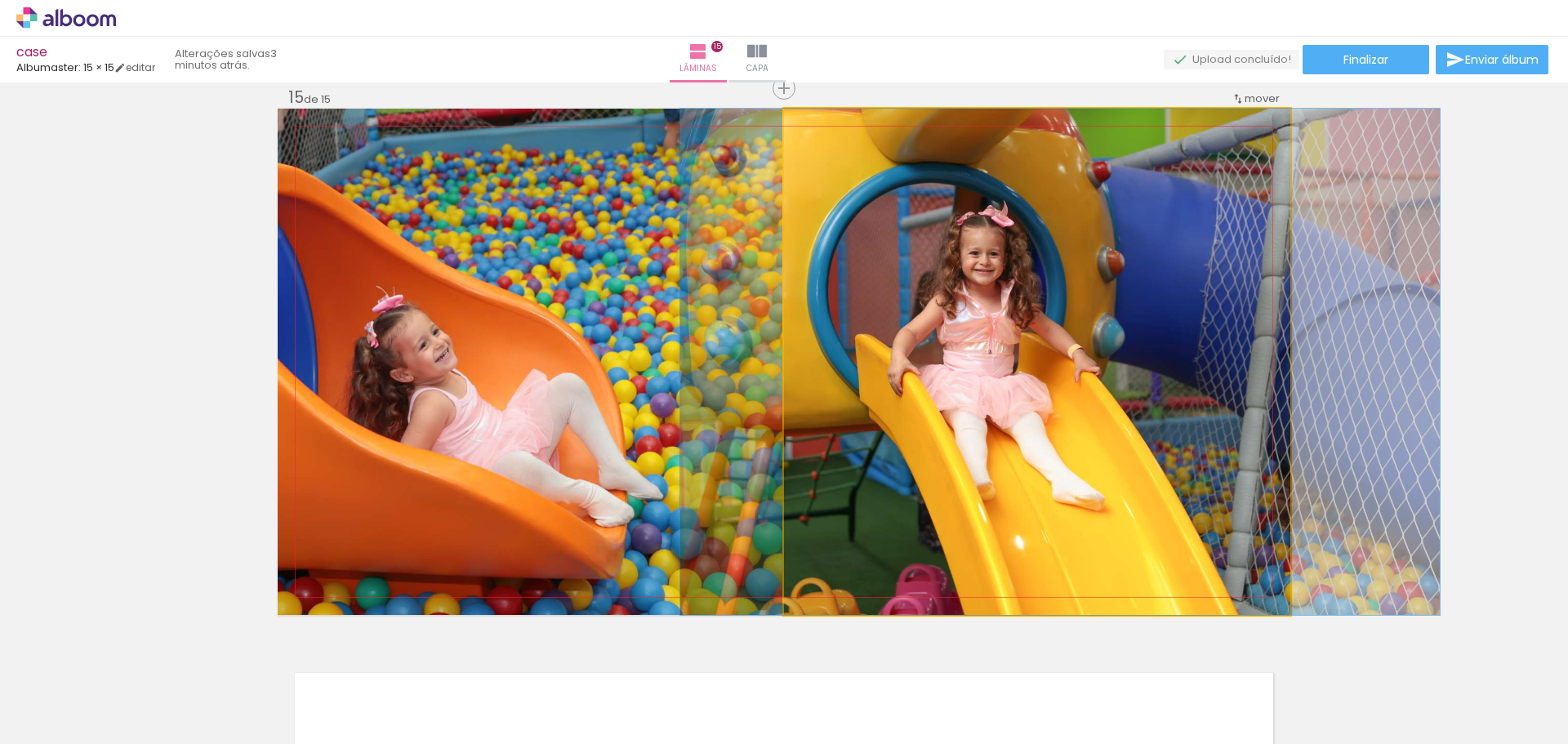
drag, startPoint x: 1136, startPoint y: 430, endPoint x: 1158, endPoint y: 430, distance: 22.0
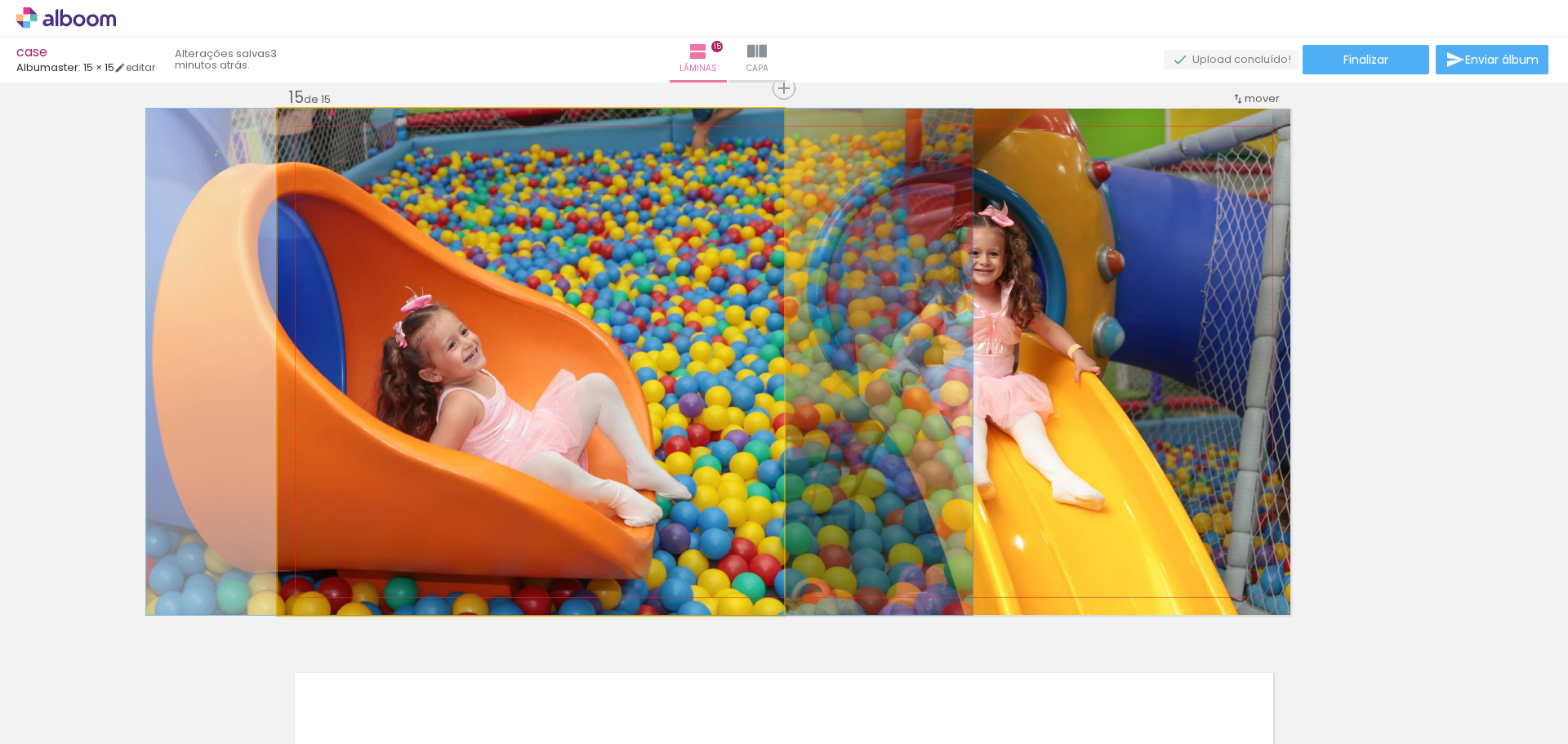
drag, startPoint x: 527, startPoint y: 434, endPoint x: 558, endPoint y: 437, distance: 31.1
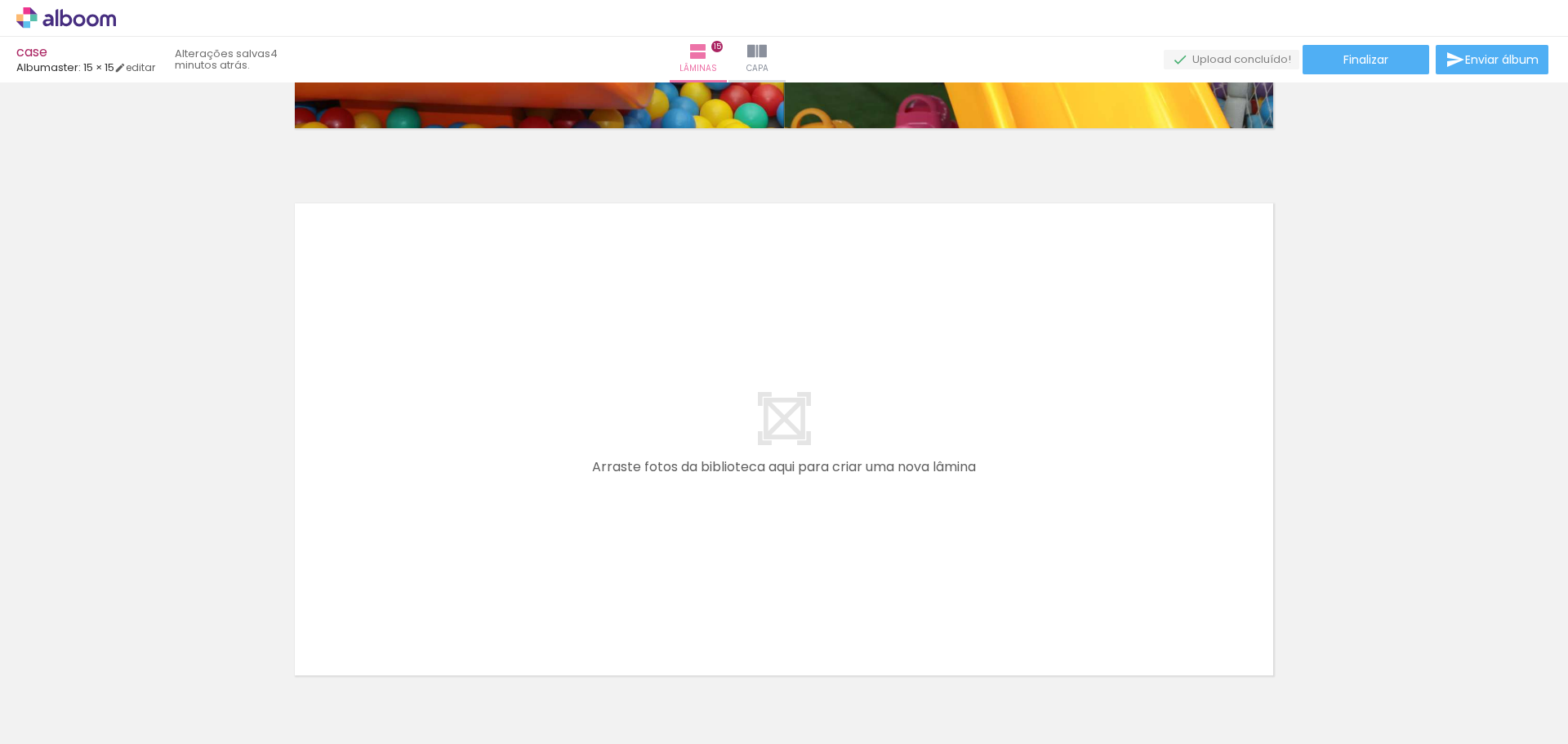
scroll to position [8262, 0]
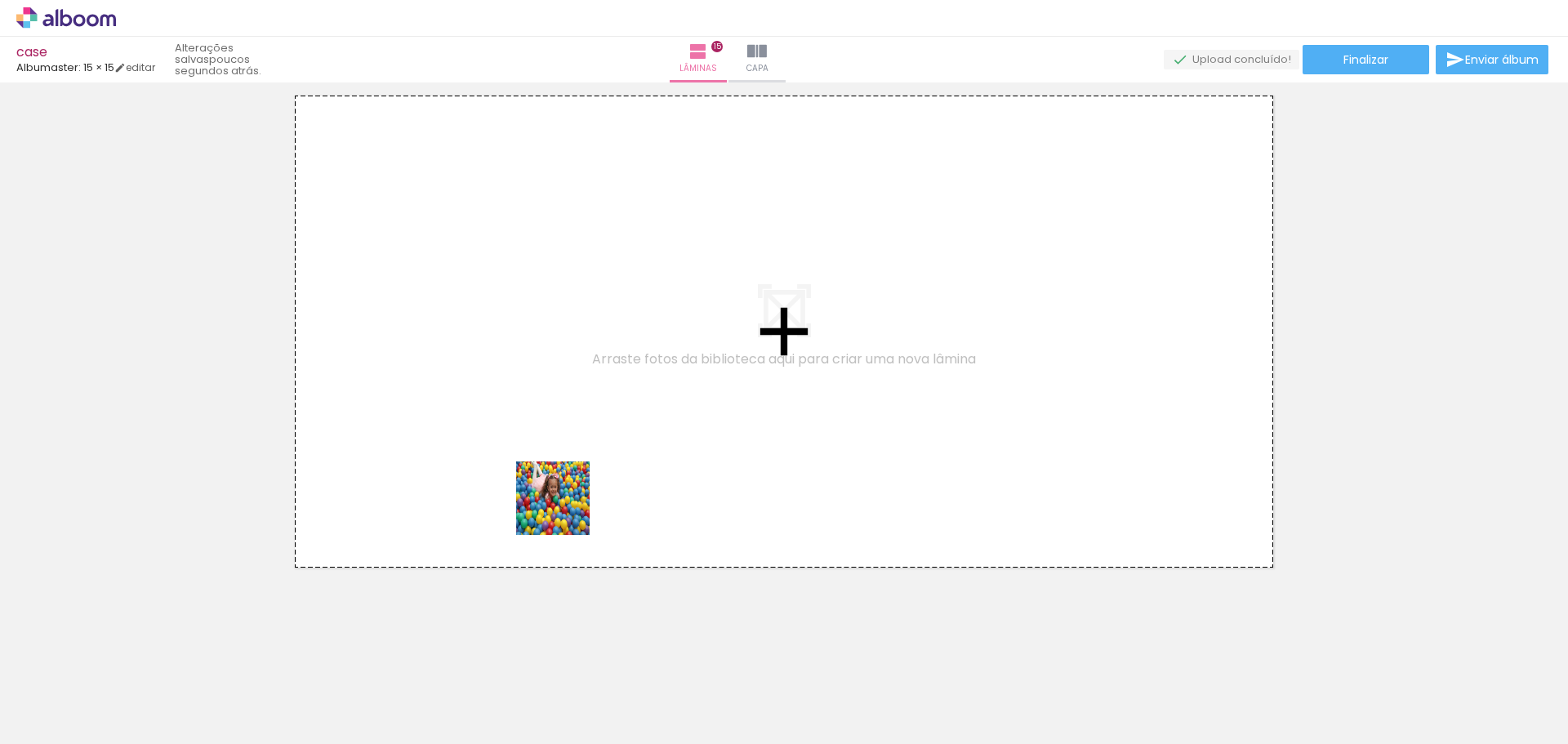
drag, startPoint x: 565, startPoint y: 510, endPoint x: 611, endPoint y: 643, distance: 140.7
click at [571, 491] on quentale-workspace at bounding box center [784, 372] width 1568 height 744
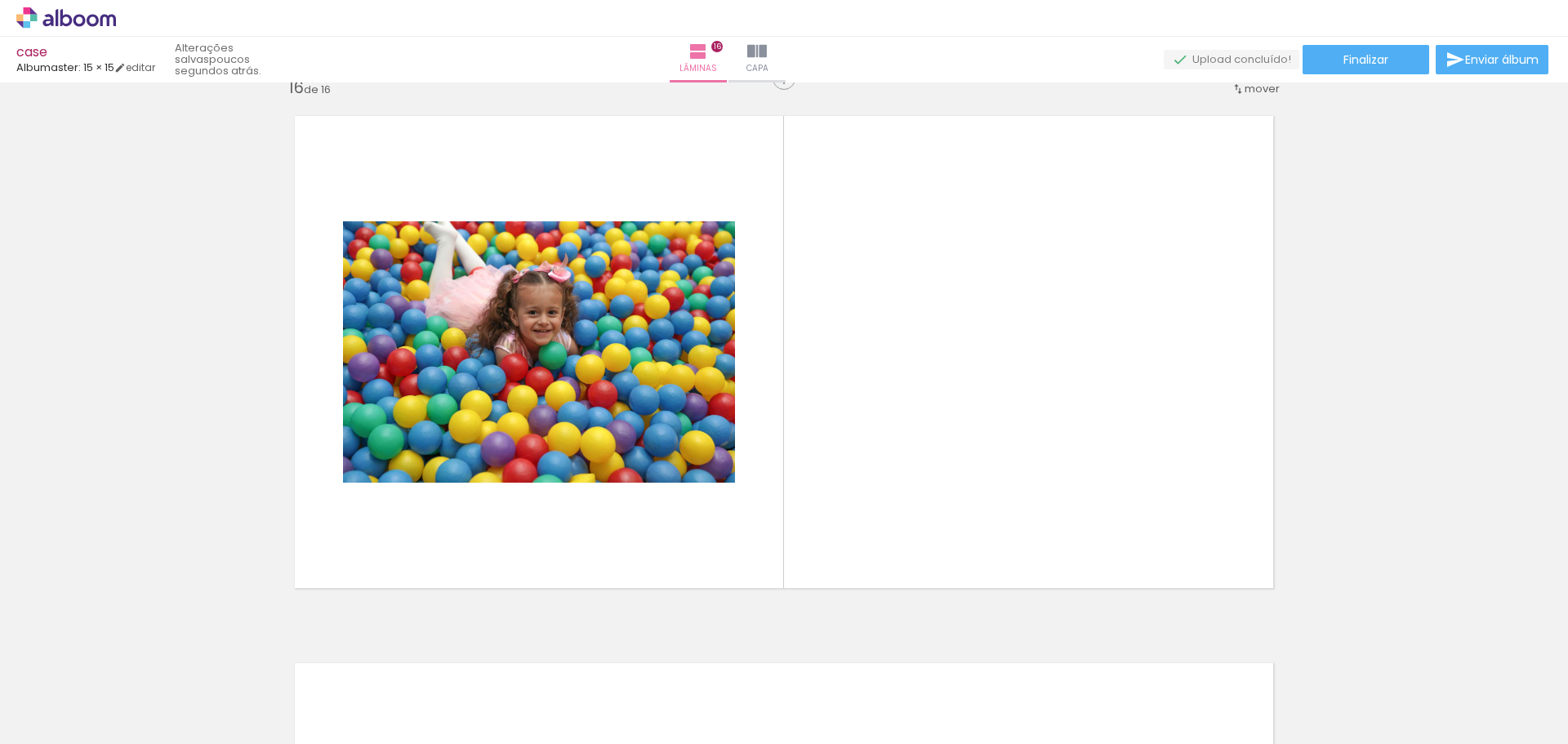
scroll to position [8231, 0]
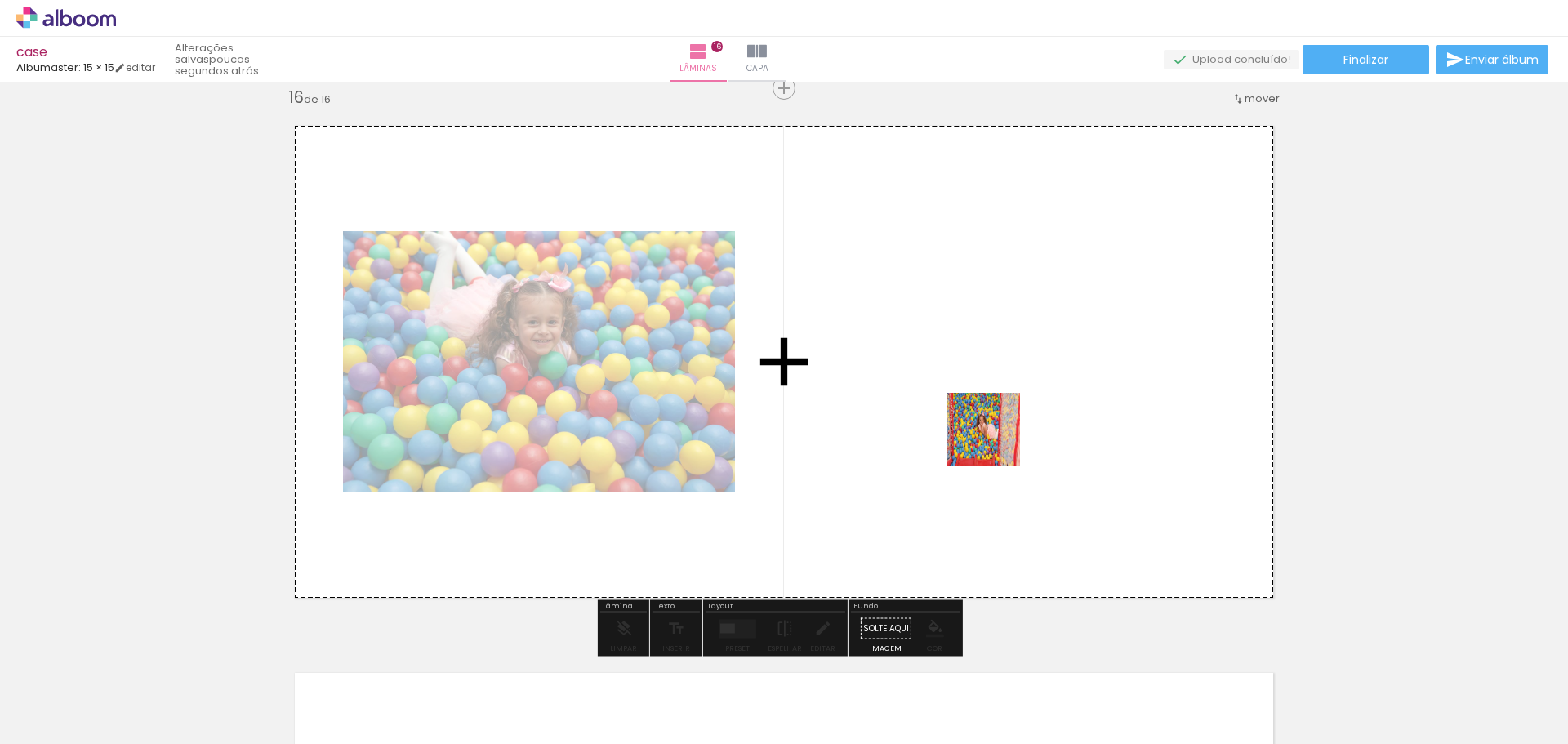
drag, startPoint x: 950, startPoint y: 471, endPoint x: 996, endPoint y: 441, distance: 54.9
click at [996, 441] on quentale-workspace at bounding box center [784, 372] width 1568 height 744
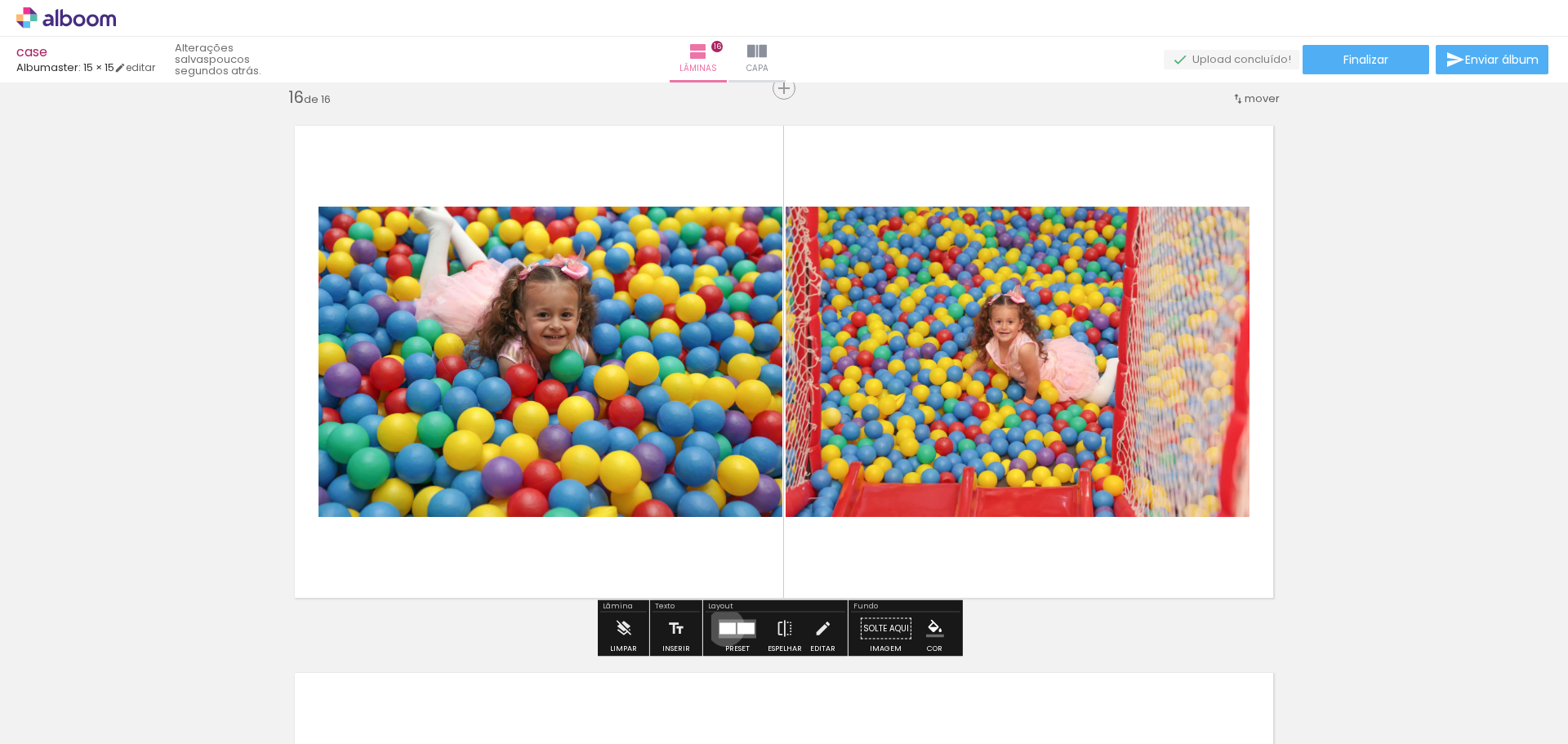
click at [722, 627] on div at bounding box center [727, 628] width 16 height 11
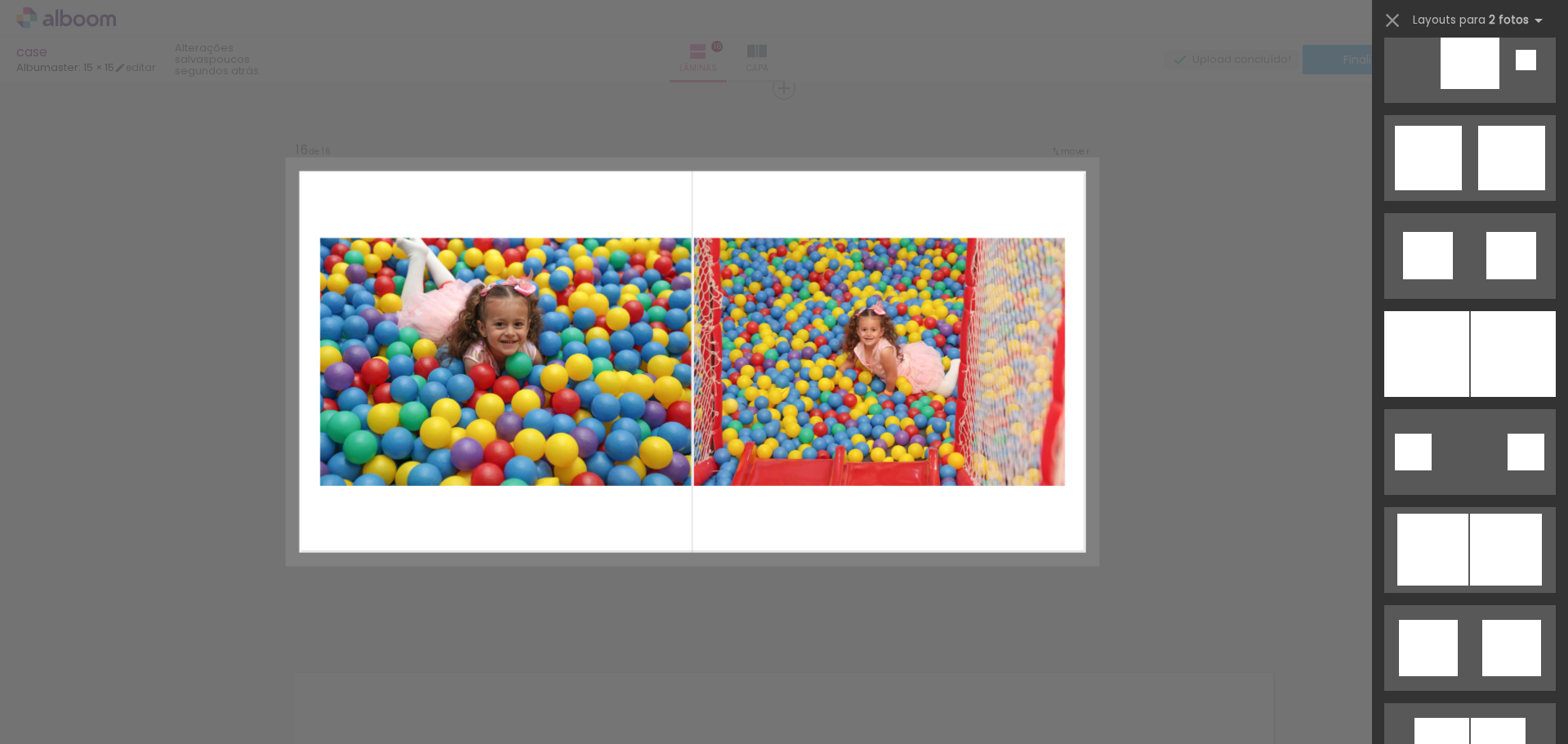
scroll to position [4528, 0]
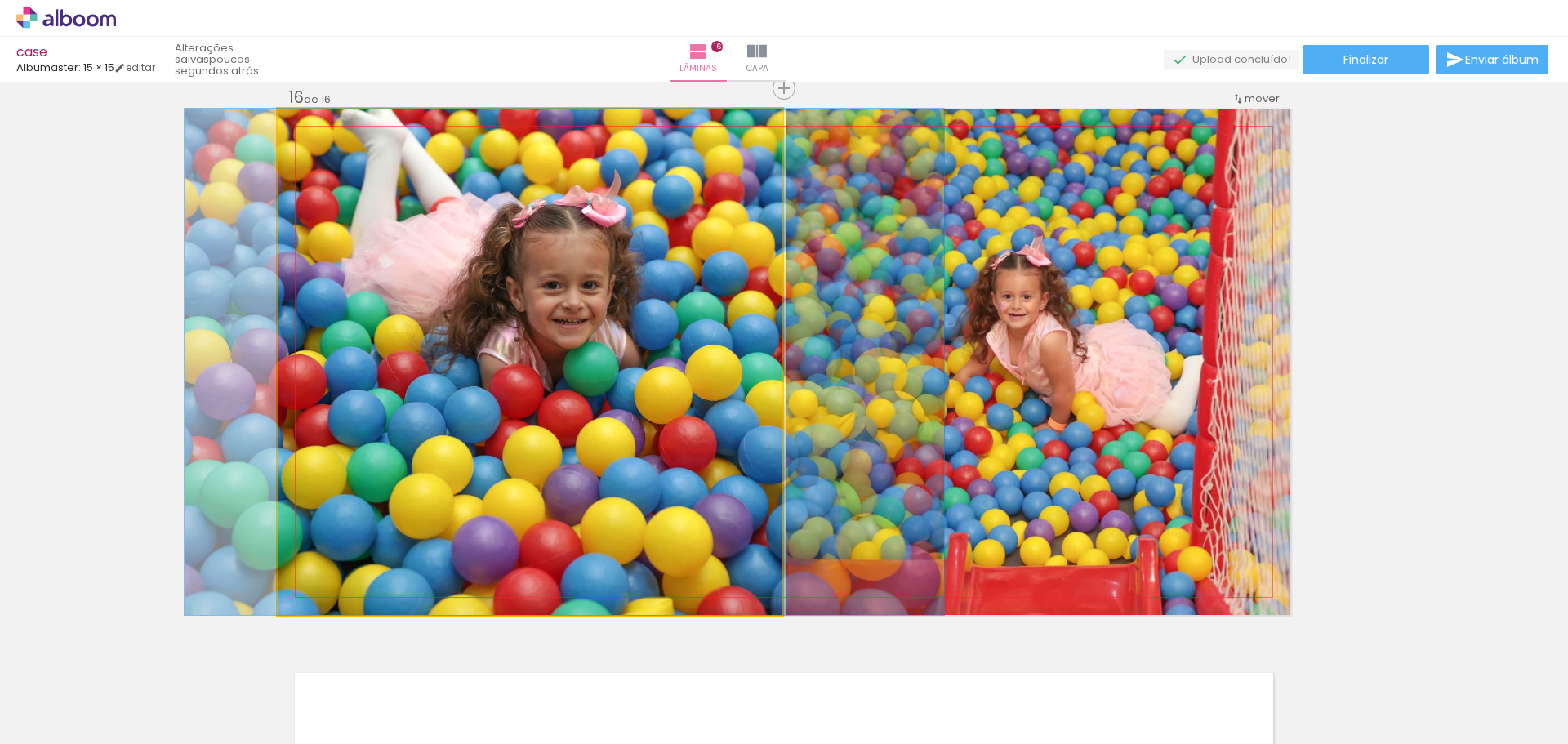
drag, startPoint x: 732, startPoint y: 461, endPoint x: 766, endPoint y: 479, distance: 38.5
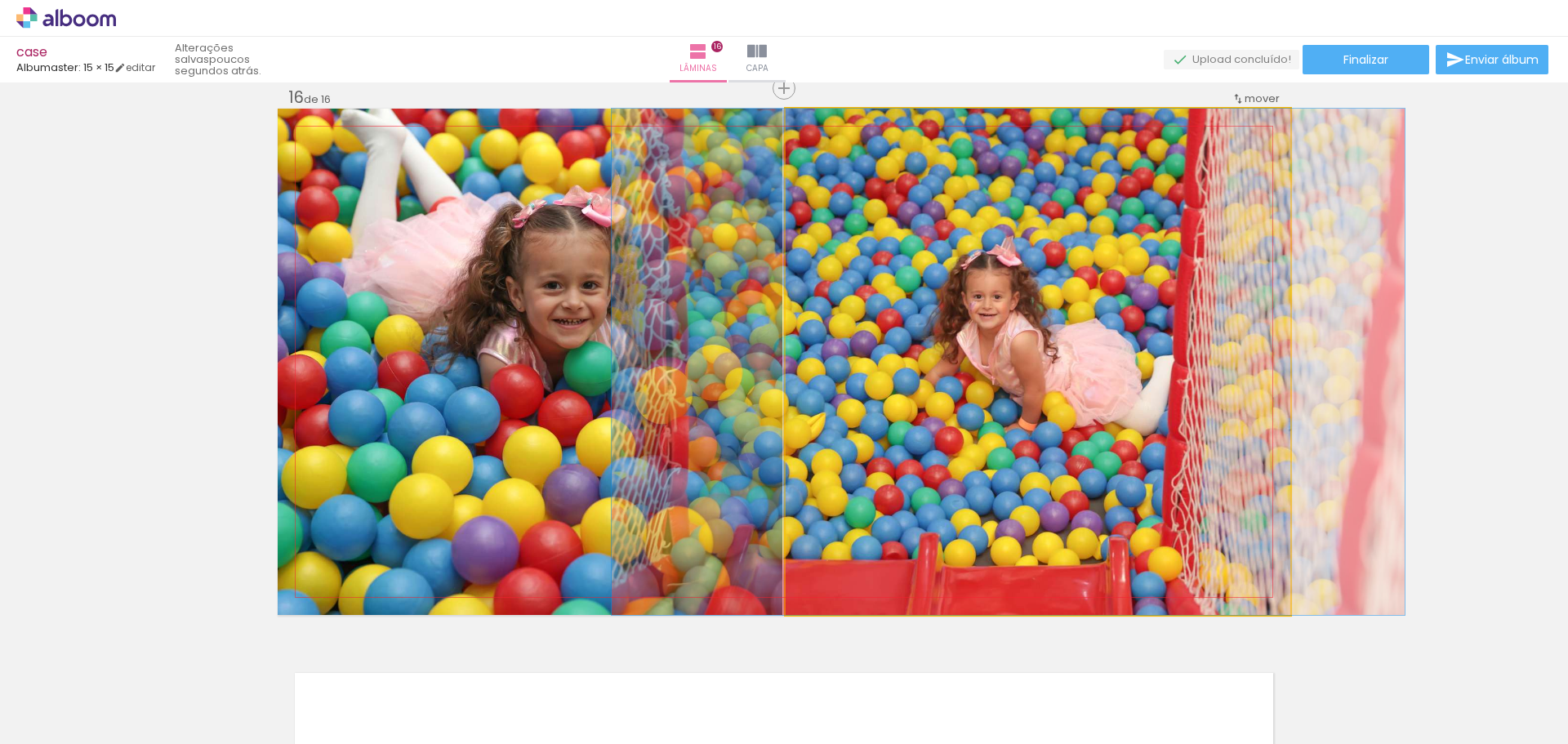
drag, startPoint x: 975, startPoint y: 454, endPoint x: 946, endPoint y: 464, distance: 30.7
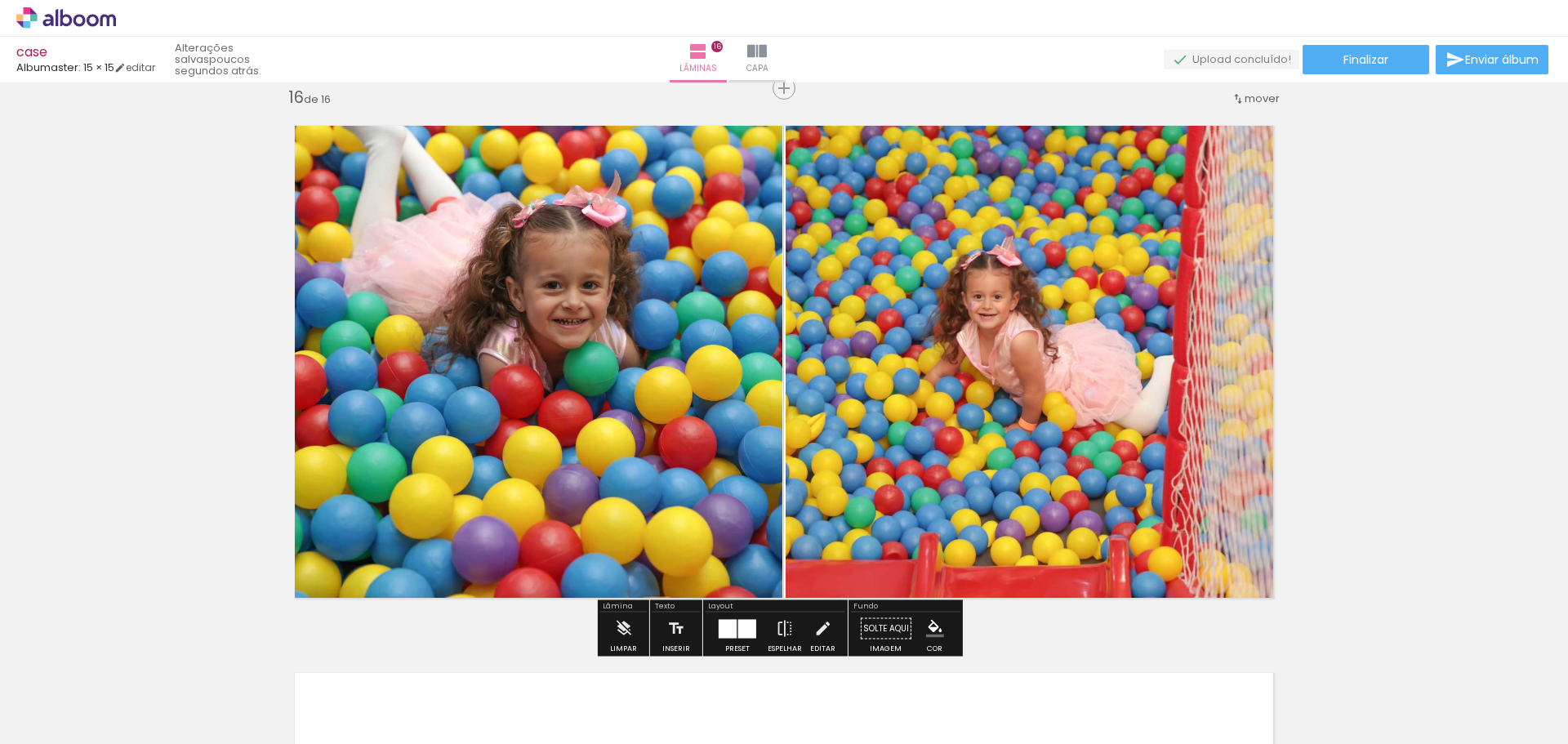
click at [1411, 58] on paper-button "Finalizar" at bounding box center [1365, 59] width 126 height 29
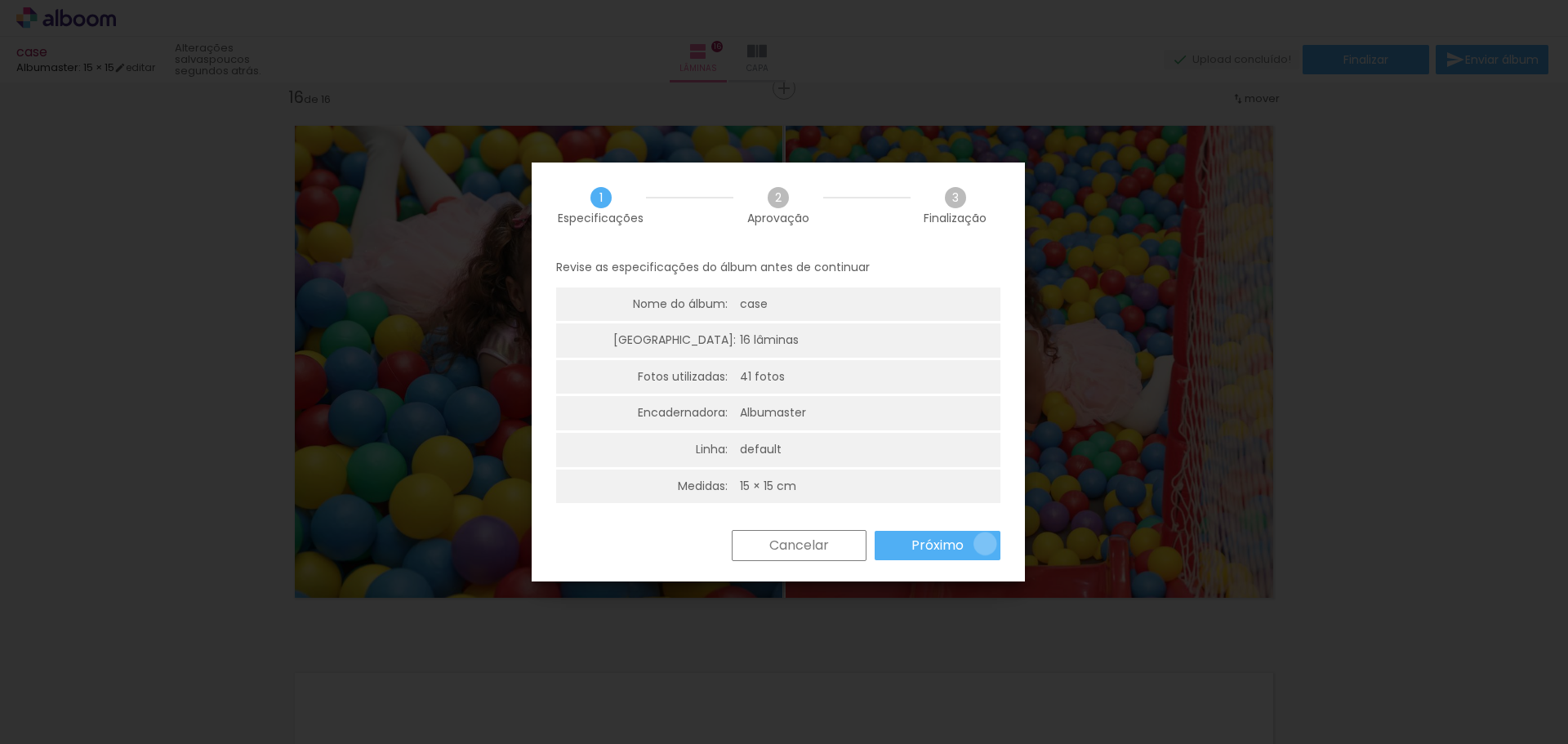
click at [985, 544] on paper-button "Próximo" at bounding box center [937, 546] width 125 height 29
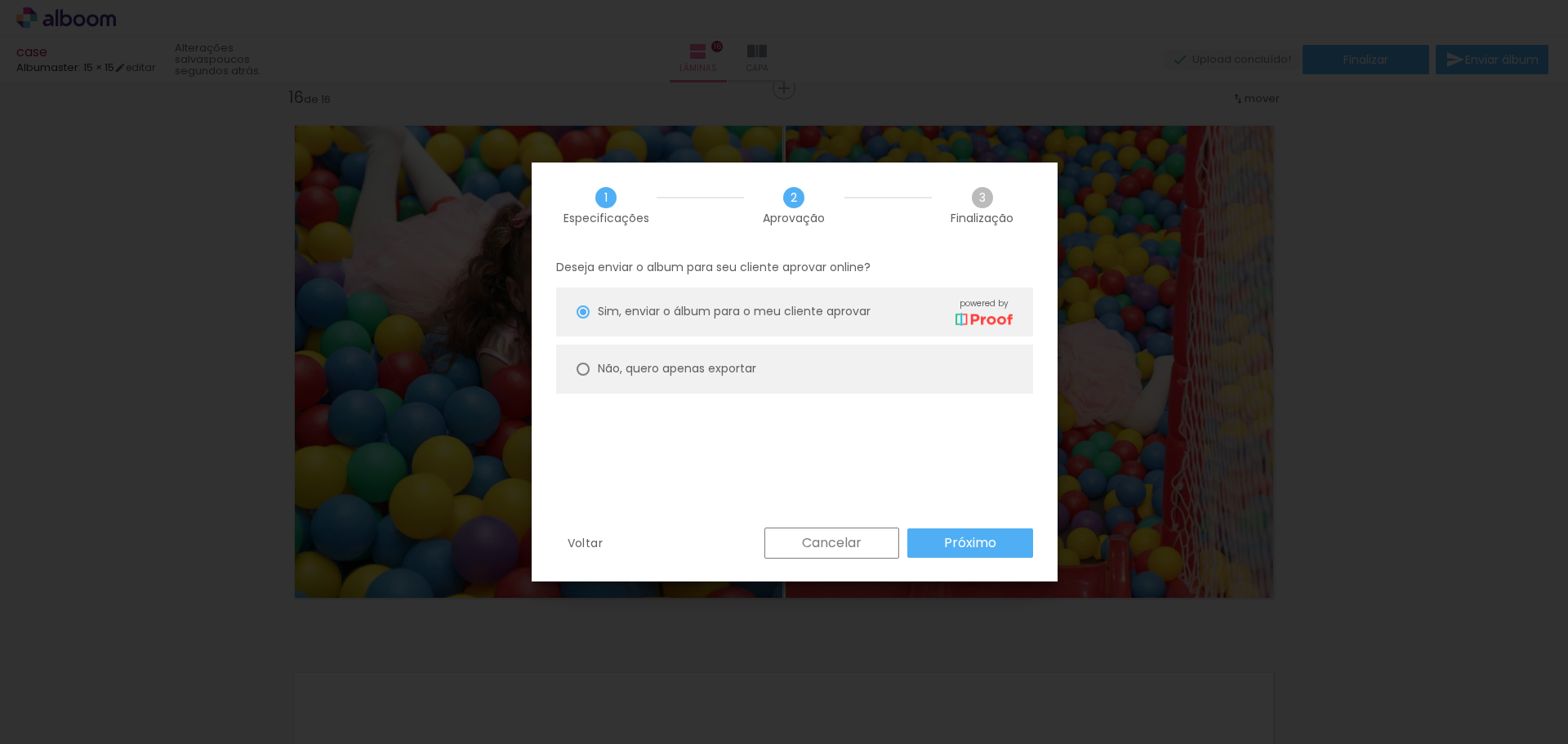
click at [657, 348] on paper-radio-button "Não, quero apenas exportar" at bounding box center [794, 369] width 477 height 49
type paper-radio-button "on"
click at [0, 0] on slot "Próximo" at bounding box center [0, 0] width 0 height 0
type input "Alta, 300 DPI"
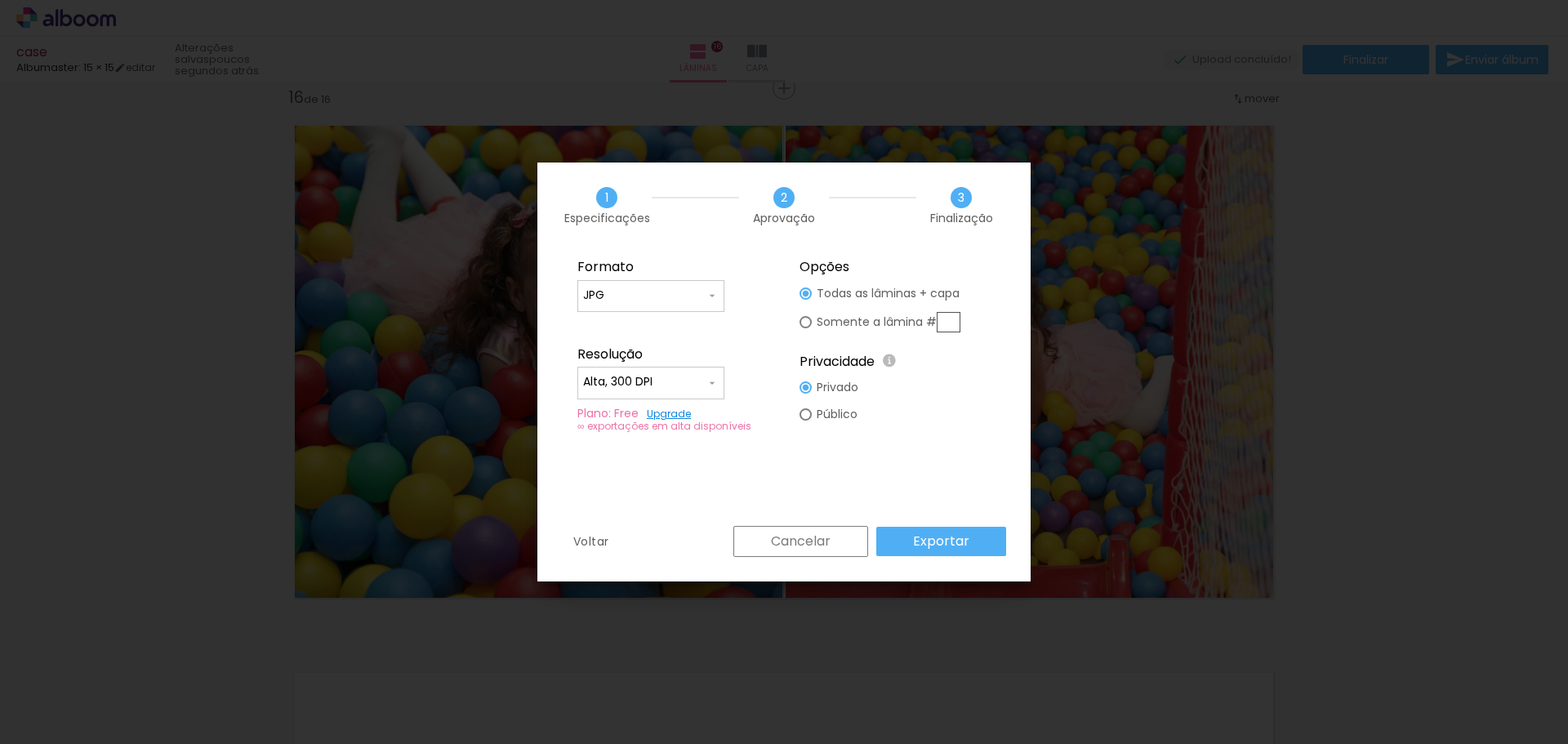
click at [0, 0] on slot "Exportar" at bounding box center [0, 0] width 0 height 0
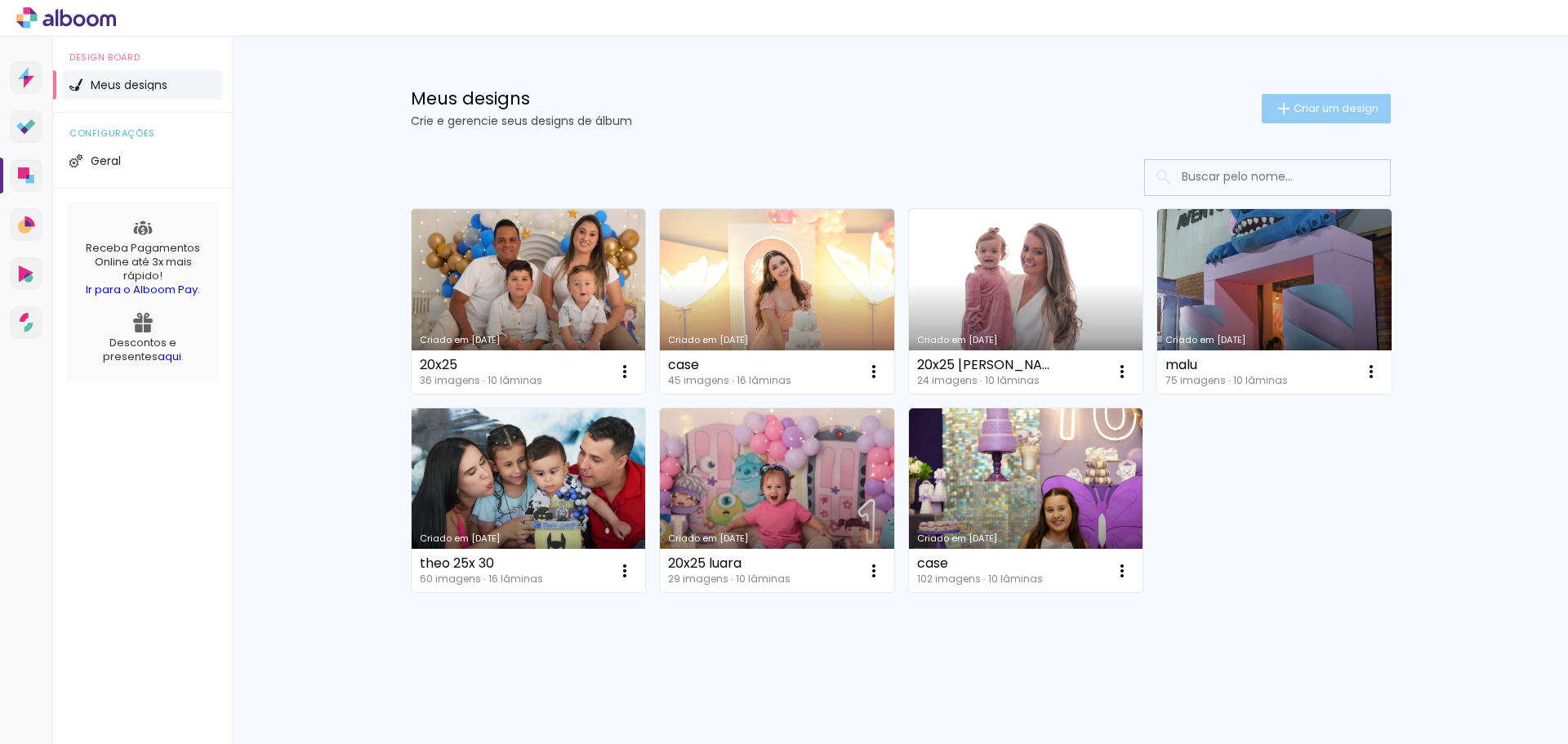
click at [1339, 108] on span "Criar um design" at bounding box center [1335, 108] width 85 height 10
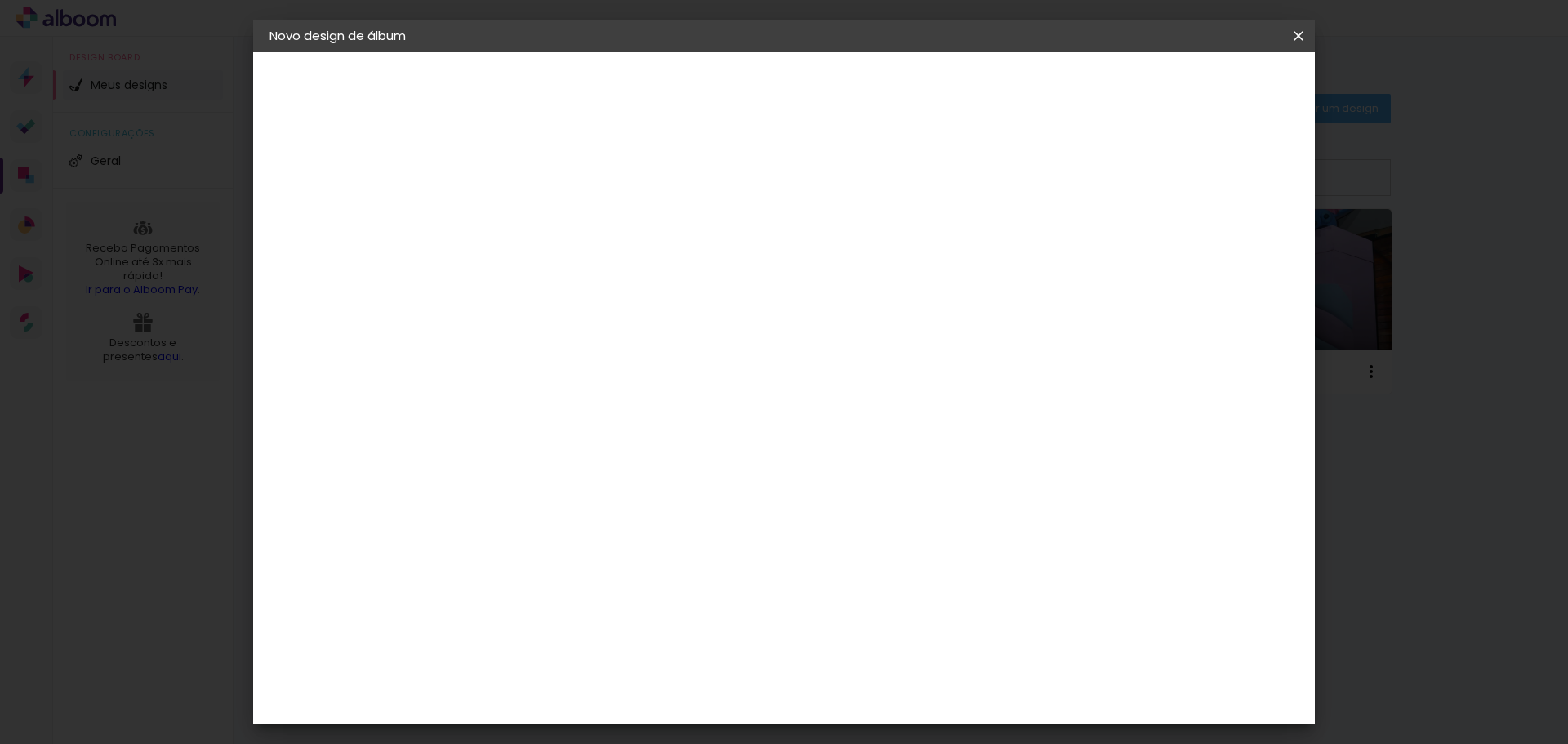
click at [0, 0] on div at bounding box center [0, 0] width 0 height 0
type input "20x25luana"
type paper-input "20x25luana"
click at [0, 0] on header "Informações Dê um título ao seu álbum. Avançar" at bounding box center [0, 0] width 0 height 0
click at [0, 0] on slot "Avançar" at bounding box center [0, 0] width 0 height 0
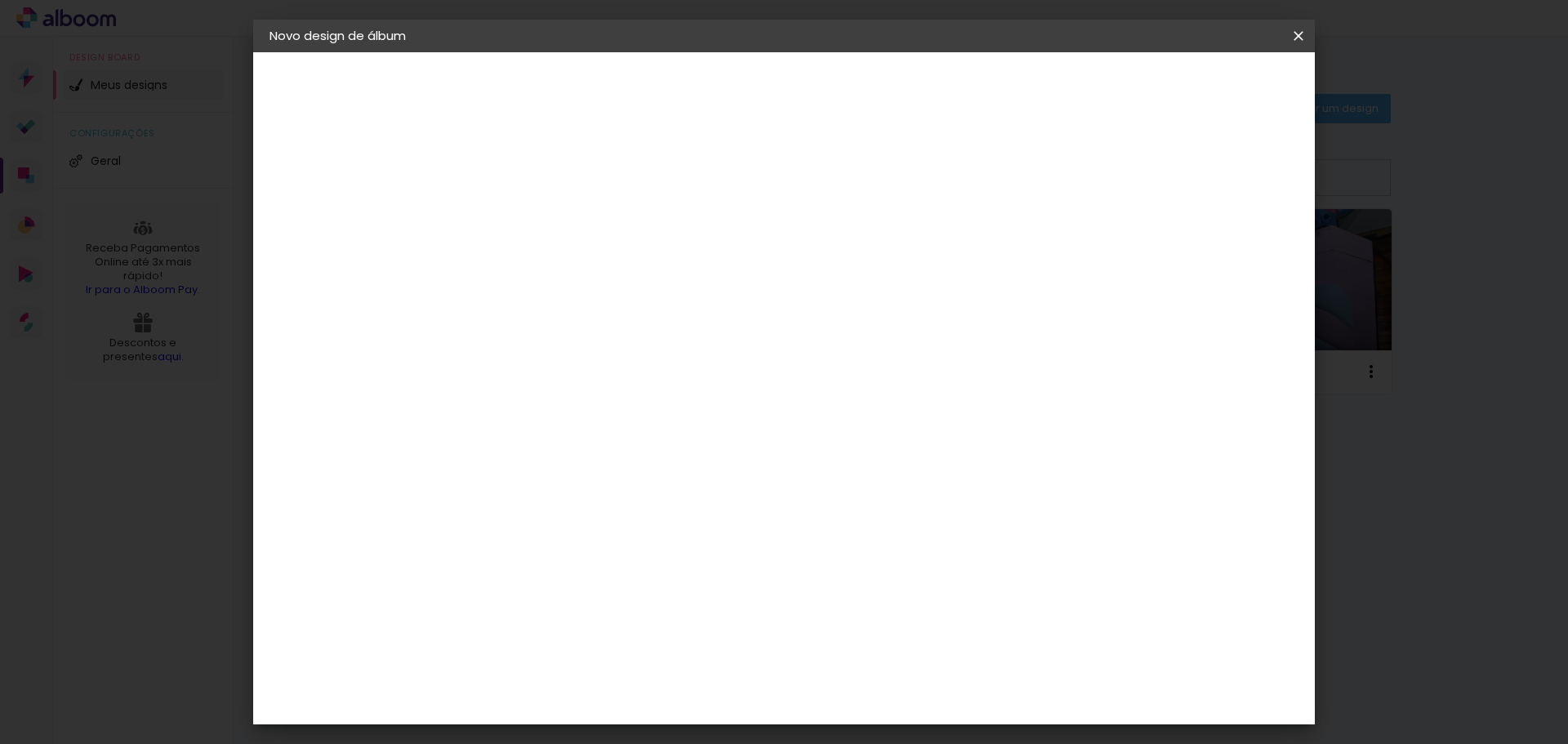
click at [575, 310] on input at bounding box center [578, 311] width 165 height 21
type input "master"
type paper-input "master"
click at [565, 363] on div "Albumaster" at bounding box center [563, 369] width 76 height 13
click at [799, 95] on paper-button "Avançar" at bounding box center [758, 87] width 80 height 27
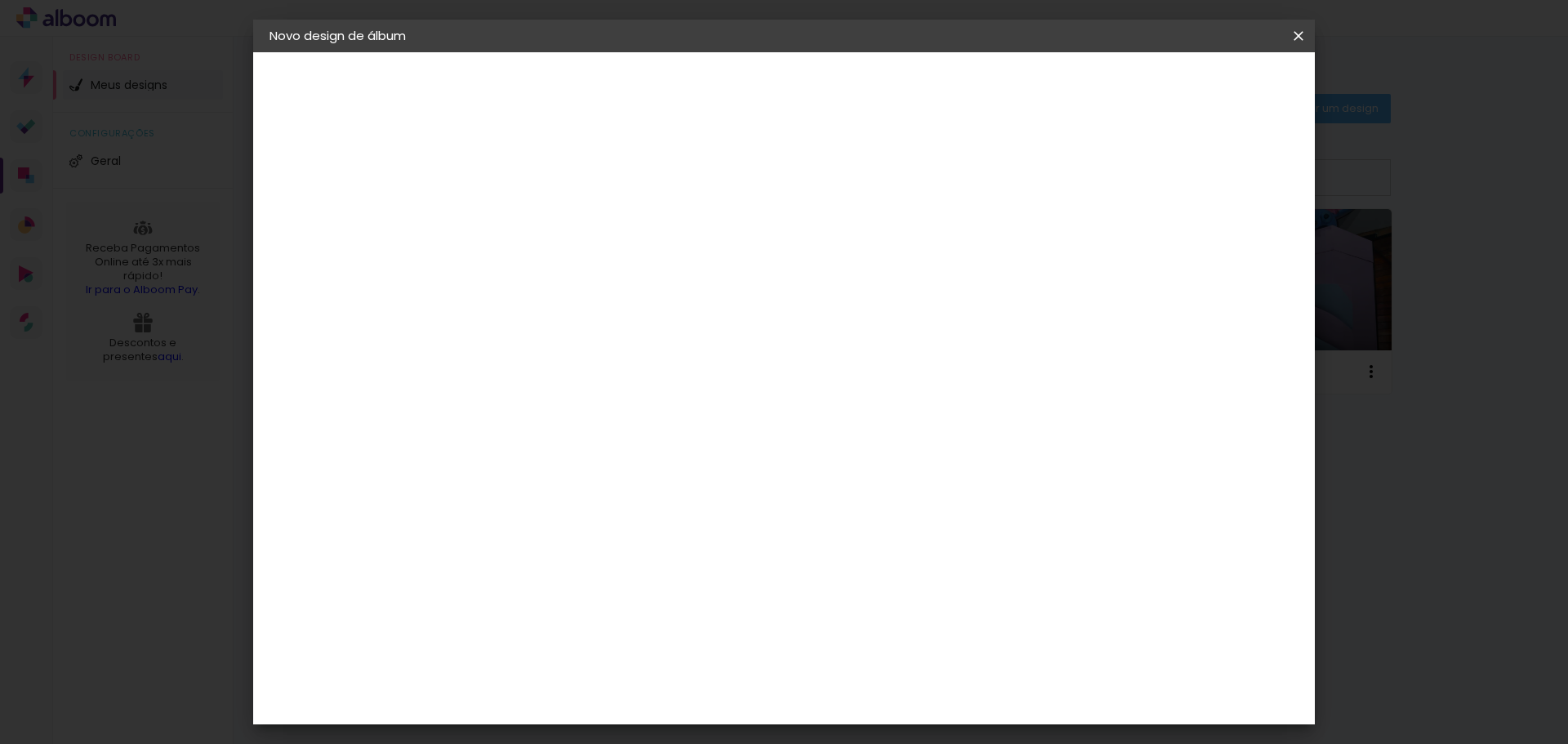
click at [647, 385] on span "20 × 25" at bounding box center [609, 406] width 76 height 43
click at [0, 0] on slot "Avançar" at bounding box center [0, 0] width 0 height 0
click at [1196, 84] on span "Iniciar design" at bounding box center [1159, 86] width 75 height 11
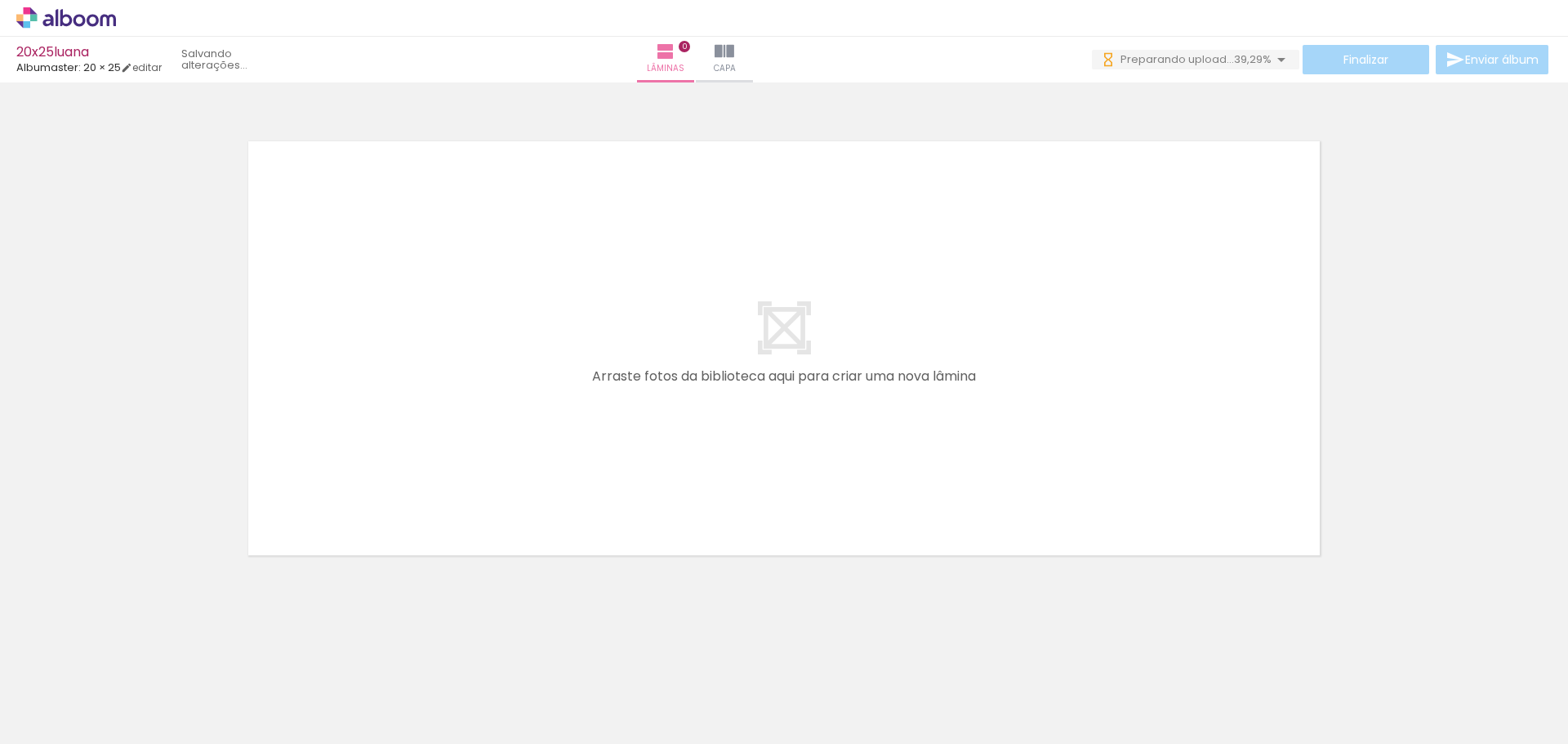
click at [132, 666] on paper-icon-button at bounding box center [128, 656] width 21 height 21
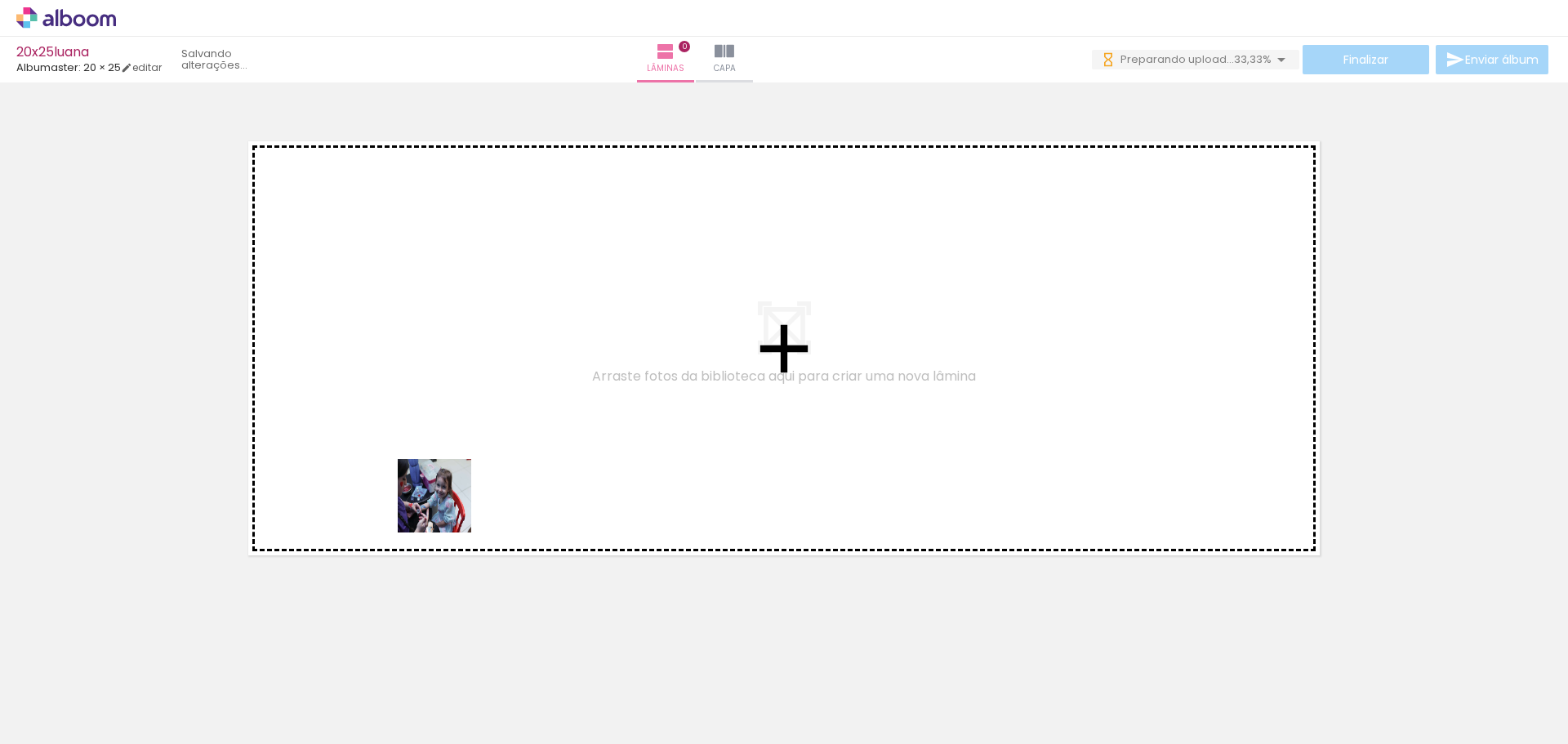
click at [447, 508] on quentale-workspace at bounding box center [784, 372] width 1568 height 744
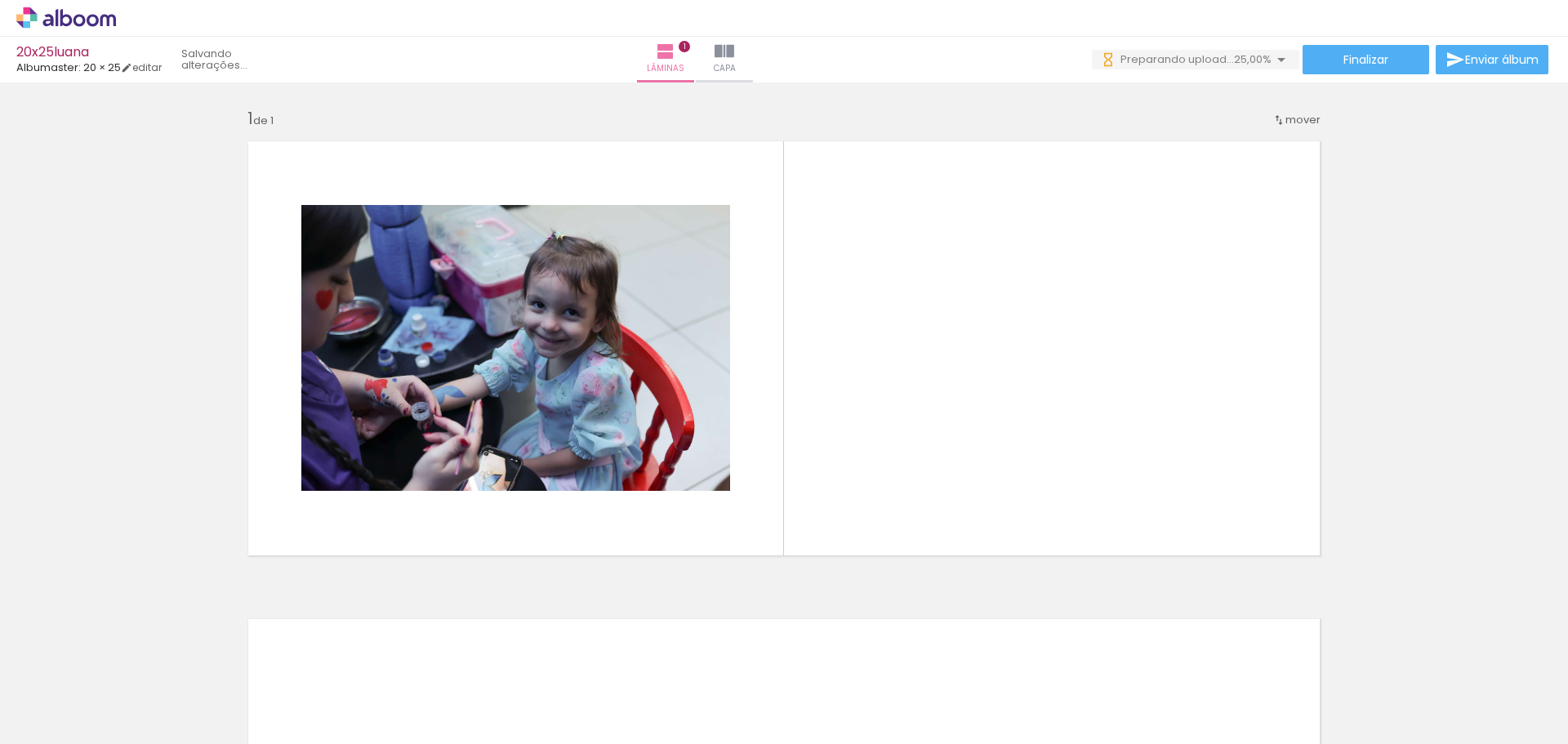
click at [74, 696] on input "Todas as fotos" at bounding box center [46, 695] width 62 height 14
click at [0, 0] on slot "Não utilizadas" at bounding box center [0, 0] width 0 height 0
type input "Não utilizadas"
click at [447, 438] on quentale-workspace at bounding box center [784, 372] width 1568 height 744
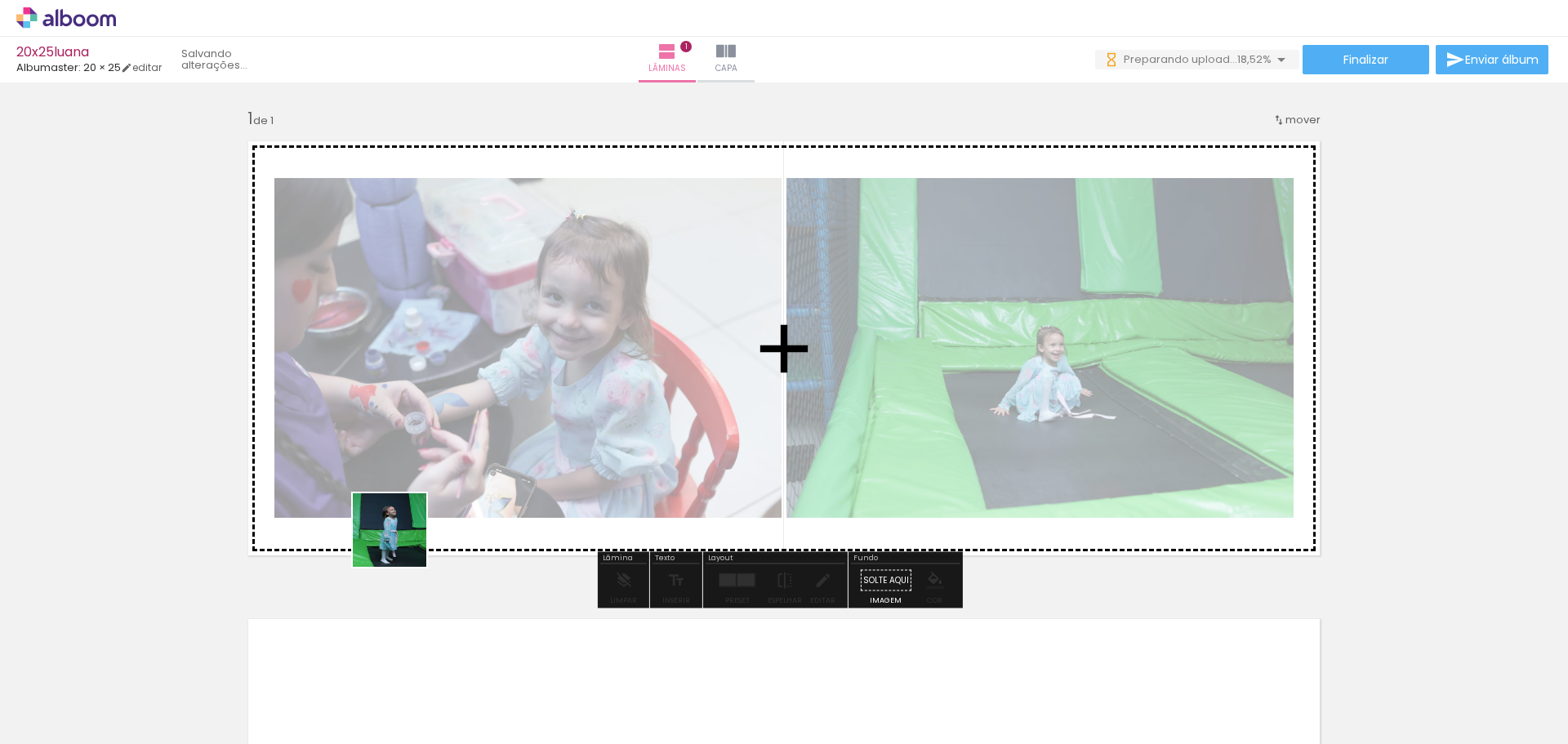
drag, startPoint x: 318, startPoint y: 645, endPoint x: 532, endPoint y: 397, distance: 327.6
click at [532, 397] on quentale-workspace at bounding box center [784, 372] width 1568 height 744
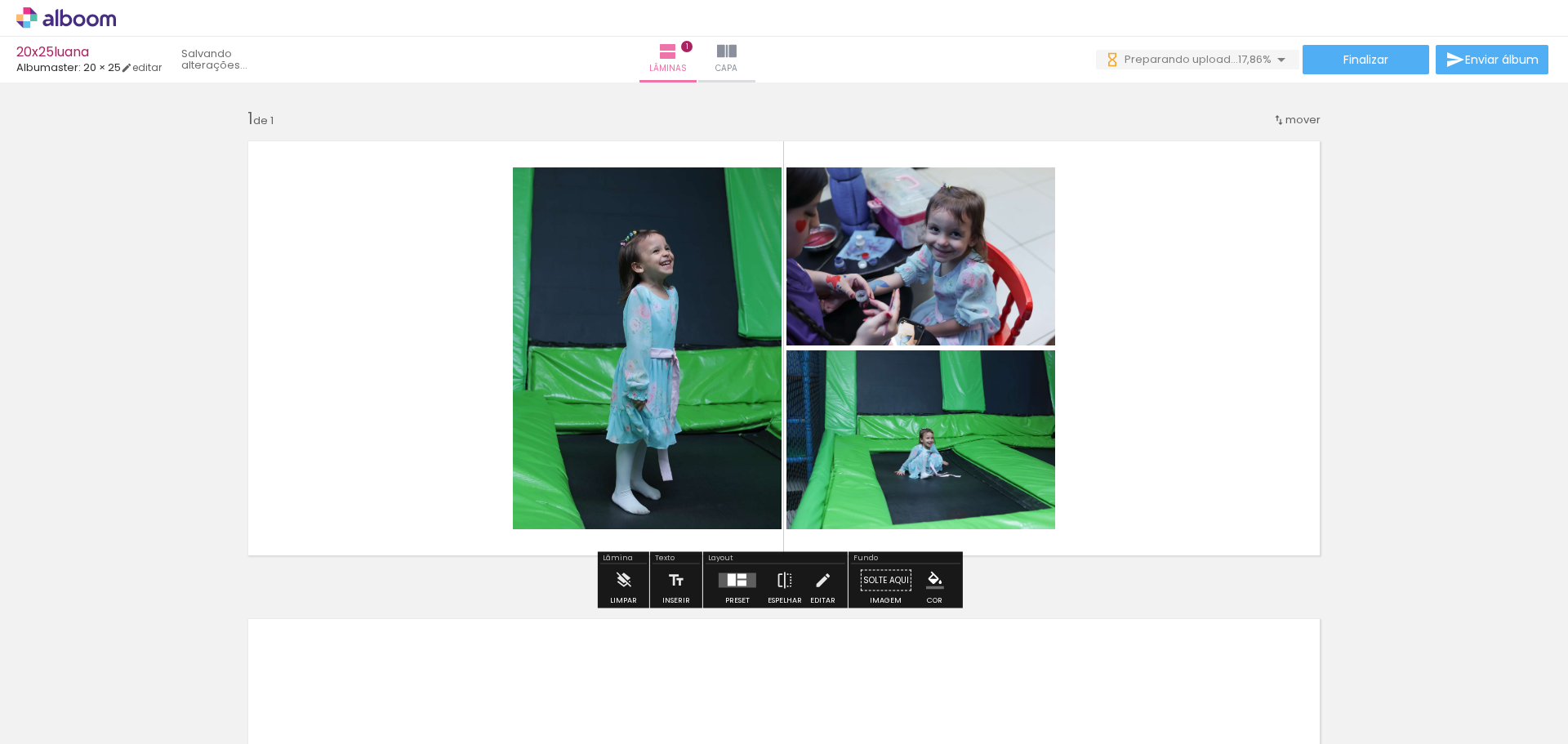
click at [740, 586] on div at bounding box center [742, 583] width 9 height 6
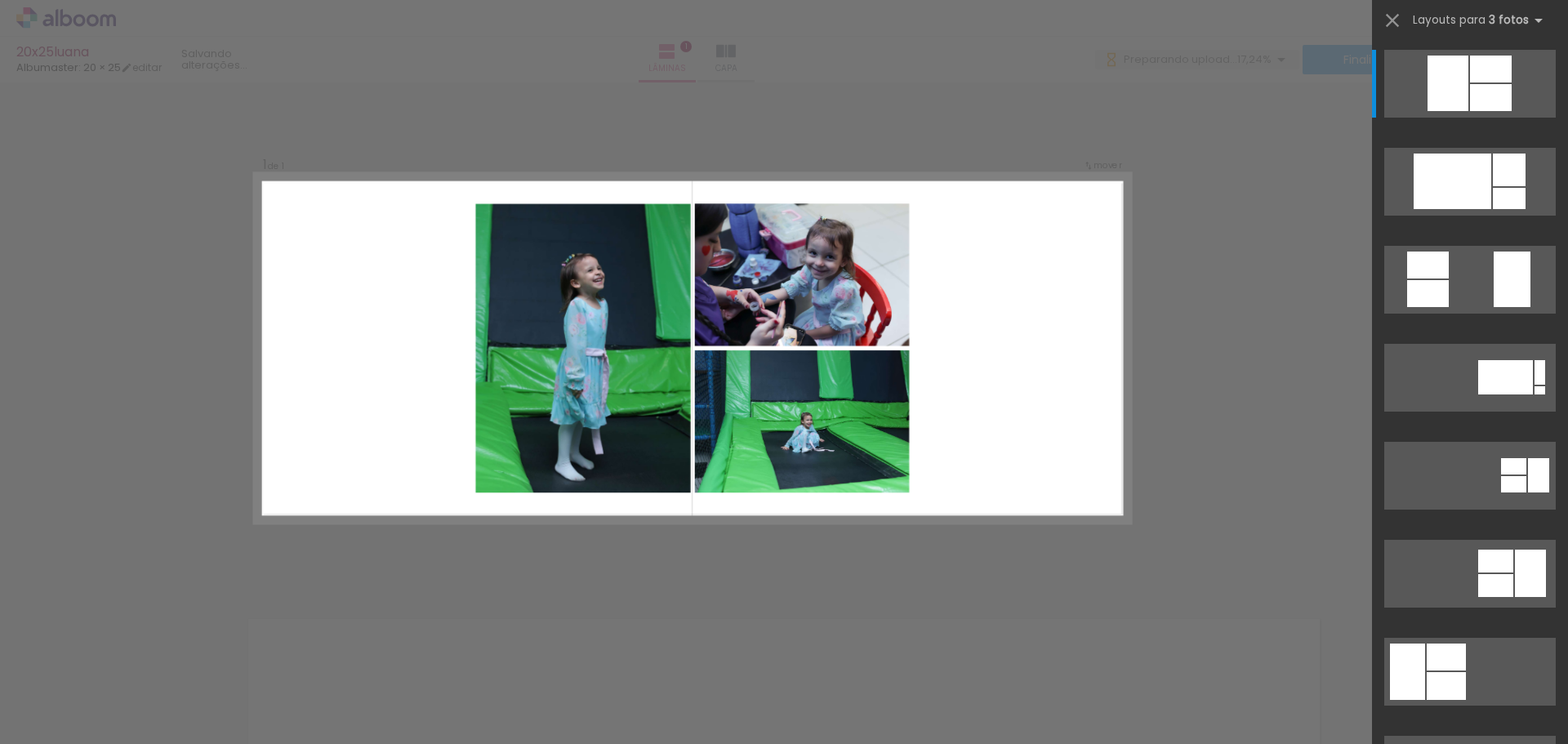
click at [372, 571] on div "Confirmar Cancelar" at bounding box center [784, 580] width 1568 height 995
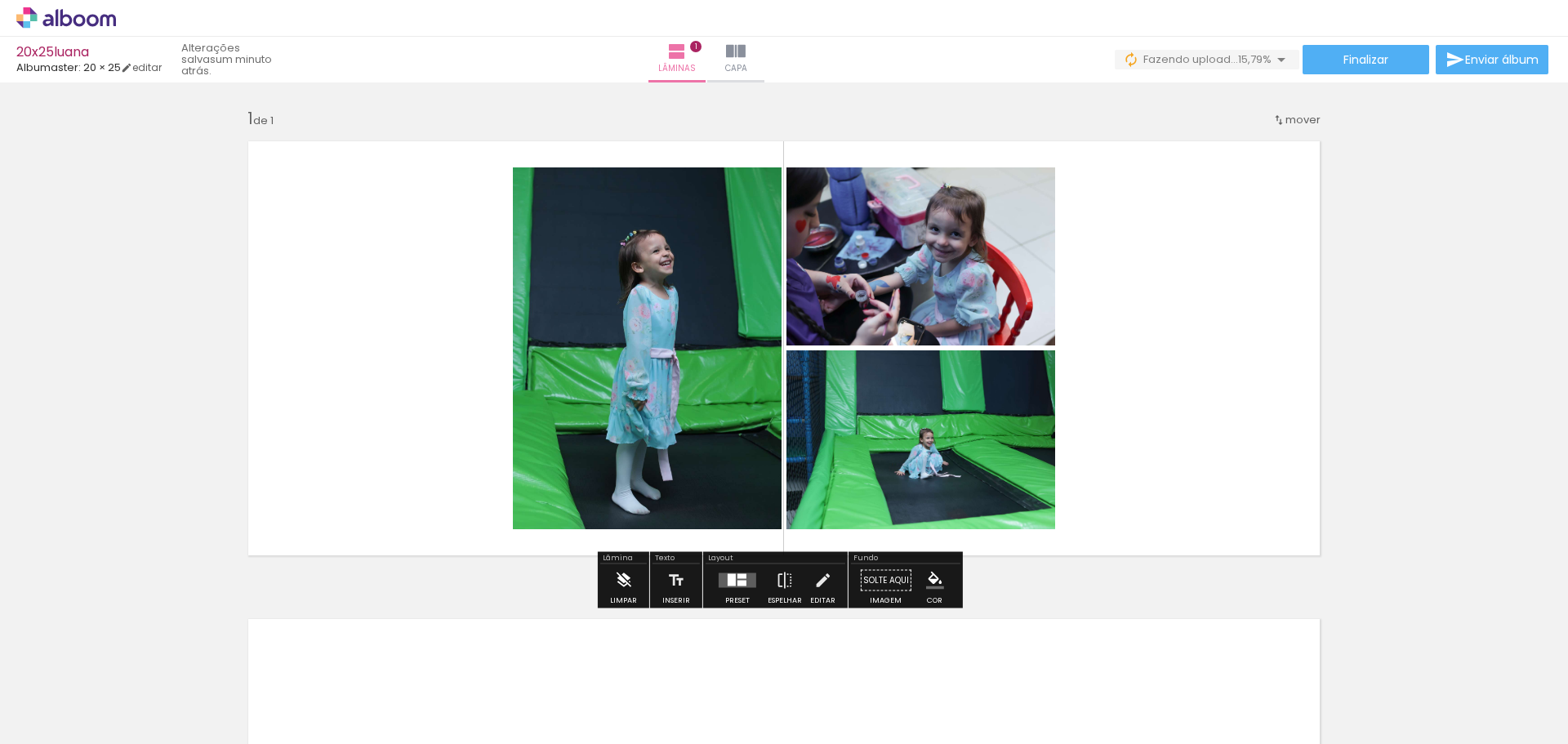
click at [628, 574] on iron-icon at bounding box center [623, 581] width 18 height 33
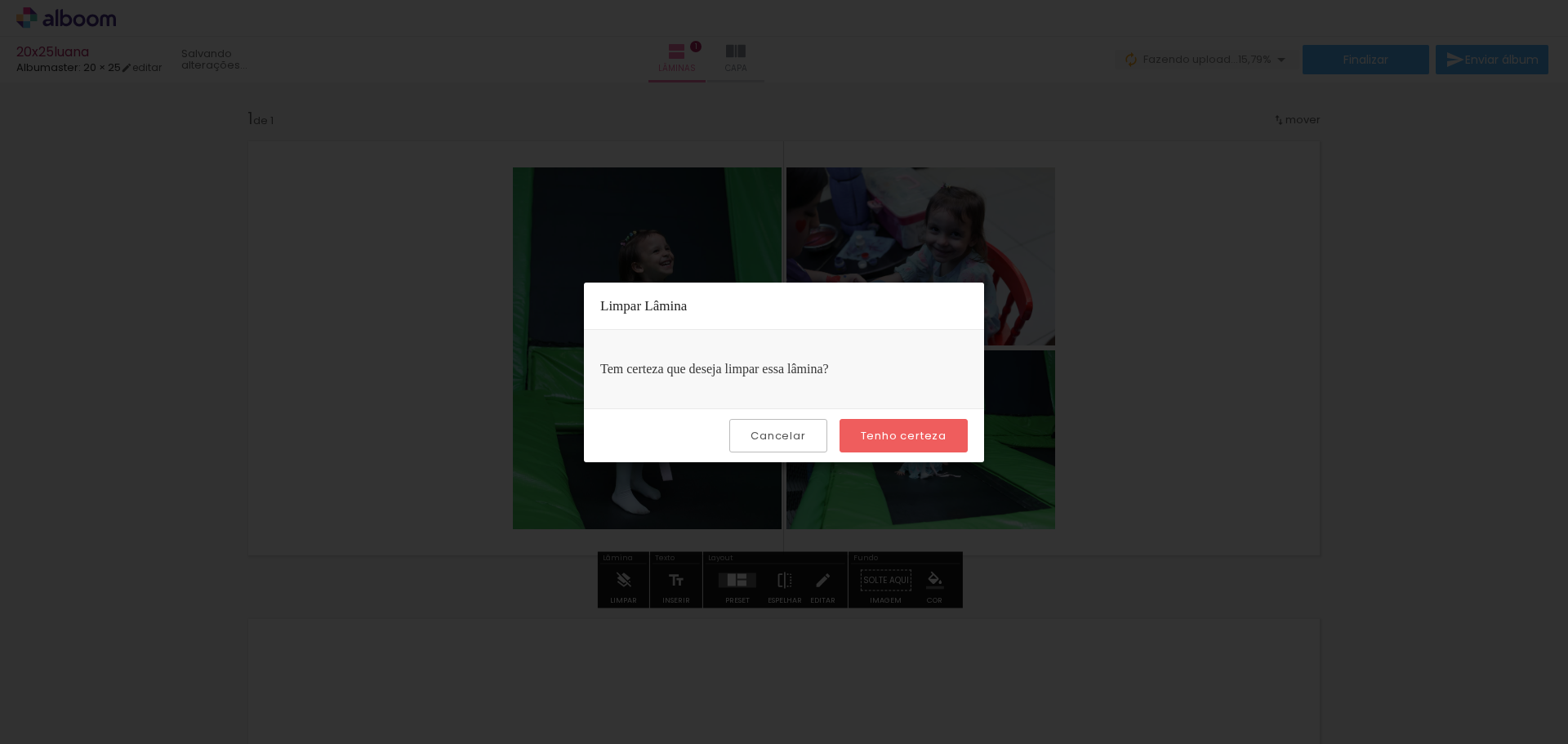
click at [866, 449] on paper-button "Tenho certeza" at bounding box center [903, 436] width 128 height 34
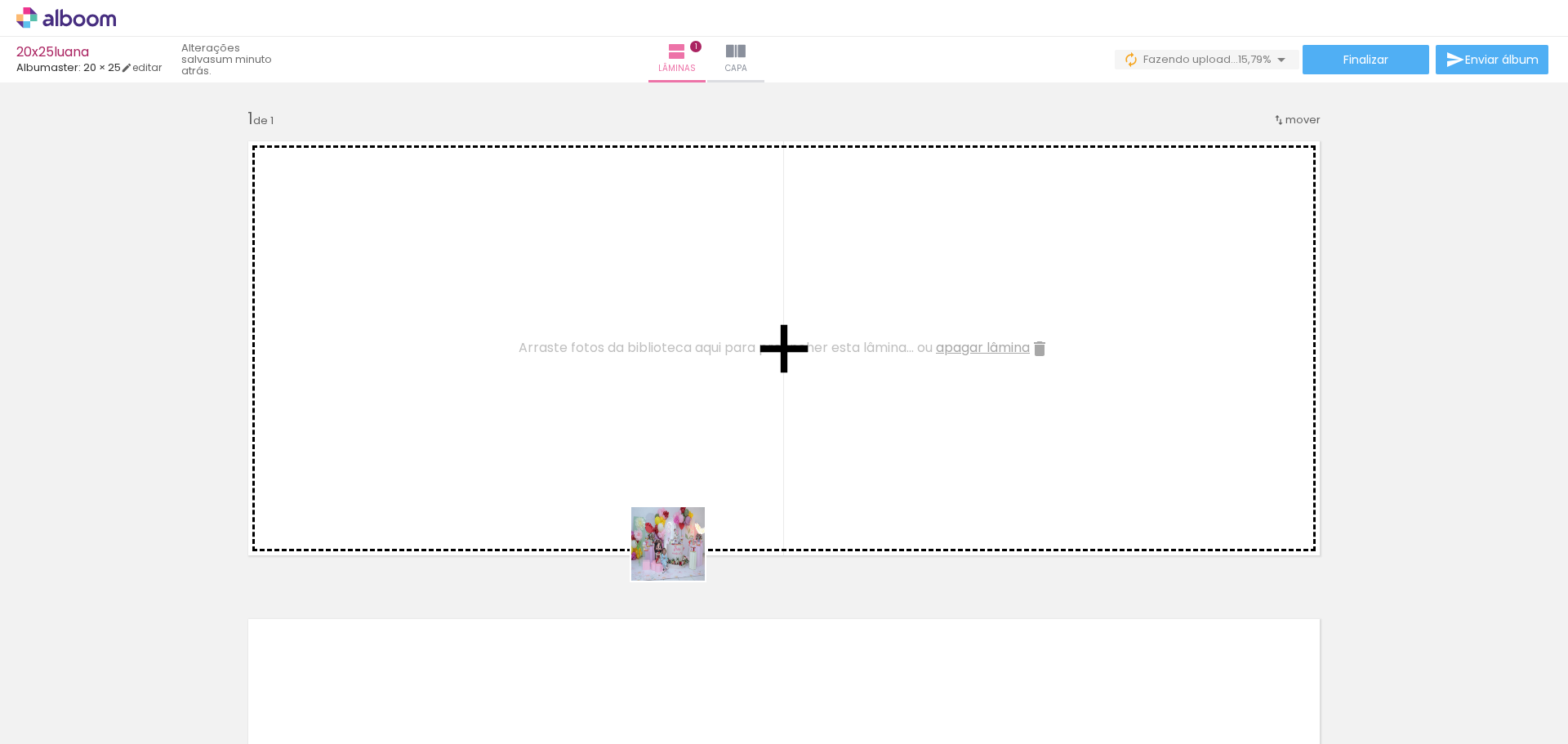
drag, startPoint x: 720, startPoint y: 671, endPoint x: 632, endPoint y: 434, distance: 252.8
click at [632, 434] on quentale-workspace at bounding box center [784, 372] width 1568 height 744
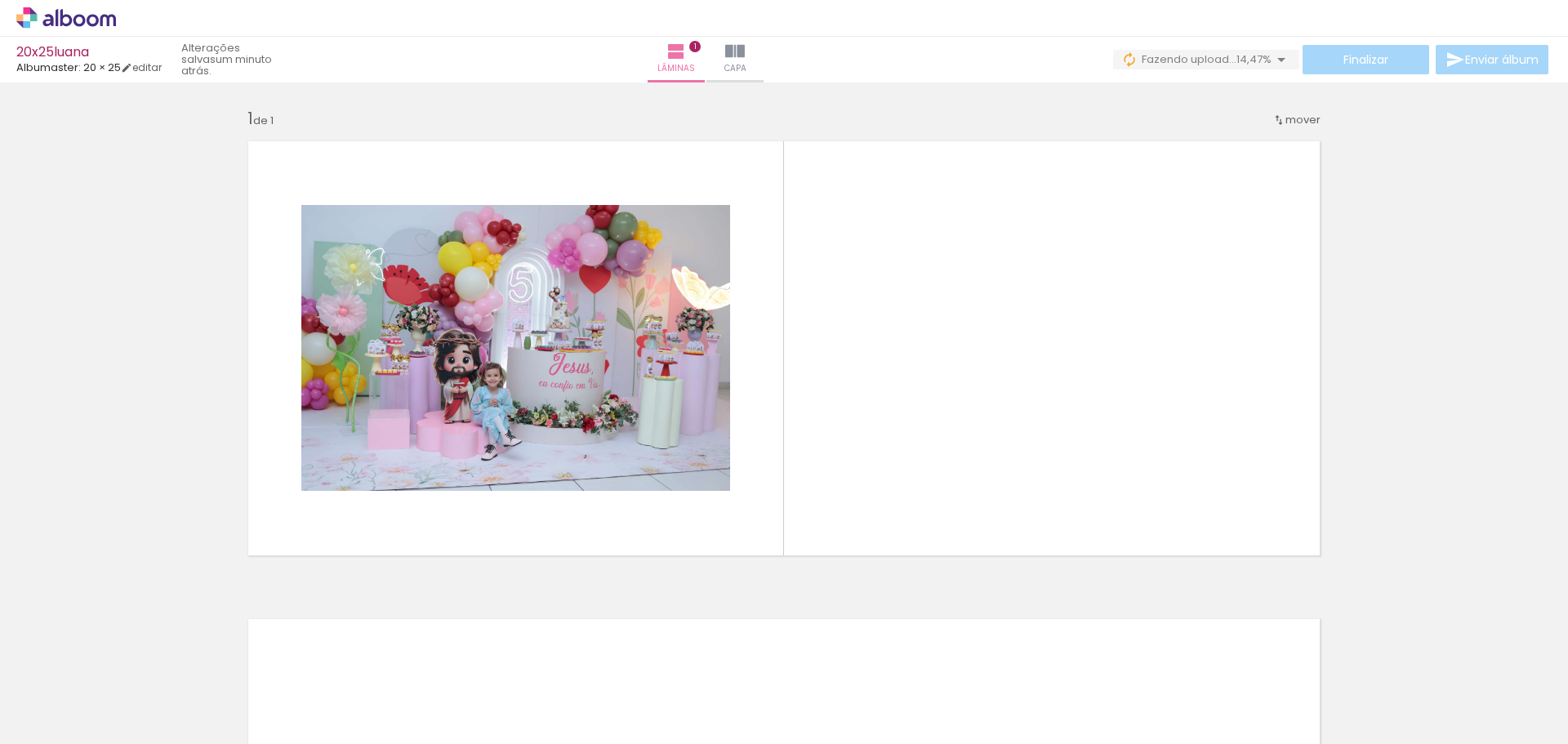
drag, startPoint x: 742, startPoint y: 708, endPoint x: 836, endPoint y: 635, distance: 119.0
click at [912, 343] on quentale-workspace at bounding box center [784, 372] width 1568 height 744
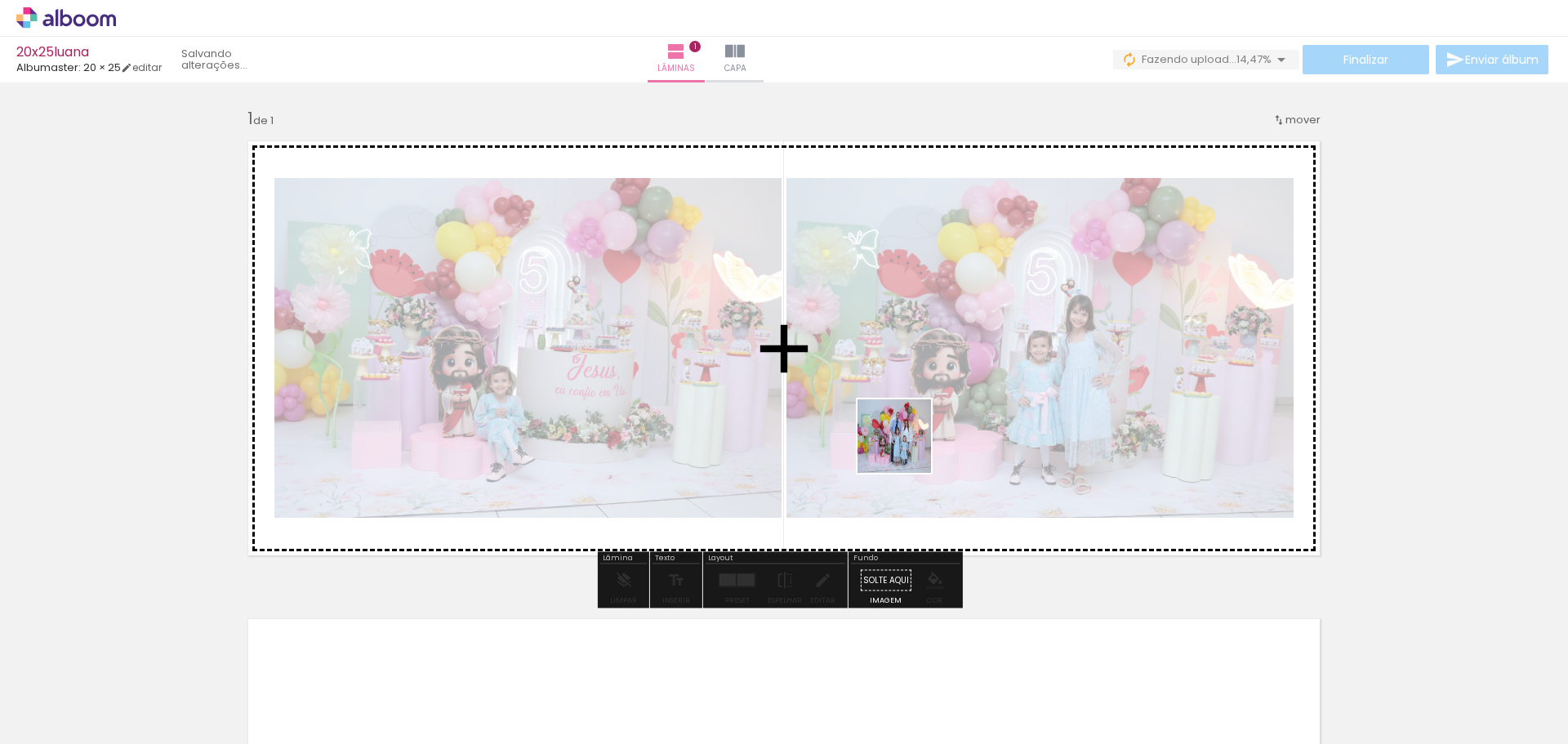
drag, startPoint x: 888, startPoint y: 515, endPoint x: 925, endPoint y: 404, distance: 117.0
click at [925, 404] on quentale-workspace at bounding box center [784, 372] width 1568 height 744
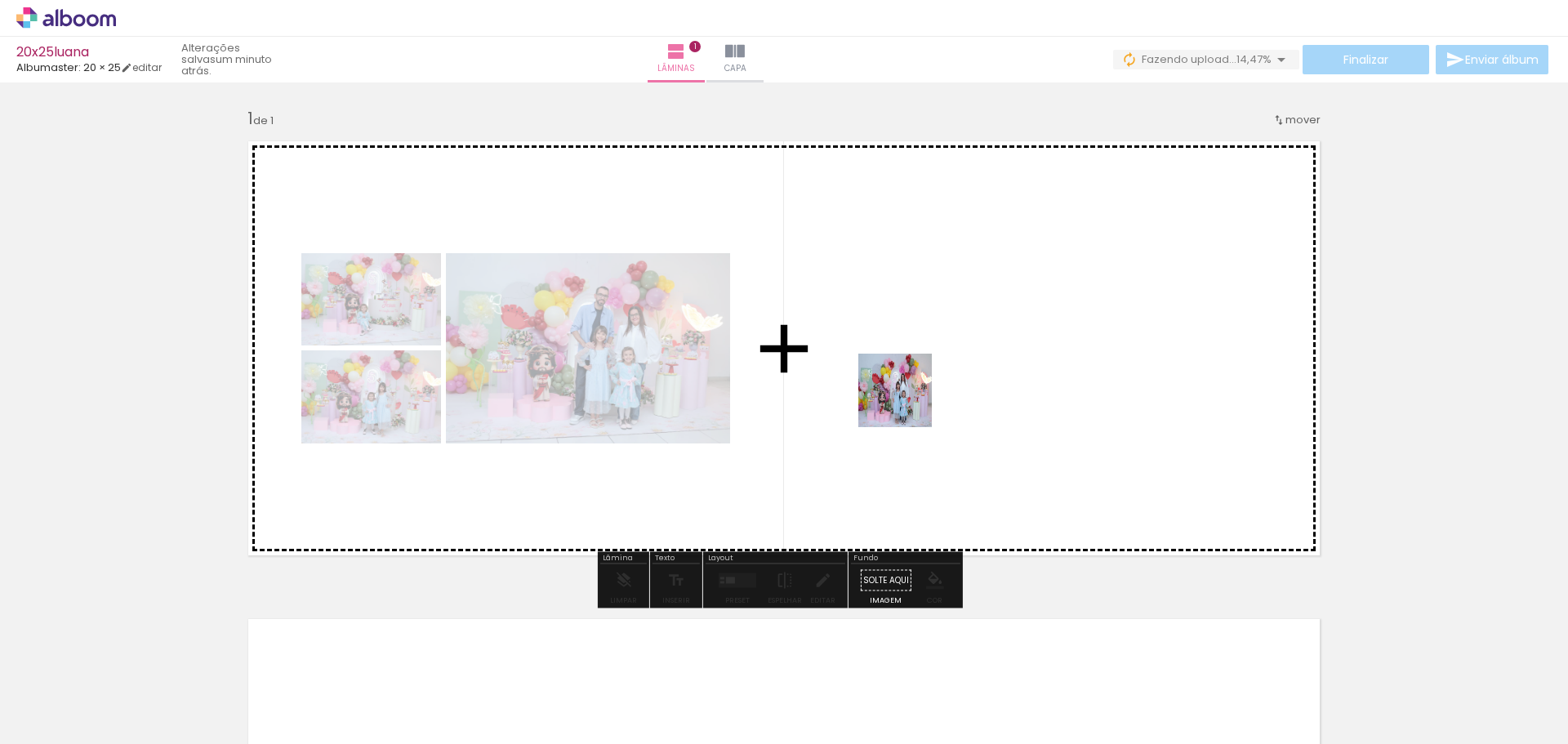
drag, startPoint x: 824, startPoint y: 691, endPoint x: 939, endPoint y: 578, distance: 161.2
click at [907, 391] on quentale-workspace at bounding box center [784, 372] width 1568 height 744
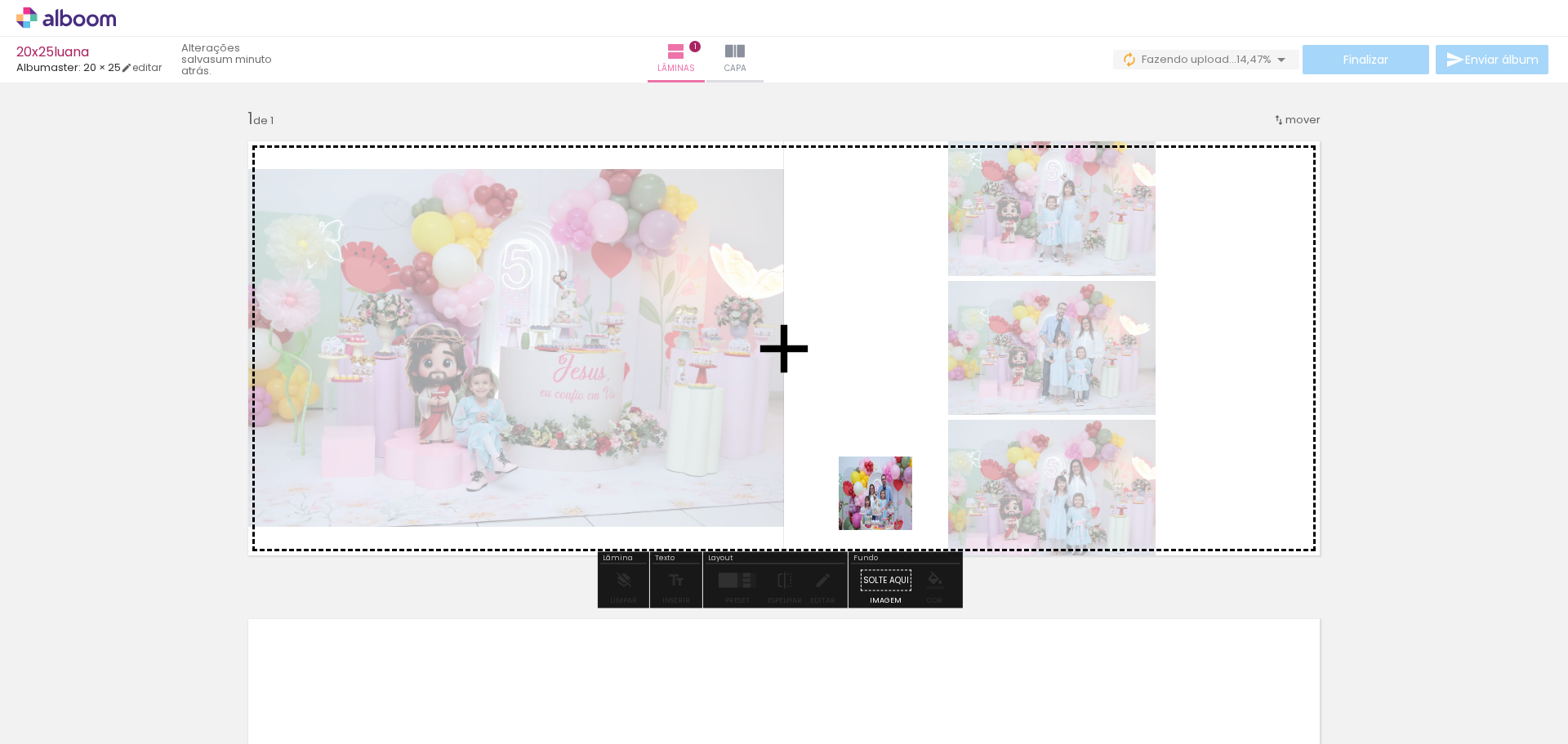
drag, startPoint x: 854, startPoint y: 644, endPoint x: 888, endPoint y: 499, distance: 148.9
click at [888, 499] on quentale-workspace at bounding box center [784, 372] width 1568 height 744
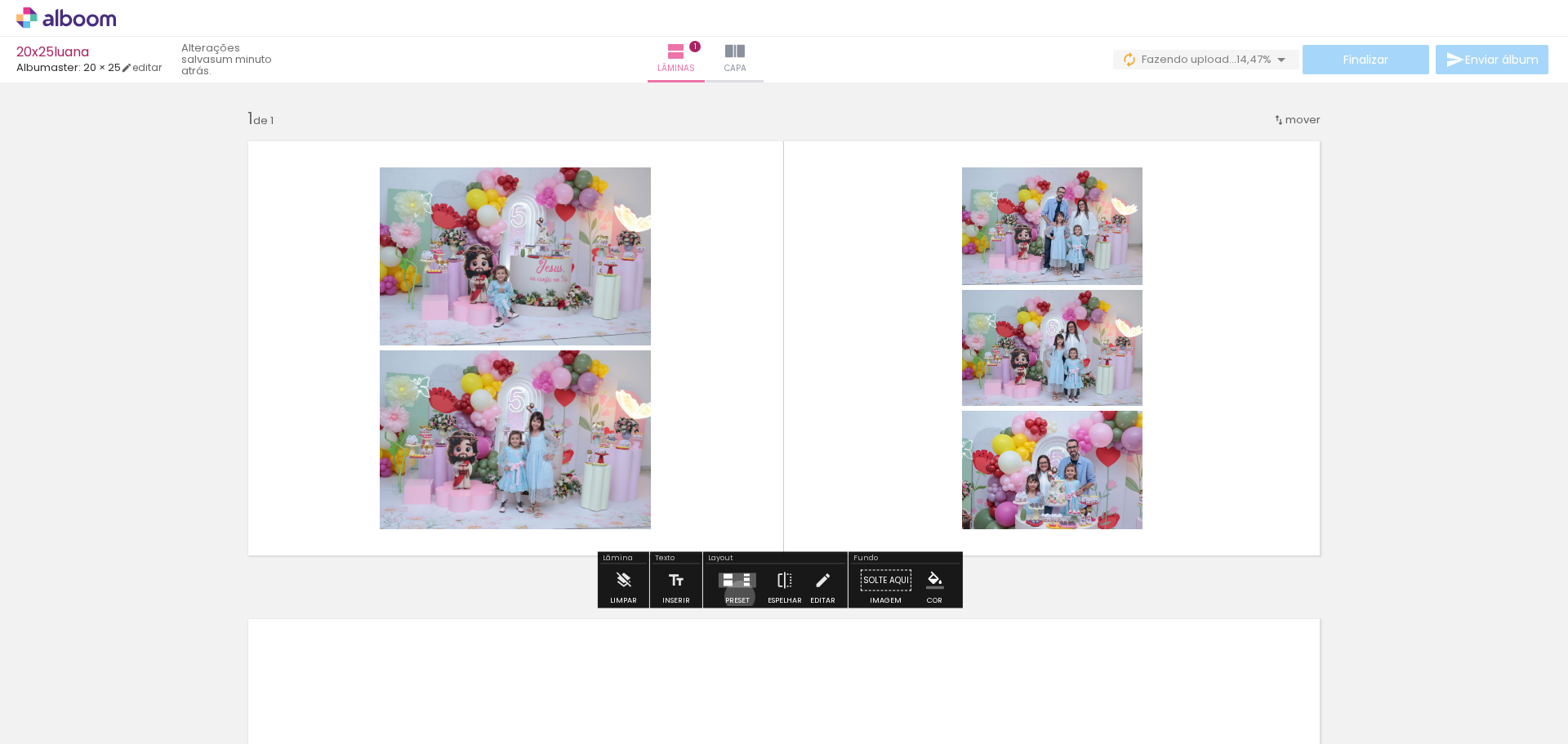
click at [736, 596] on div at bounding box center [737, 581] width 44 height 33
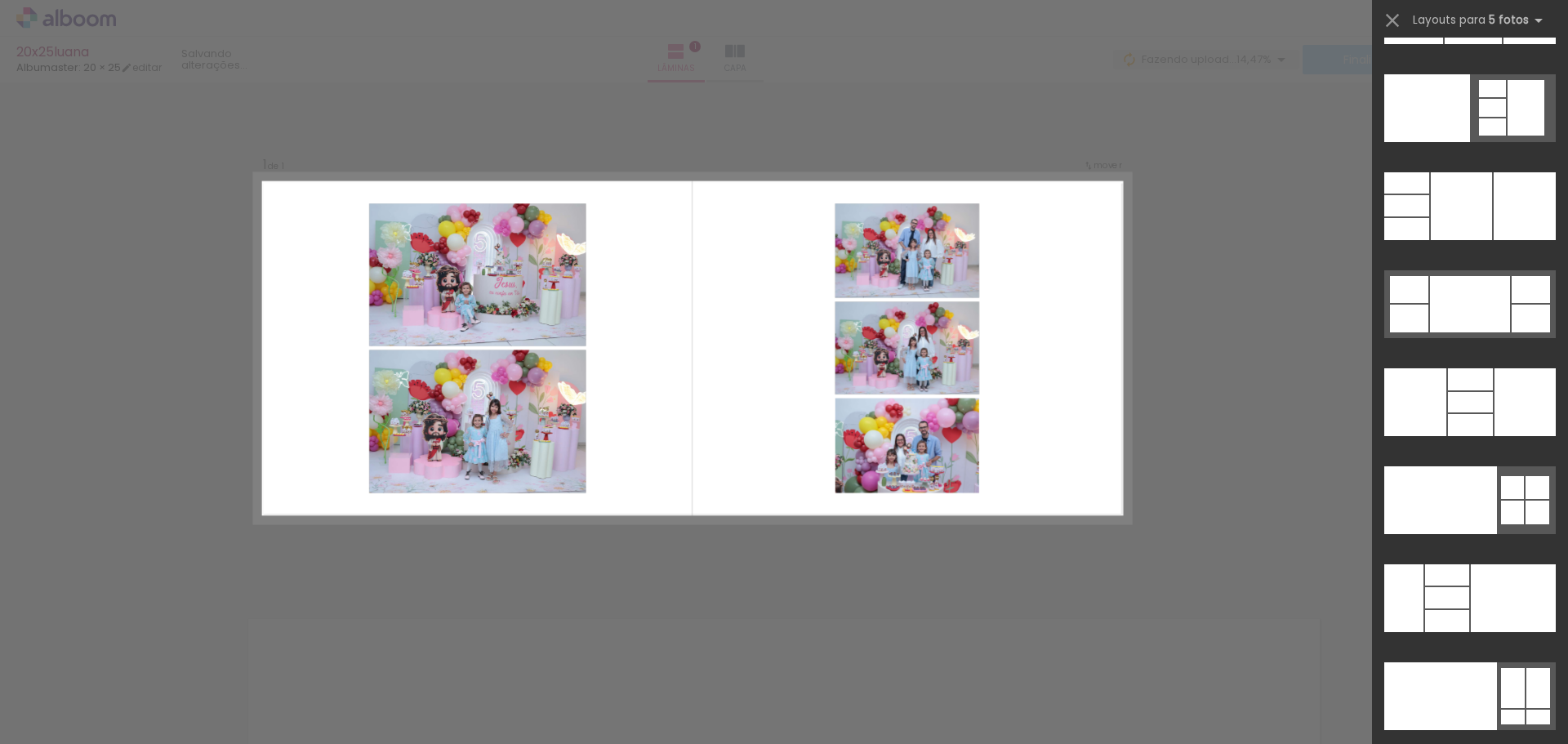
scroll to position [44977, 0]
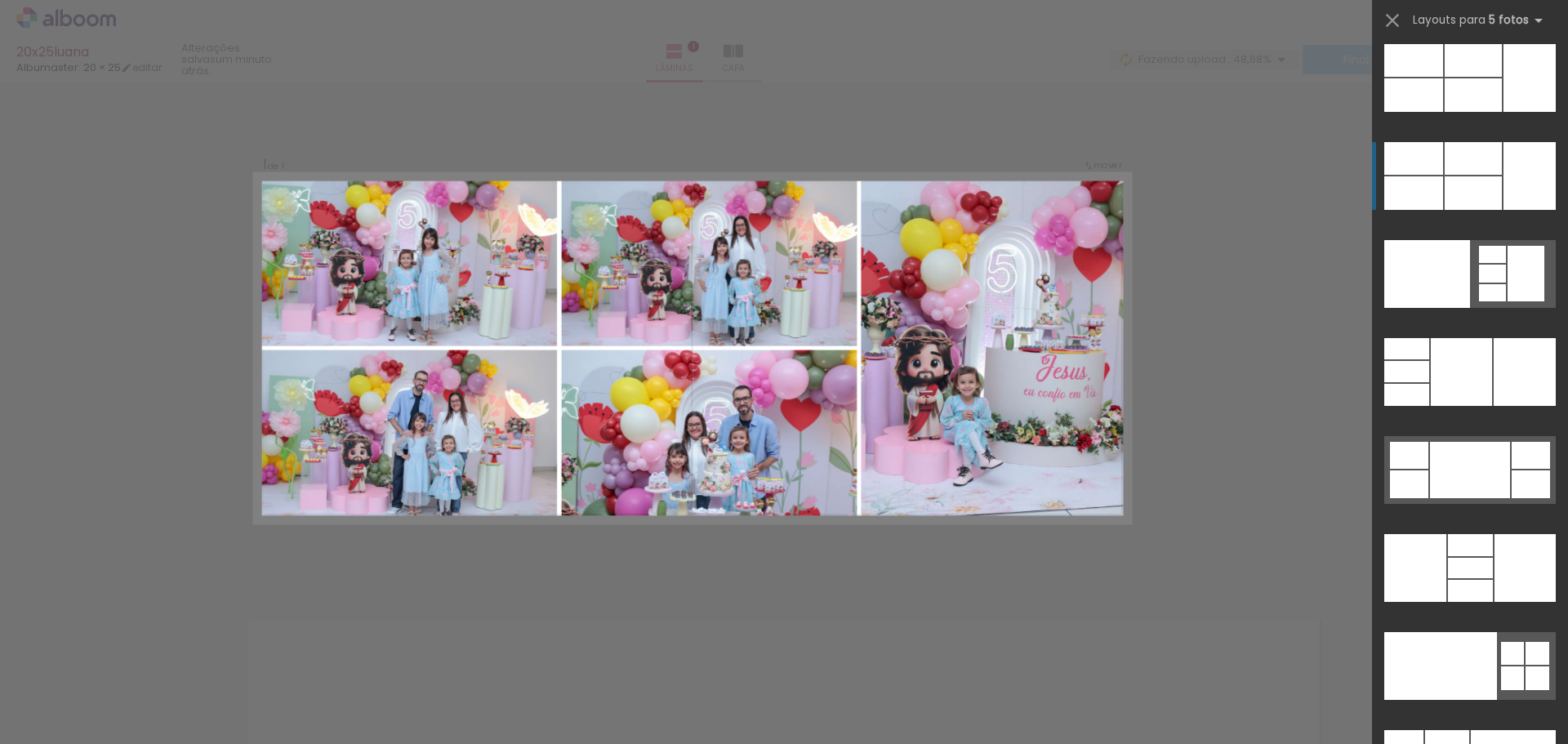
click at [1429, 384] on div at bounding box center [1407, 395] width 45 height 22
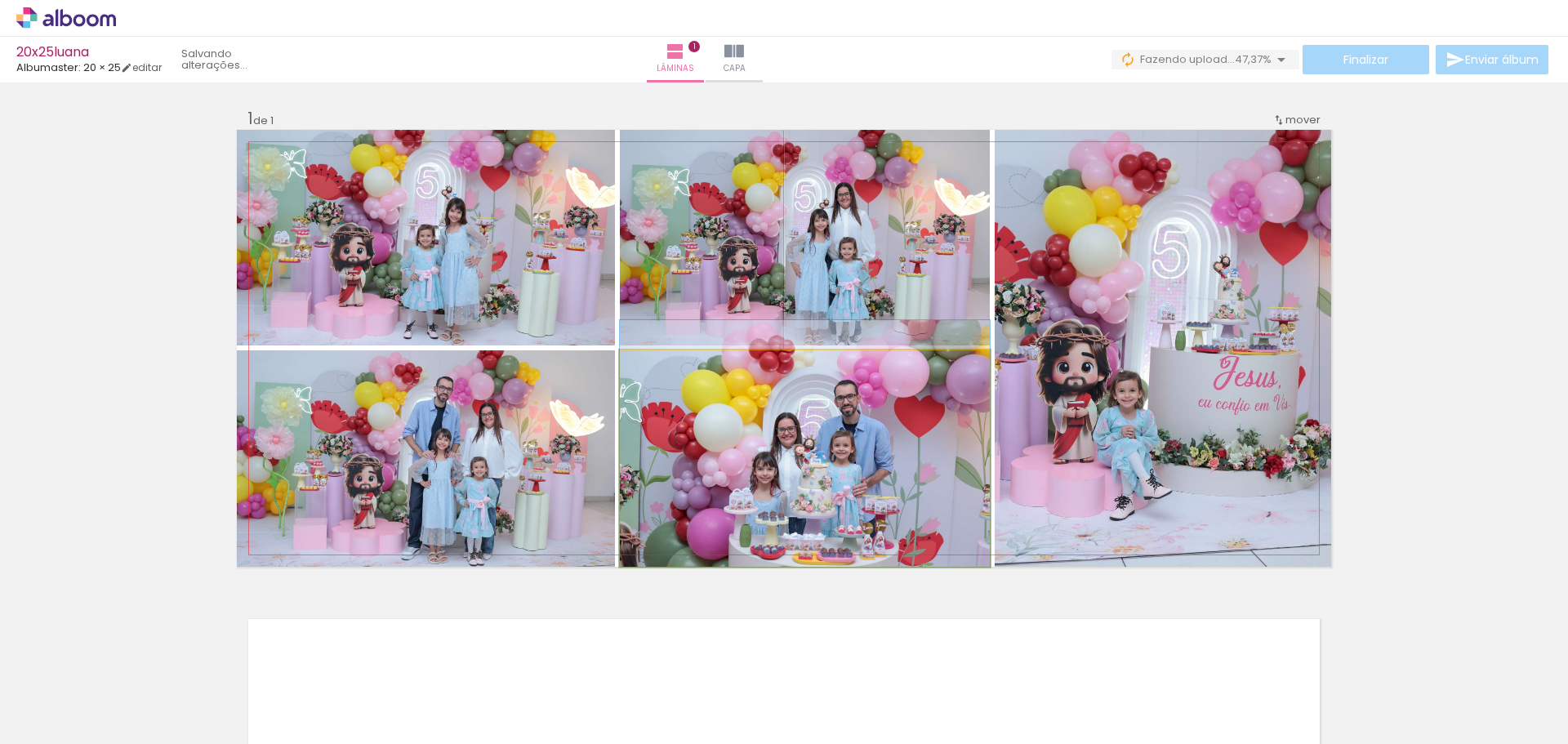
drag, startPoint x: 910, startPoint y: 449, endPoint x: 907, endPoint y: 420, distance: 29.2
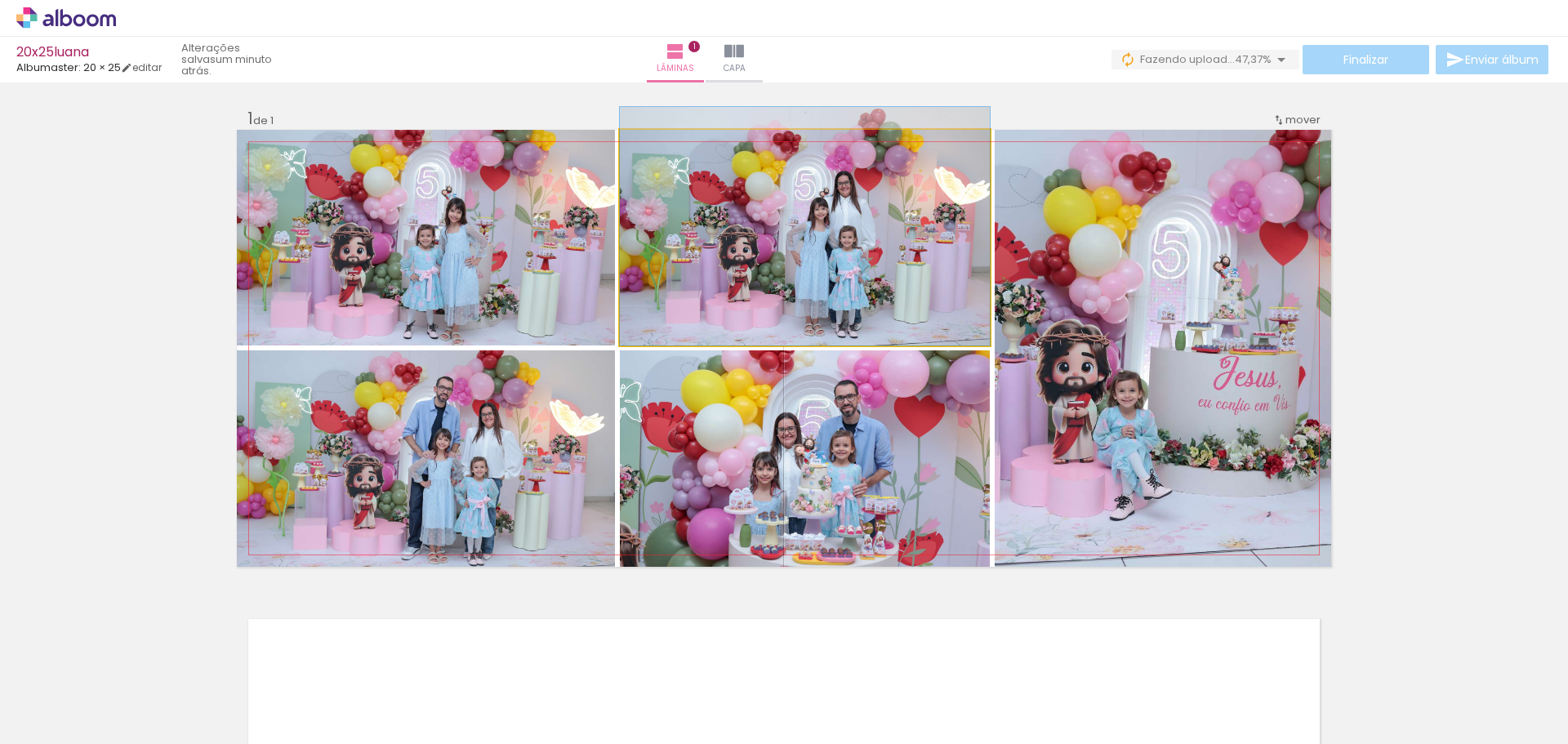
drag, startPoint x: 898, startPoint y: 299, endPoint x: 896, endPoint y: 277, distance: 22.1
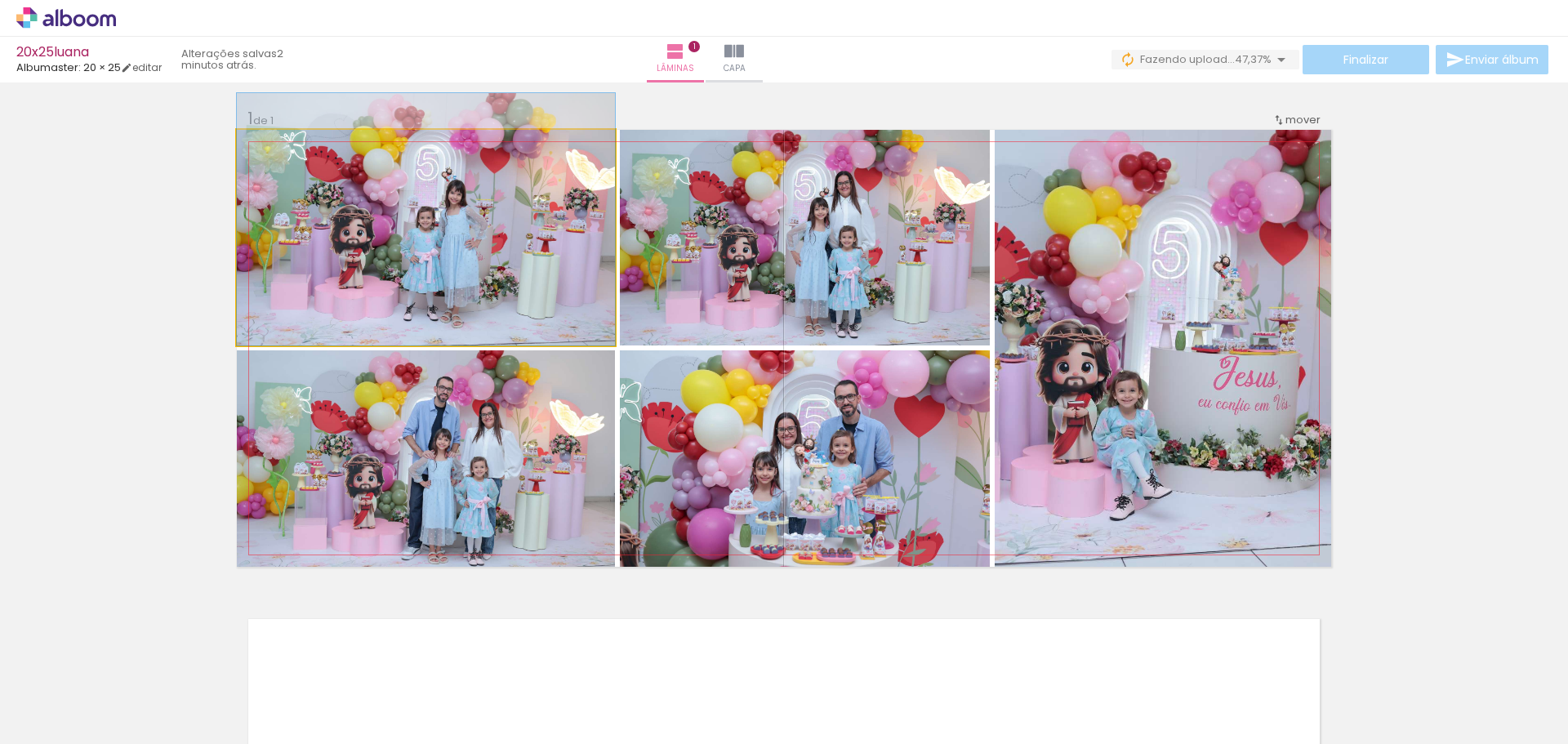
drag, startPoint x: 561, startPoint y: 302, endPoint x: 559, endPoint y: 282, distance: 20.1
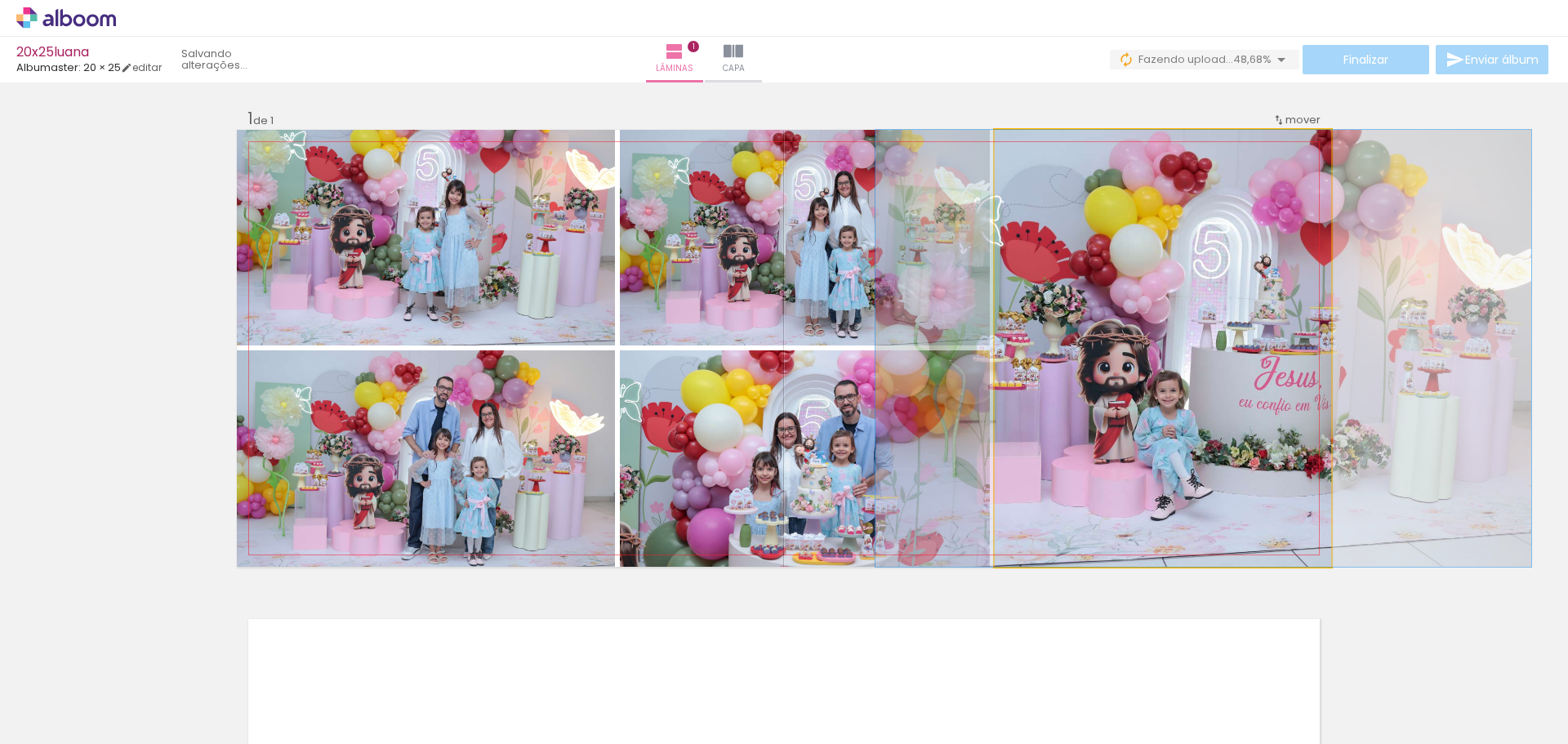
drag, startPoint x: 1187, startPoint y: 424, endPoint x: 1227, endPoint y: 420, distance: 40.2
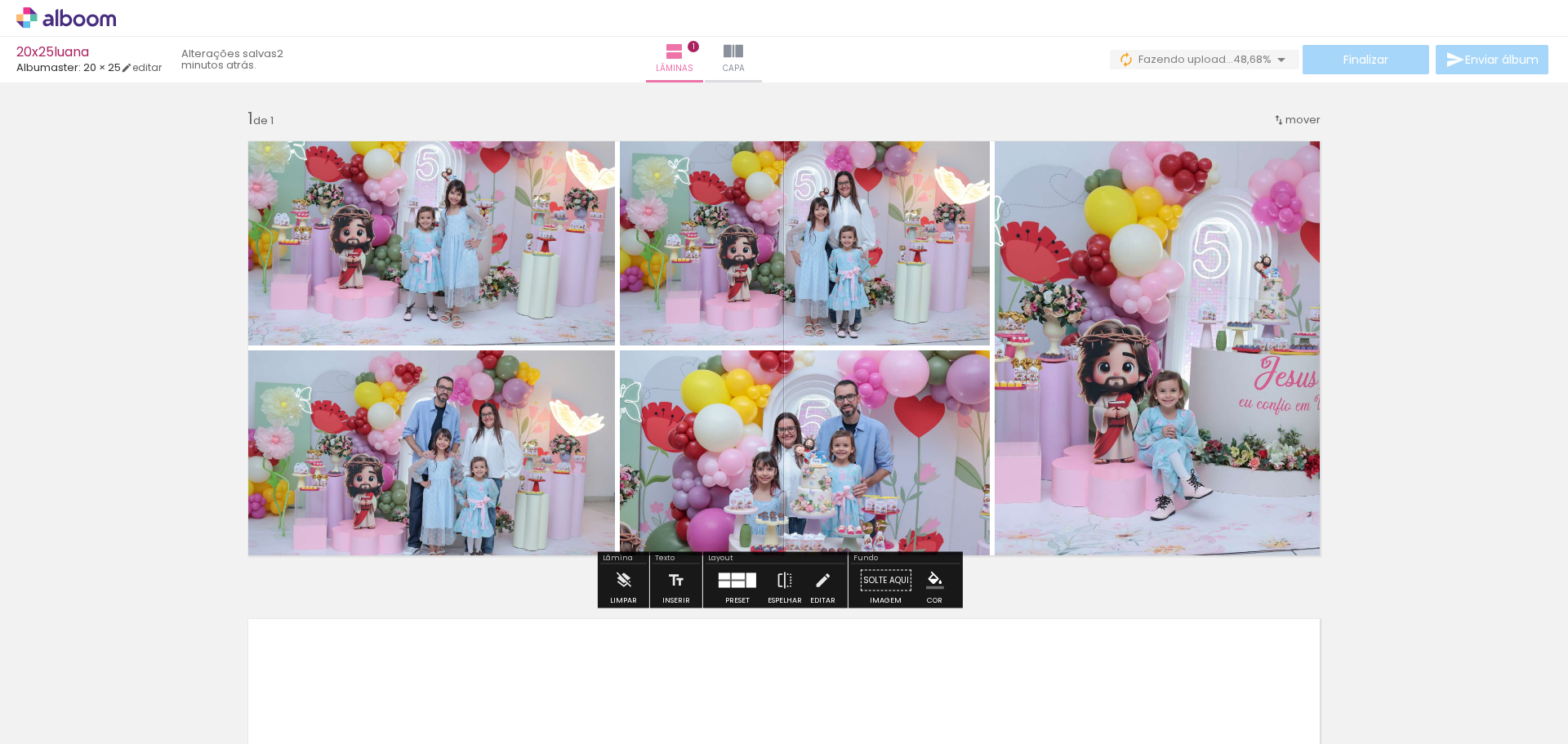
click at [722, 583] on div at bounding box center [724, 585] width 11 height 7
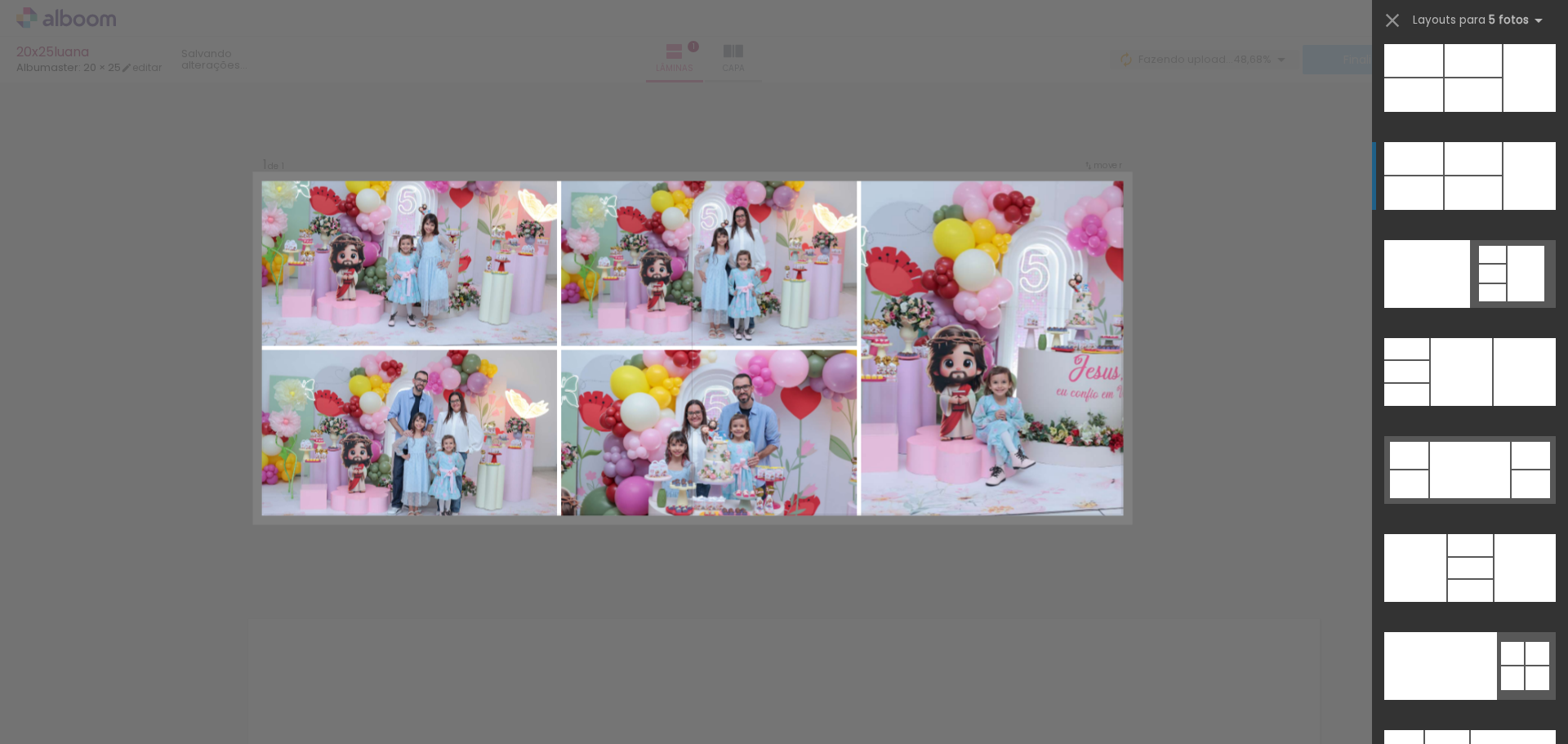
scroll to position [44017, 0]
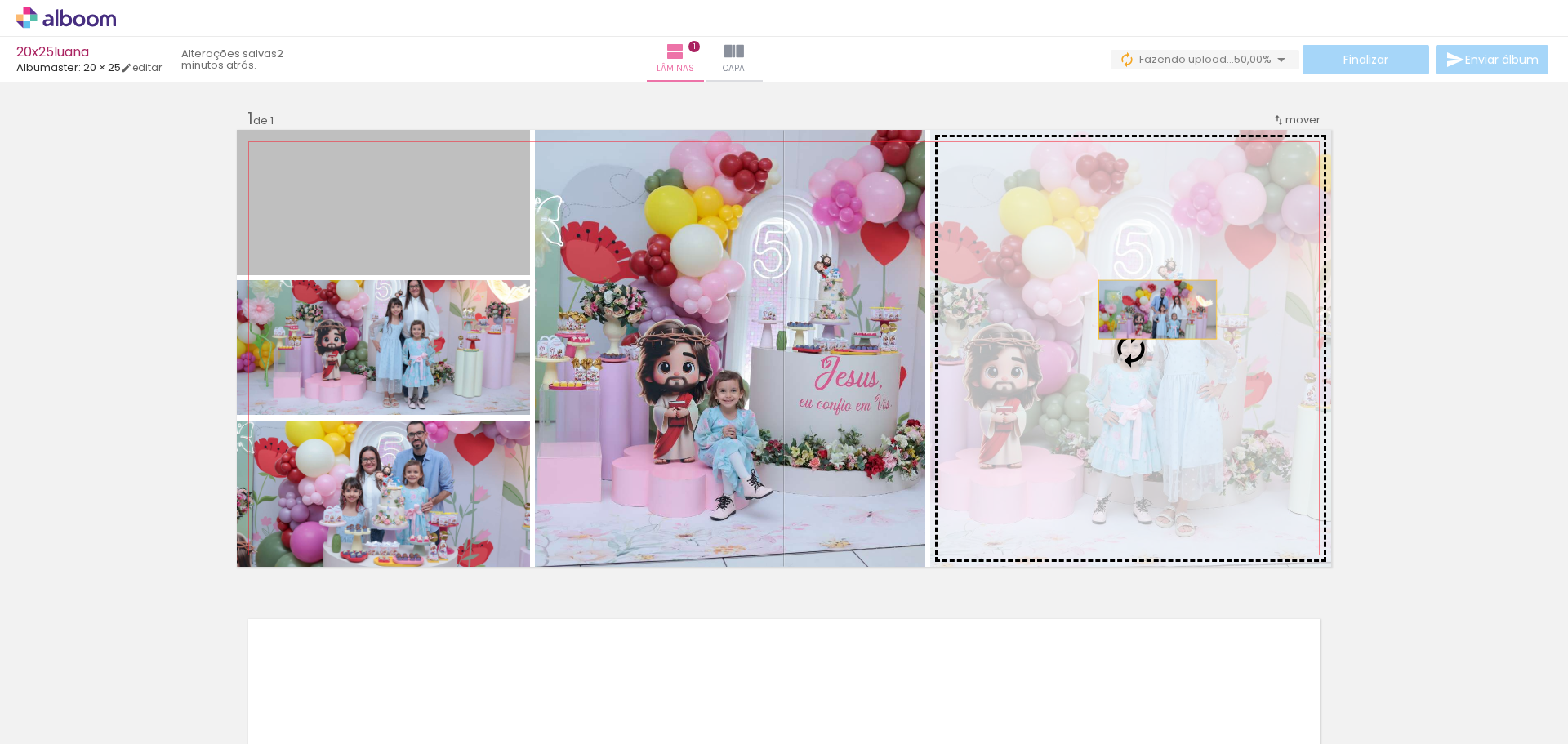
drag, startPoint x: 1070, startPoint y: 309, endPoint x: 1159, endPoint y: 309, distance: 89.0
click at [0, 0] on slot at bounding box center [0, 0] width 0 height 0
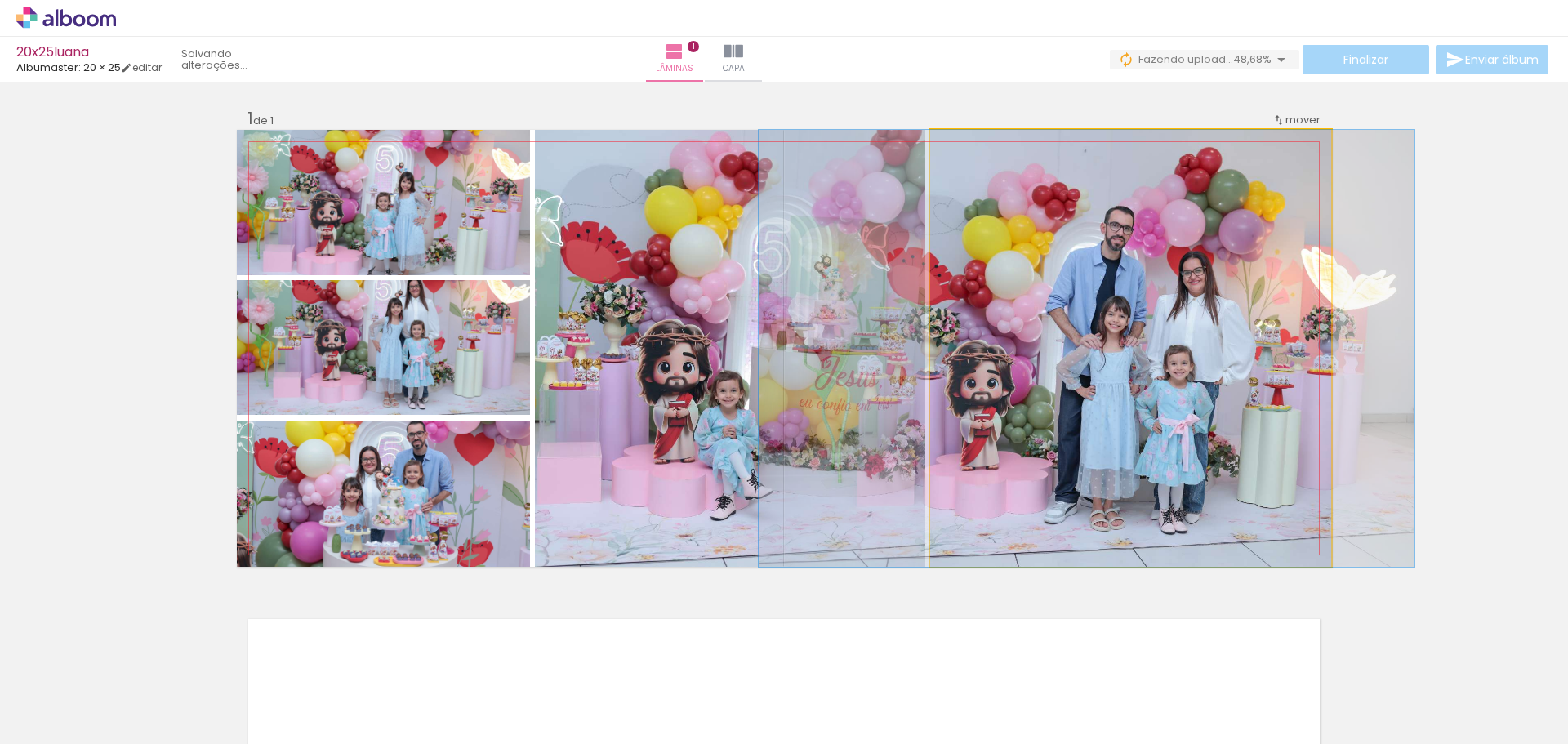
drag, startPoint x: 1246, startPoint y: 355, endPoint x: 1202, endPoint y: 345, distance: 45.1
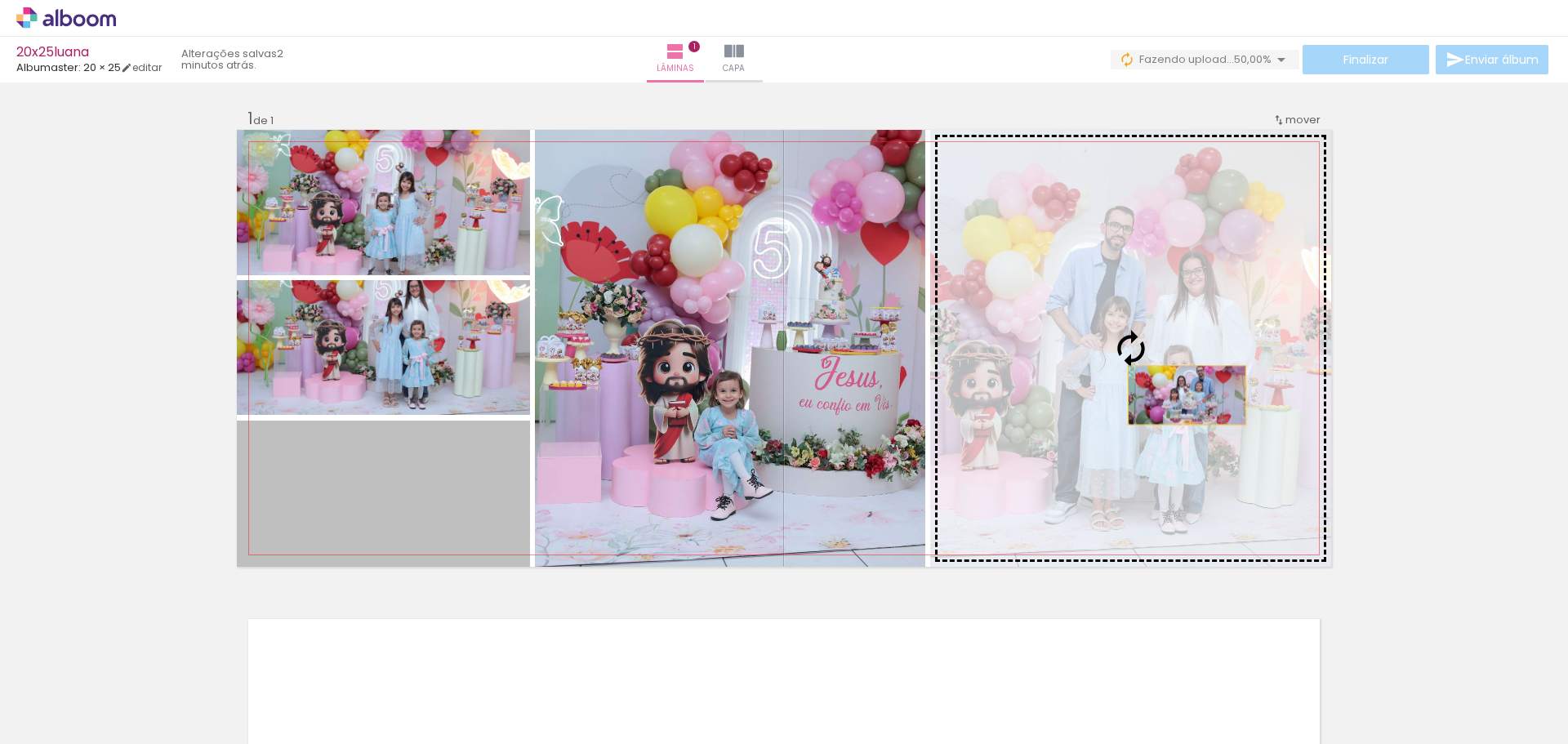
drag, startPoint x: 477, startPoint y: 503, endPoint x: 1181, endPoint y: 395, distance: 712.2
click at [0, 0] on slot at bounding box center [0, 0] width 0 height 0
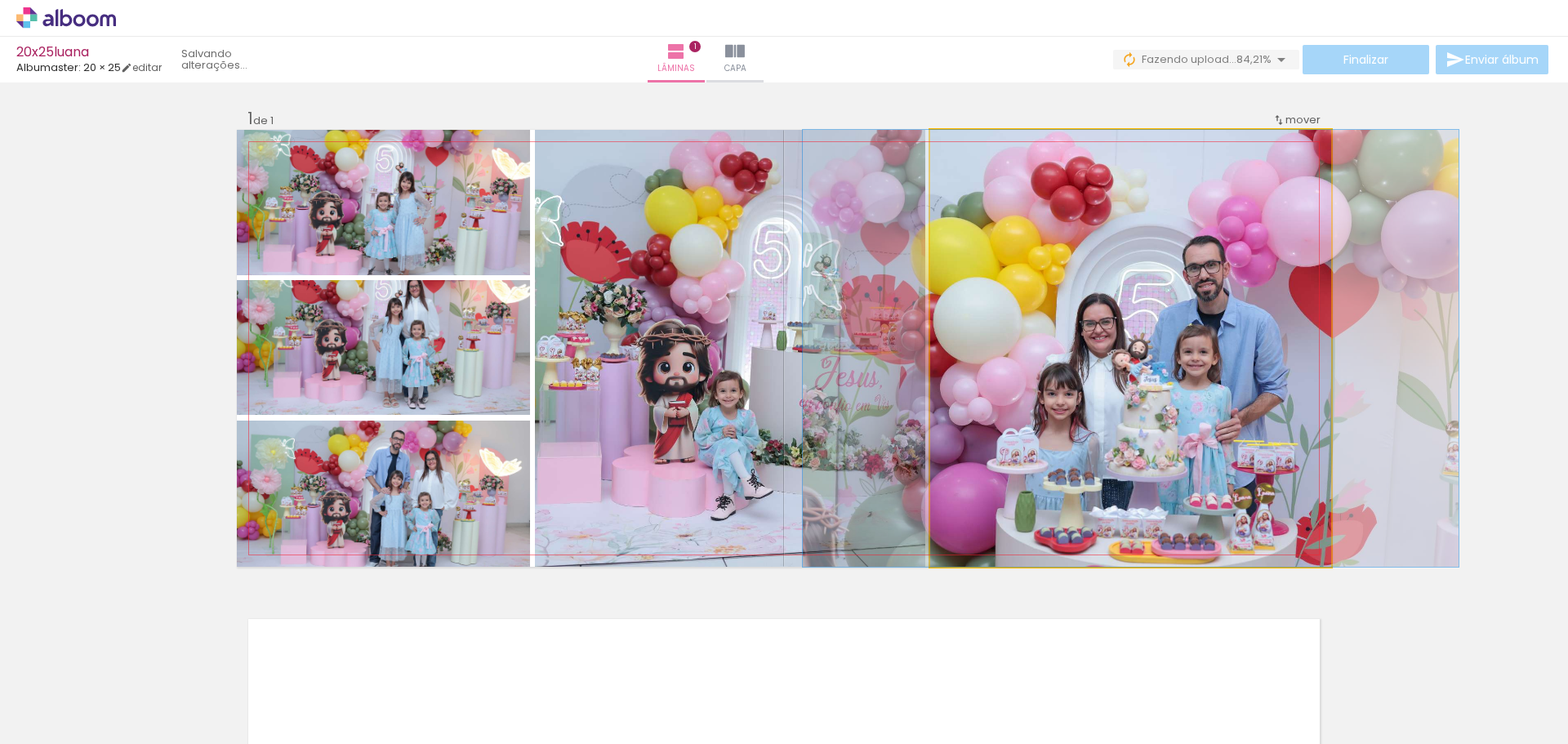
click at [1250, 408] on quentale-photo at bounding box center [1130, 348] width 401 height 437
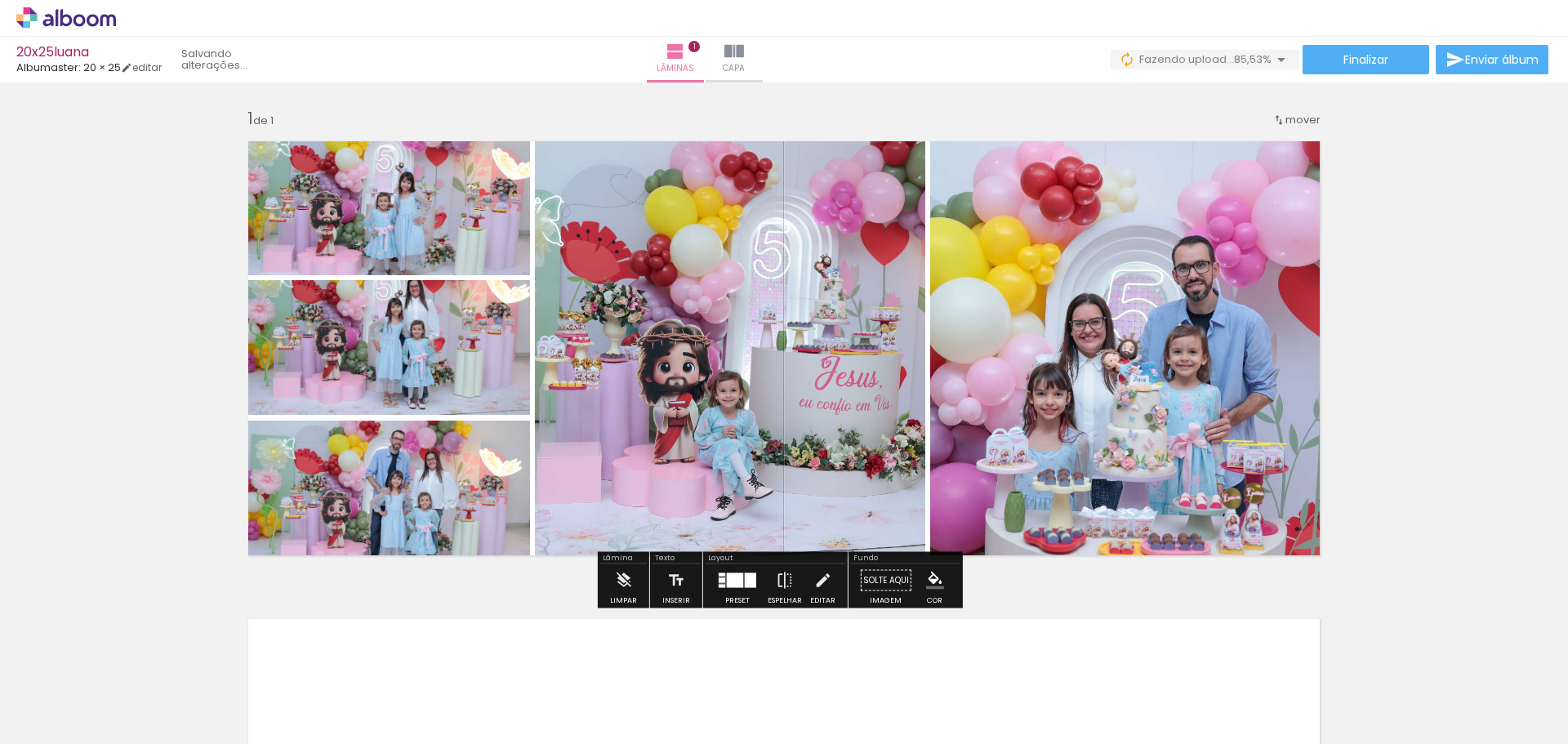
click at [1489, 428] on div "Inserir lâmina 1 de 1" at bounding box center [784, 567] width 1568 height 957
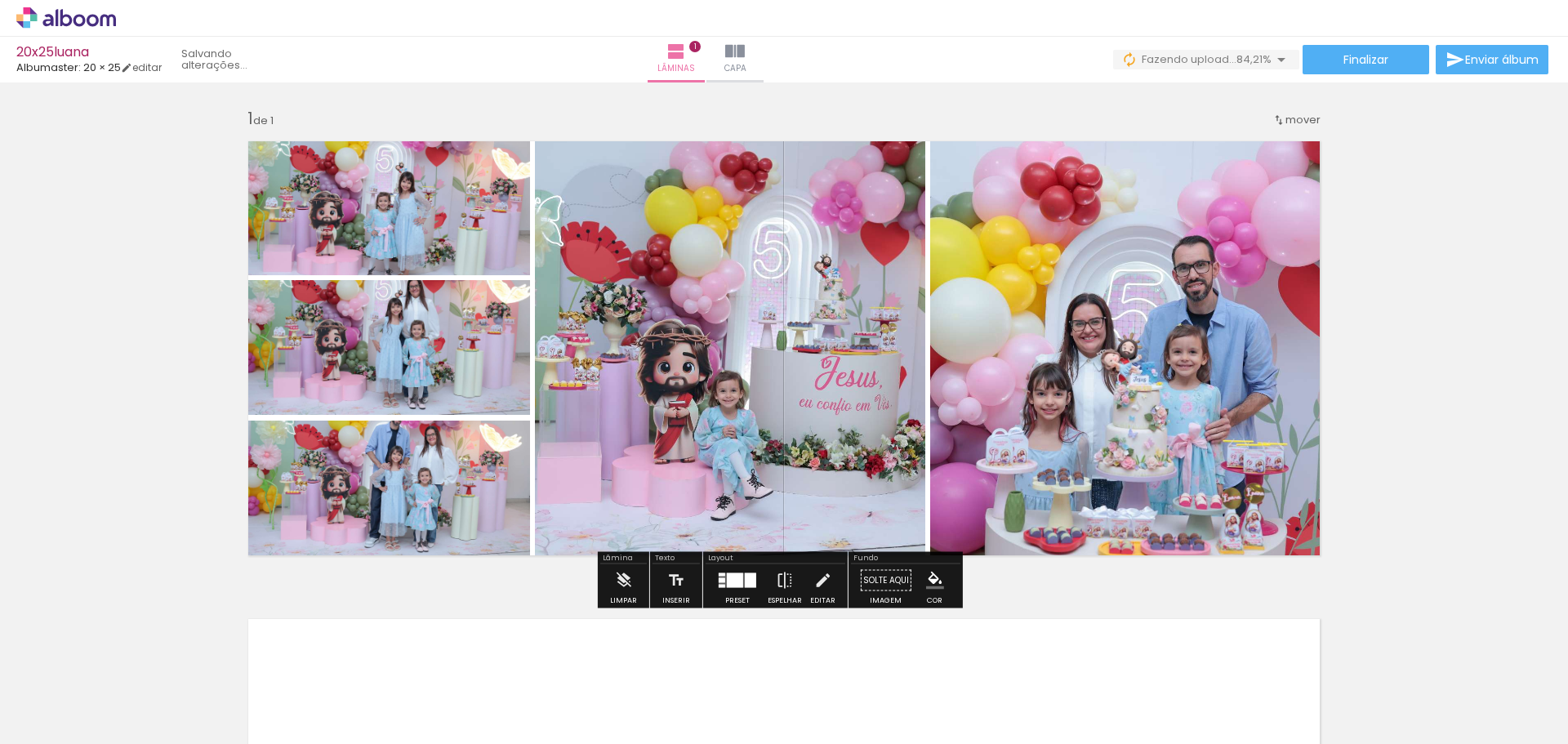
click at [726, 579] on div at bounding box center [734, 581] width 16 height 15
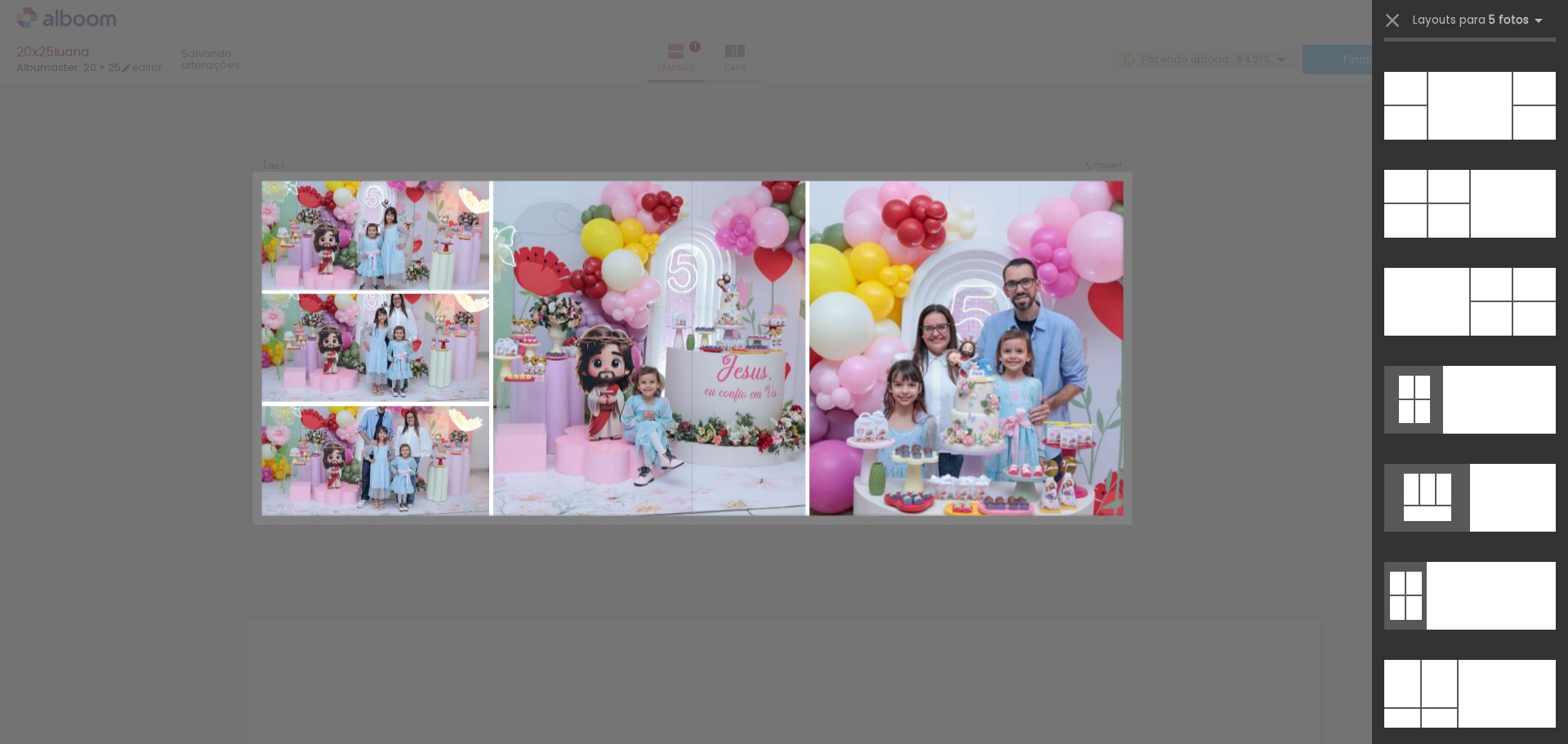
scroll to position [42819, 0]
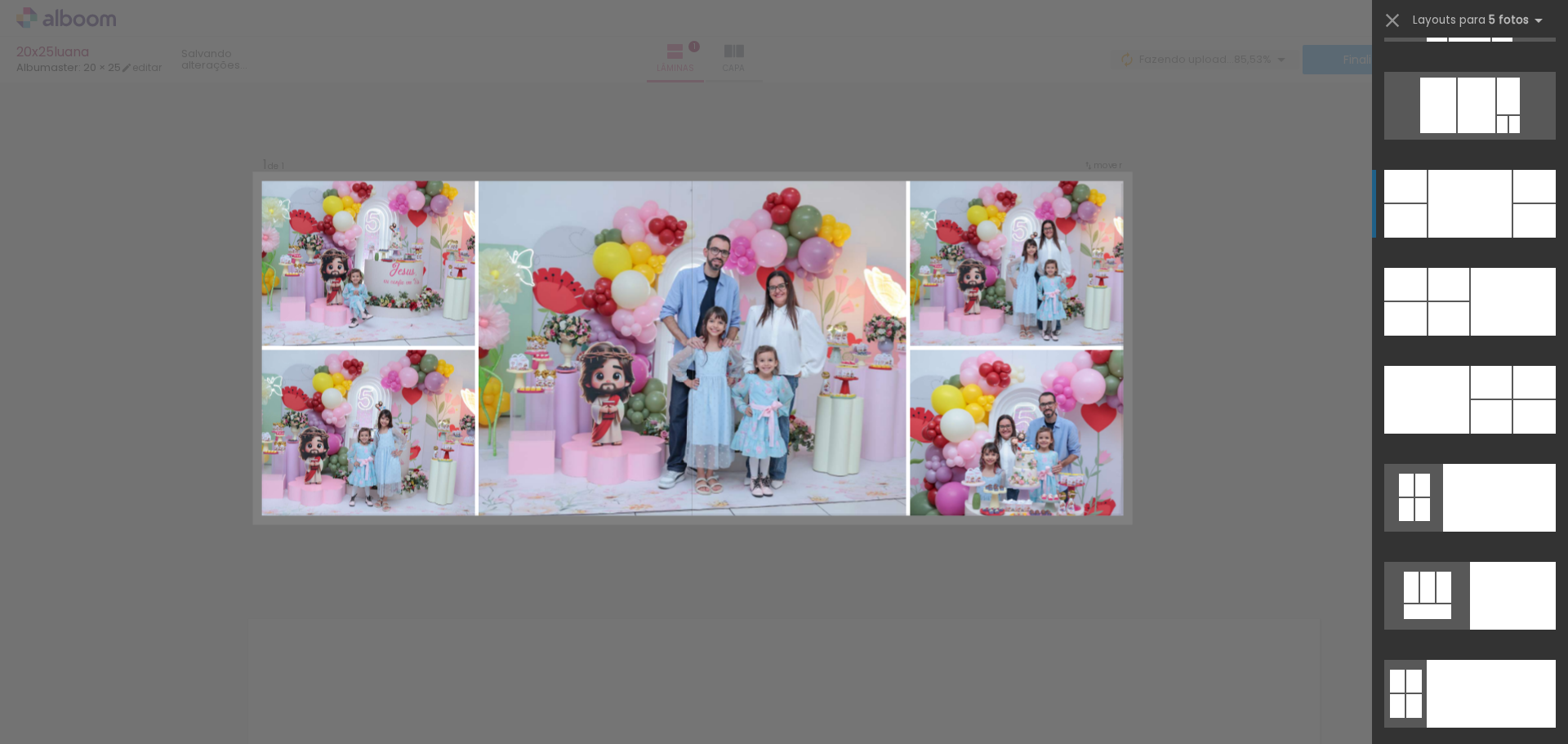
click at [1513, 200] on div at bounding box center [1534, 186] width 42 height 33
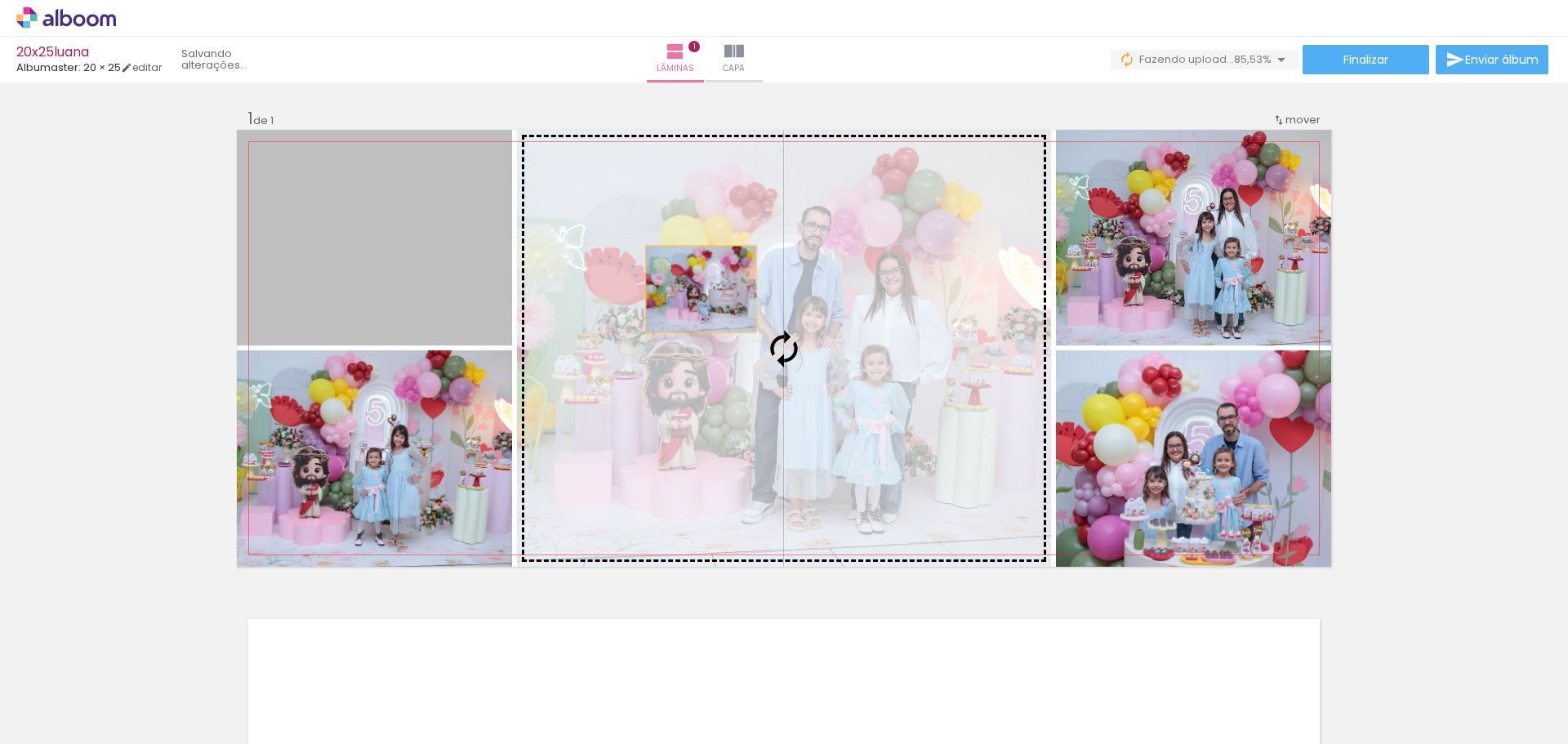
drag, startPoint x: 405, startPoint y: 284, endPoint x: 695, endPoint y: 290, distance: 290.1
click at [0, 0] on slot at bounding box center [0, 0] width 0 height 0
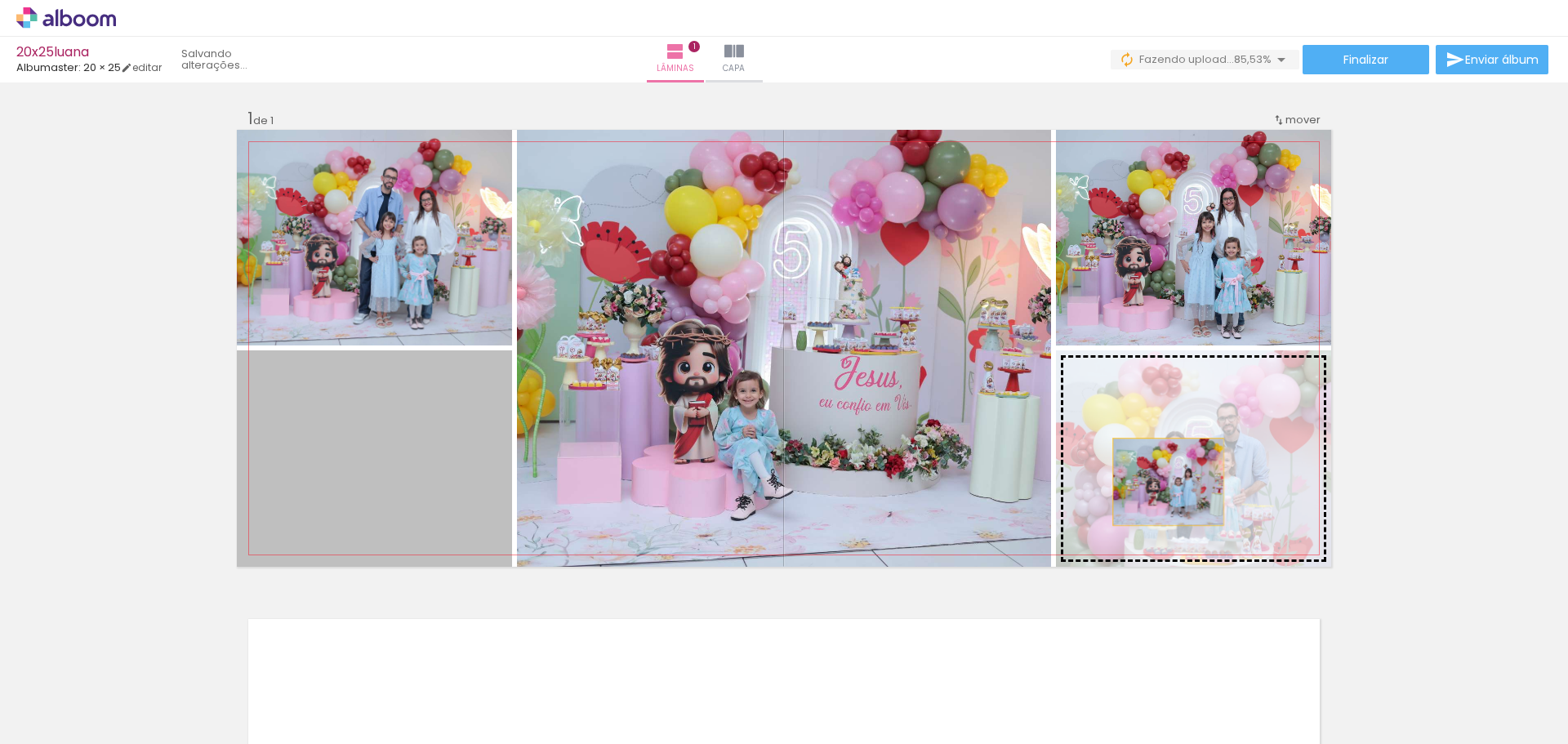
drag, startPoint x: 394, startPoint y: 495, endPoint x: 1162, endPoint y: 482, distance: 768.1
click at [0, 0] on slot at bounding box center [0, 0] width 0 height 0
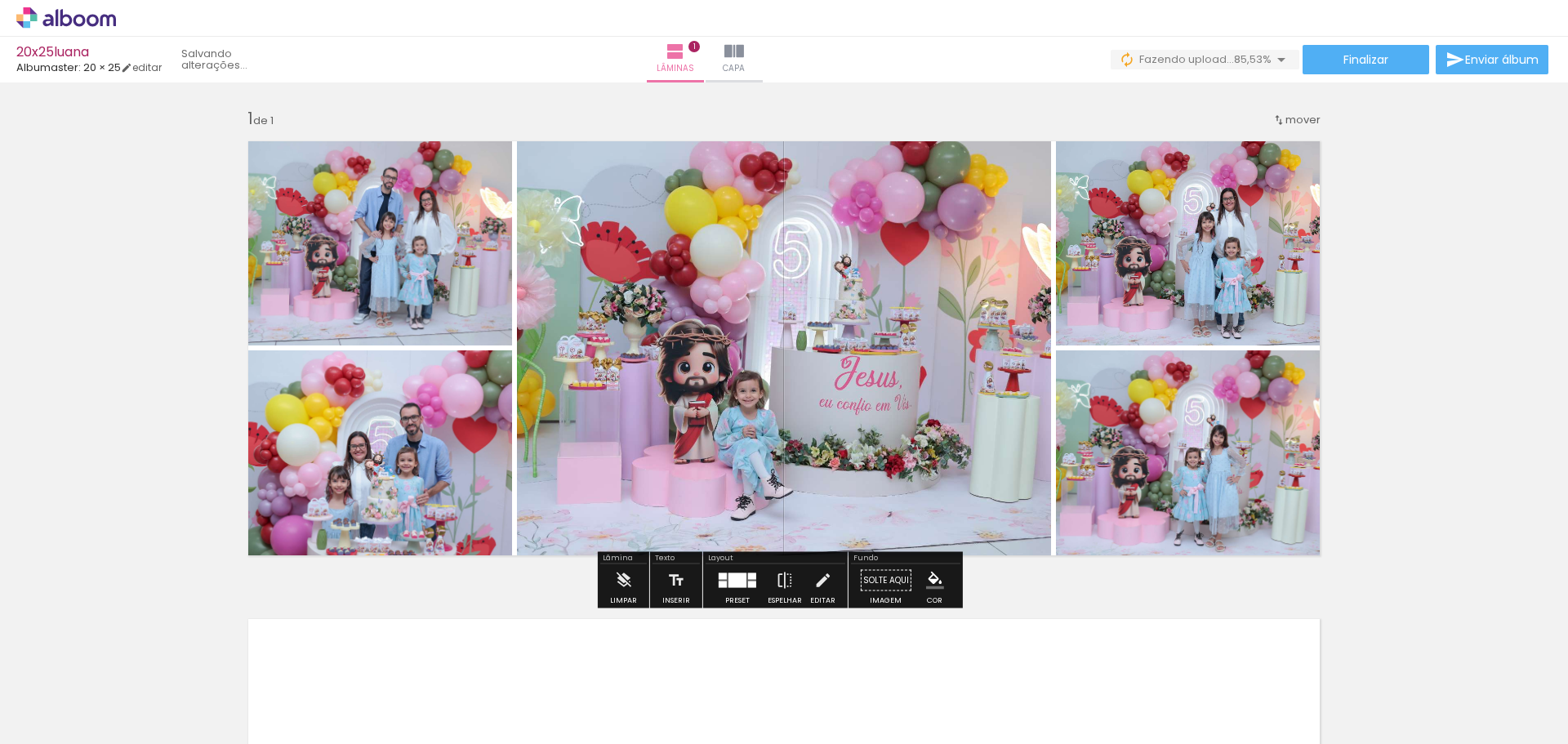
click at [1415, 477] on div "Inserir lâmina 1 de 1" at bounding box center [784, 567] width 1568 height 957
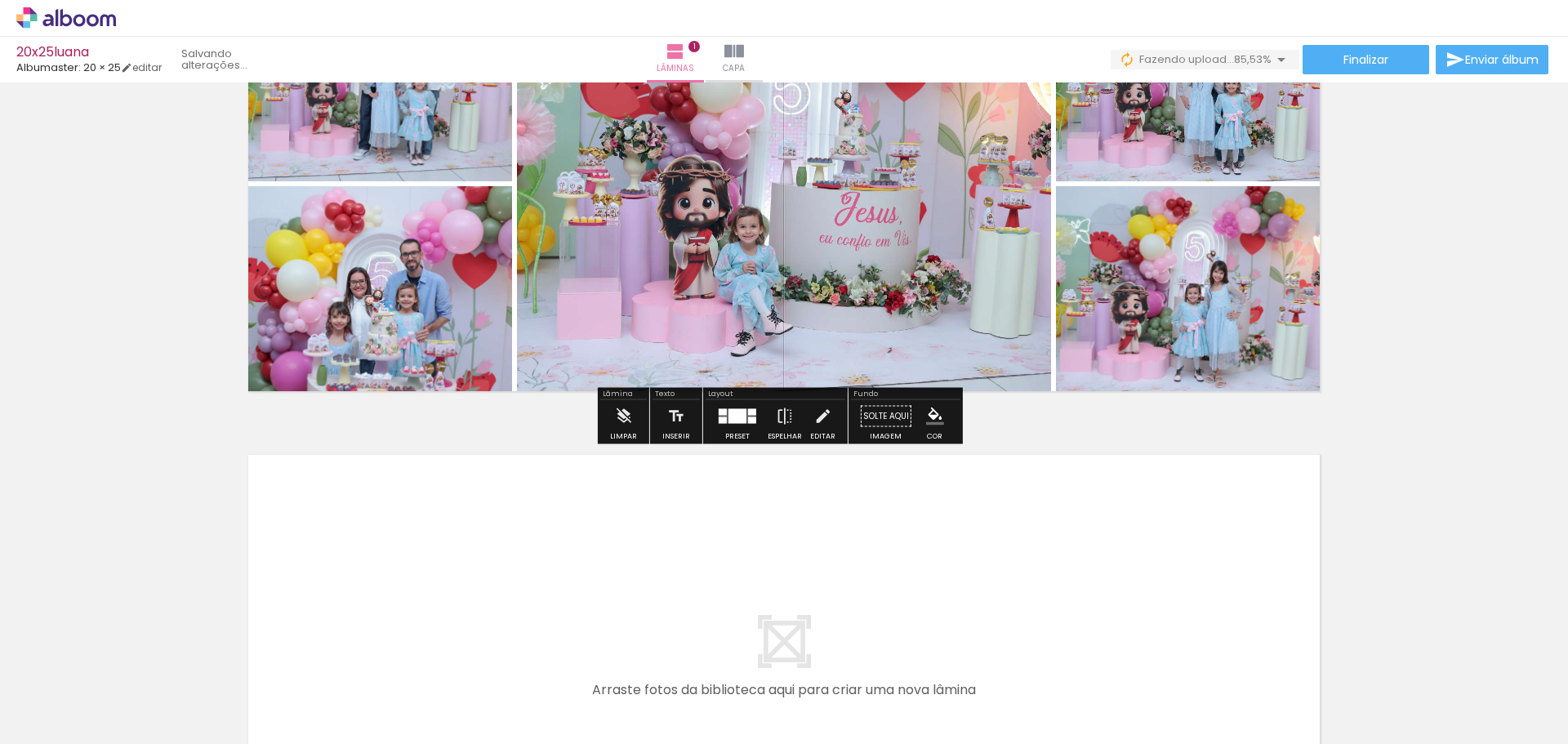
scroll to position [198, 0]
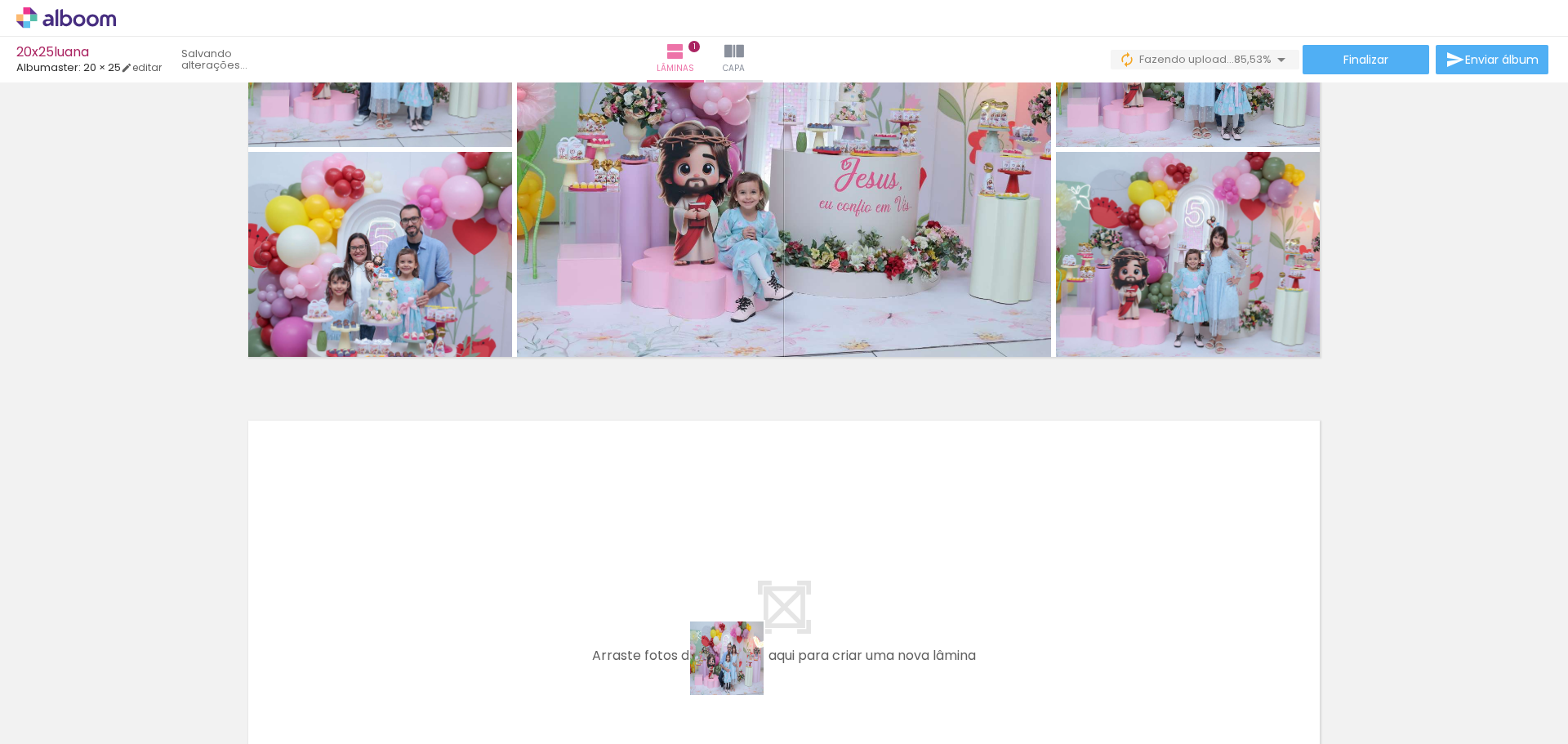
drag, startPoint x: 751, startPoint y: 693, endPoint x: 794, endPoint y: 688, distance: 43.3
click at [695, 596] on quentale-workspace at bounding box center [784, 372] width 1568 height 744
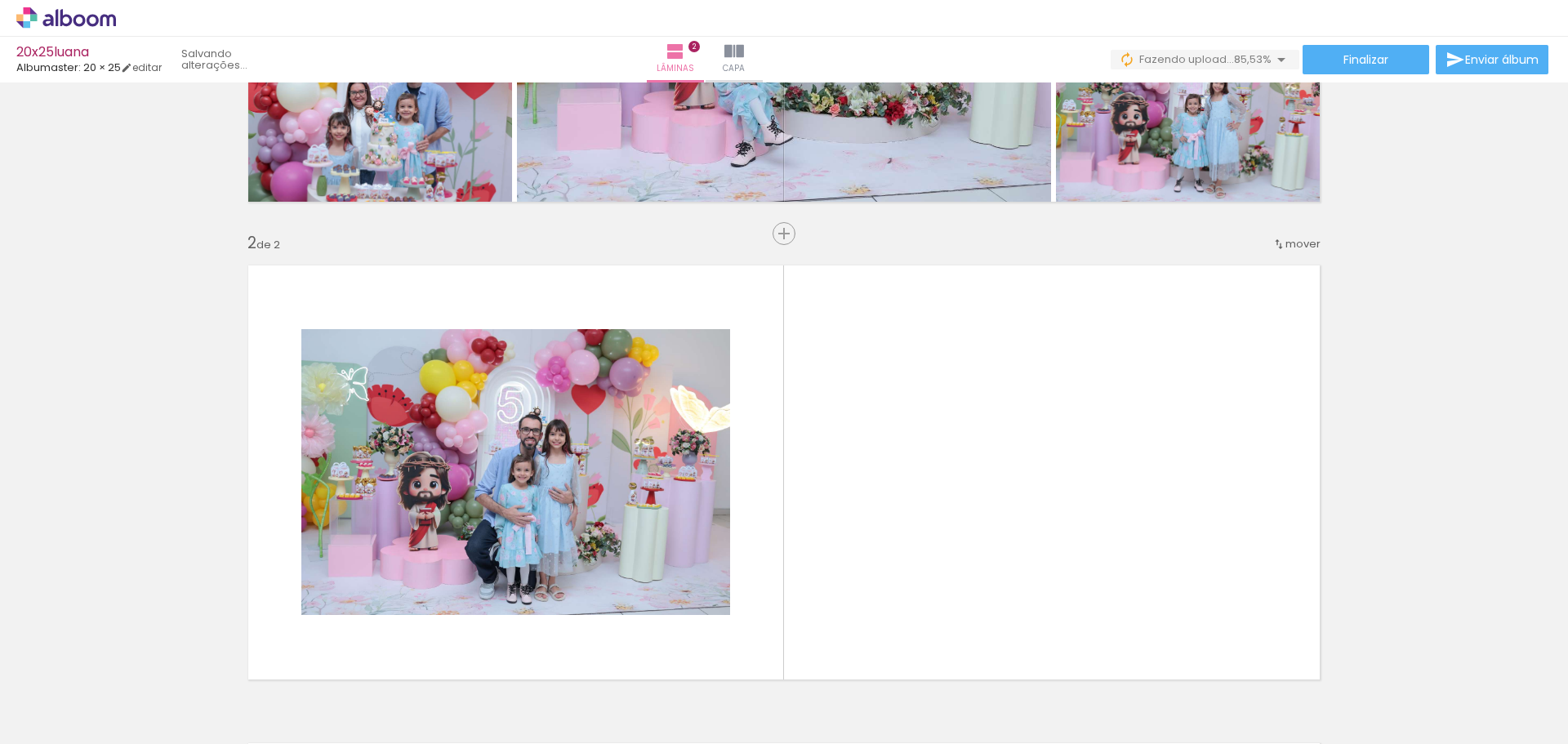
scroll to position [464, 0]
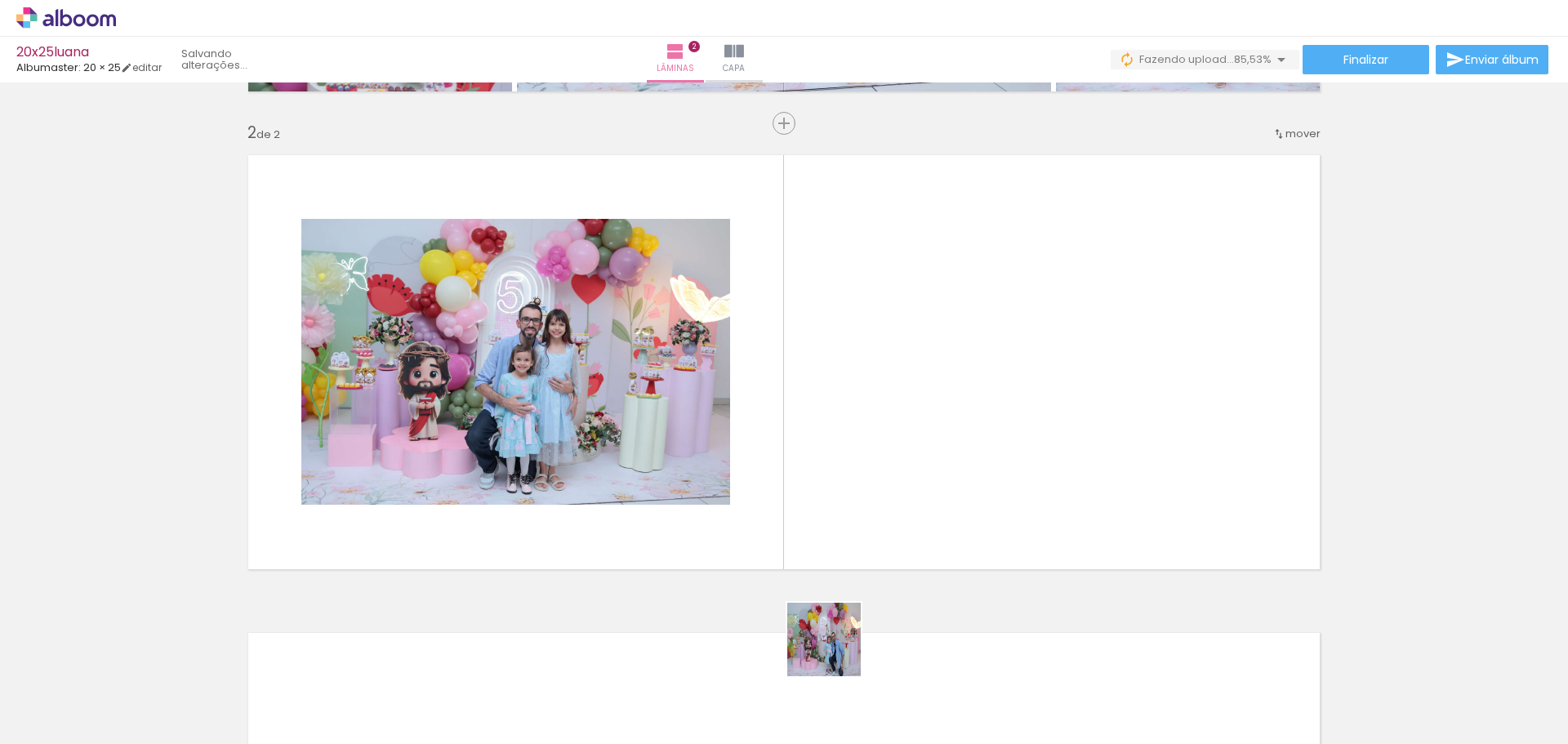
drag, startPoint x: 836, startPoint y: 652, endPoint x: 908, endPoint y: 583, distance: 99.7
click at [868, 451] on quentale-workspace at bounding box center [784, 372] width 1568 height 744
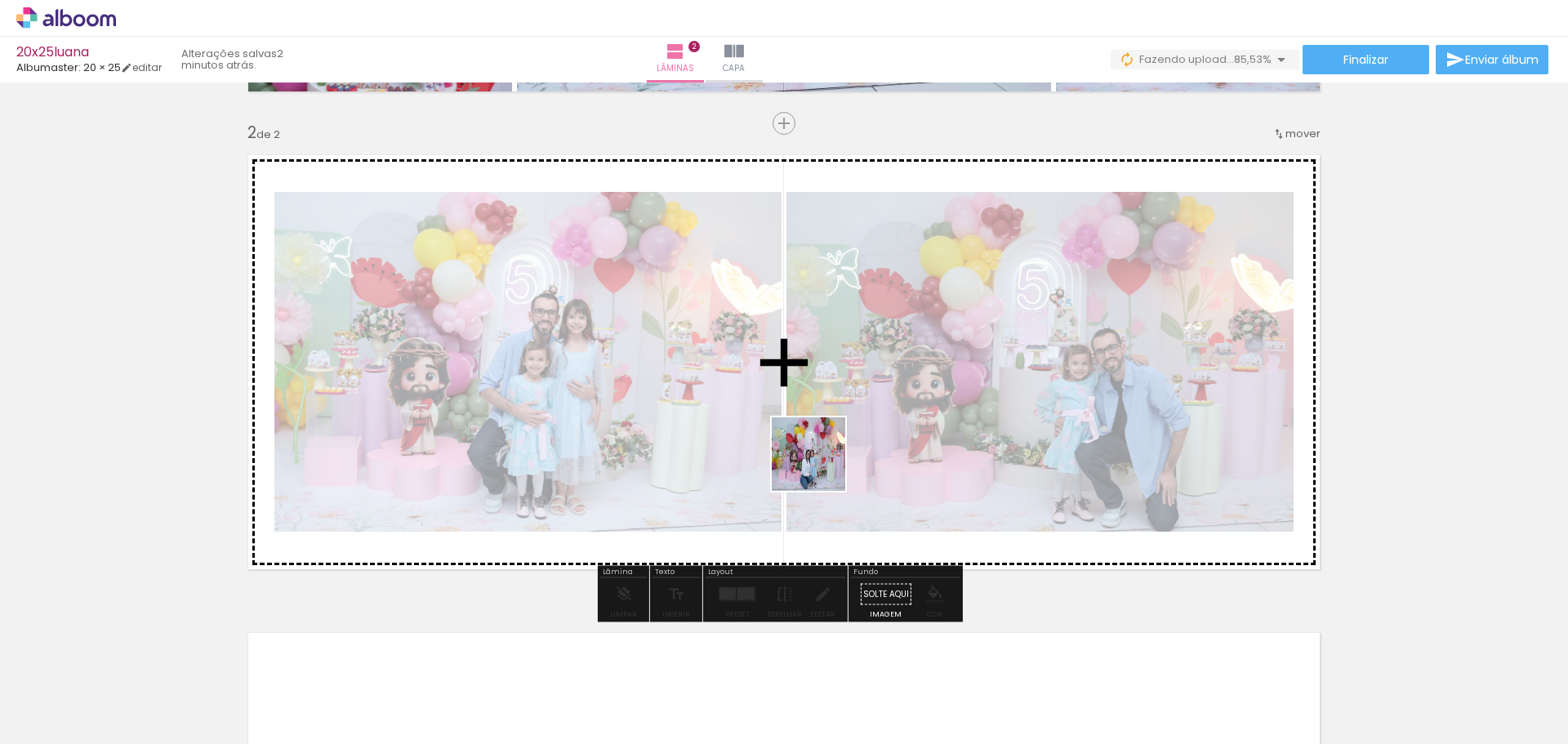
drag, startPoint x: 804, startPoint y: 513, endPoint x: 825, endPoint y: 447, distance: 69.3
click at [825, 447] on quentale-workspace at bounding box center [784, 372] width 1568 height 744
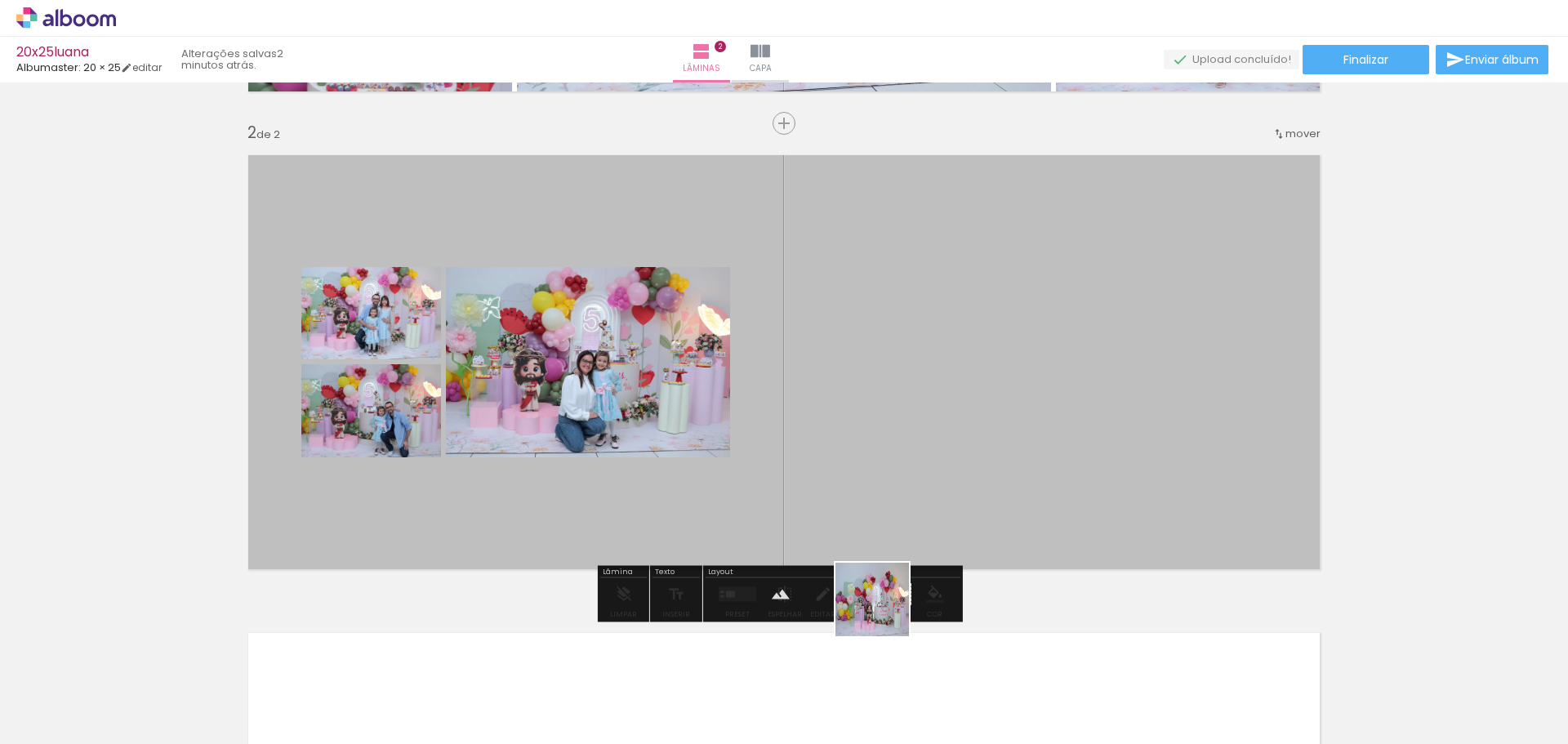
drag, startPoint x: 847, startPoint y: 674, endPoint x: 803, endPoint y: 608, distance: 79.3
click at [977, 446] on quentale-workspace at bounding box center [784, 372] width 1568 height 744
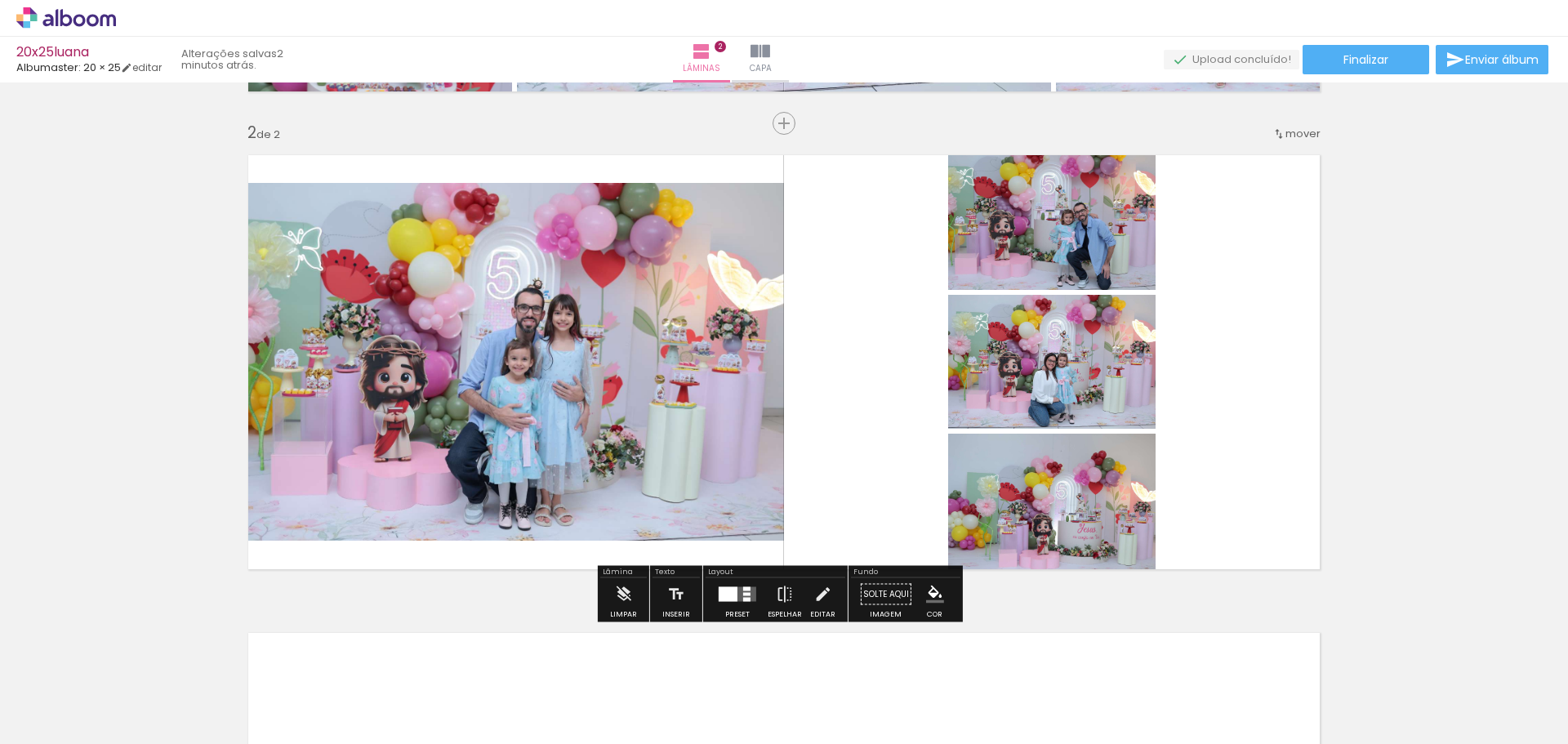
drag, startPoint x: 734, startPoint y: 679, endPoint x: 888, endPoint y: 480, distance: 251.6
click at [888, 480] on quentale-workspace at bounding box center [784, 372] width 1568 height 744
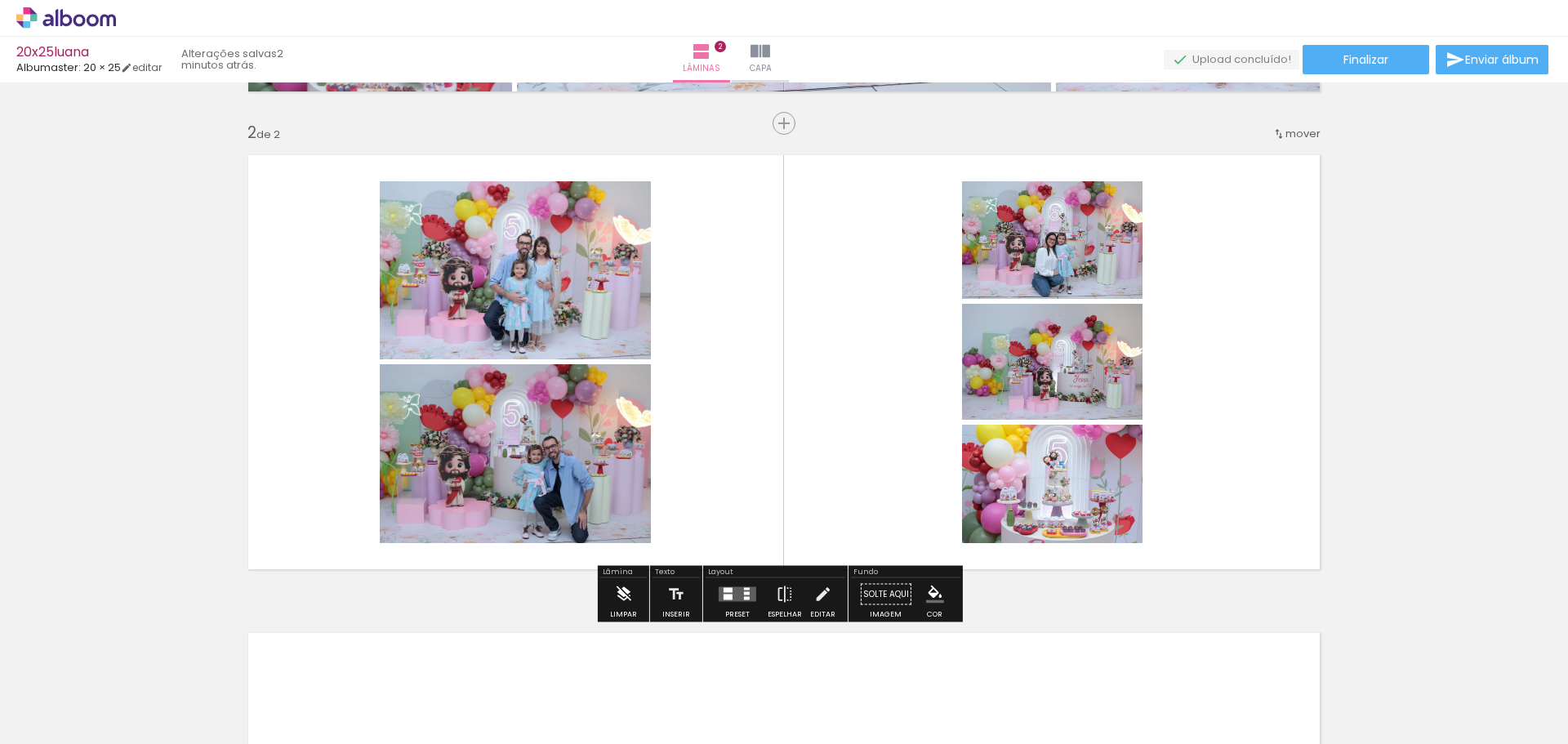
click at [611, 611] on div "Limpar" at bounding box center [623, 614] width 27 height 8
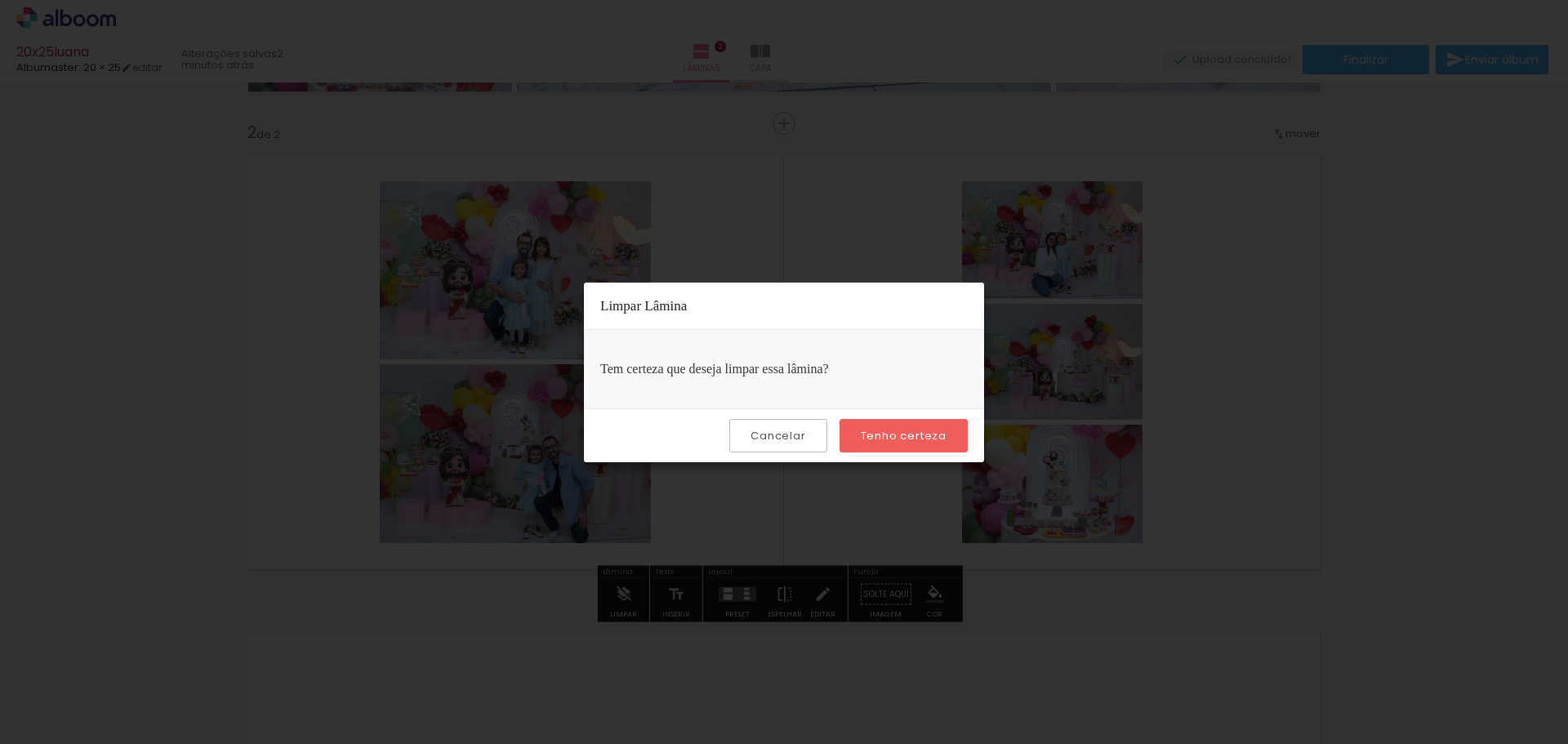
click at [0, 0] on slot "Cancelar" at bounding box center [0, 0] width 0 height 0
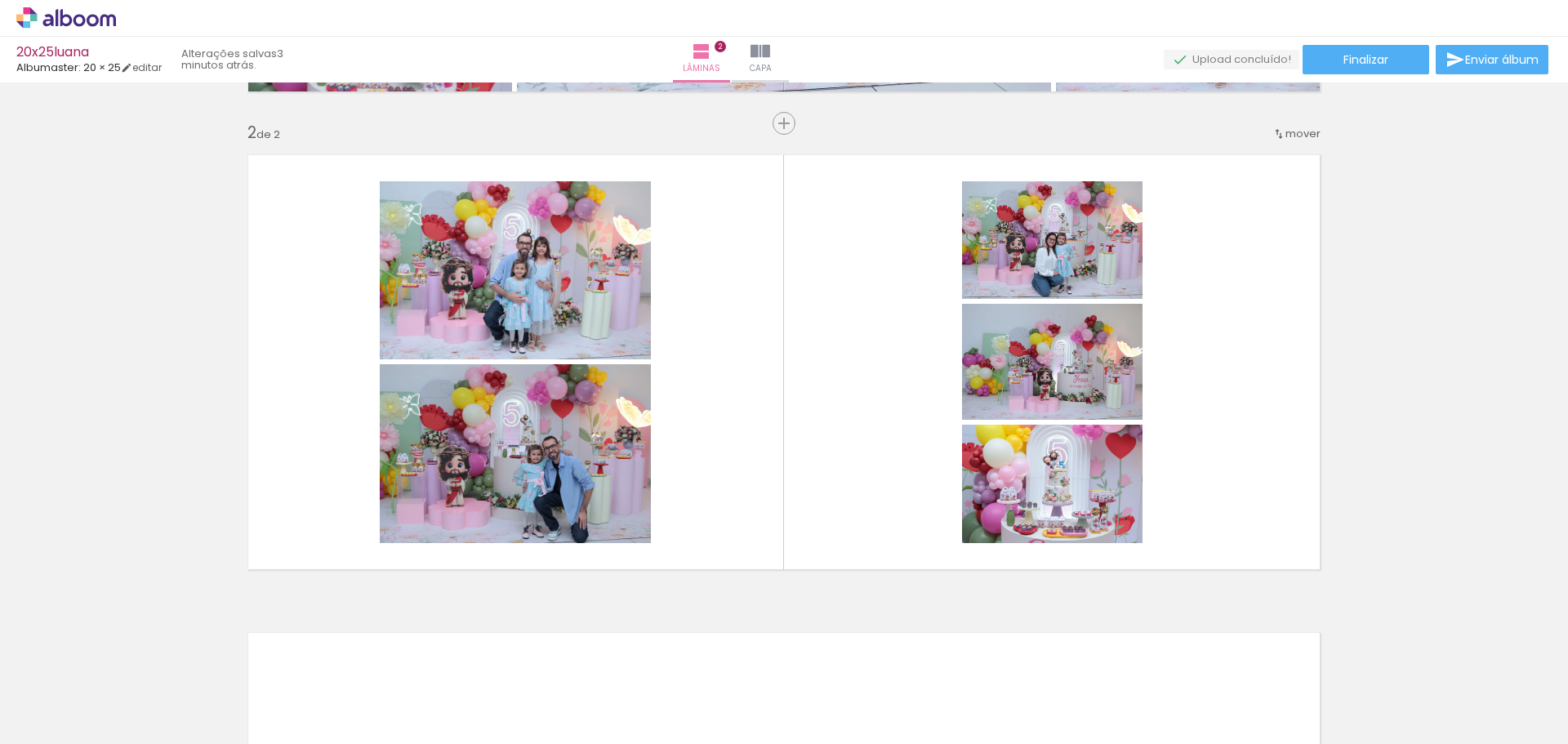
scroll to position [0, 0]
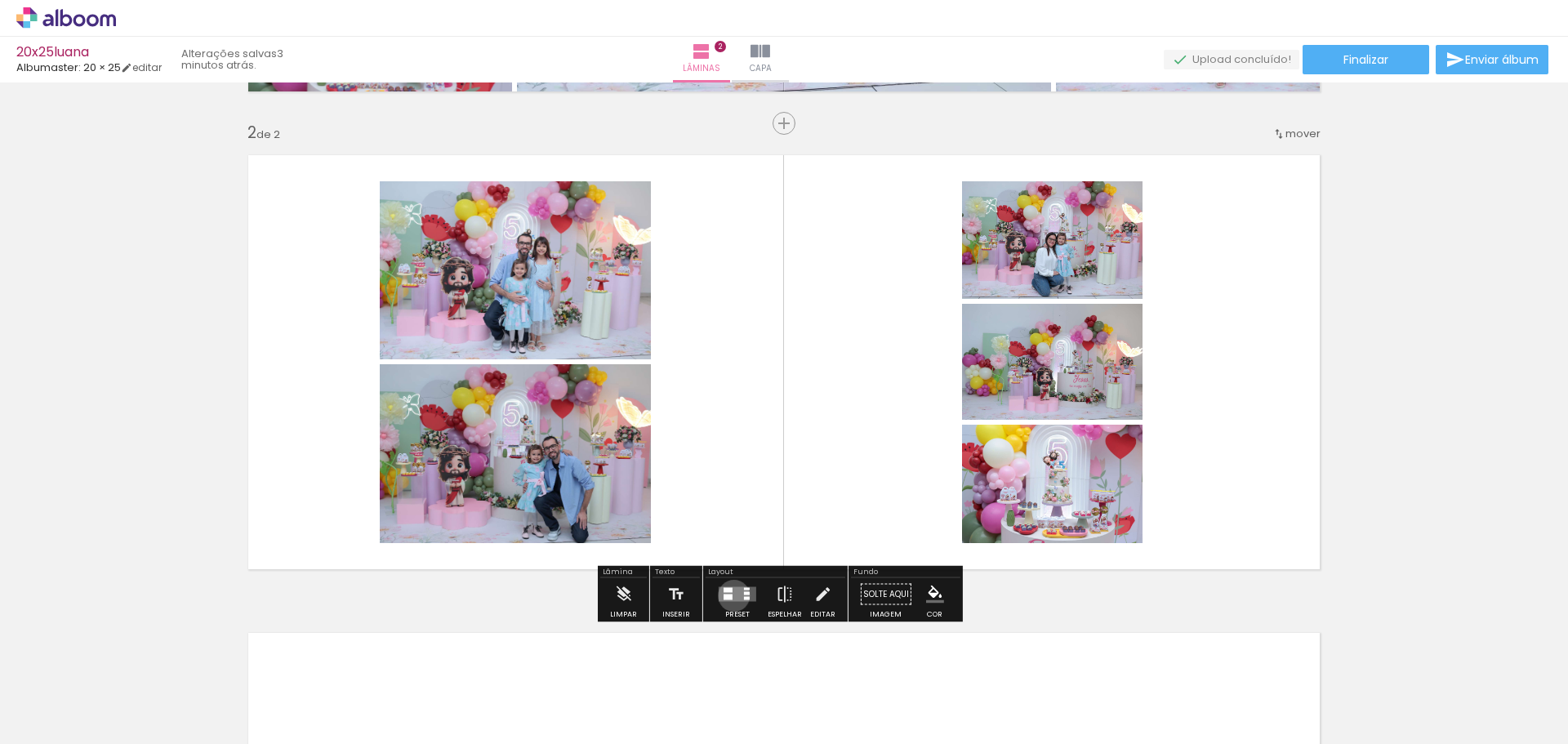
click at [730, 595] on quentale-layouter at bounding box center [738, 595] width 38 height 15
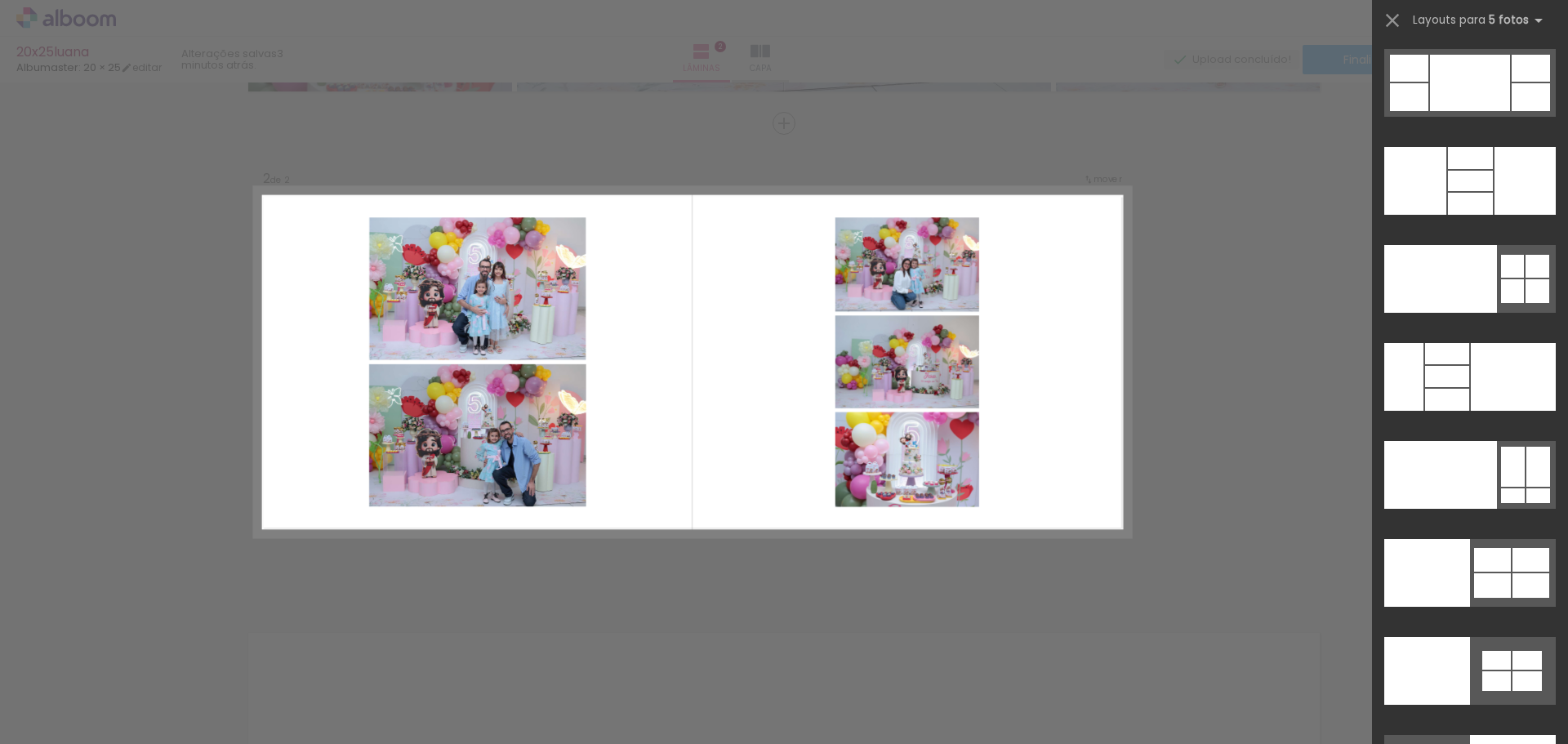
scroll to position [43924, 0]
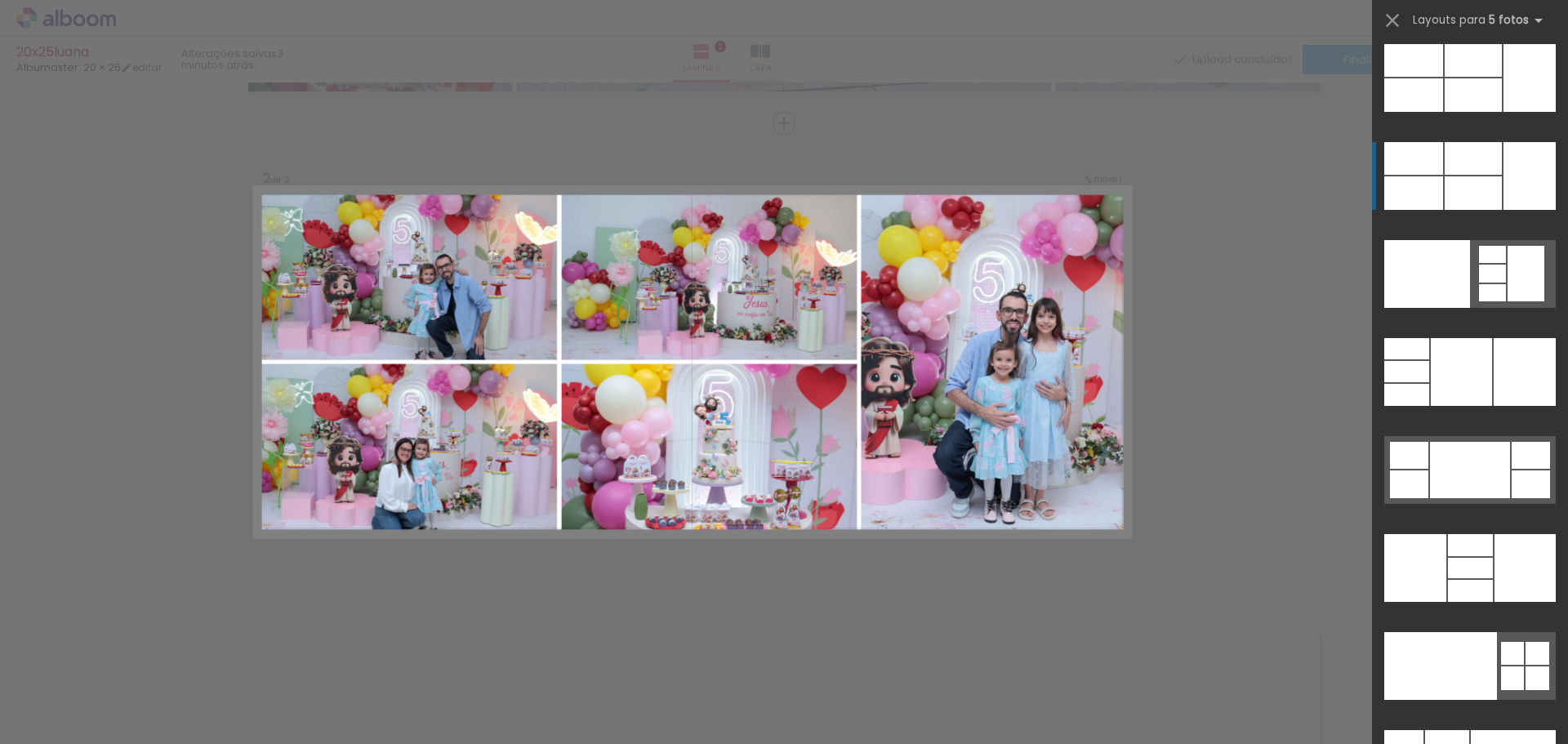
click at [1485, 112] on div at bounding box center [1473, 95] width 58 height 34
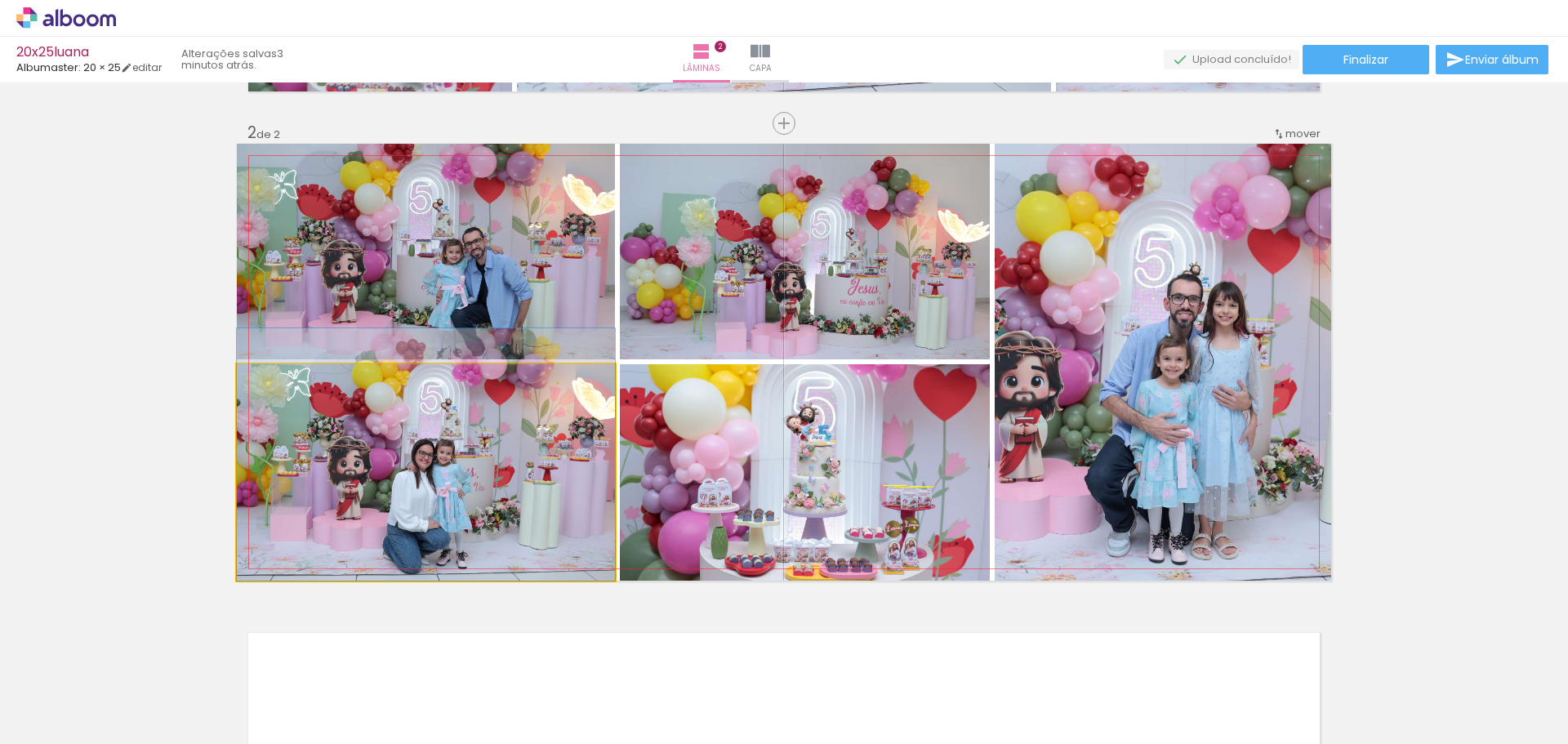
drag, startPoint x: 514, startPoint y: 503, endPoint x: 525, endPoint y: 445, distance: 59.0
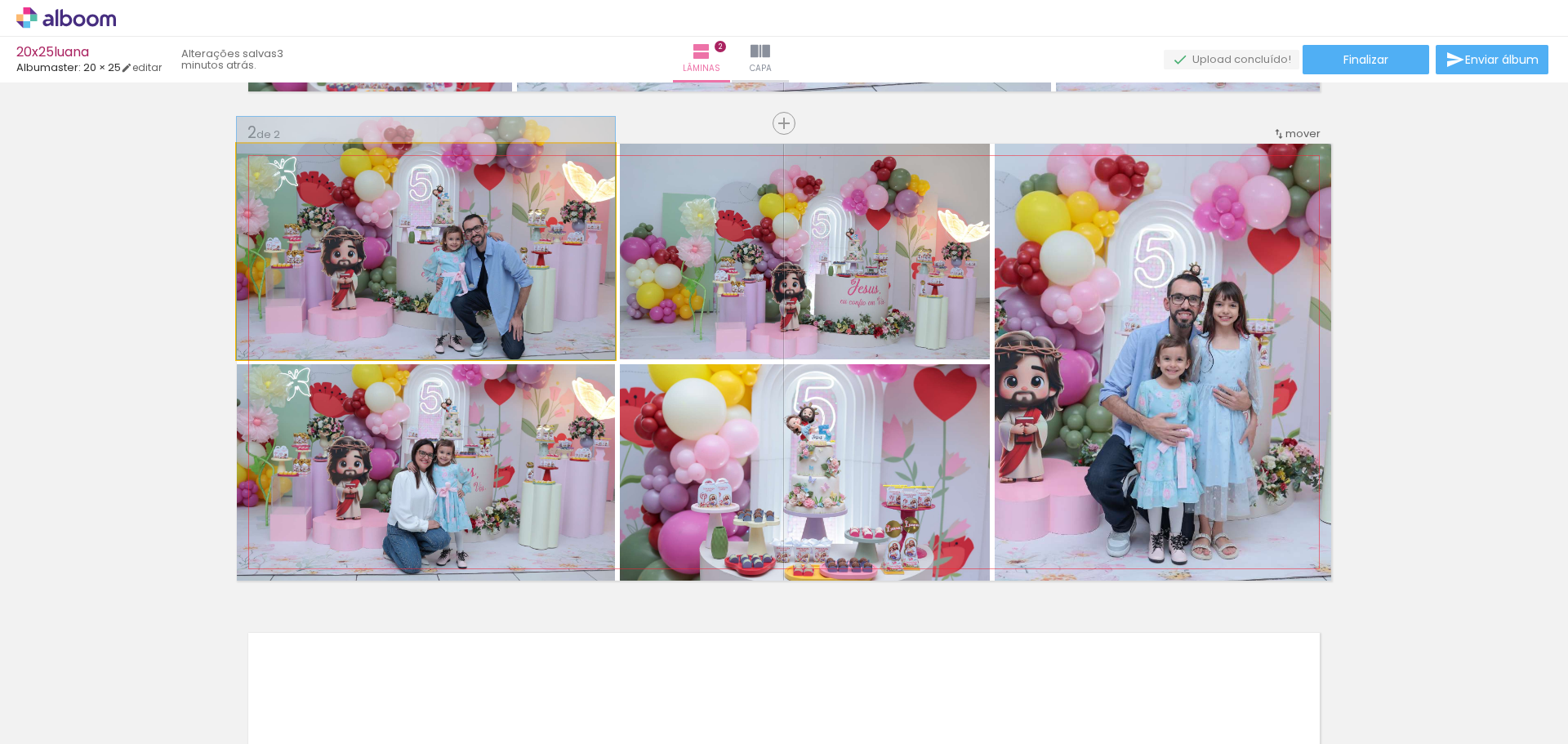
drag, startPoint x: 524, startPoint y: 271, endPoint x: 527, endPoint y: 235, distance: 36.1
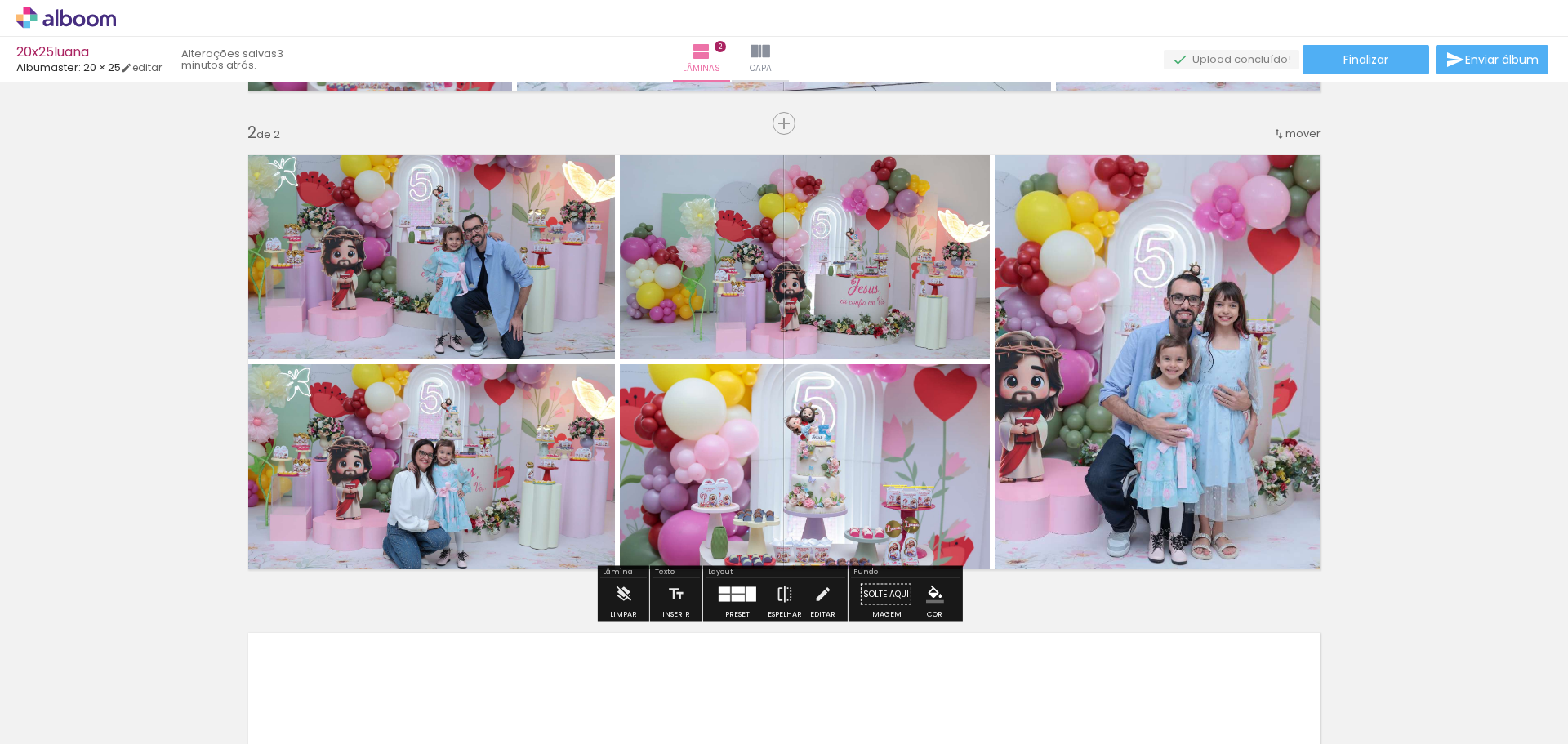
click at [715, 607] on div at bounding box center [737, 595] width 44 height 33
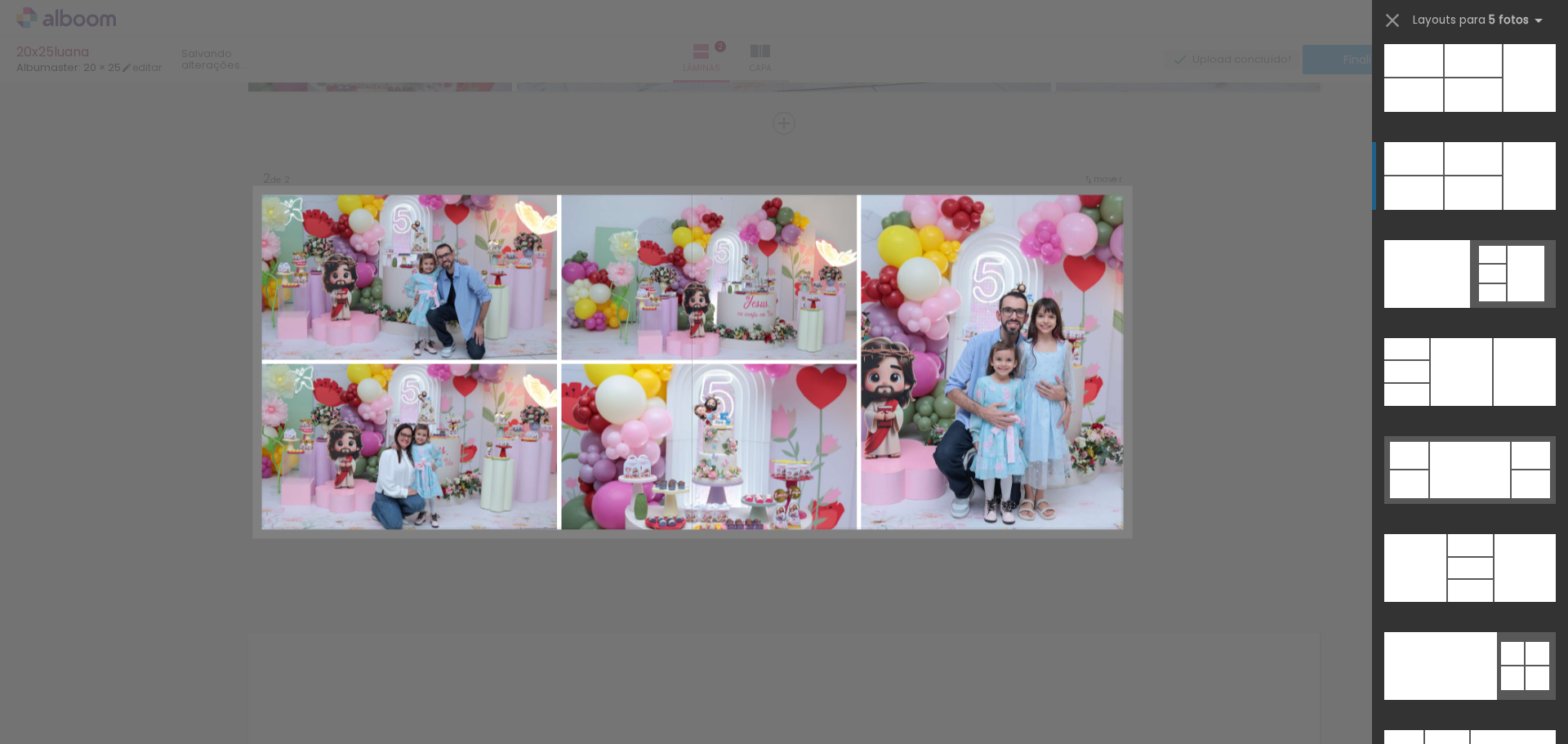
scroll to position [44017, 0]
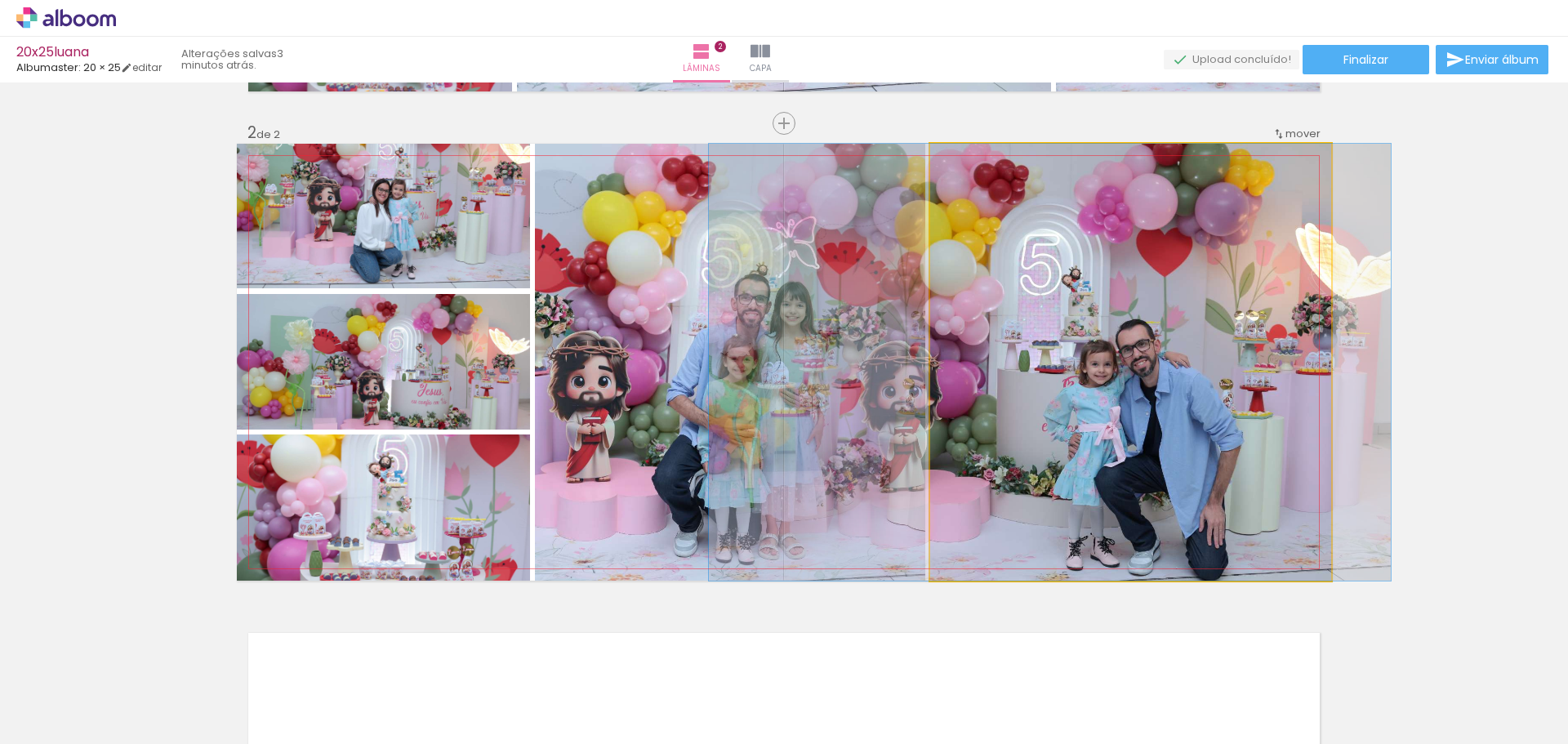
drag, startPoint x: 1252, startPoint y: 431, endPoint x: 1173, endPoint y: 344, distance: 117.5
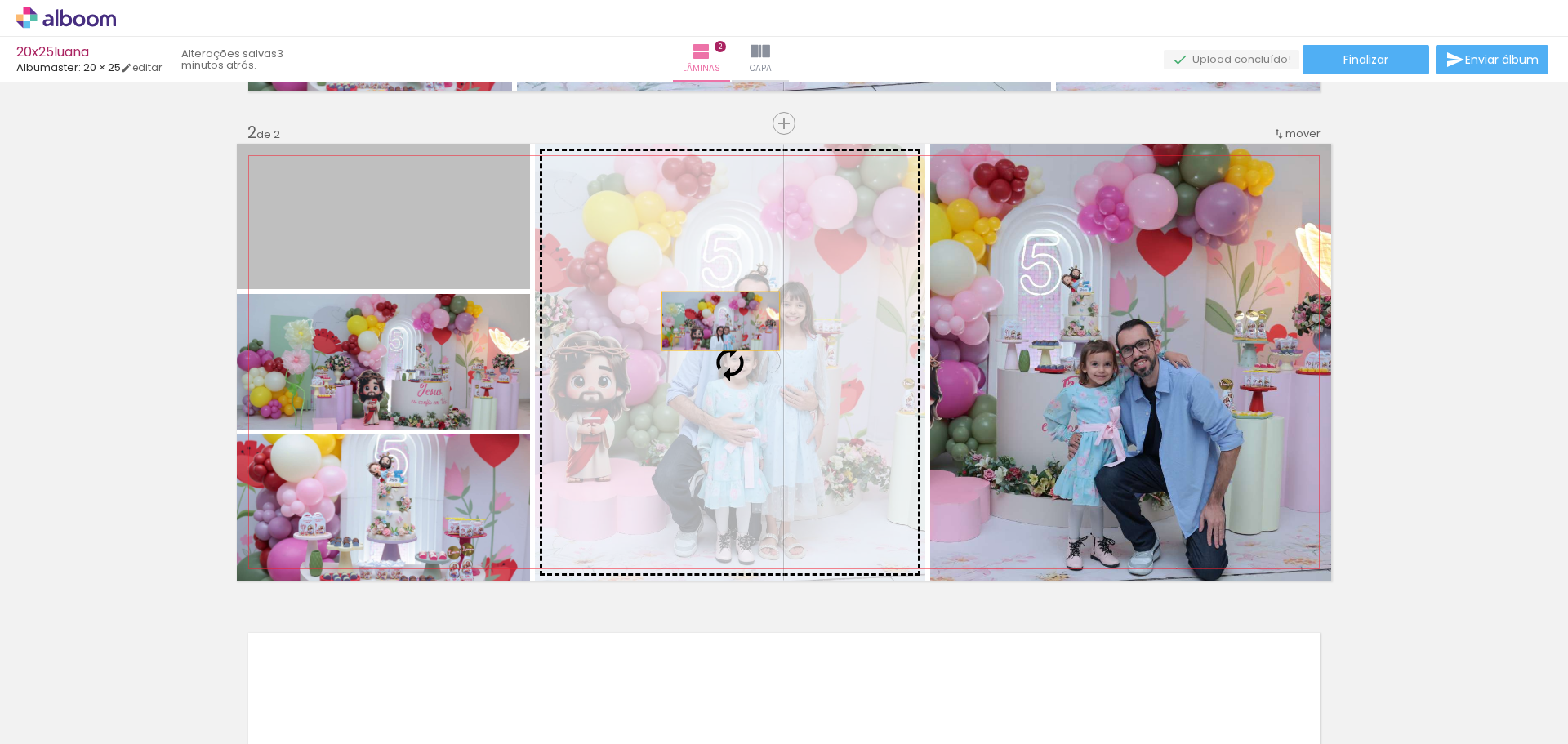
drag, startPoint x: 392, startPoint y: 241, endPoint x: 714, endPoint y: 321, distance: 331.8
click at [0, 0] on slot at bounding box center [0, 0] width 0 height 0
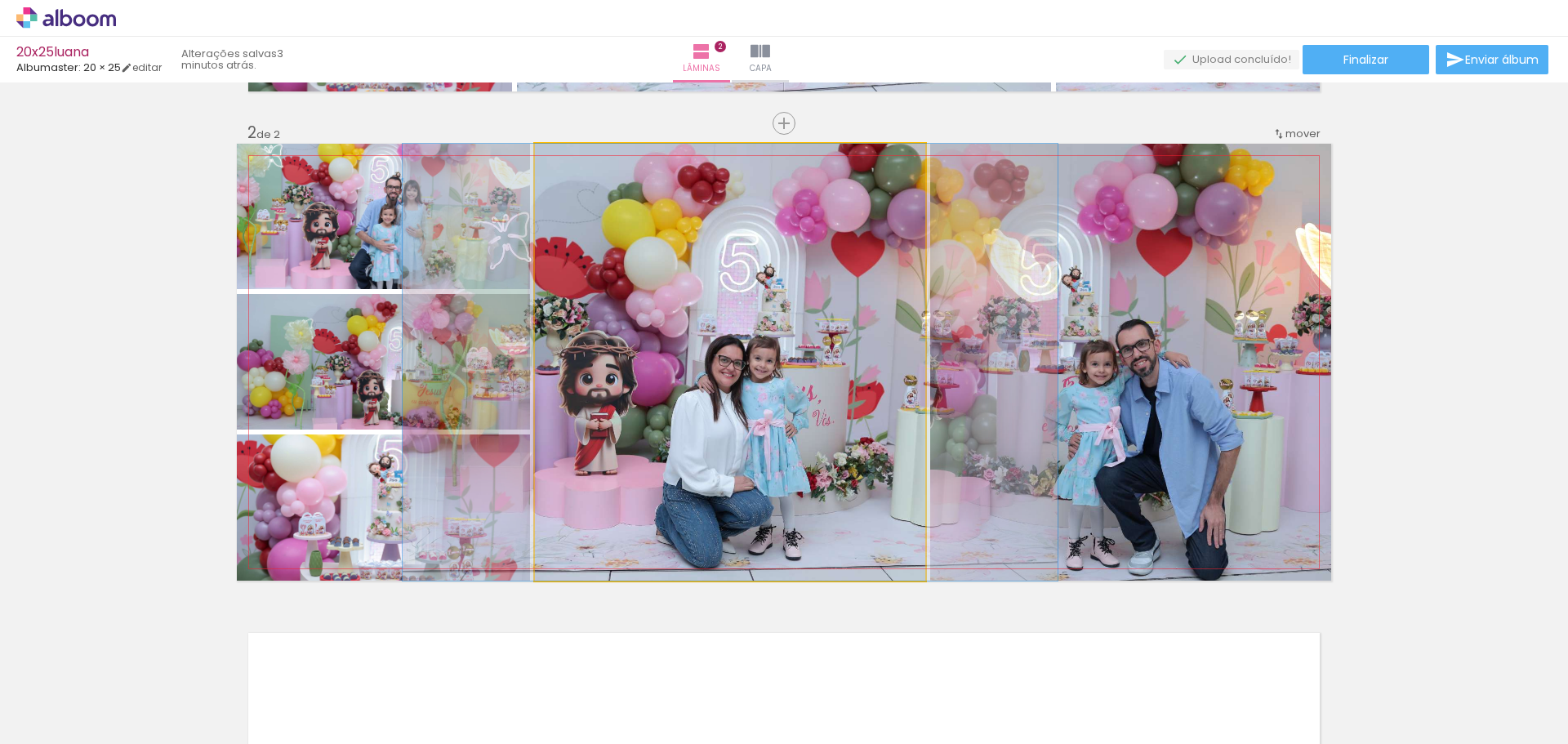
click at [847, 466] on quentale-photo at bounding box center [730, 362] width 391 height 437
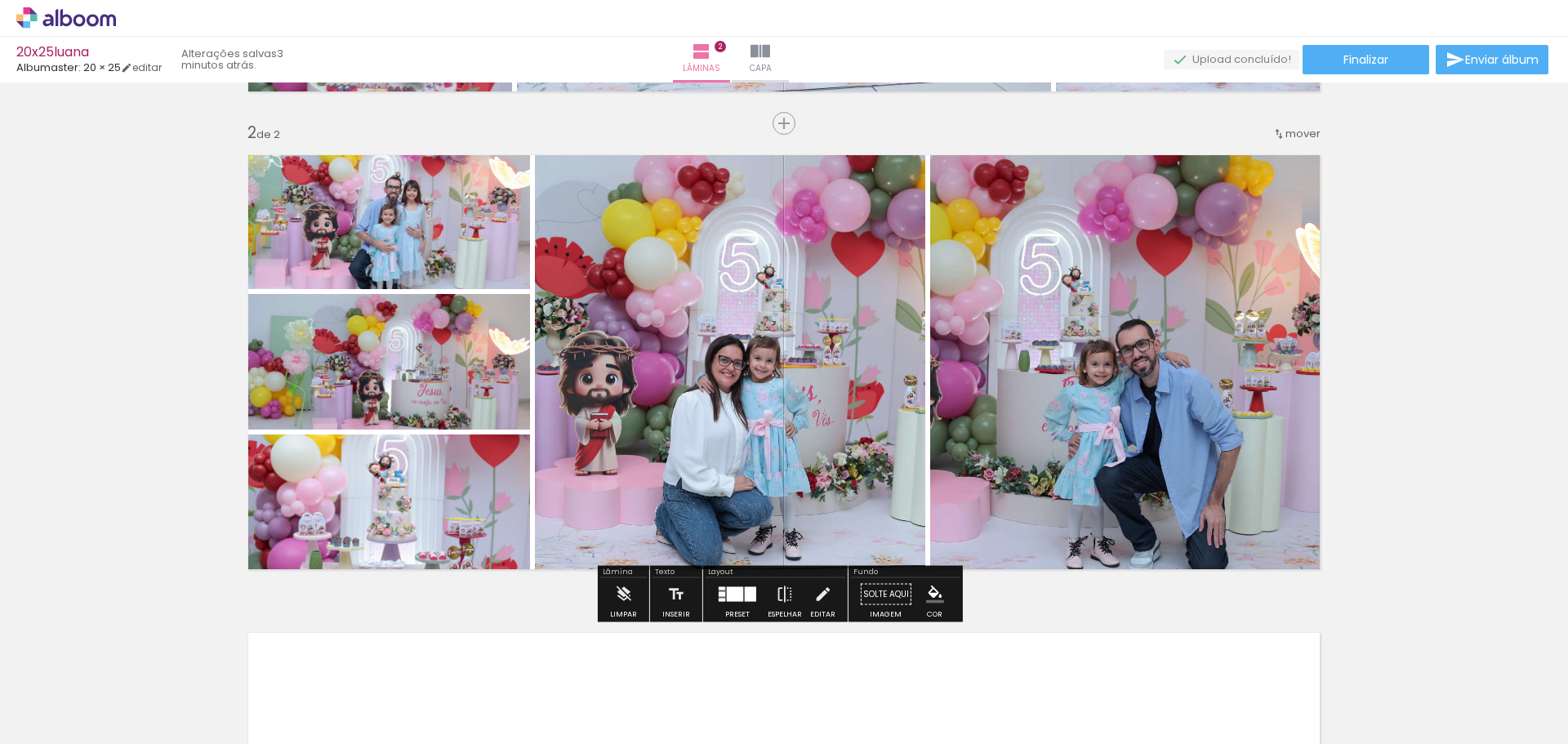
click at [747, 600] on div at bounding box center [750, 595] width 11 height 15
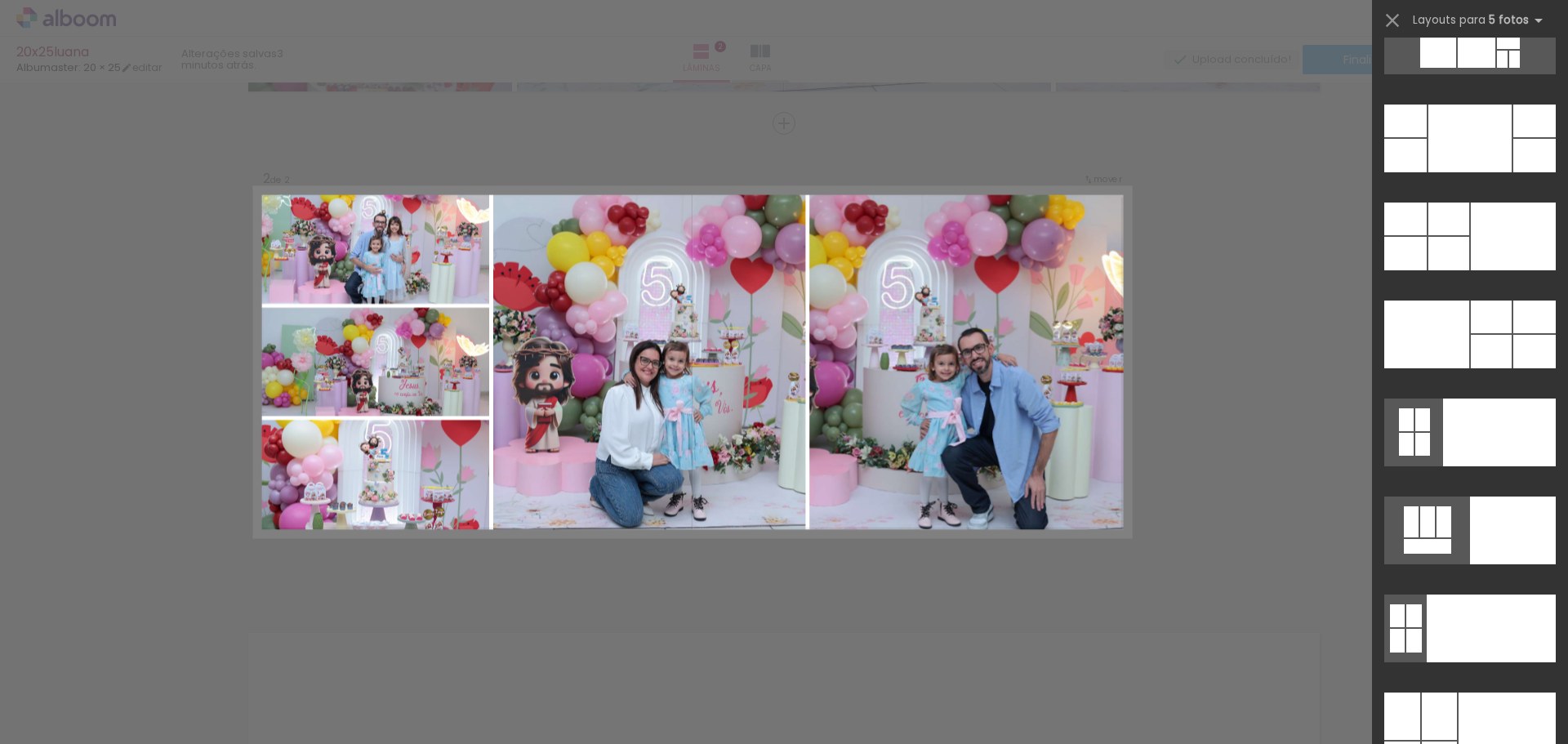
scroll to position [42828, 0]
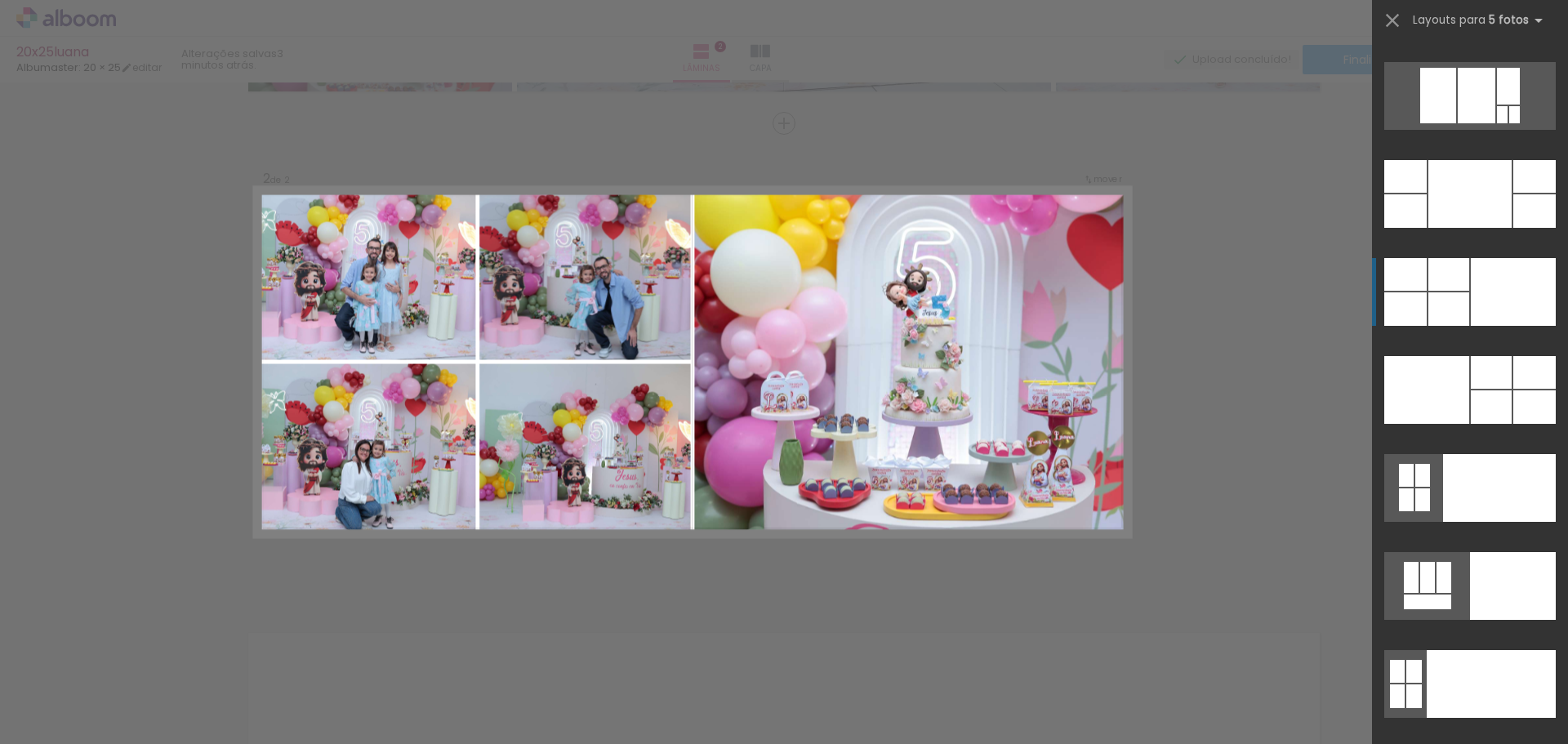
click at [1513, 228] on div at bounding box center [1534, 210] width 42 height 34
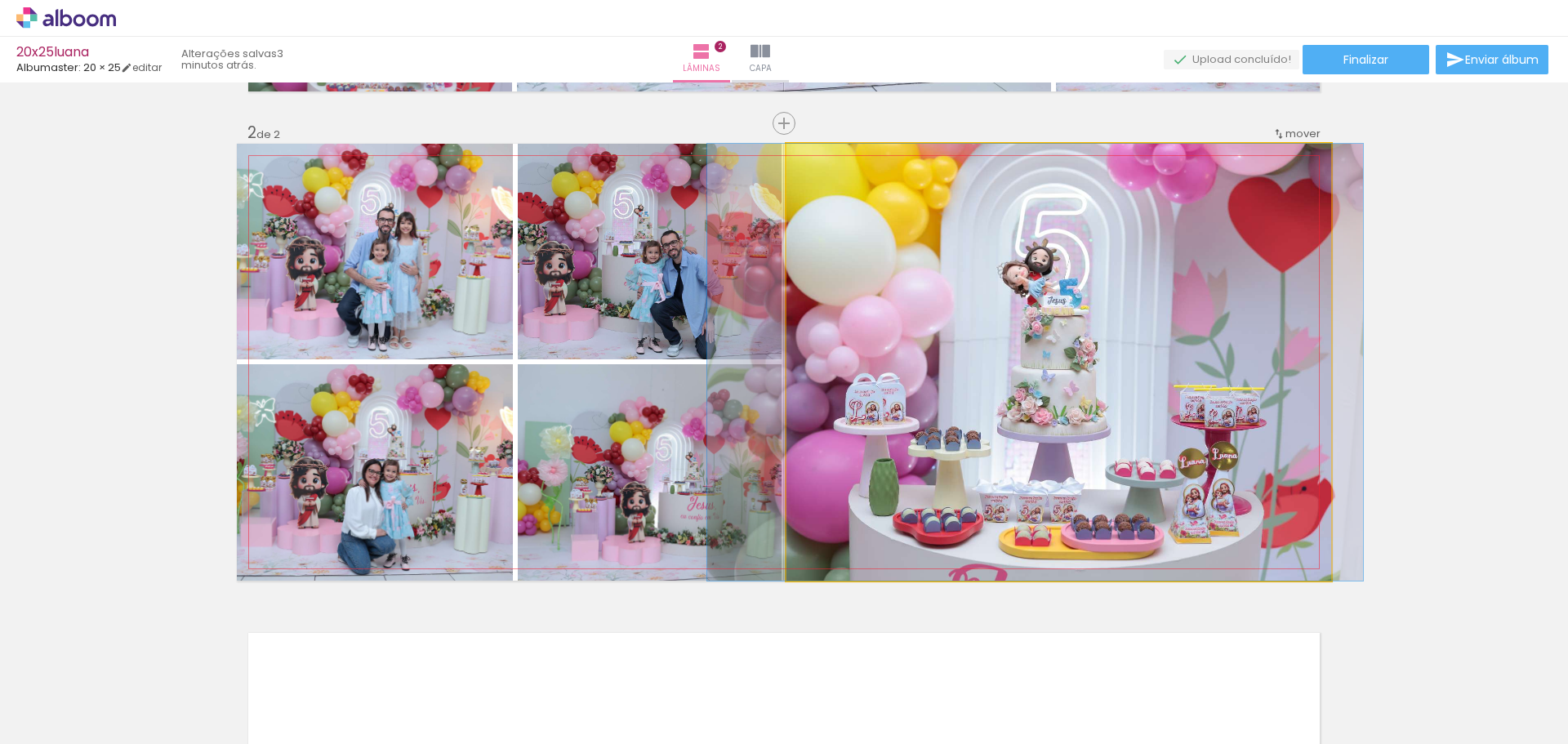
drag, startPoint x: 1076, startPoint y: 372, endPoint x: 1053, endPoint y: 372, distance: 23.0
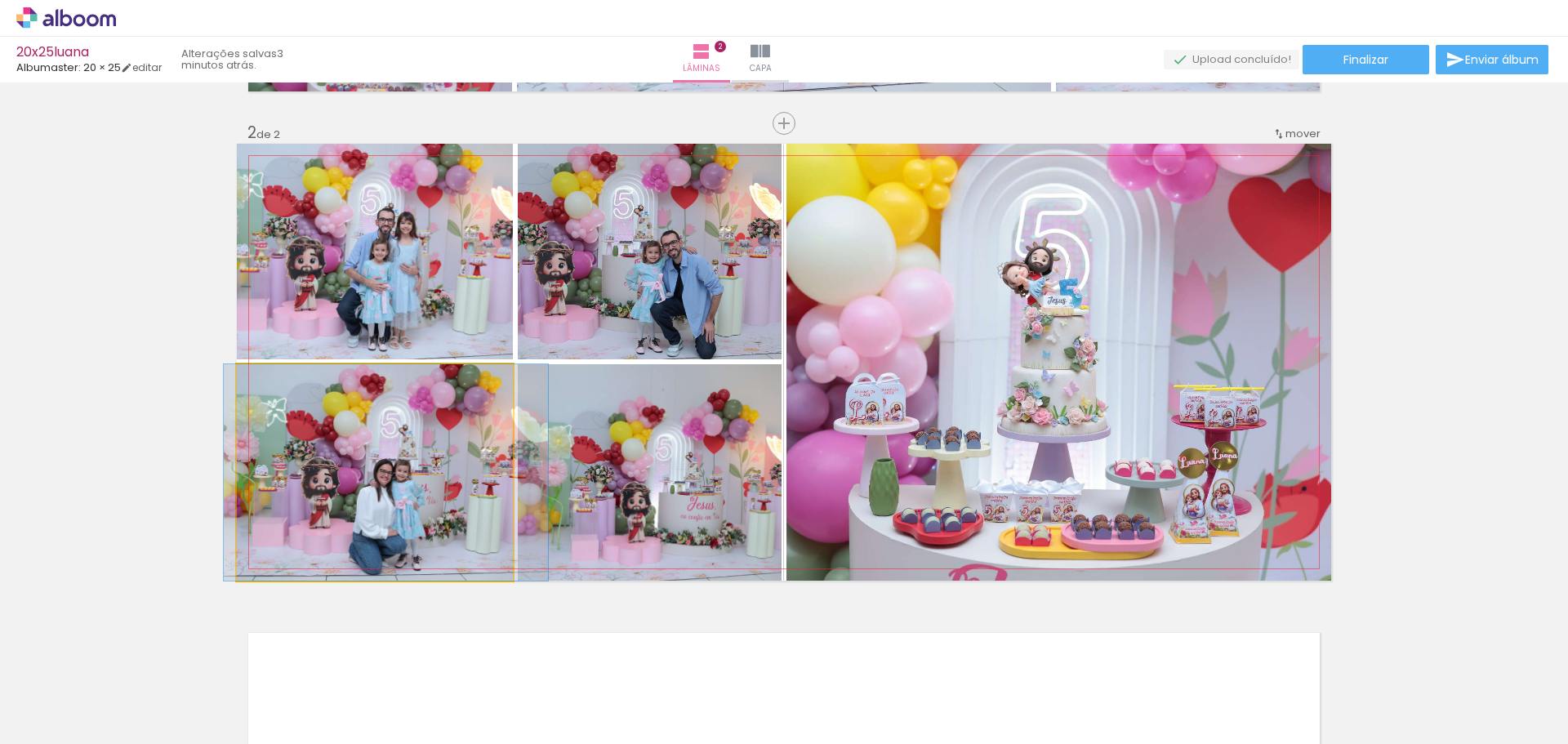
drag, startPoint x: 431, startPoint y: 515, endPoint x: 443, endPoint y: 464, distance: 52.4
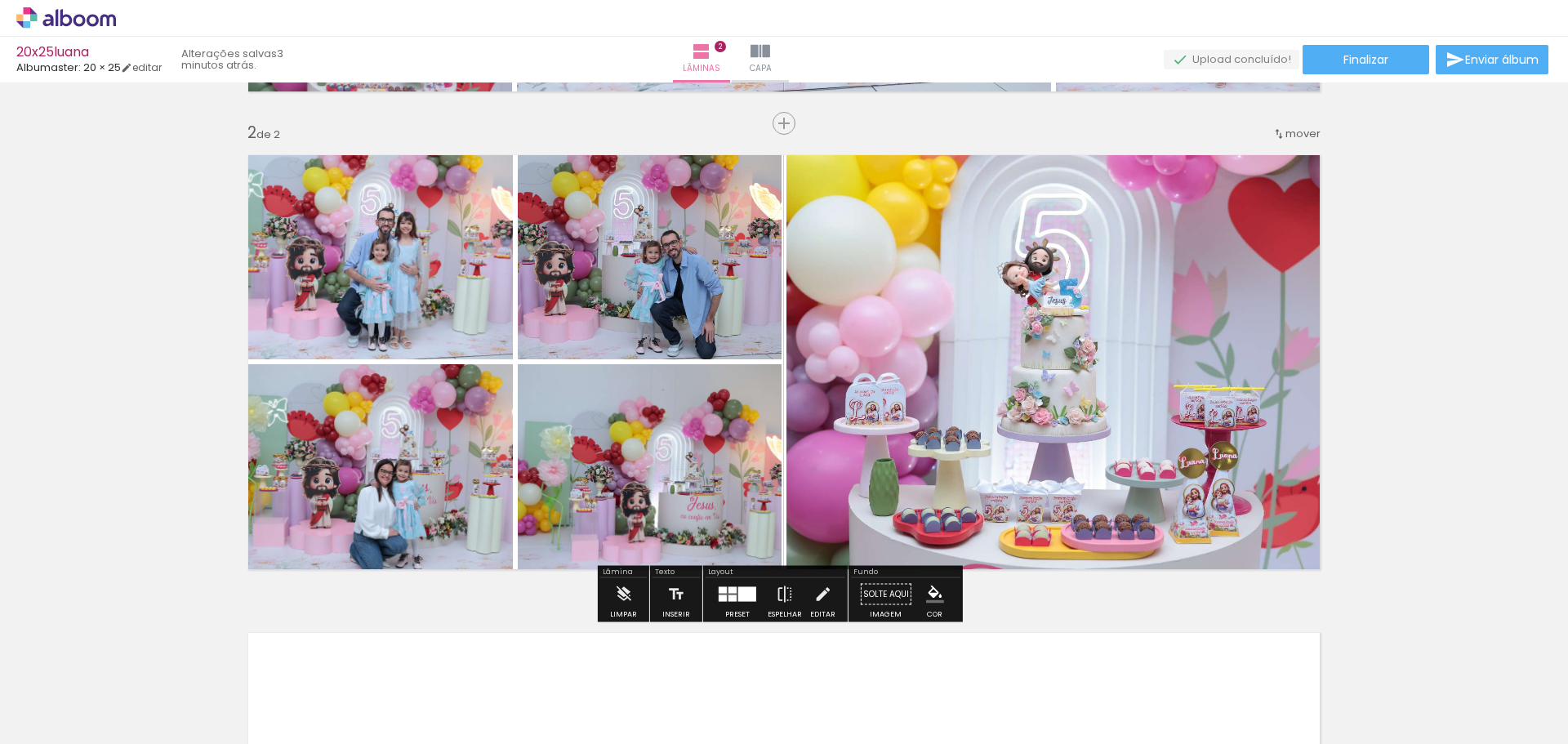
click at [741, 610] on div at bounding box center [737, 595] width 44 height 33
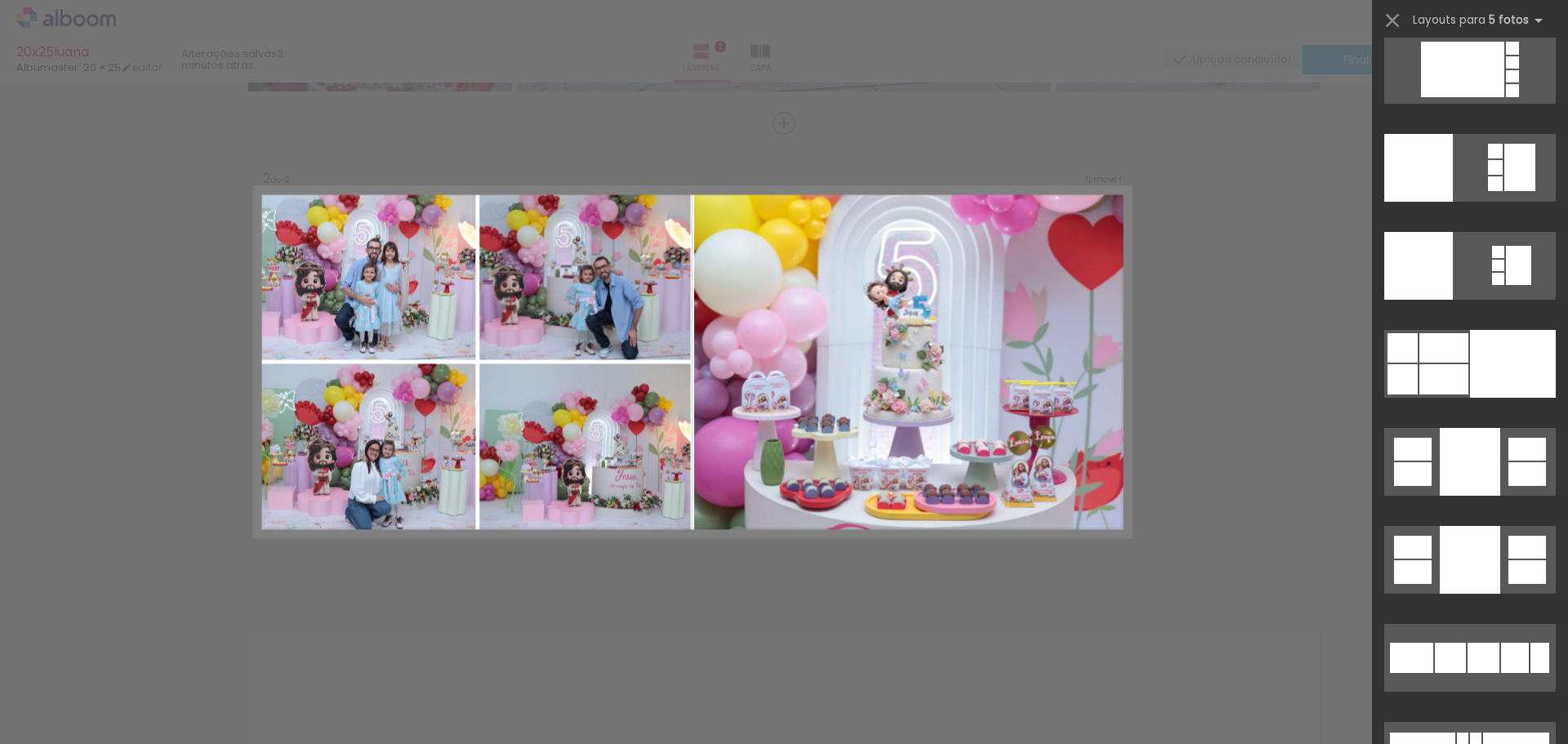
scroll to position [26863, 0]
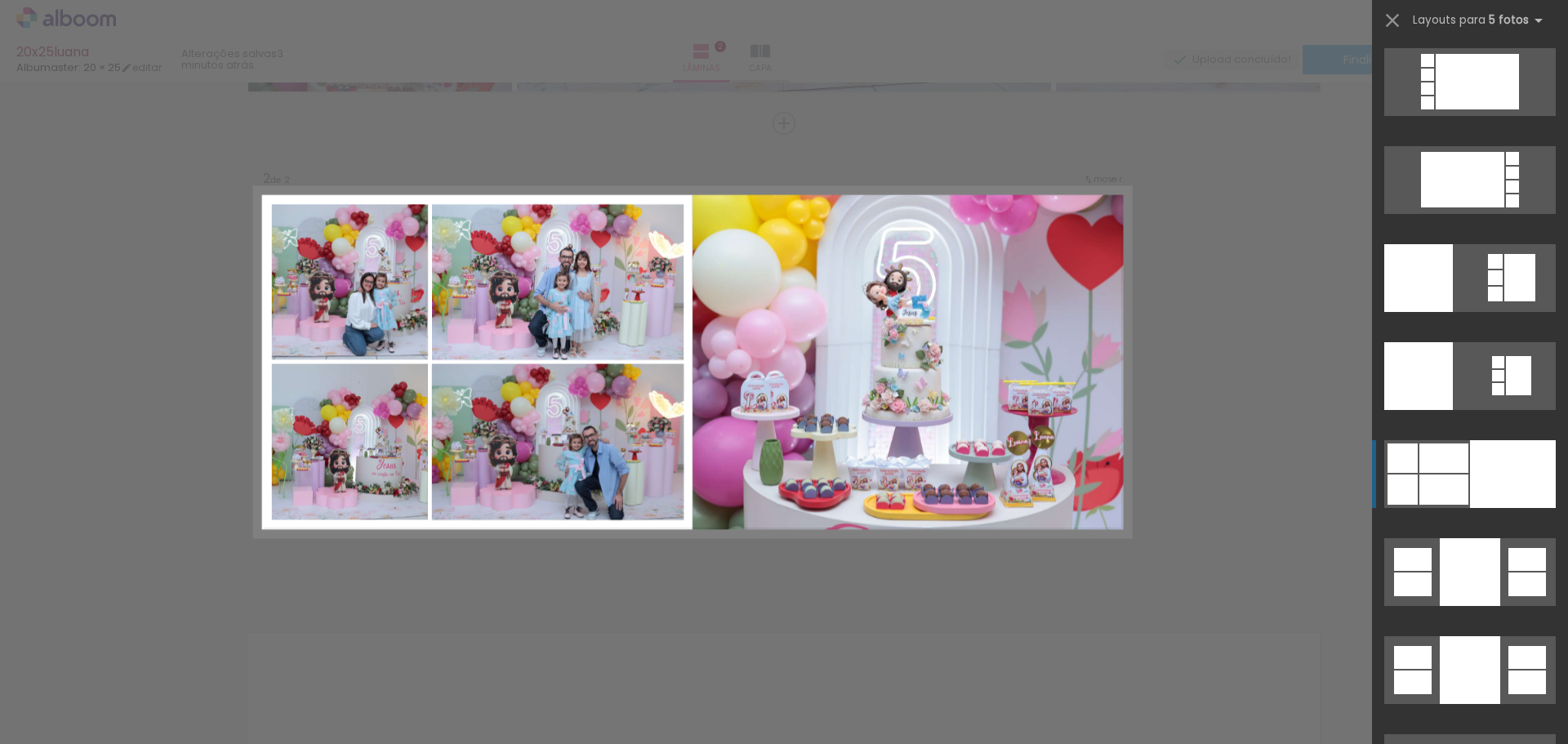
click at [1505, 474] on div at bounding box center [1513, 474] width 86 height 68
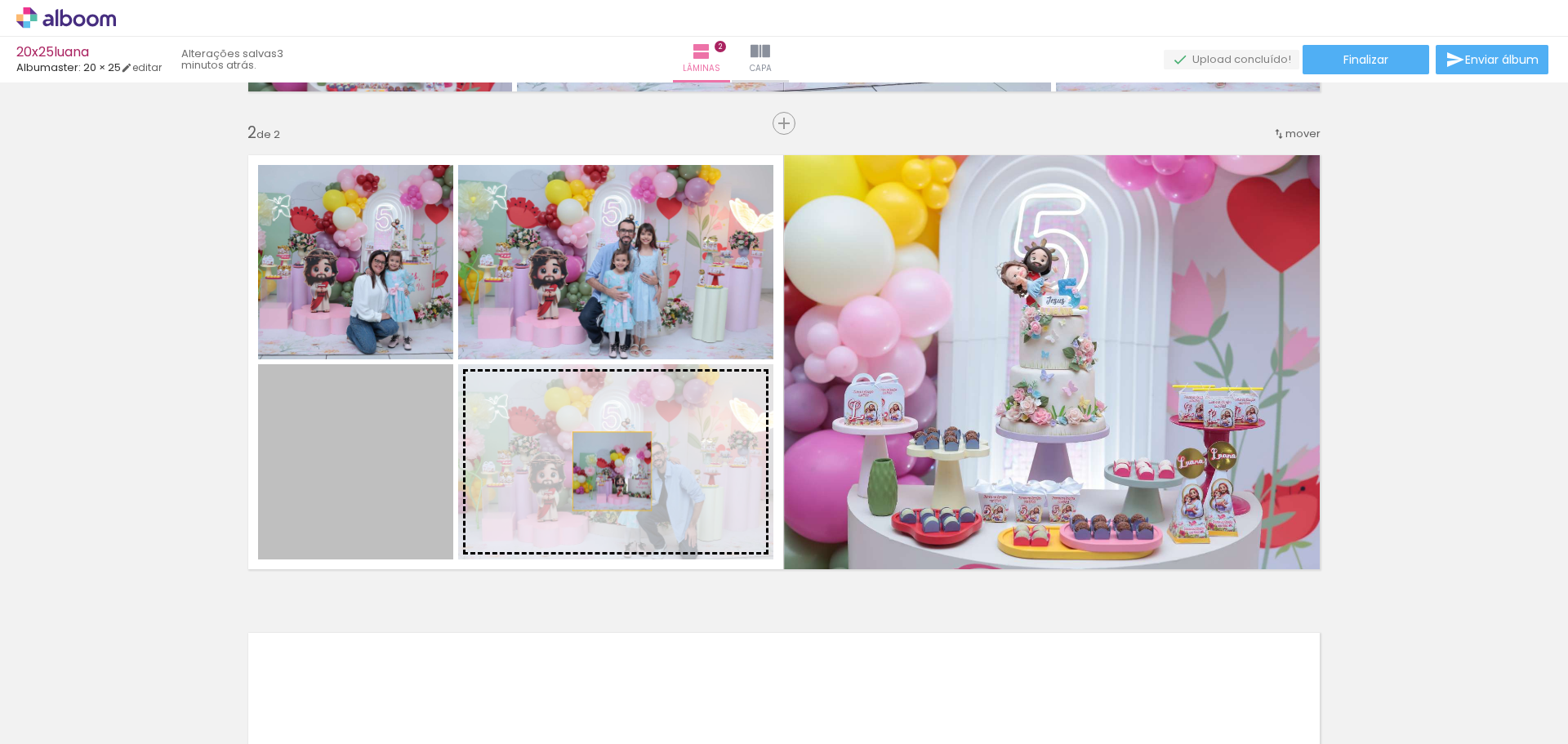
drag, startPoint x: 606, startPoint y: 472, endPoint x: 1090, endPoint y: 430, distance: 485.8
click at [0, 0] on slot at bounding box center [0, 0] width 0 height 0
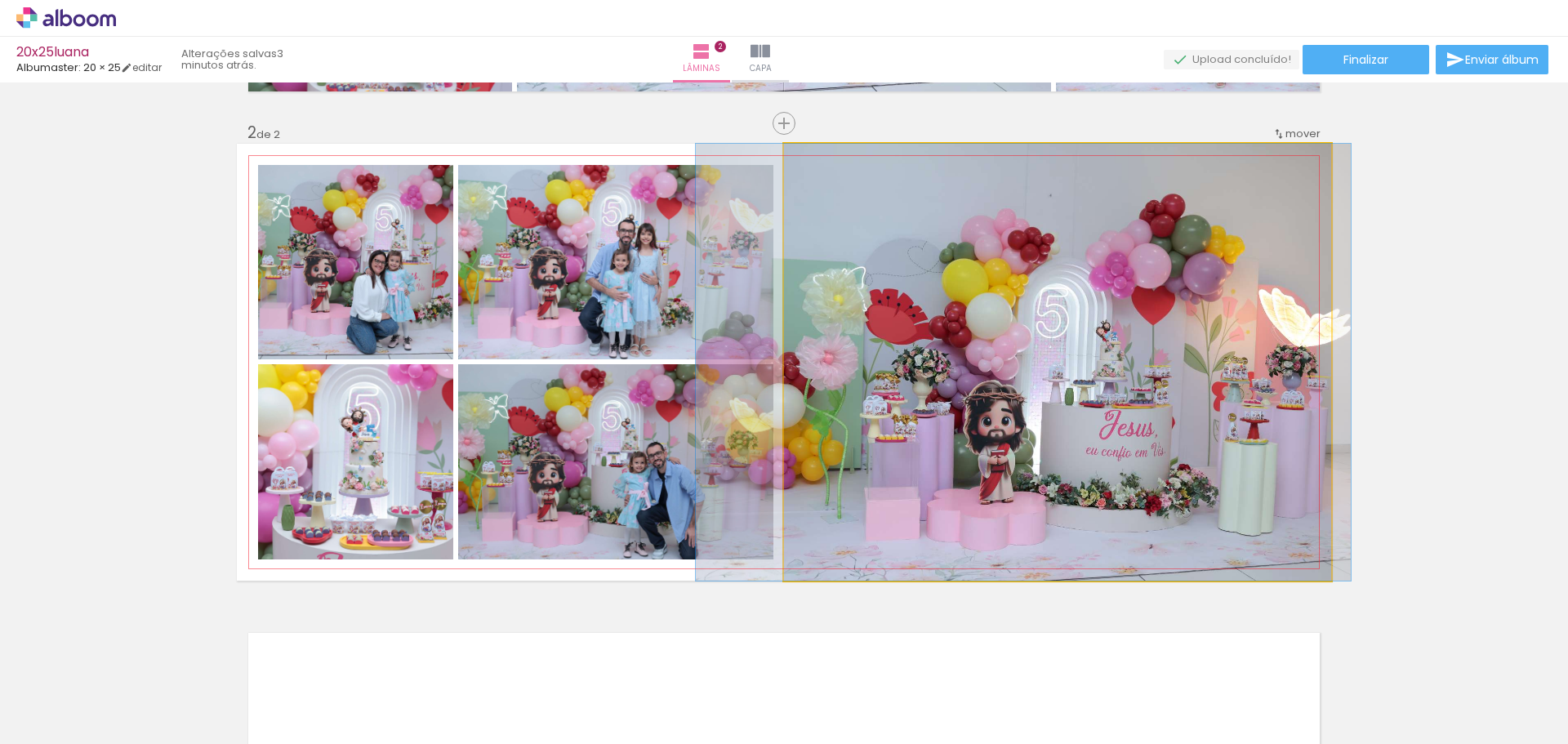
drag, startPoint x: 1223, startPoint y: 509, endPoint x: 1188, endPoint y: 508, distance: 35.0
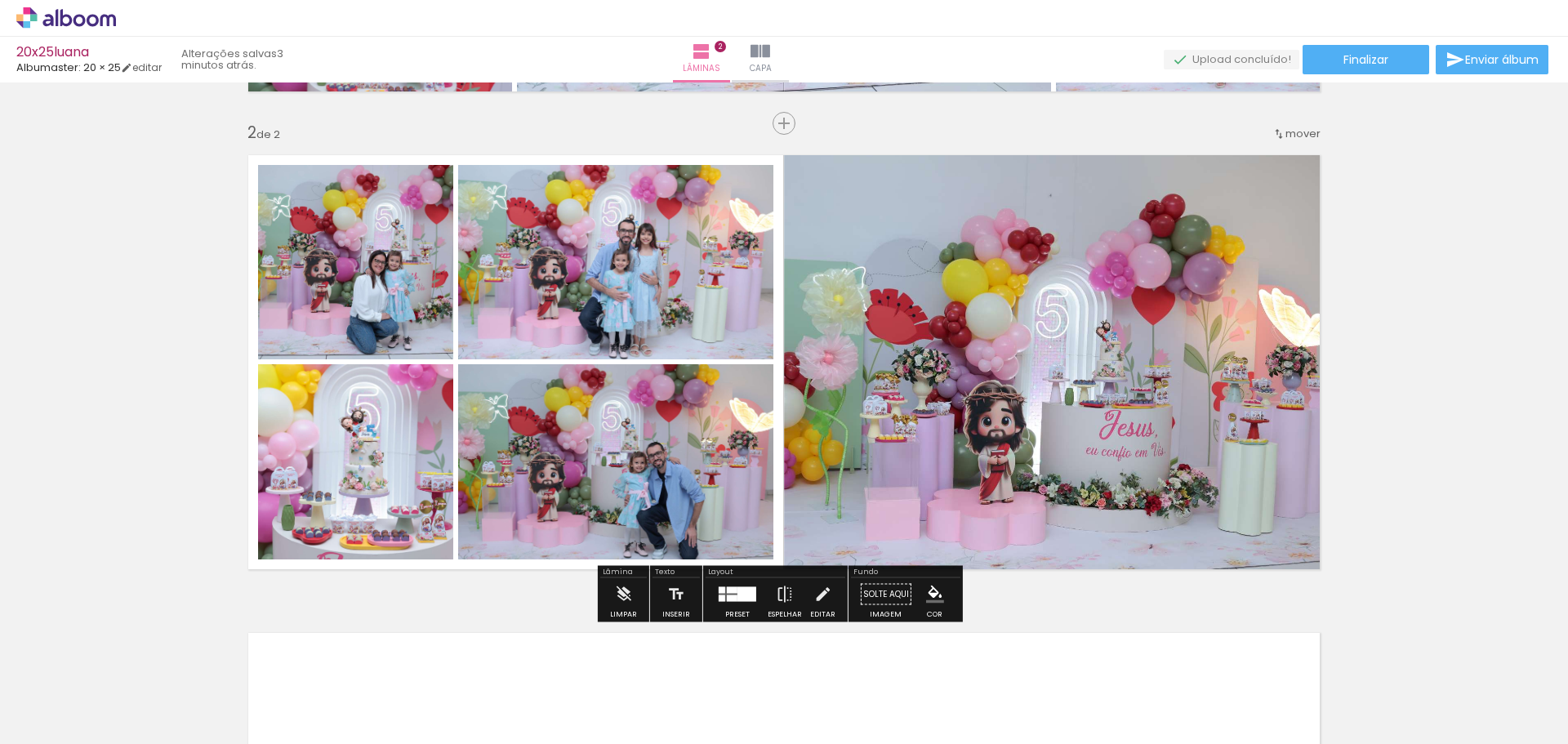
click at [1422, 428] on div "Inserir lâmina 1 de 2 Inserir lâmina 2 de 2" at bounding box center [784, 342] width 1568 height 1435
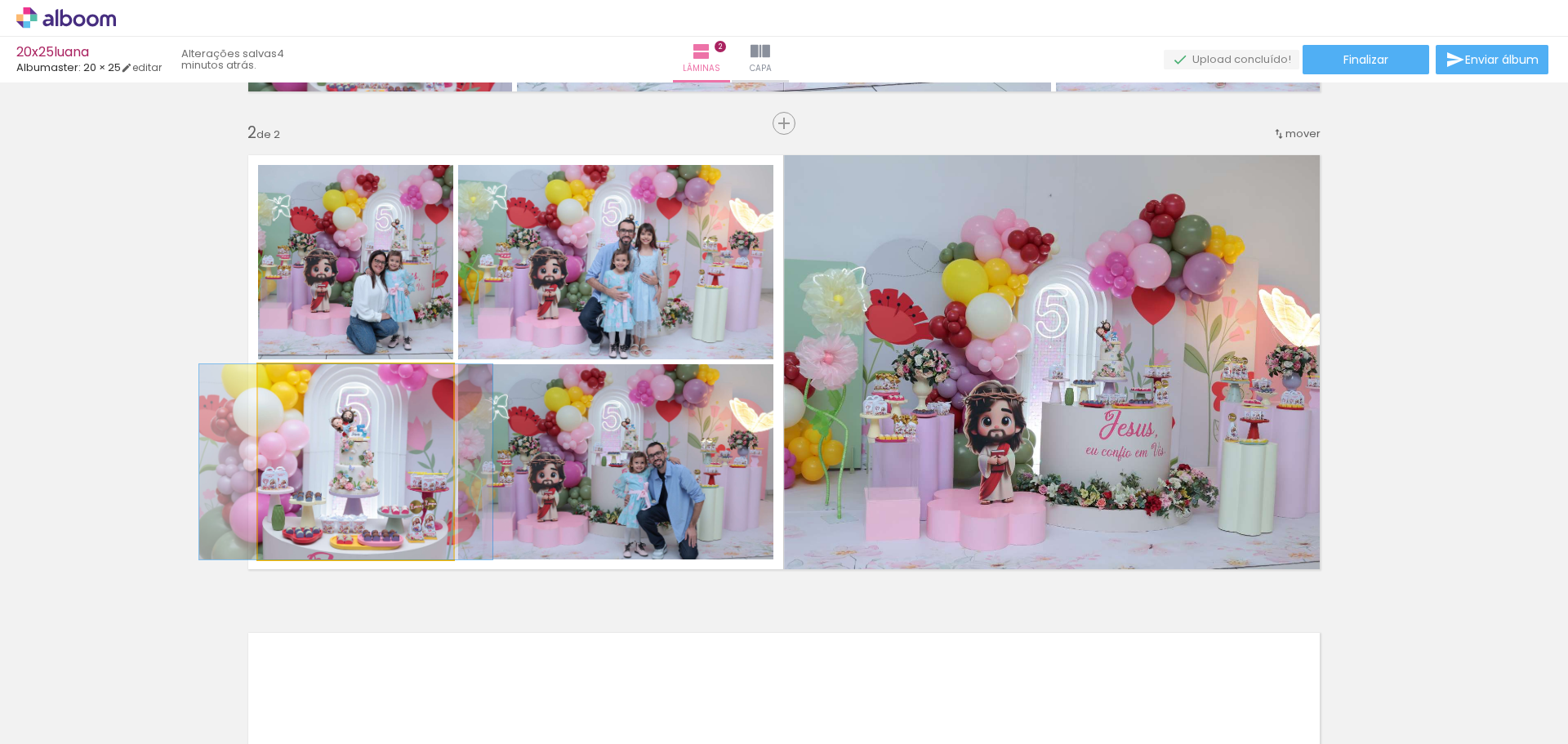
drag, startPoint x: 393, startPoint y: 508, endPoint x: 384, endPoint y: 508, distance: 9.0
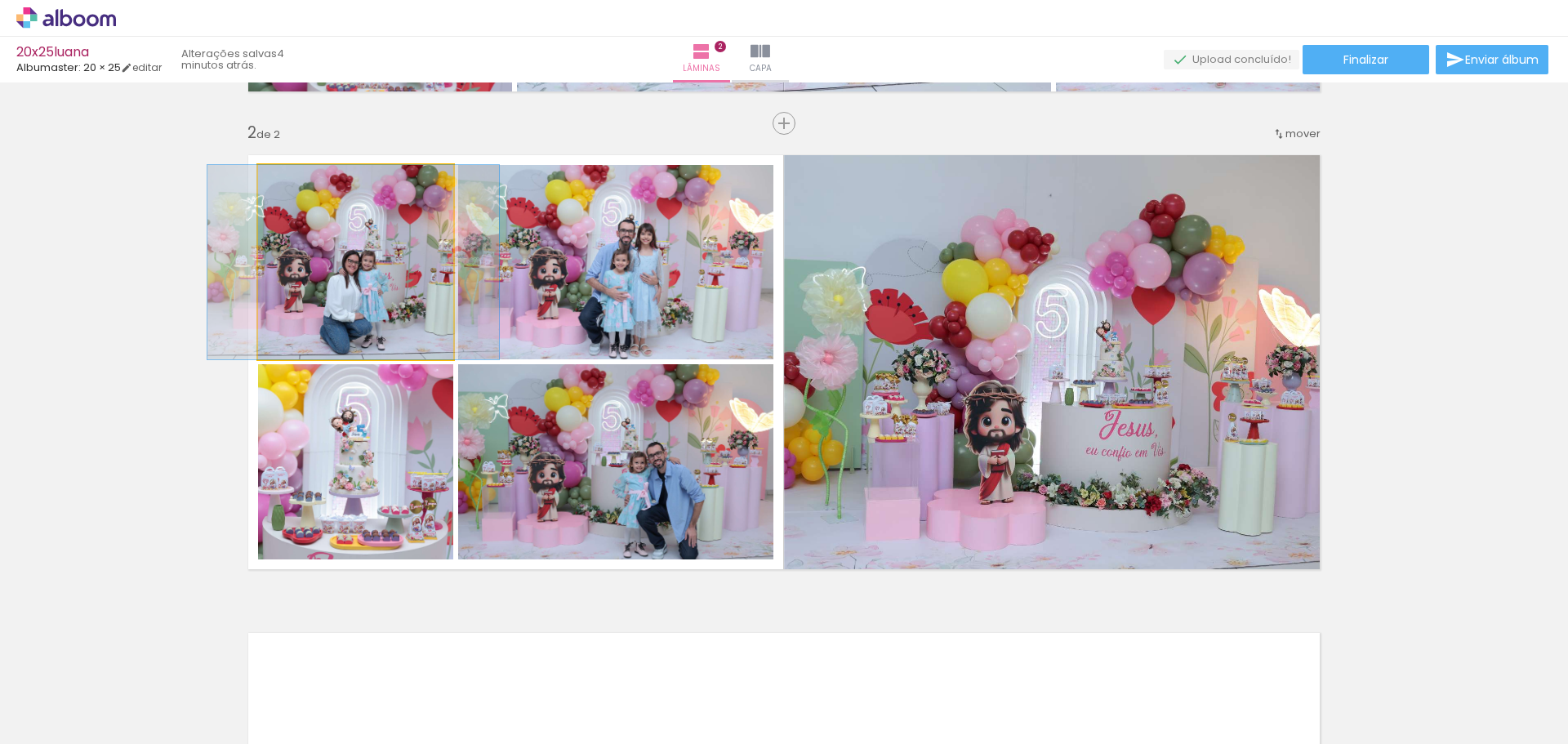
drag, startPoint x: 399, startPoint y: 308, endPoint x: 370, endPoint y: 303, distance: 29.4
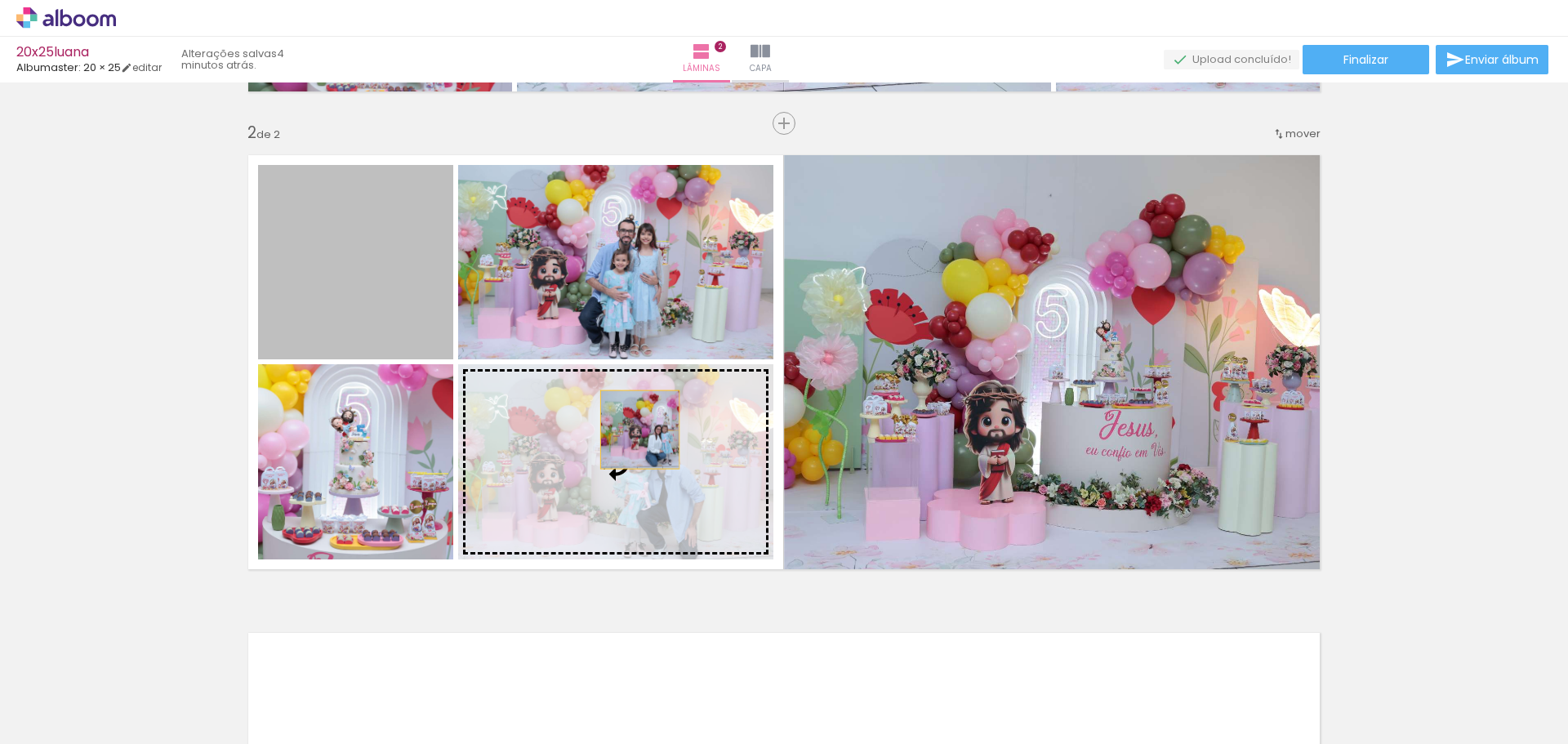
drag, startPoint x: 402, startPoint y: 310, endPoint x: 634, endPoint y: 430, distance: 261.2
click at [0, 0] on slot at bounding box center [0, 0] width 0 height 0
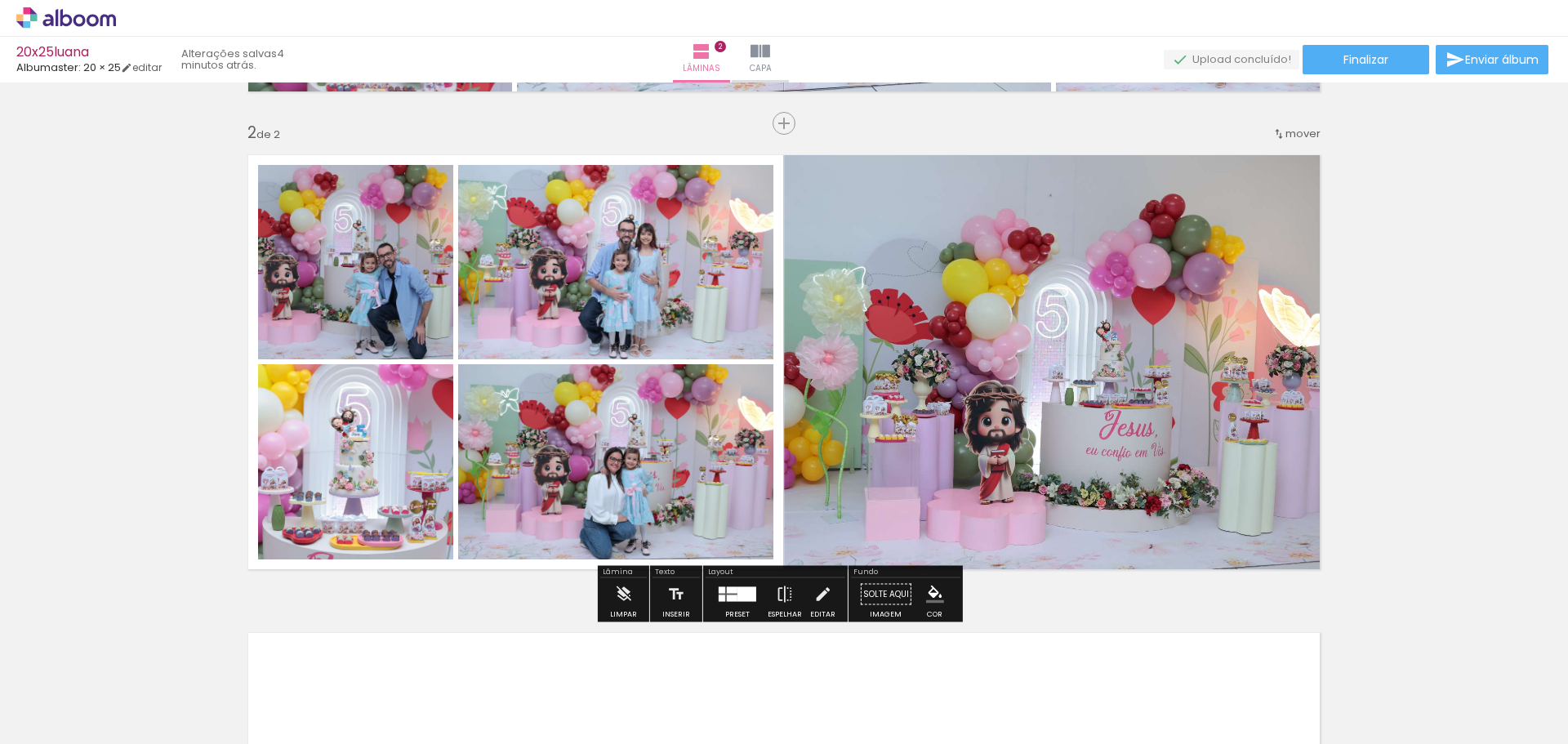
click at [1390, 385] on div "Inserir lâmina 1 de 2 Inserir lâmina 2 de 2" at bounding box center [784, 342] width 1568 height 1435
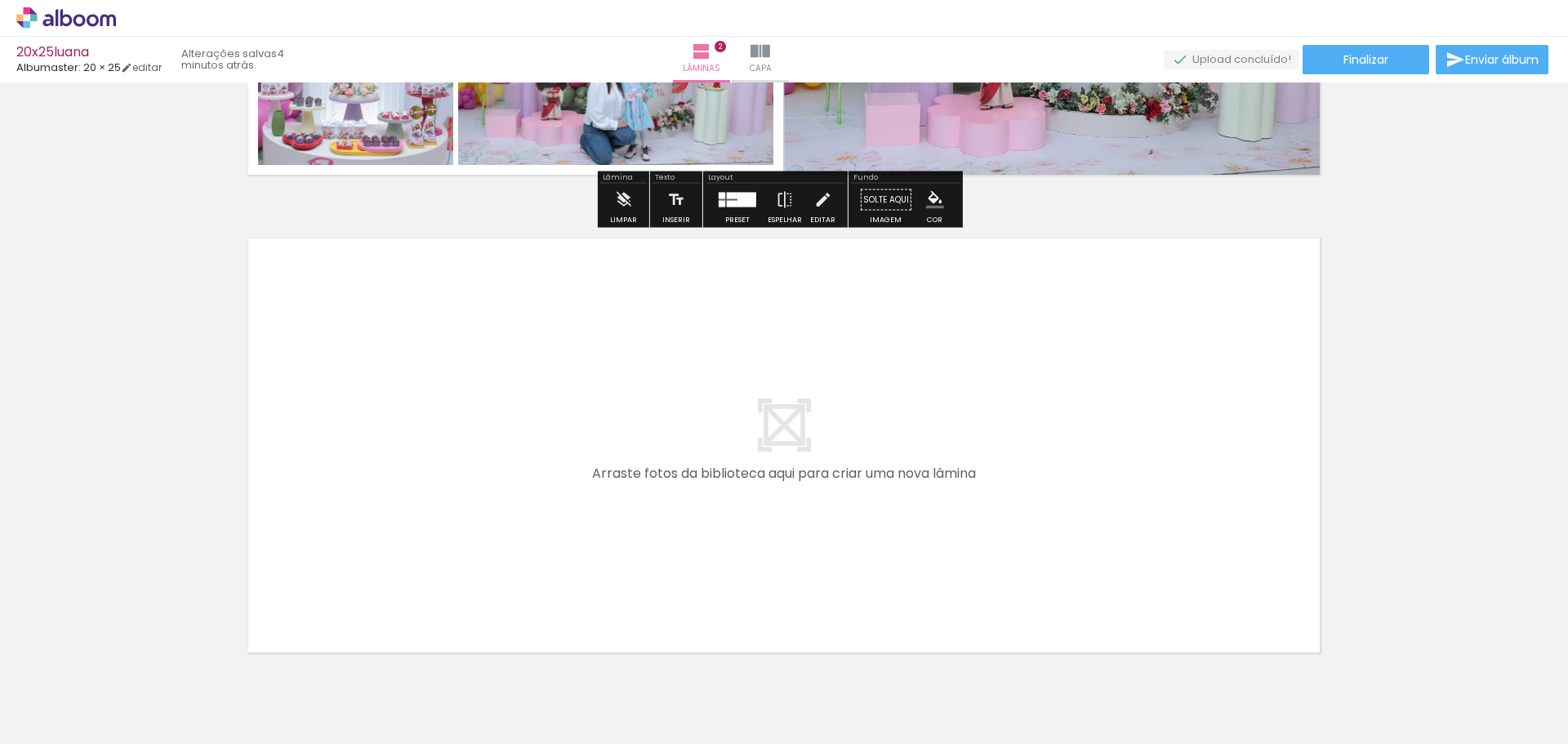
scroll to position [900, 0]
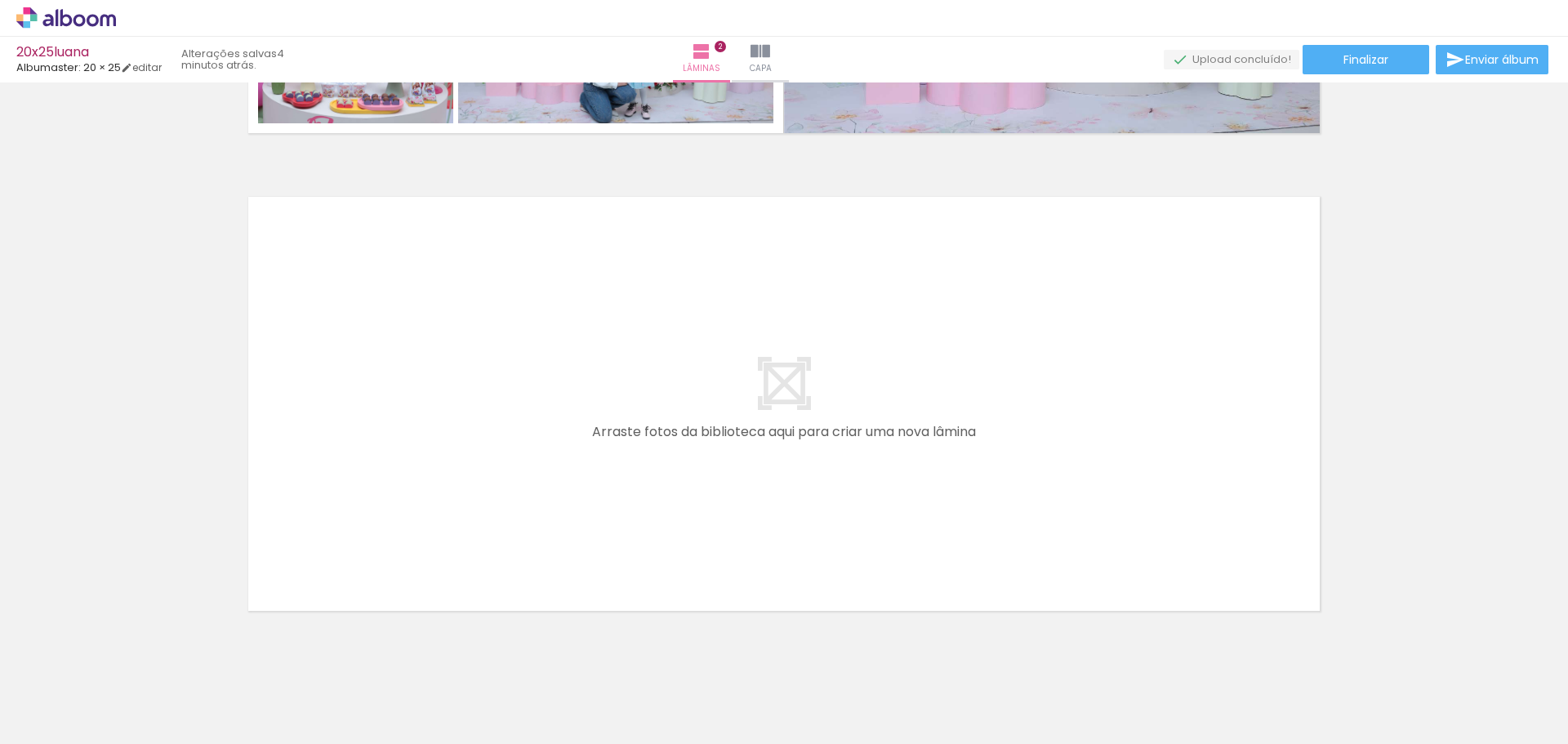
drag, startPoint x: 274, startPoint y: 689, endPoint x: 313, endPoint y: 631, distance: 69.9
click at [362, 441] on quentale-workspace at bounding box center [784, 372] width 1568 height 744
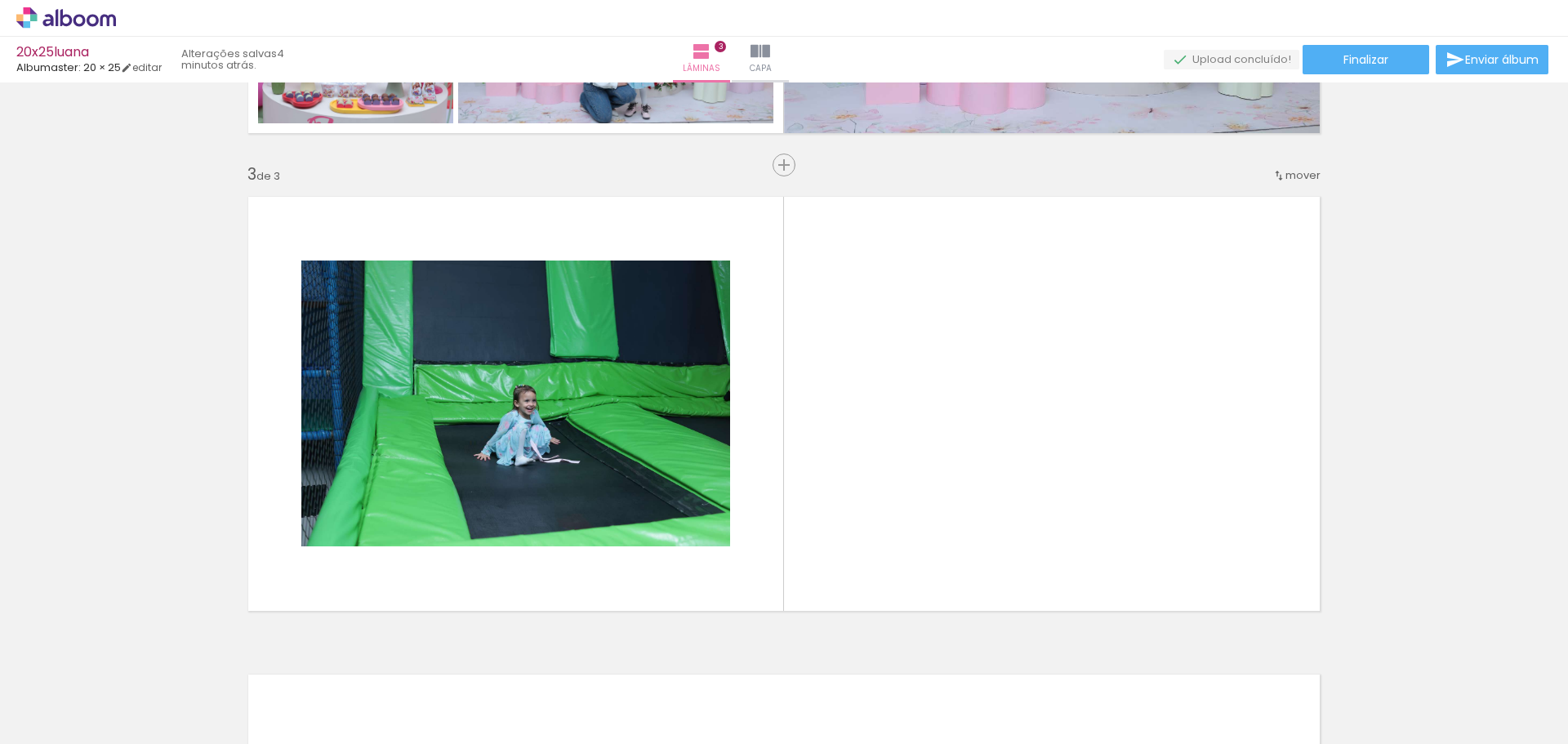
scroll to position [942, 0]
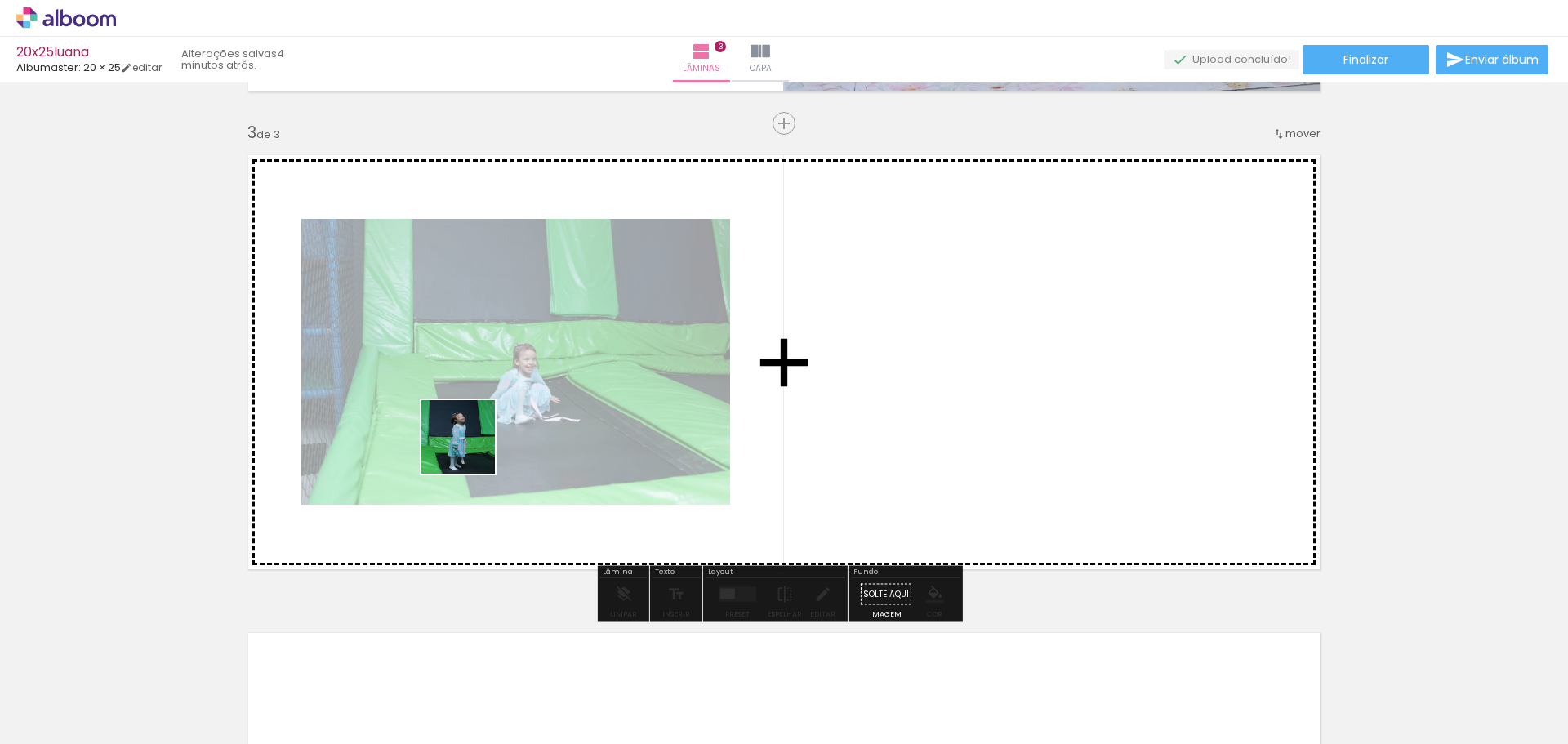
drag, startPoint x: 471, startPoint y: 449, endPoint x: 307, endPoint y: 673, distance: 277.6
click at [489, 400] on quentale-workspace at bounding box center [784, 372] width 1568 height 744
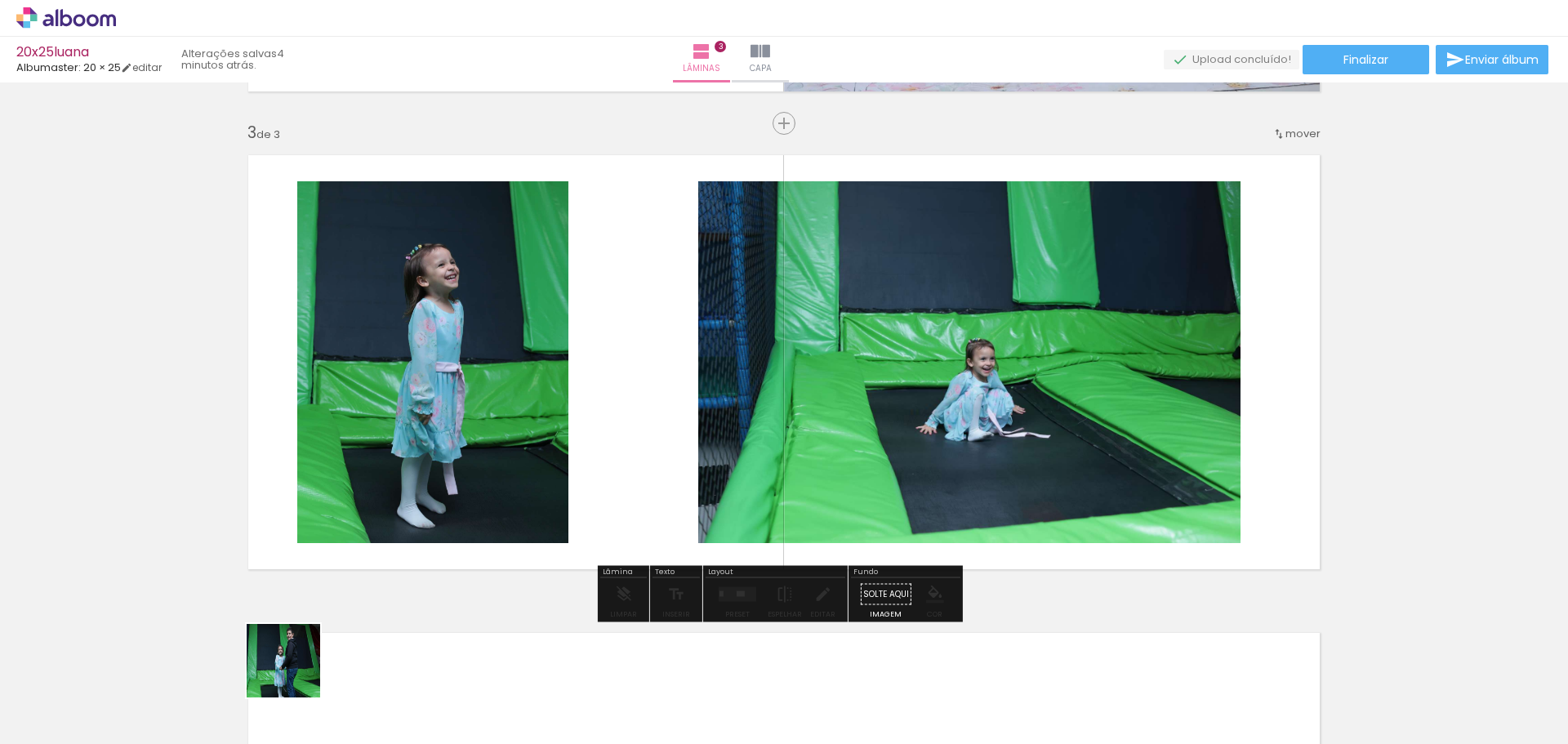
drag, startPoint x: 295, startPoint y: 674, endPoint x: 564, endPoint y: 542, distance: 299.6
click at [473, 442] on quentale-workspace at bounding box center [784, 372] width 1568 height 744
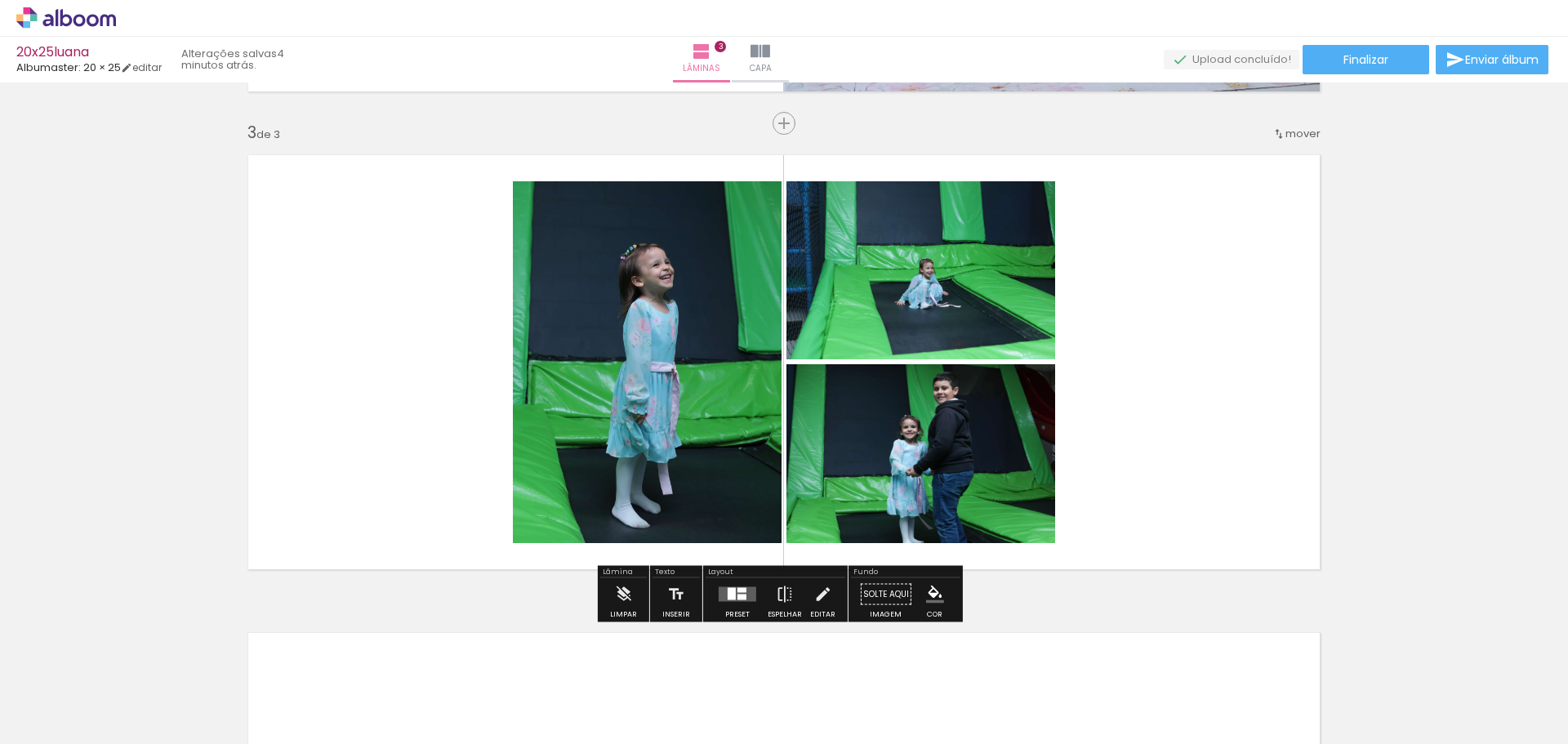
scroll to position [0, 2425]
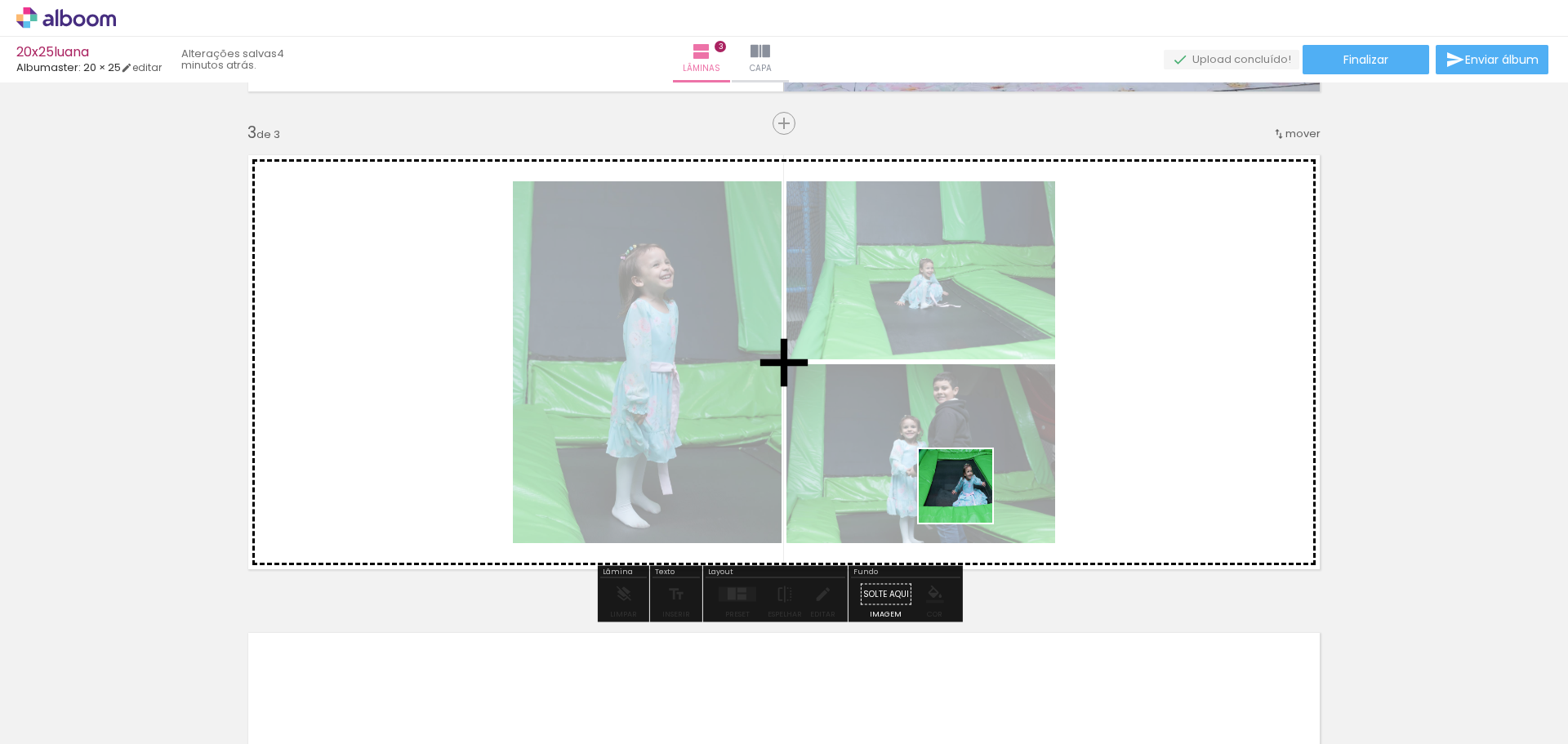
drag, startPoint x: 968, startPoint y: 536, endPoint x: 896, endPoint y: 710, distance: 188.3
click at [968, 497] on quentale-workspace at bounding box center [784, 372] width 1568 height 744
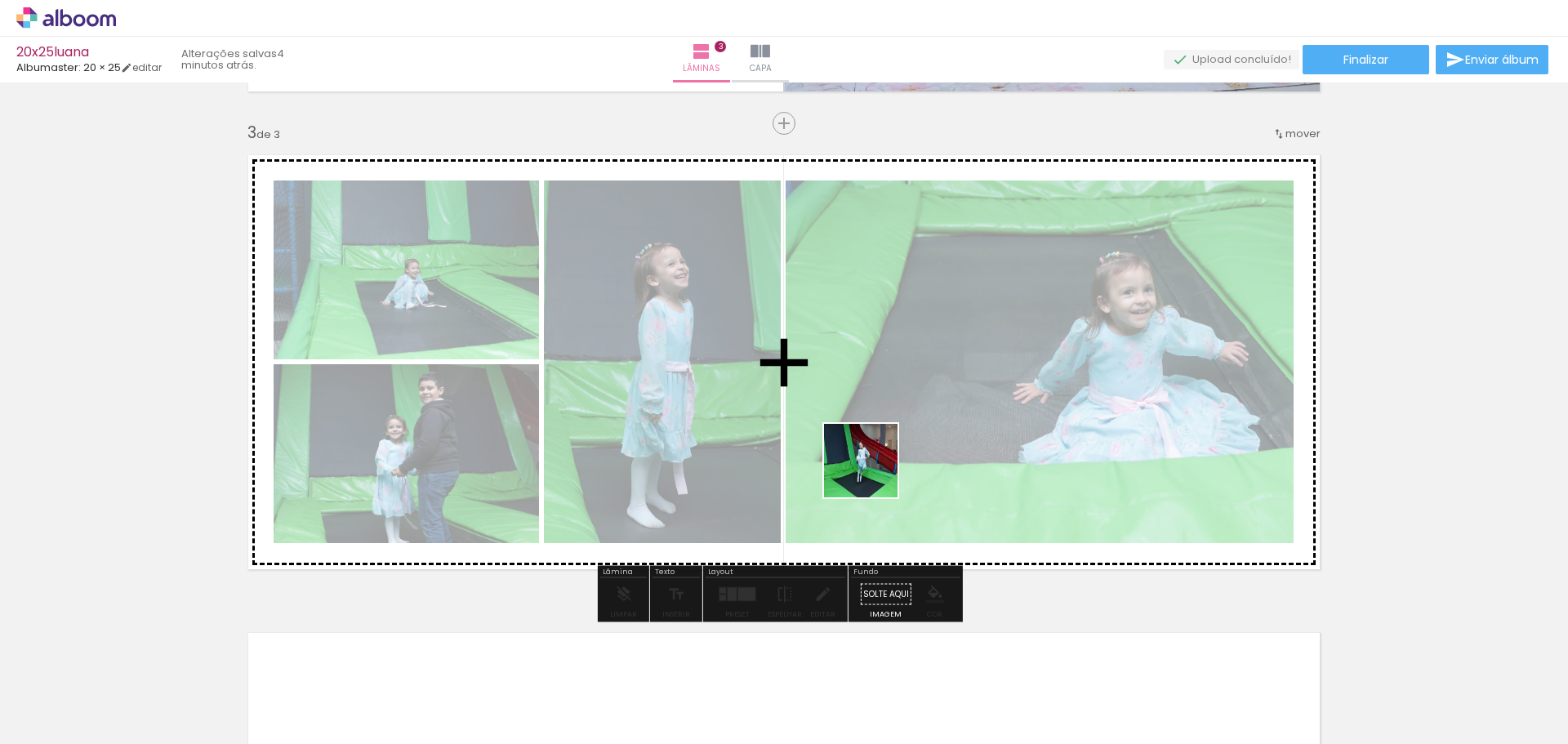
drag, startPoint x: 866, startPoint y: 700, endPoint x: 873, endPoint y: 473, distance: 227.1
click at [873, 473] on quentale-workspace at bounding box center [784, 372] width 1568 height 744
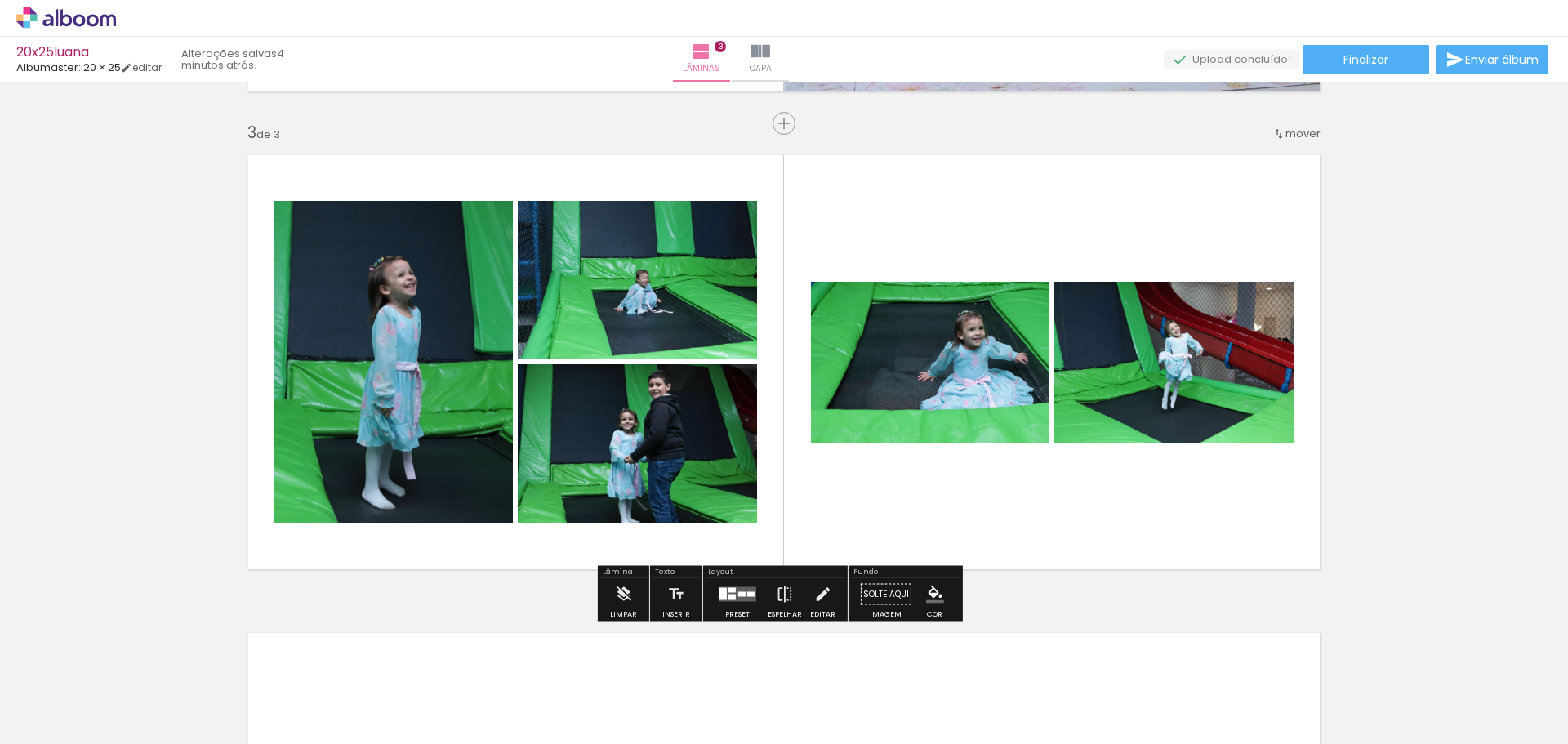
scroll to position [0, 3661]
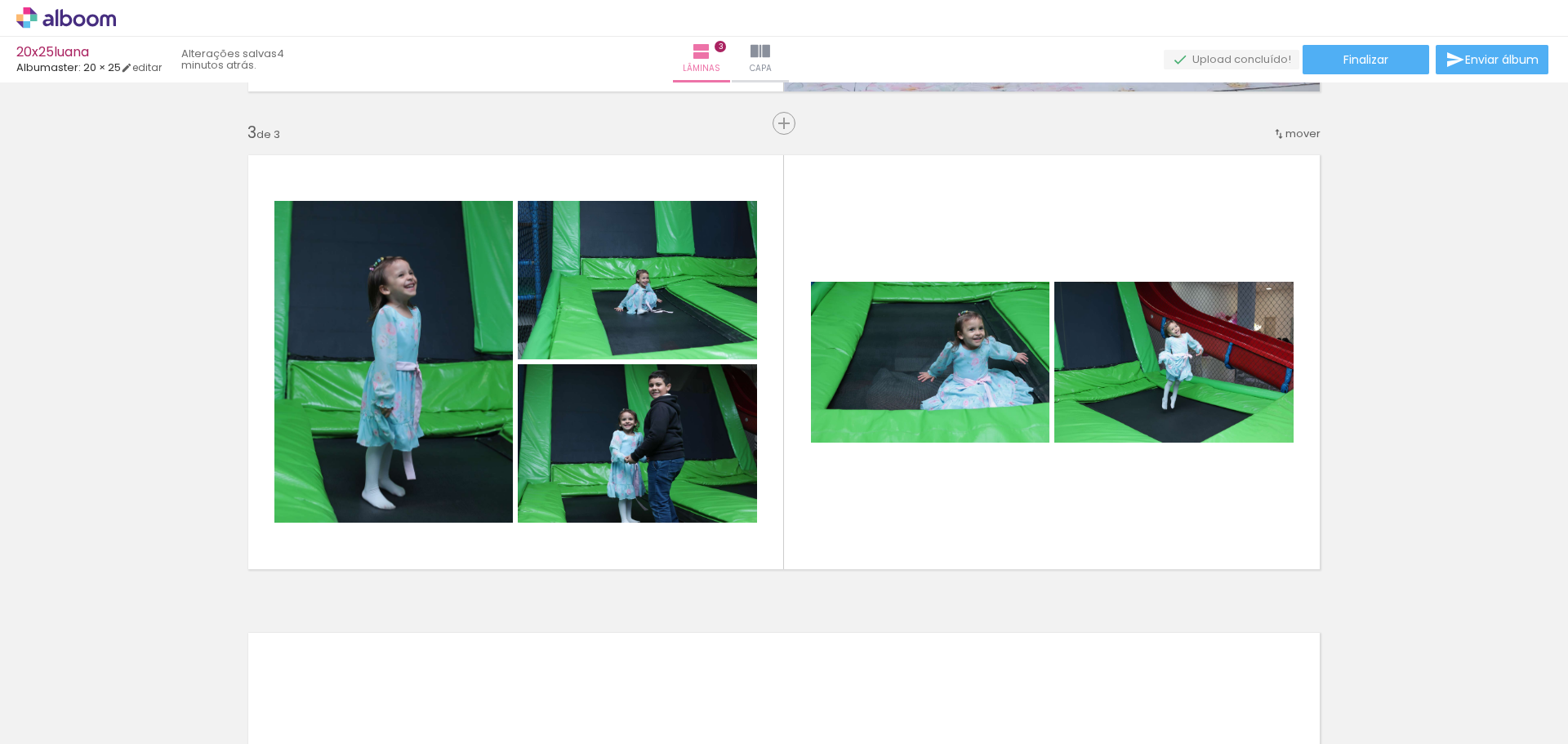
drag, startPoint x: 1007, startPoint y: 534, endPoint x: 965, endPoint y: 666, distance: 138.5
click at [1007, 530] on quentale-workspace at bounding box center [784, 372] width 1568 height 744
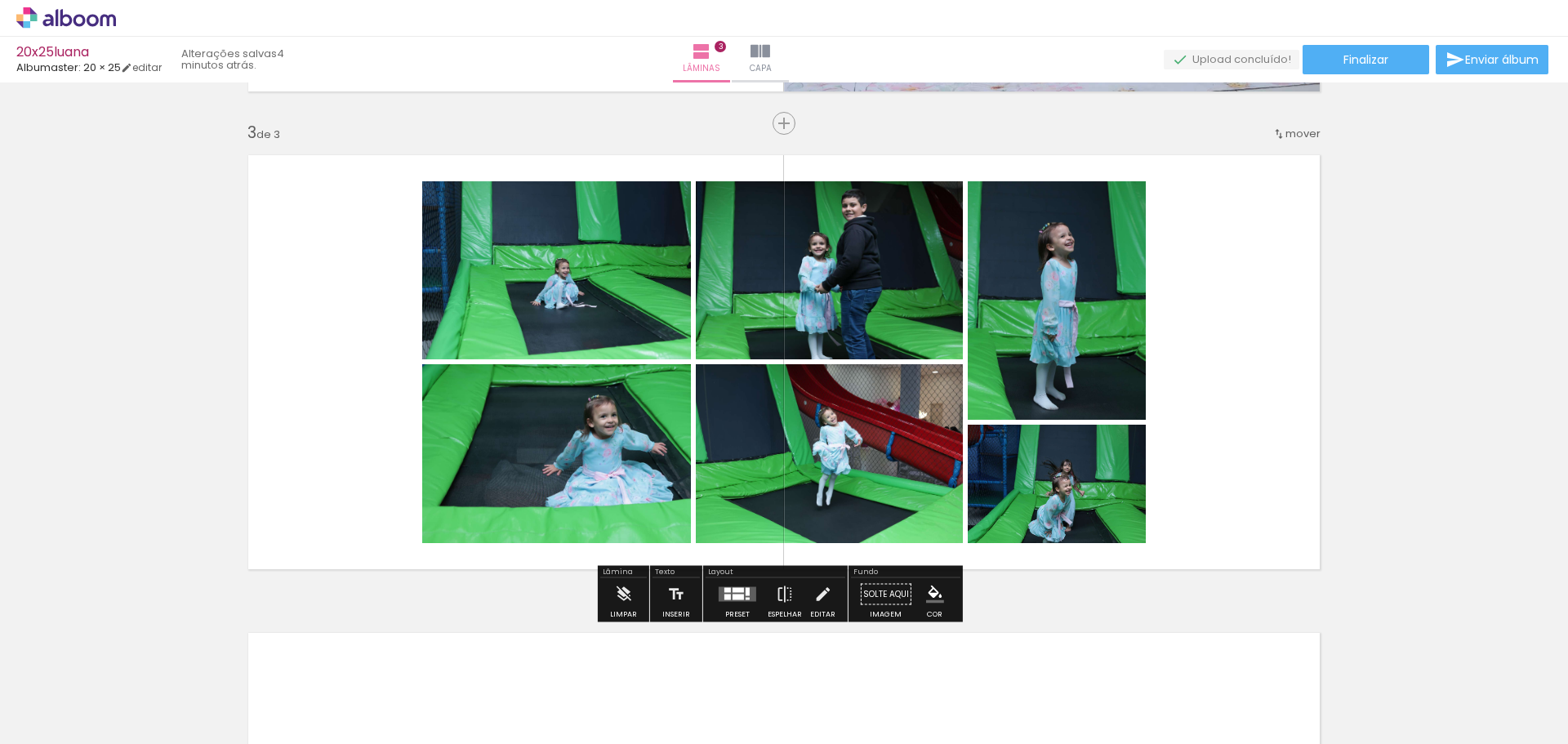
drag, startPoint x: 973, startPoint y: 540, endPoint x: 996, endPoint y: 491, distance: 54.1
click at [994, 489] on quentale-workspace at bounding box center [784, 372] width 1568 height 744
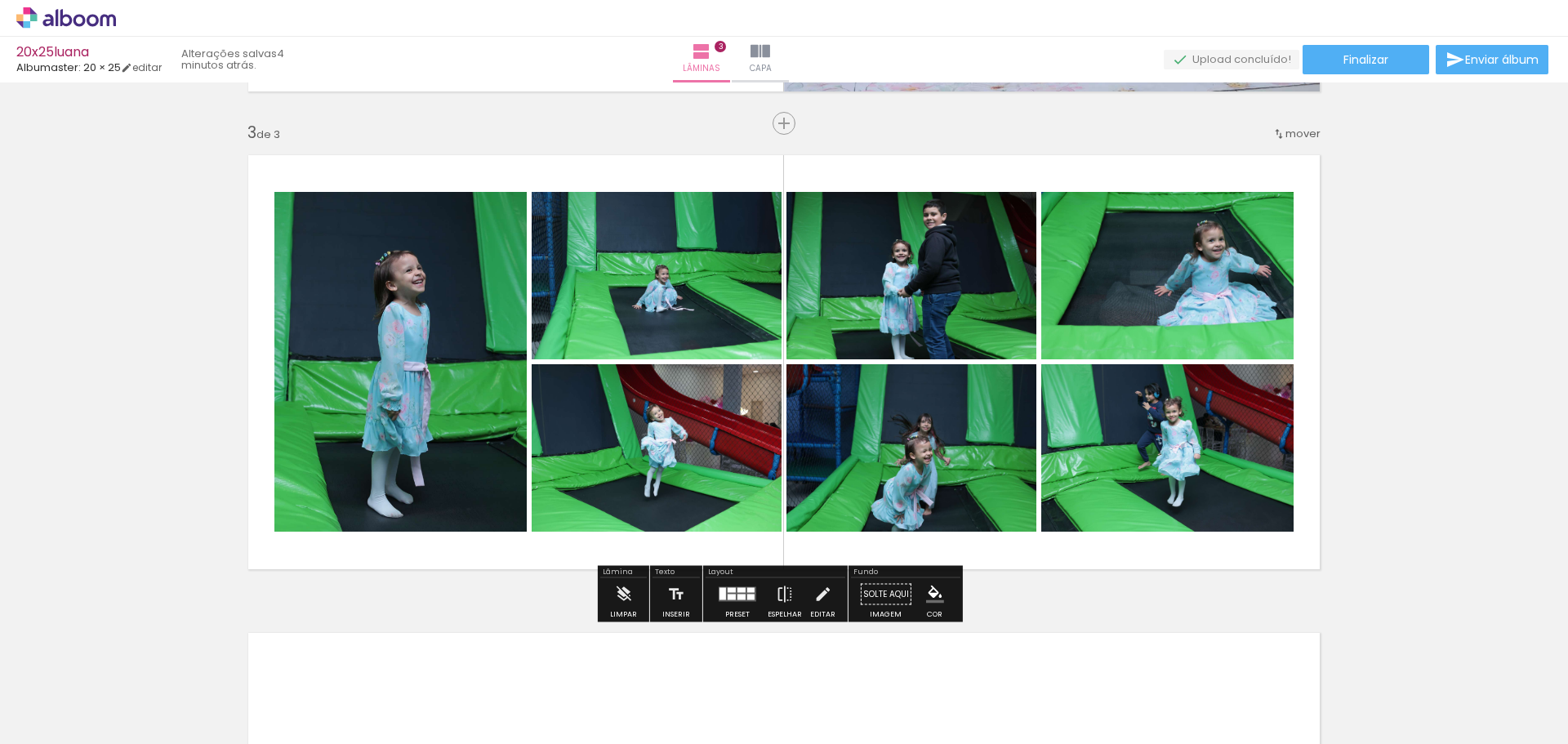
click at [739, 591] on div at bounding box center [742, 591] width 9 height 5
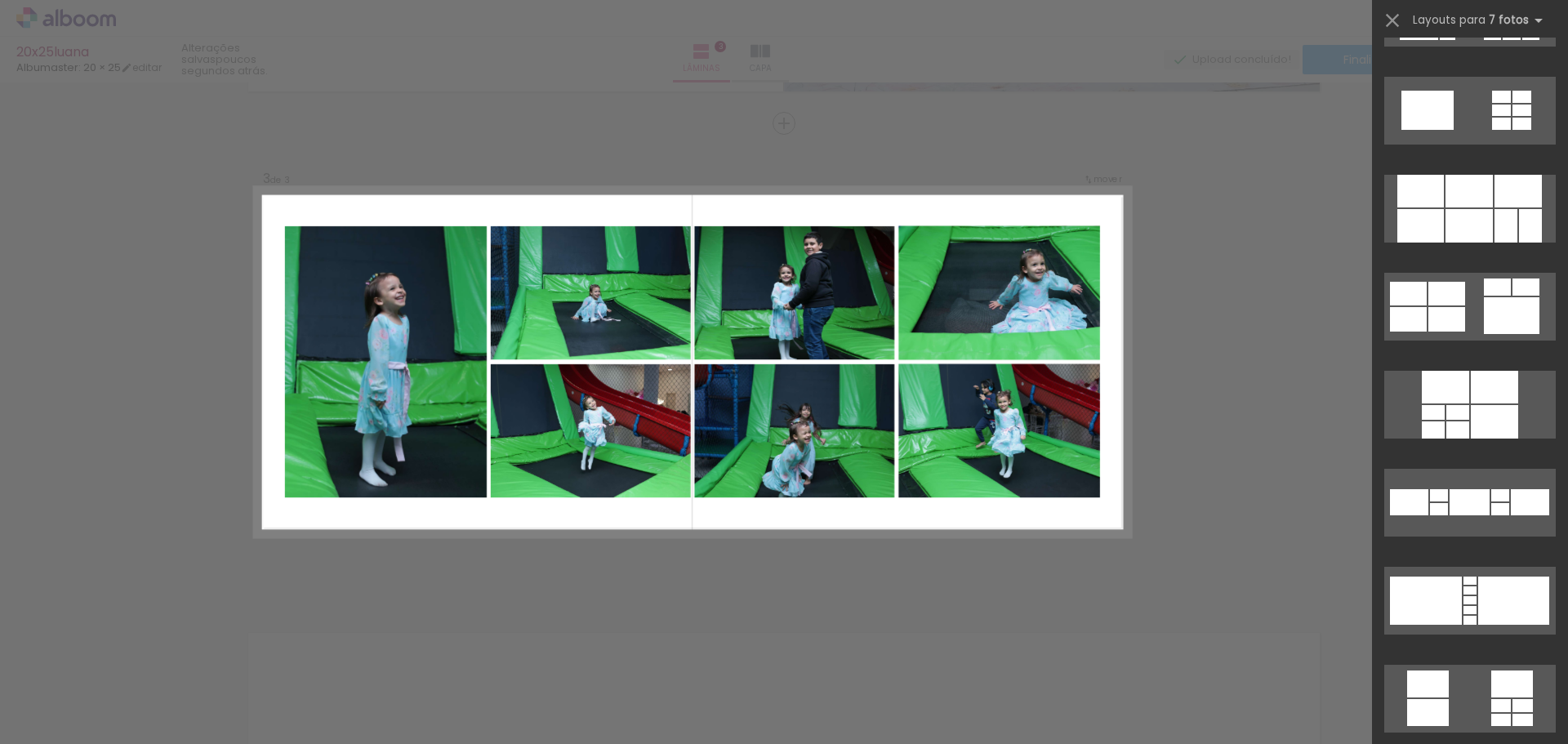
scroll to position [2326, 0]
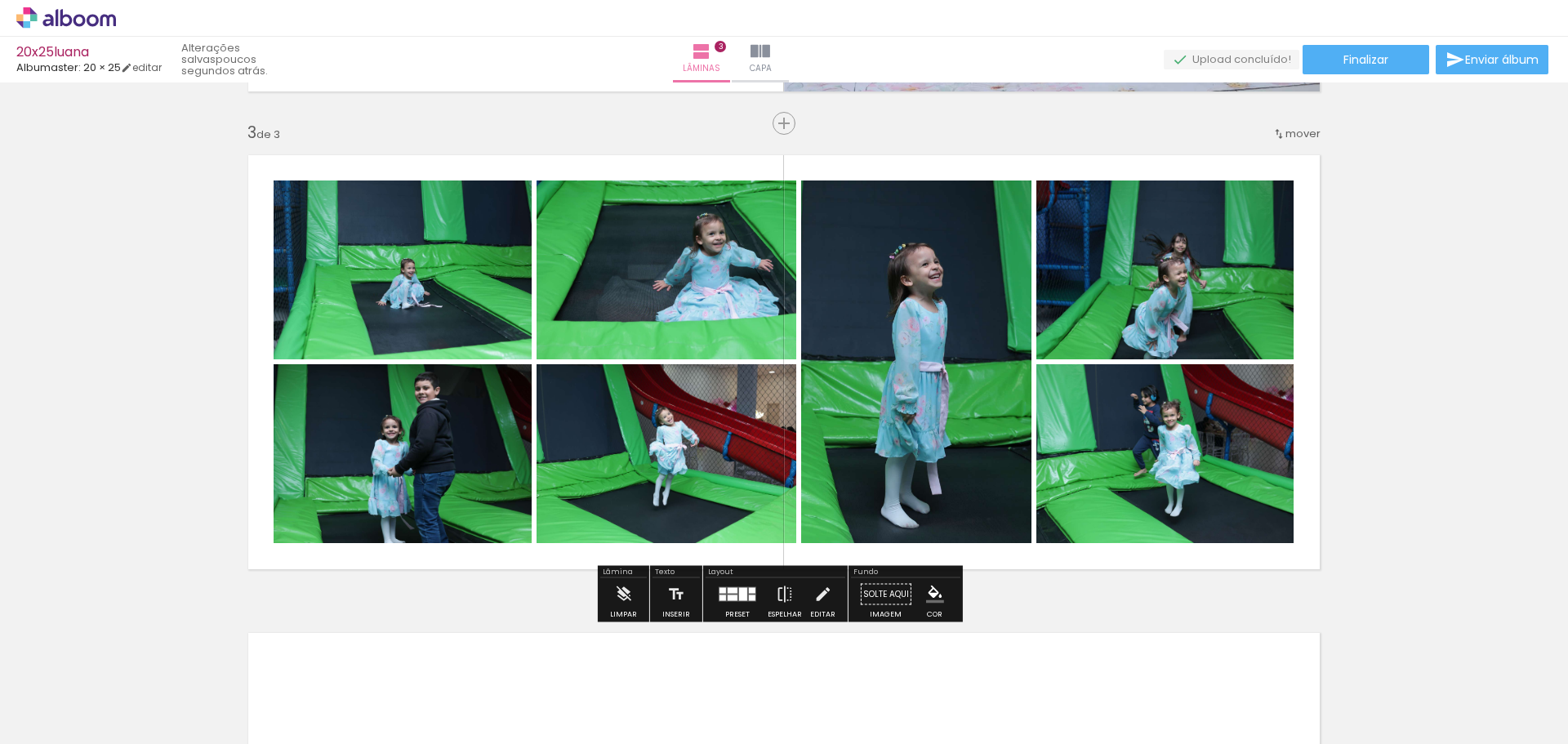
drag, startPoint x: 1449, startPoint y: 465, endPoint x: 1449, endPoint y: 454, distance: 11.0
click at [1449, 463] on div "Inserir lâmina 1 de 3 Inserir lâmina 2 de 3 Inserir lâmina 3 de 3" at bounding box center [784, 102] width 1568 height 1912
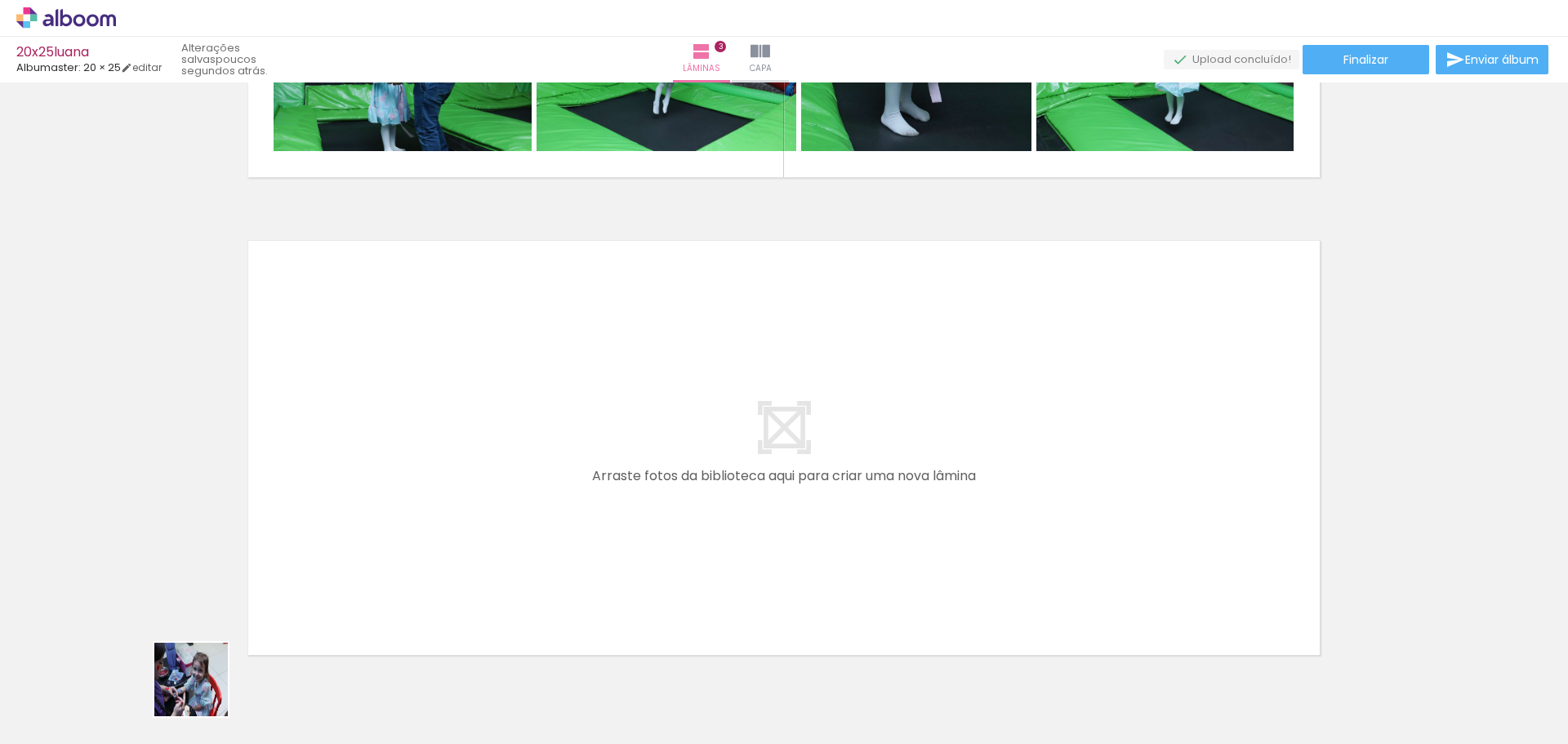
drag, startPoint x: 204, startPoint y: 692, endPoint x: 347, endPoint y: 705, distance: 143.6
click at [478, 496] on quentale-workspace at bounding box center [784, 372] width 1568 height 744
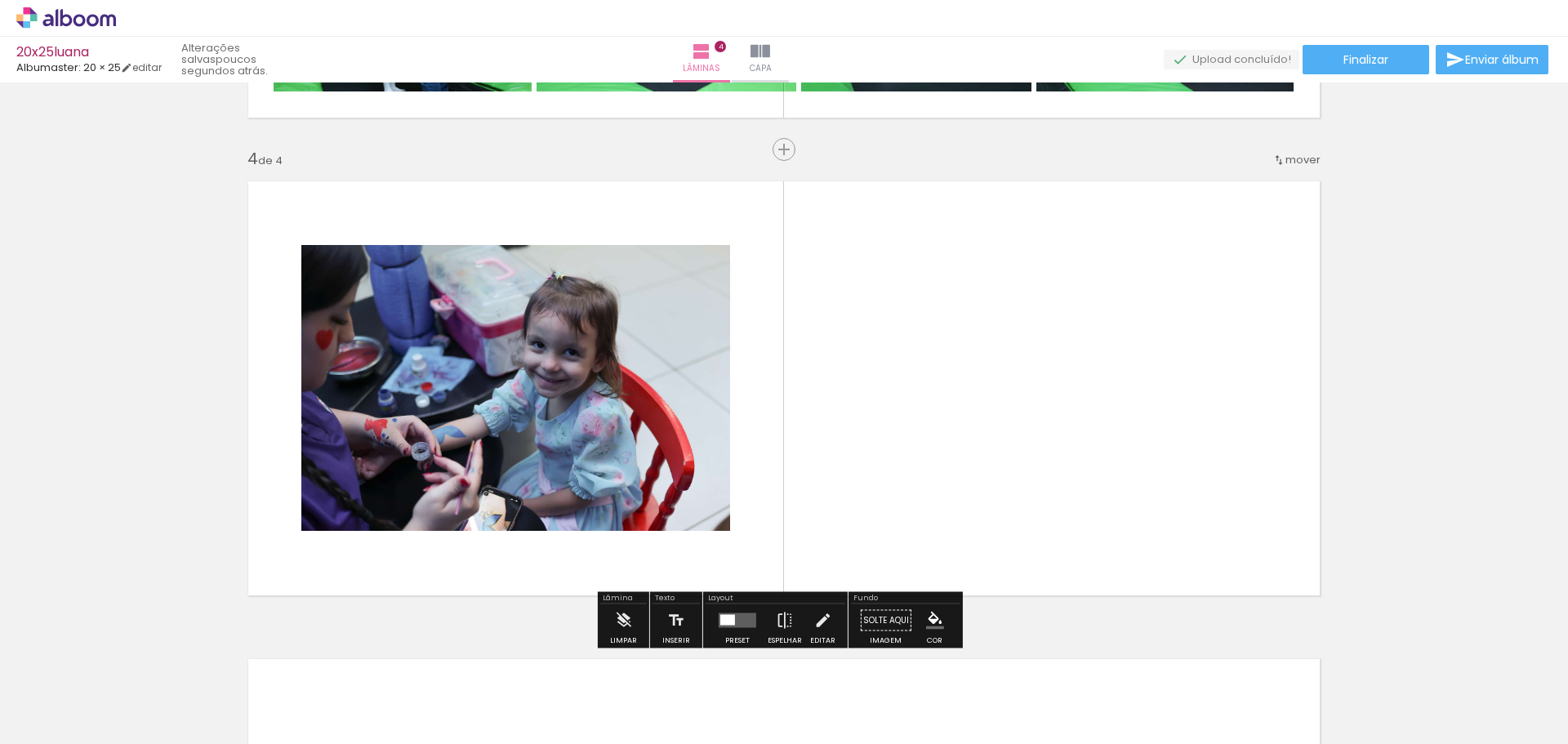
scroll to position [1420, 0]
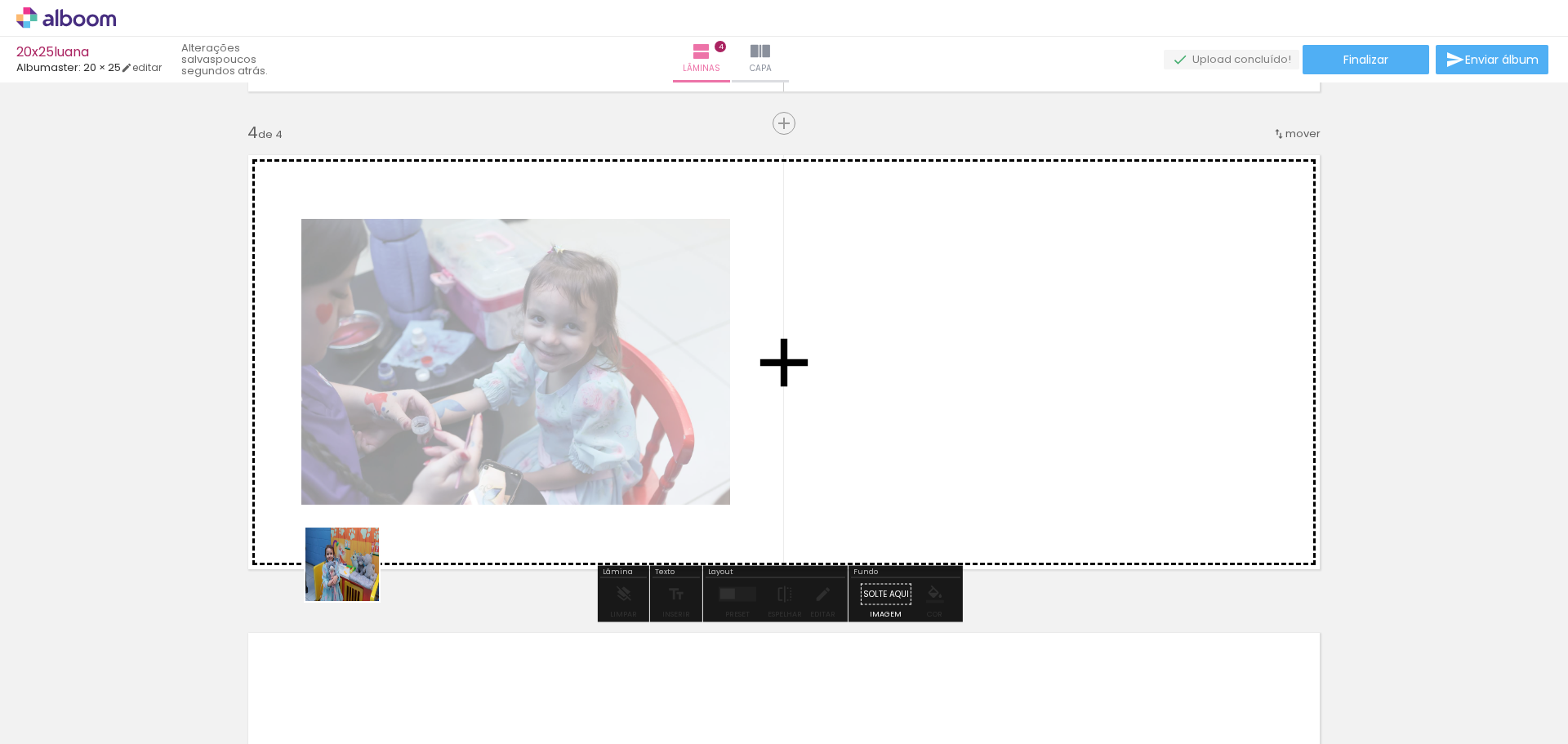
drag, startPoint x: 283, startPoint y: 704, endPoint x: 291, endPoint y: 617, distance: 87.4
click at [424, 468] on quentale-workspace at bounding box center [784, 372] width 1568 height 744
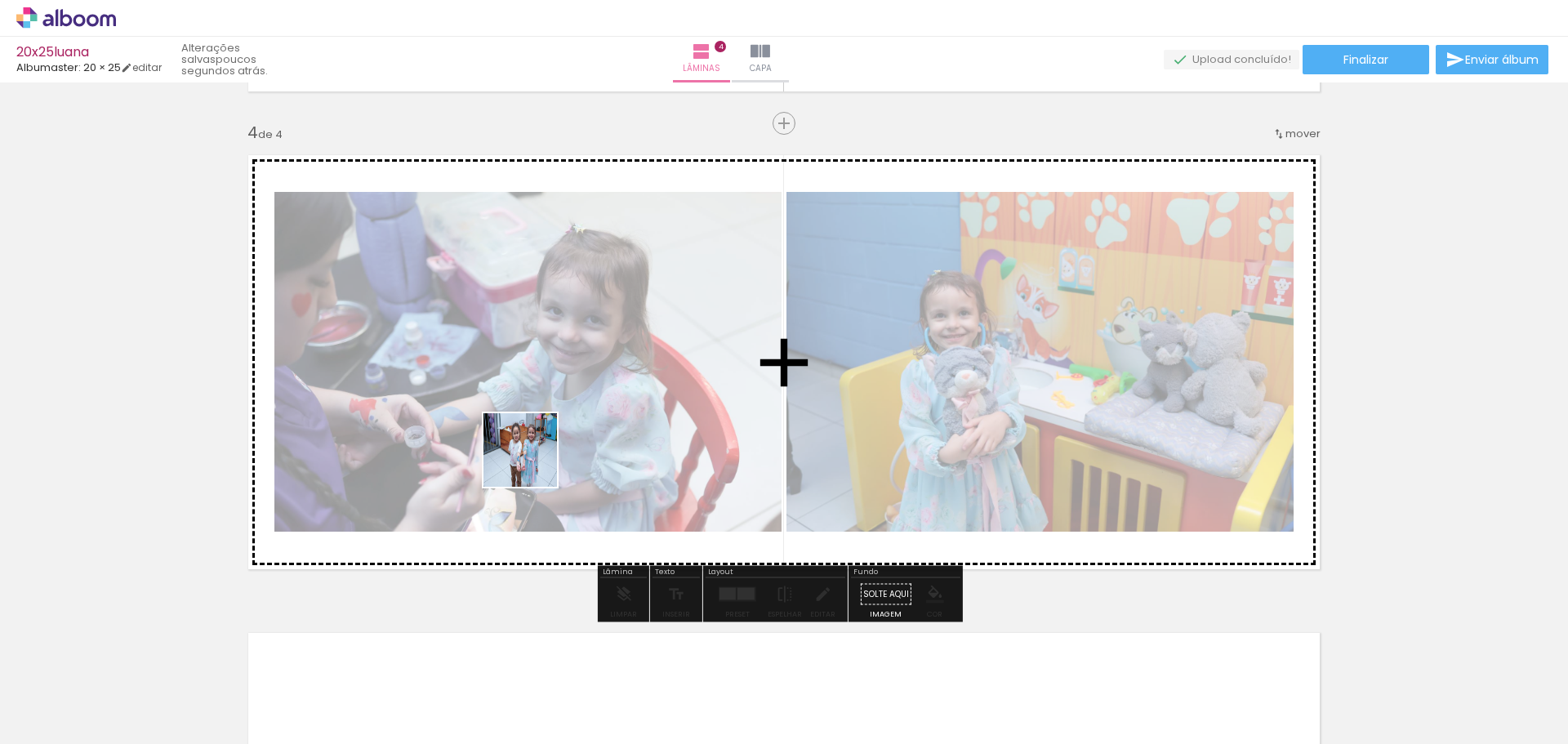
drag, startPoint x: 249, startPoint y: 648, endPoint x: 533, endPoint y: 461, distance: 340.0
click at [533, 461] on quentale-workspace at bounding box center [784, 372] width 1568 height 744
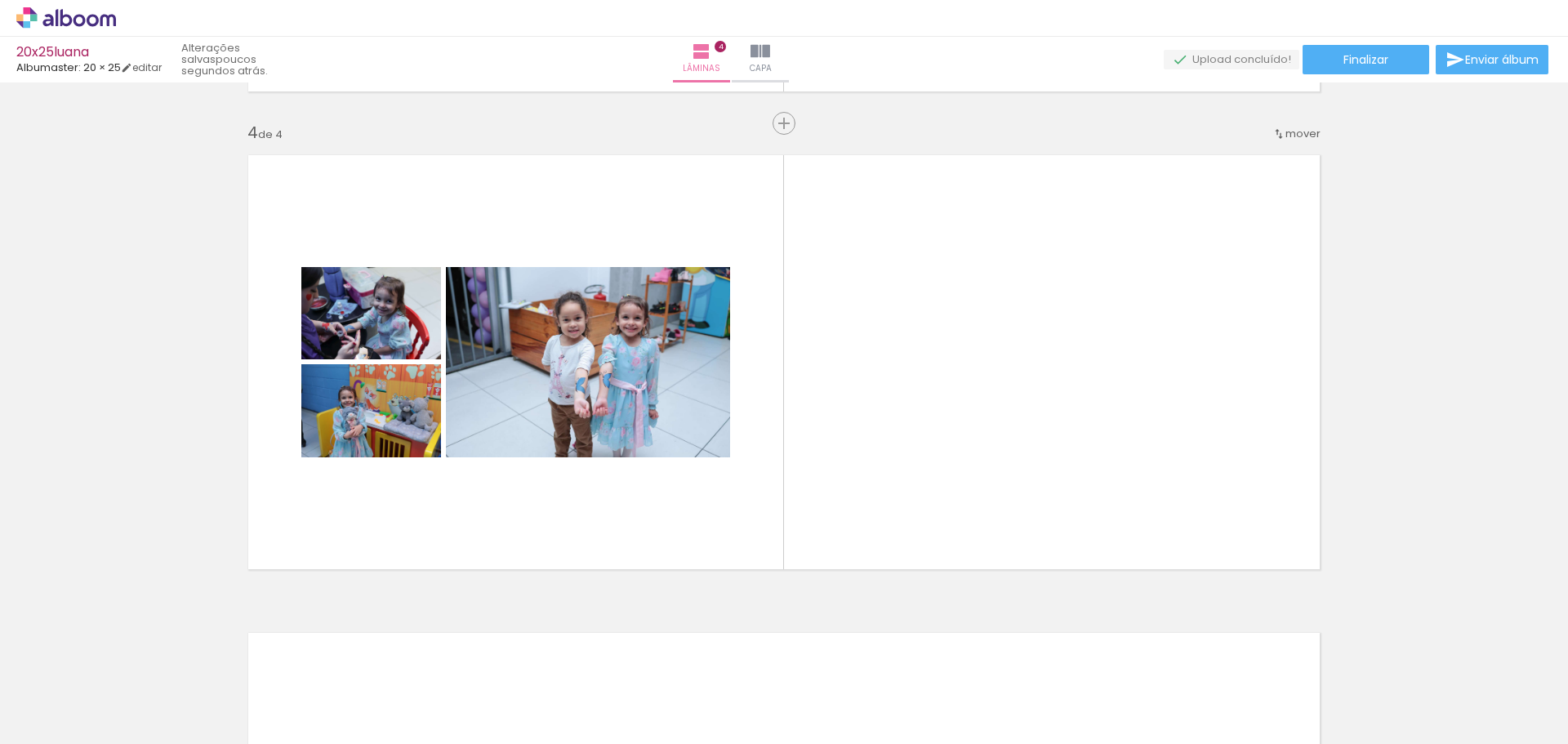
scroll to position [0, 2787]
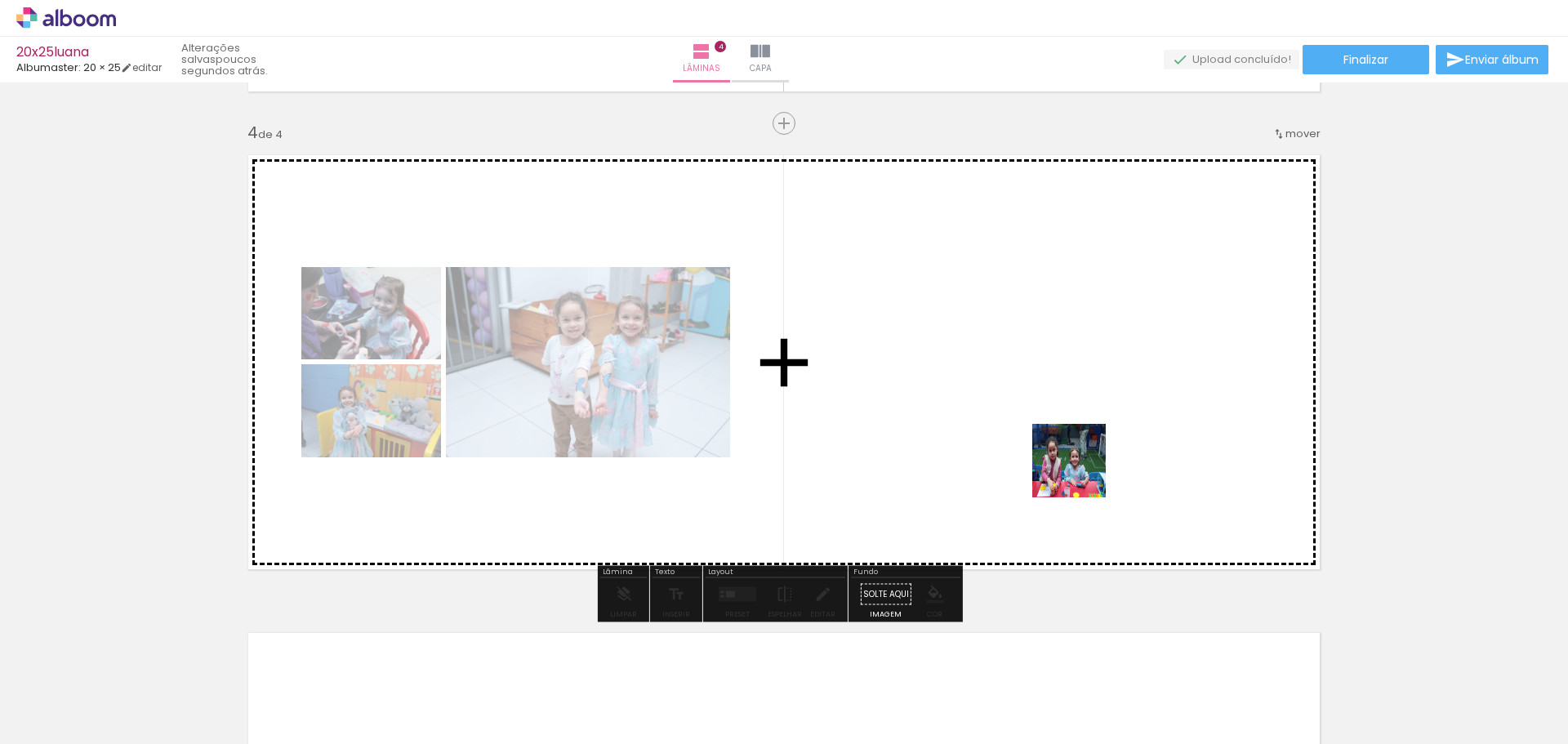
drag, startPoint x: 1134, startPoint y: 691, endPoint x: 1081, endPoint y: 473, distance: 224.4
click at [1081, 473] on quentale-workspace at bounding box center [784, 372] width 1568 height 744
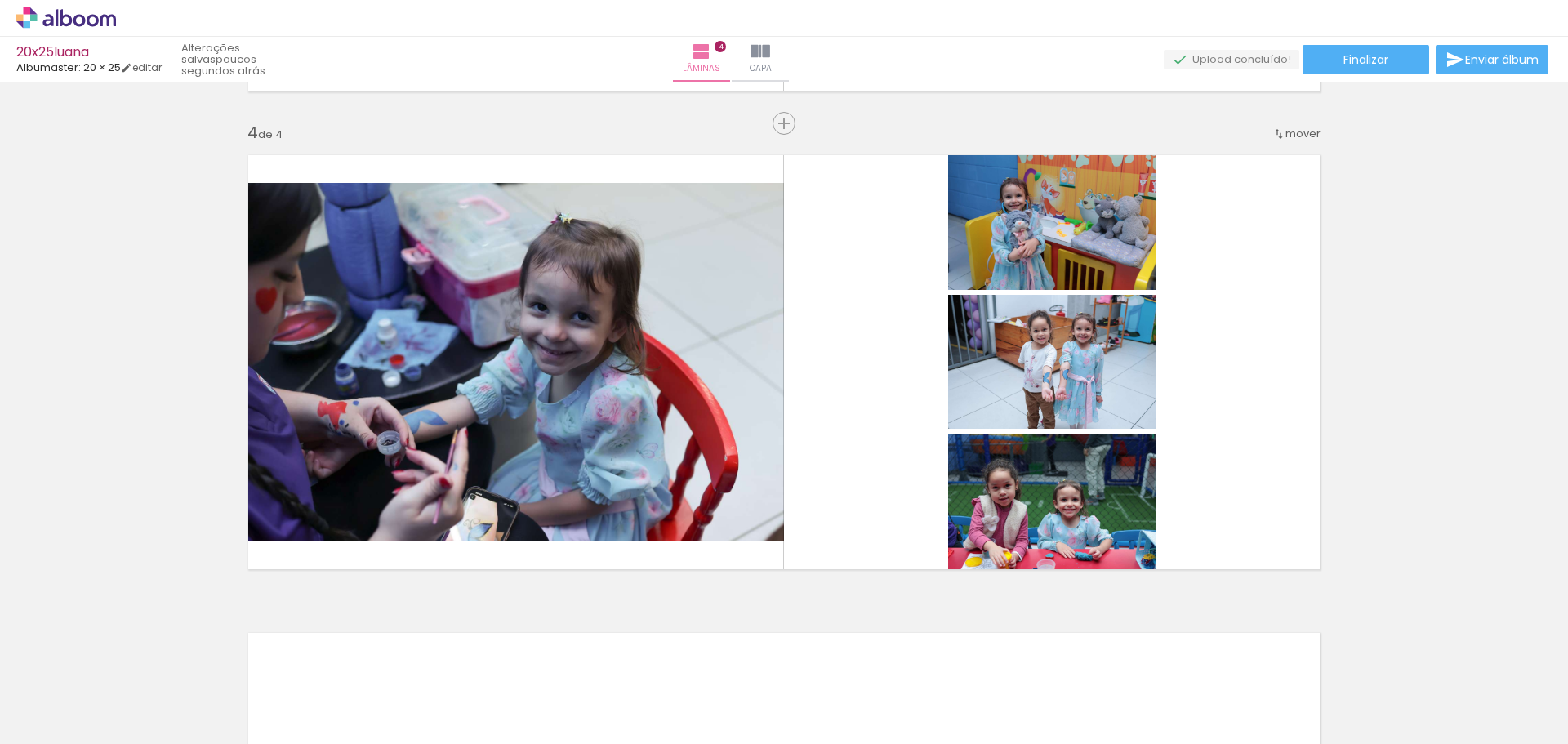
scroll to position [0, 3463]
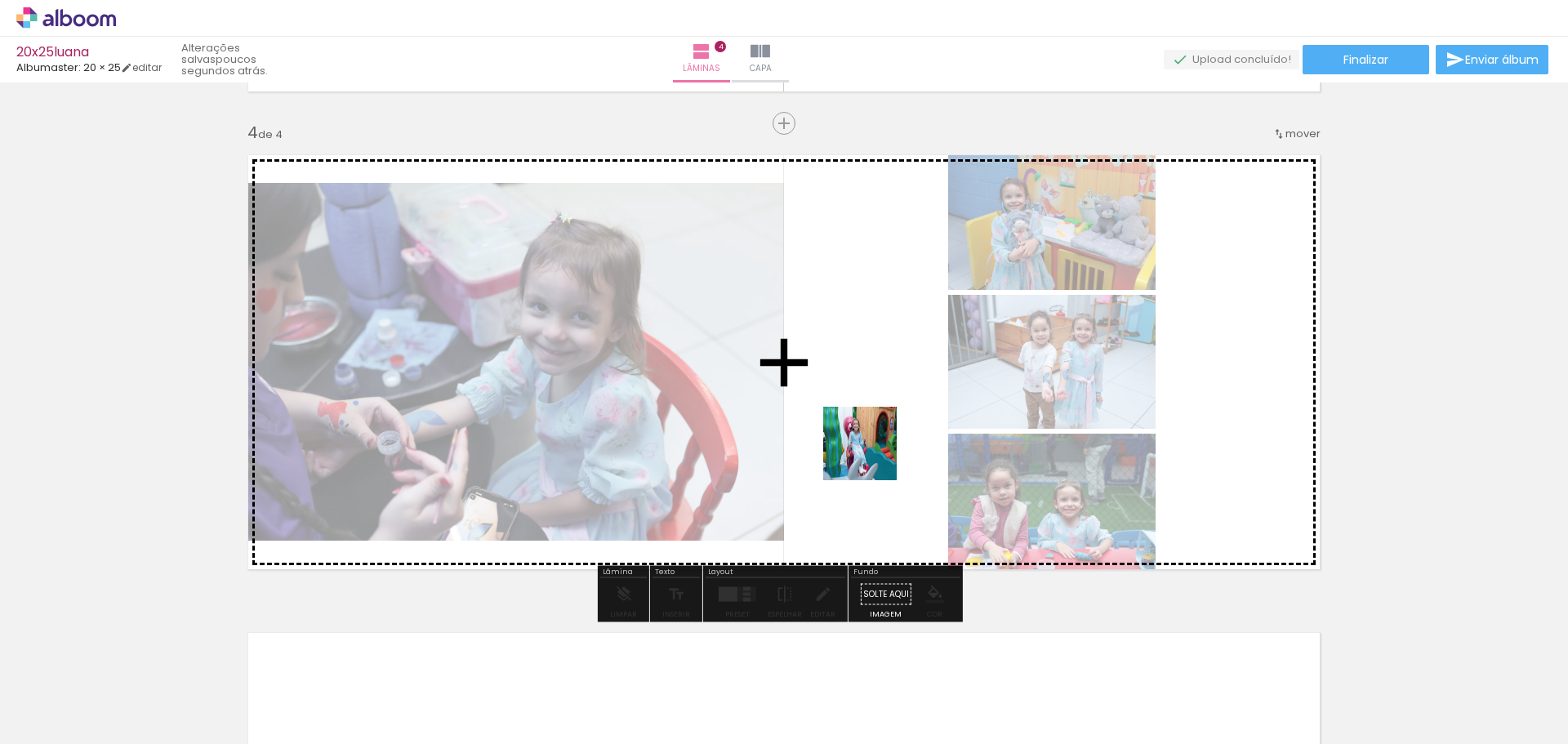
drag, startPoint x: 842, startPoint y: 602, endPoint x: 738, endPoint y: 610, distance: 104.3
click at [876, 434] on quentale-workspace at bounding box center [784, 372] width 1568 height 744
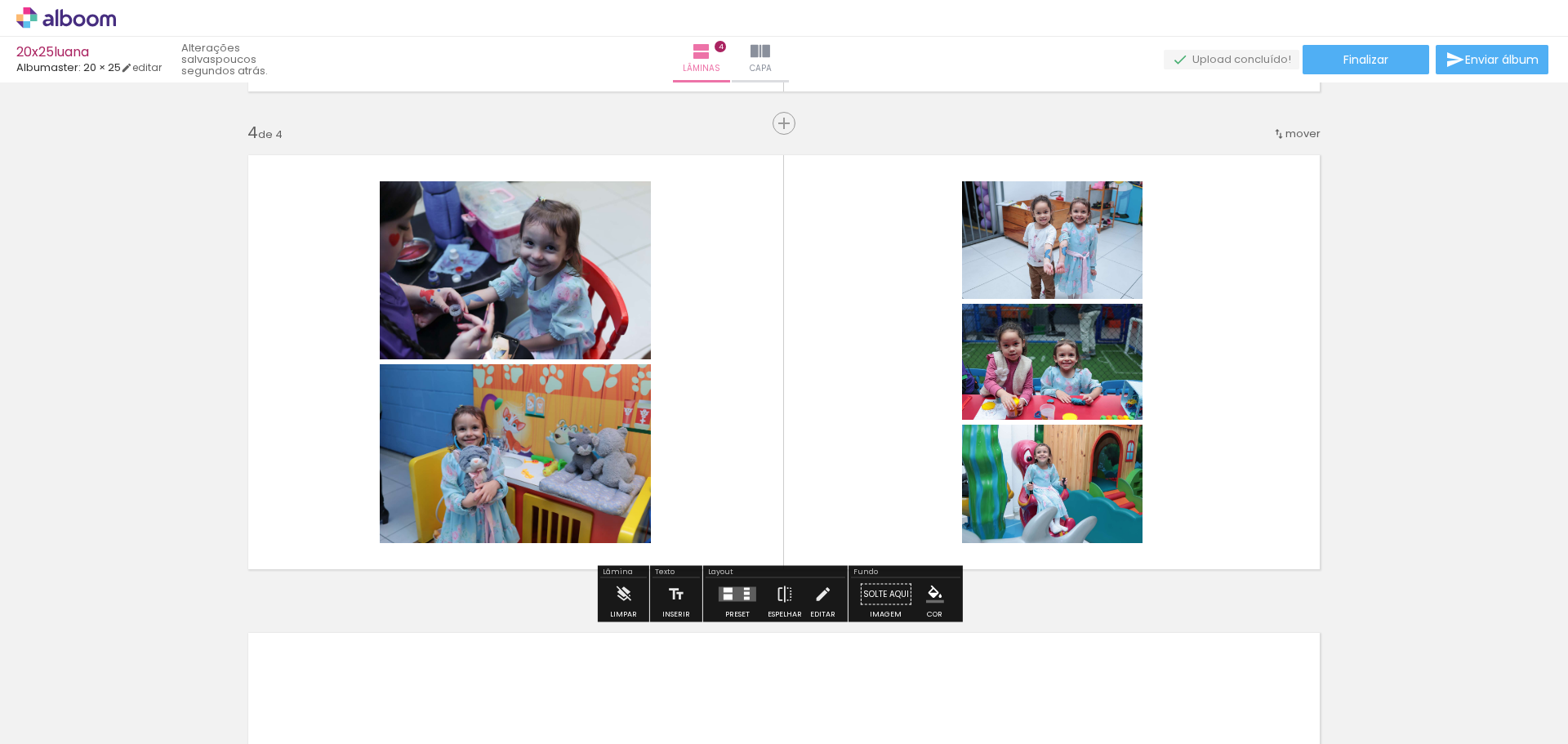
drag, startPoint x: 845, startPoint y: 497, endPoint x: 888, endPoint y: 411, distance: 96.2
click at [888, 411] on quentale-workspace at bounding box center [784, 372] width 1568 height 744
